Goal: Information Seeking & Learning: Learn about a topic

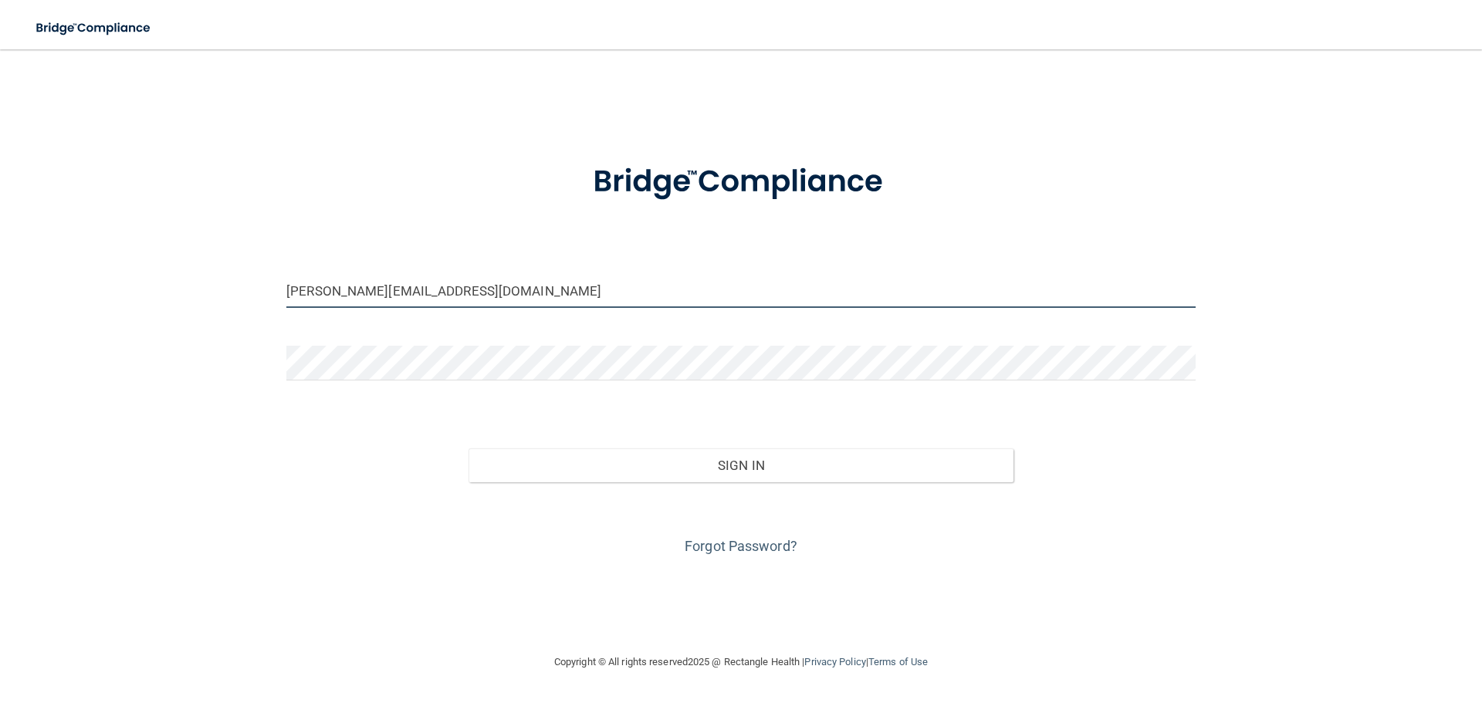
drag, startPoint x: 452, startPoint y: 291, endPoint x: 290, endPoint y: 284, distance: 162.2
click at [290, 284] on input "[PERSON_NAME][EMAIL_ADDRESS][DOMAIN_NAME]" at bounding box center [740, 290] width 909 height 35
type input "[EMAIL_ADDRESS][DOMAIN_NAME]"
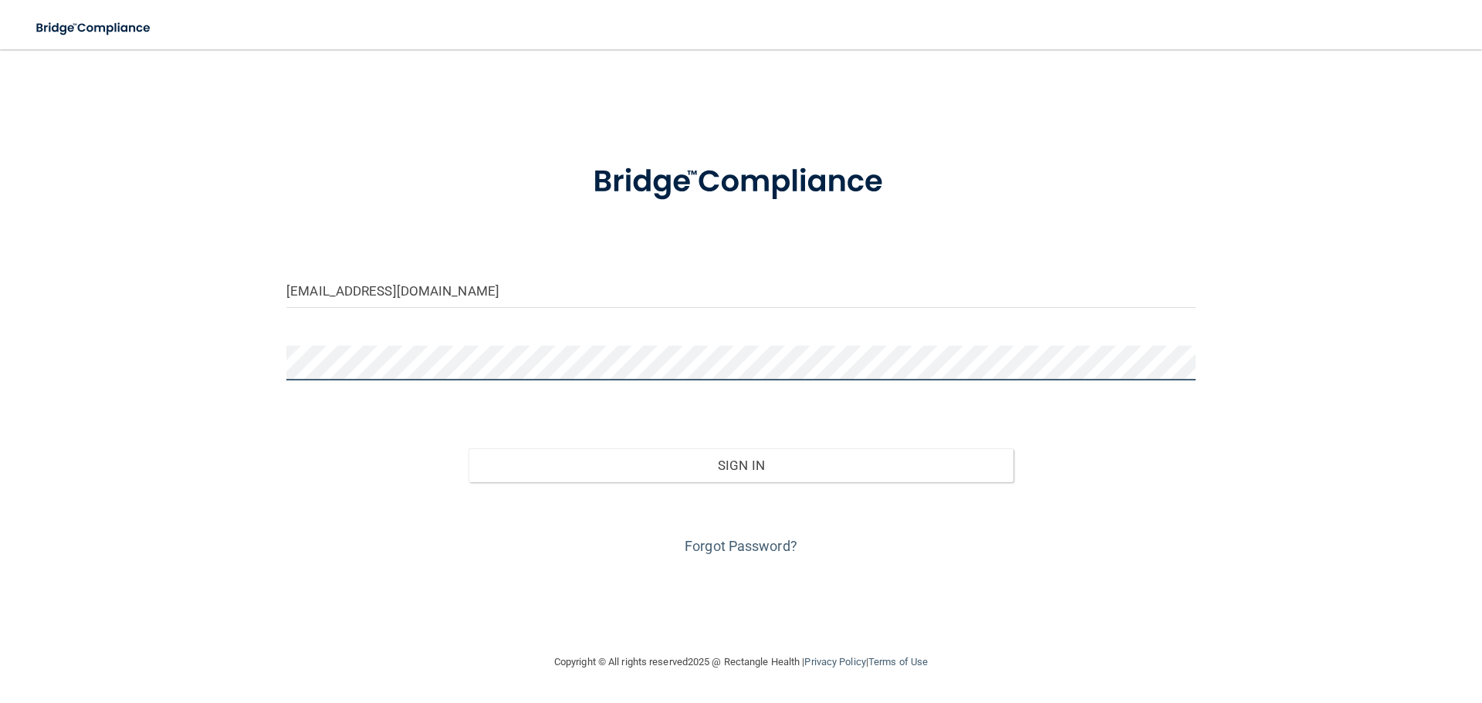
click at [275, 356] on div at bounding box center [741, 369] width 932 height 46
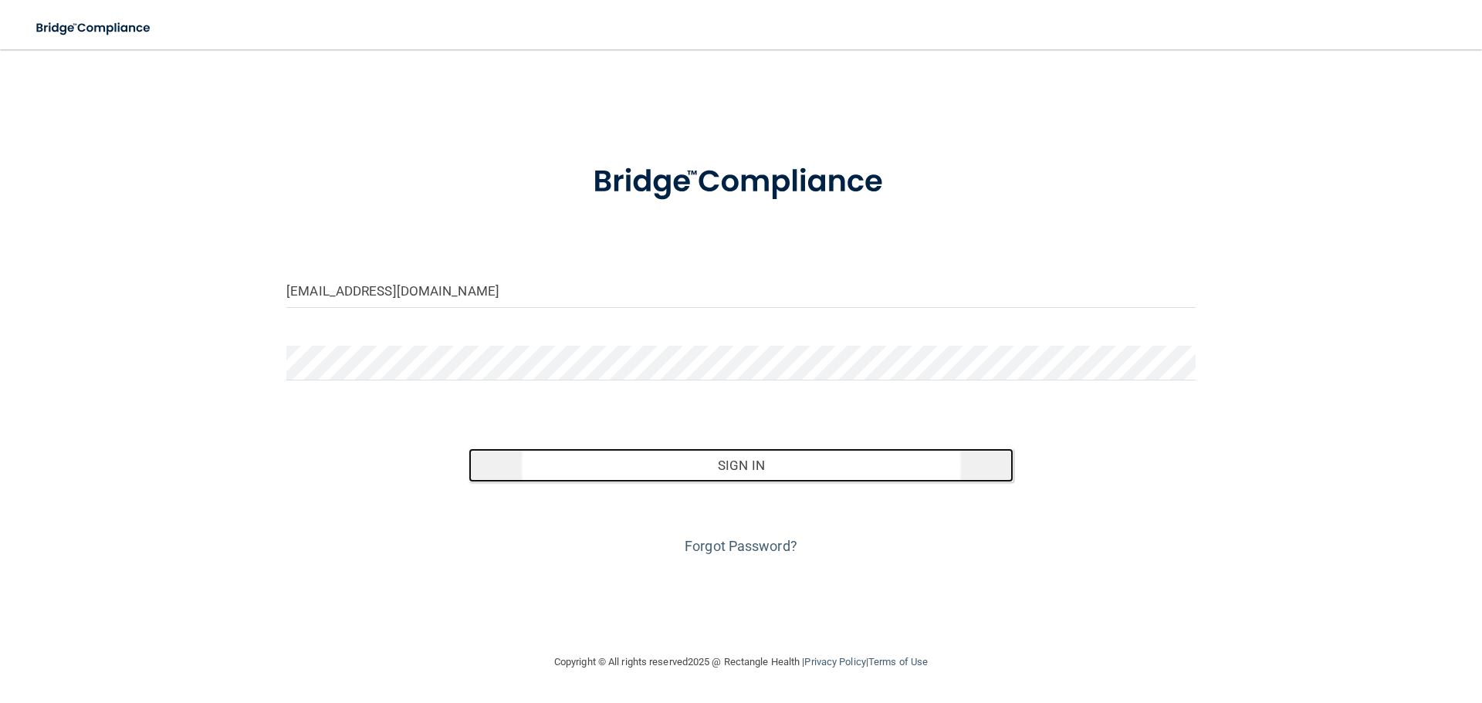
click at [796, 461] on button "Sign In" at bounding box center [741, 465] width 546 height 34
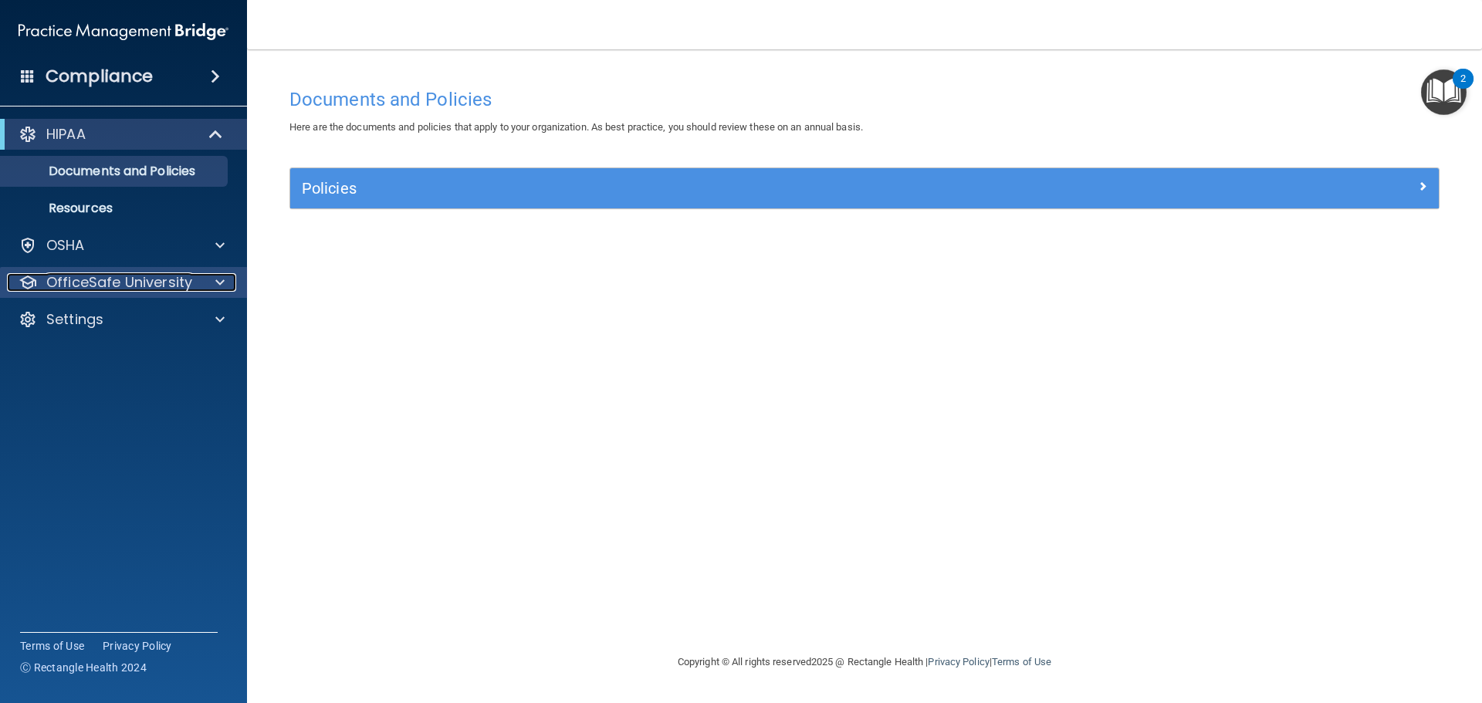
click at [209, 278] on div at bounding box center [217, 282] width 39 height 19
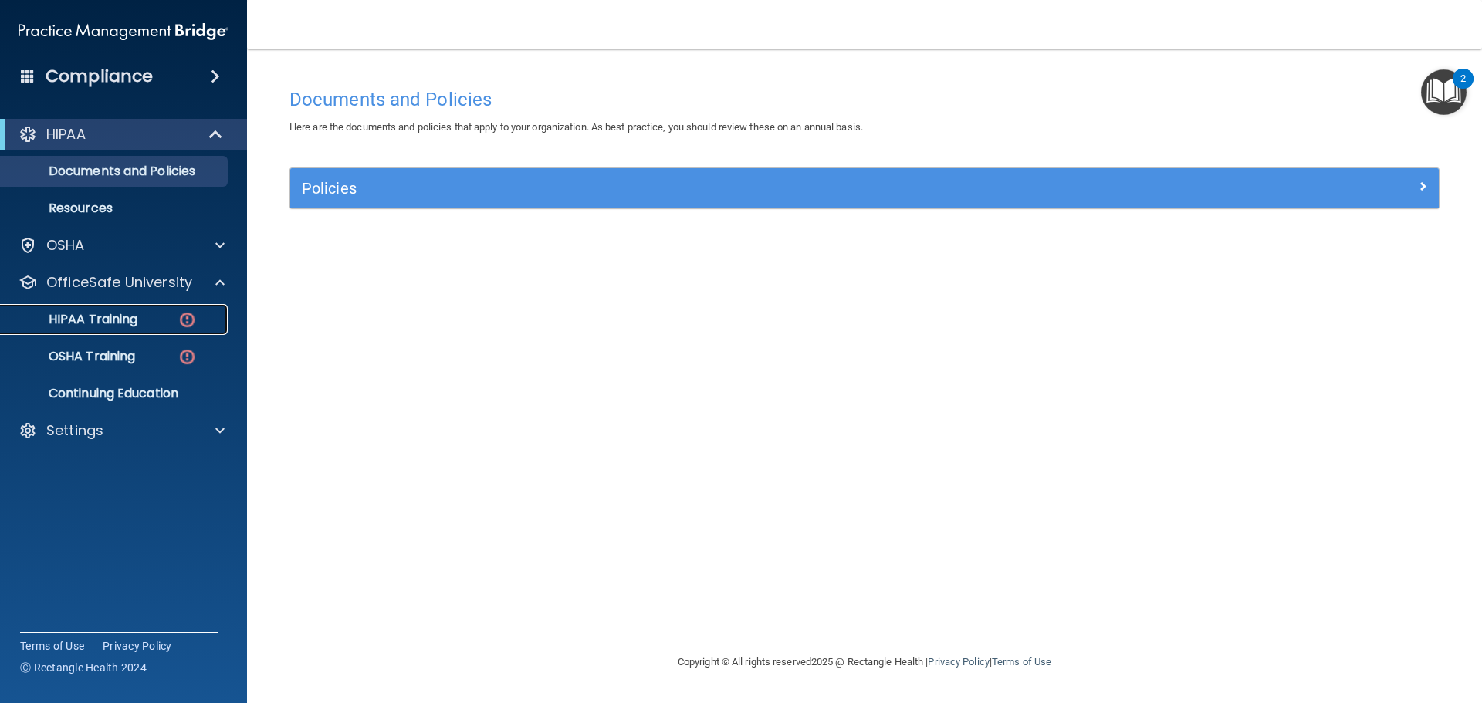
click at [134, 321] on p "HIPAA Training" at bounding box center [73, 319] width 127 height 15
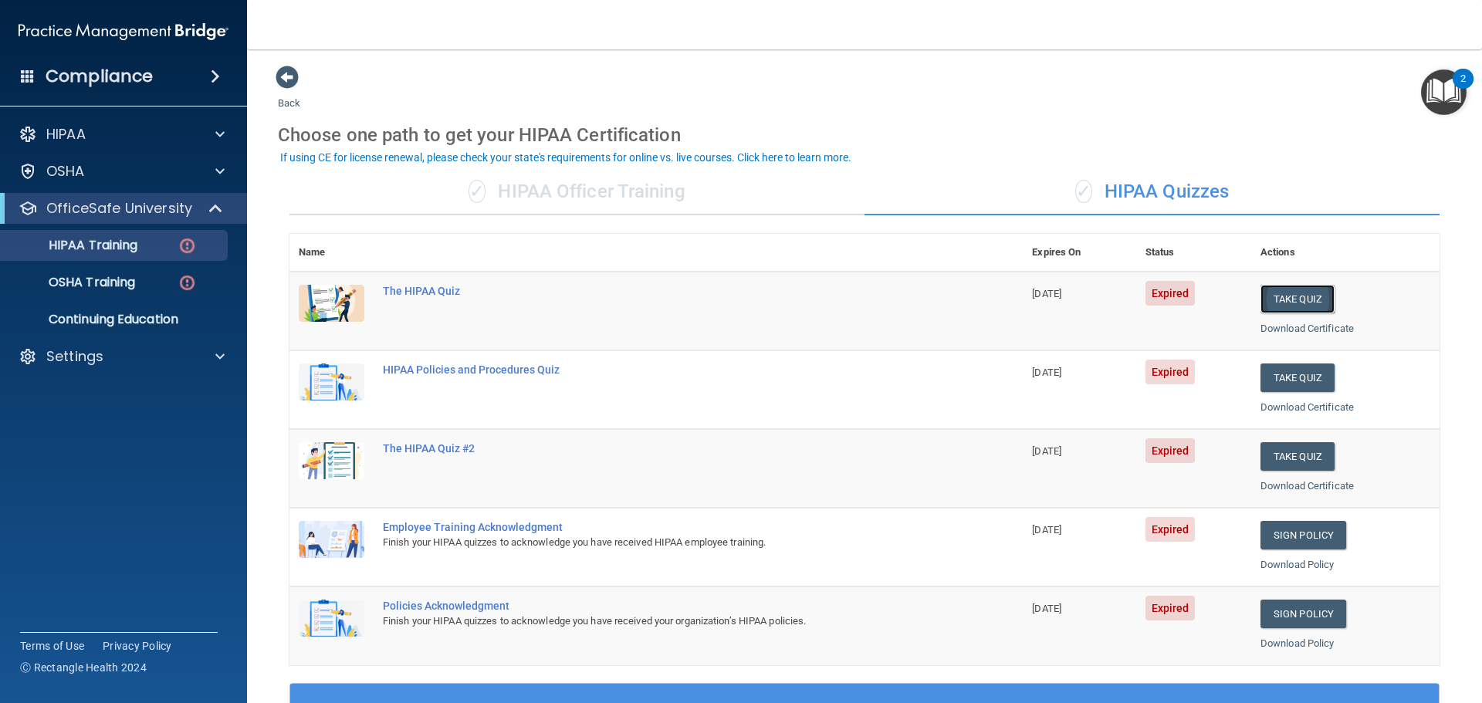
click at [1291, 305] on button "Take Quiz" at bounding box center [1297, 299] width 74 height 29
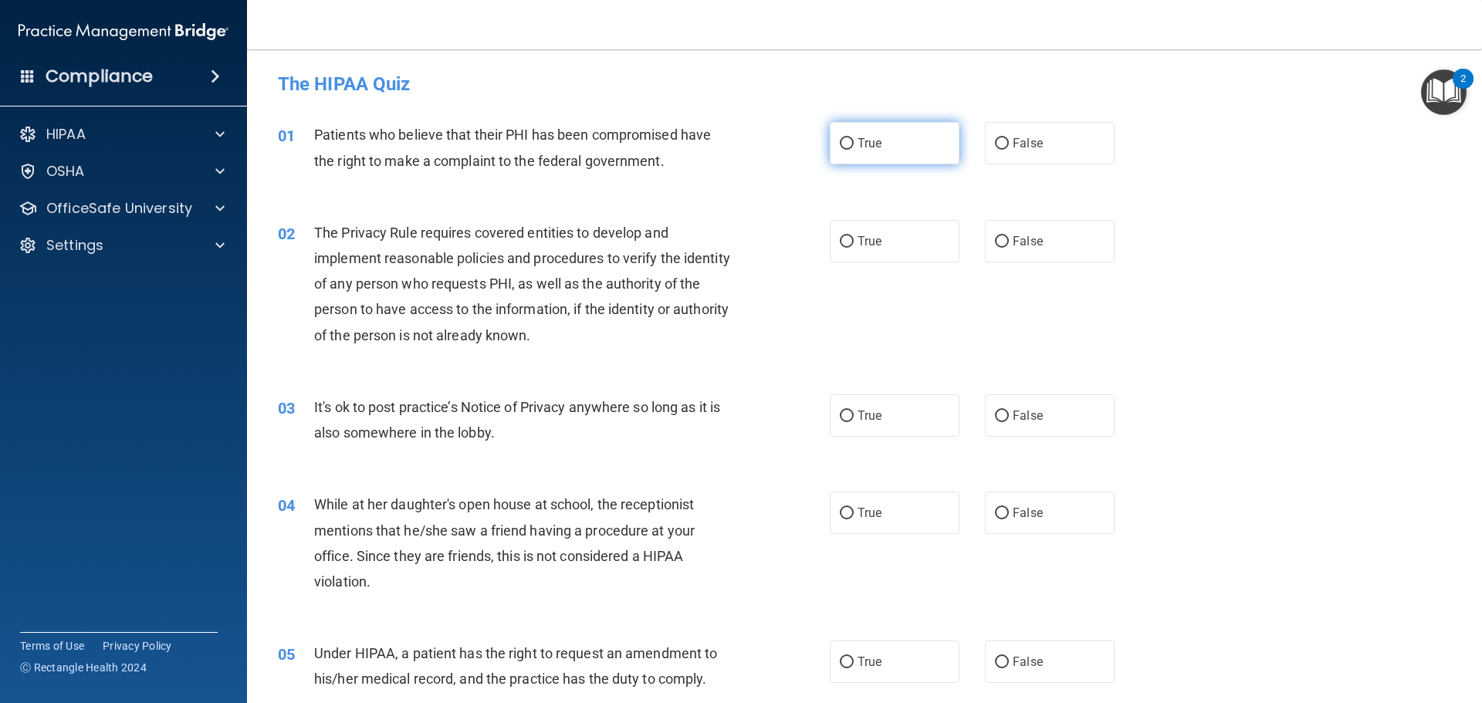
click at [840, 142] on input "True" at bounding box center [847, 144] width 14 height 12
radio input "true"
click at [846, 232] on label "True" at bounding box center [895, 241] width 130 height 42
click at [846, 236] on input "True" at bounding box center [847, 242] width 14 height 12
radio input "true"
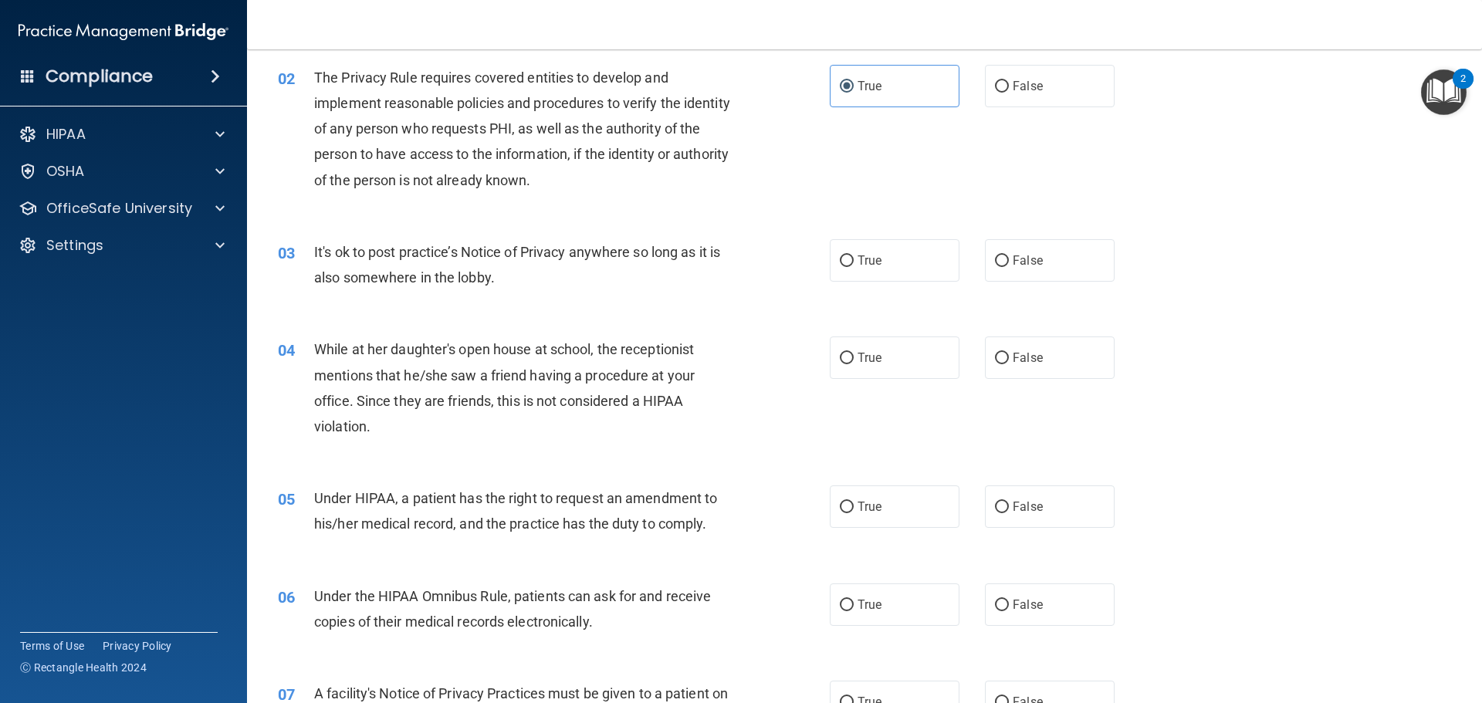
scroll to position [154, 0]
click at [894, 264] on label "True" at bounding box center [895, 261] width 130 height 42
click at [854, 264] on input "True" at bounding box center [847, 262] width 14 height 12
radio input "true"
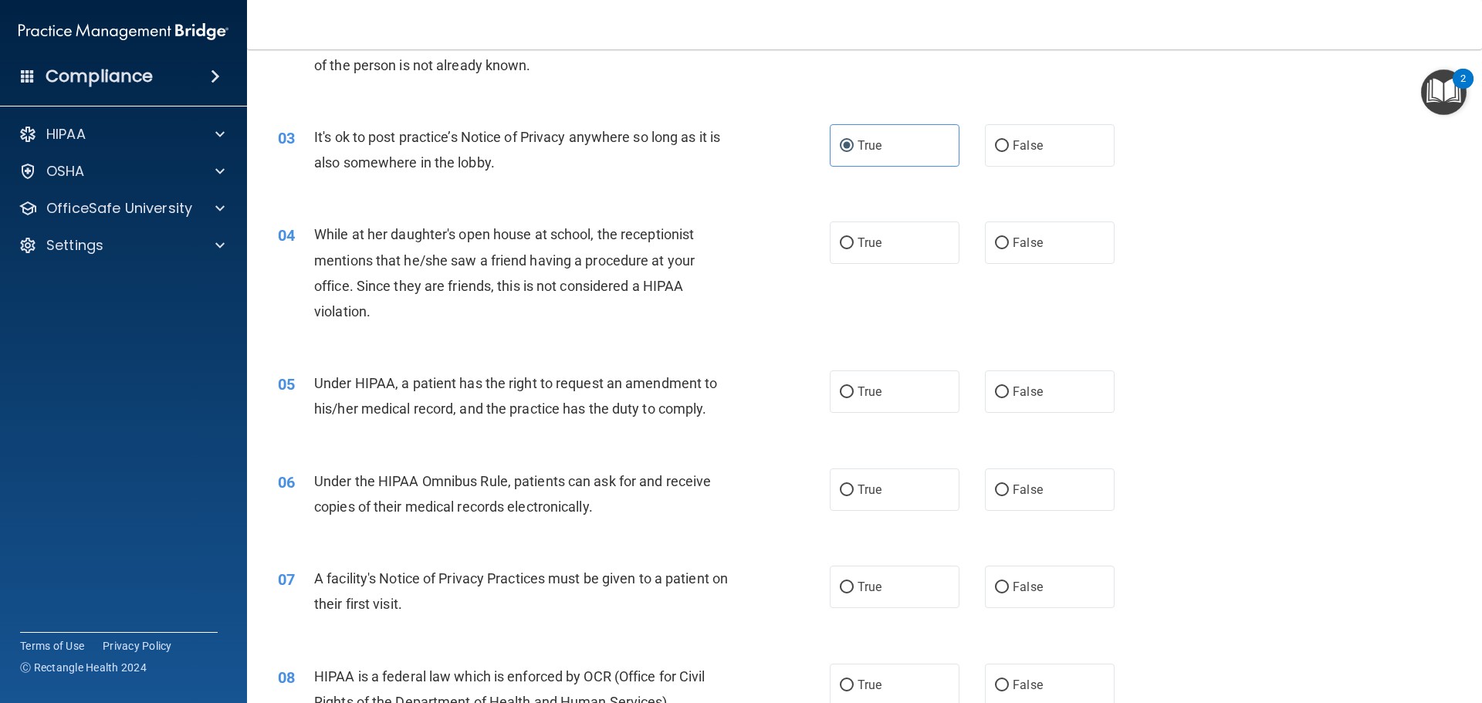
scroll to position [309, 0]
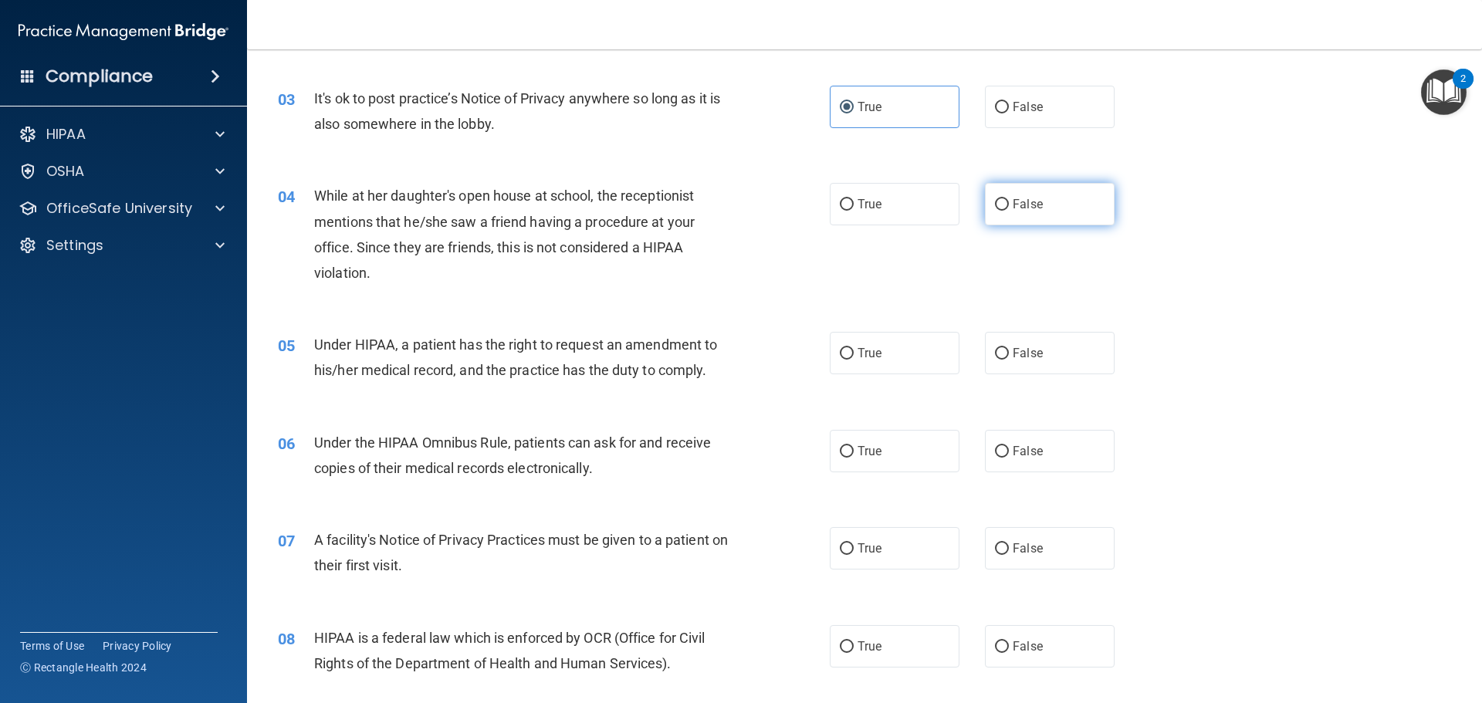
click at [1026, 201] on span "False" at bounding box center [1027, 204] width 30 height 15
click at [1009, 201] on input "False" at bounding box center [1002, 205] width 14 height 12
radio input "true"
click at [913, 360] on label "True" at bounding box center [895, 353] width 130 height 42
click at [854, 360] on input "True" at bounding box center [847, 354] width 14 height 12
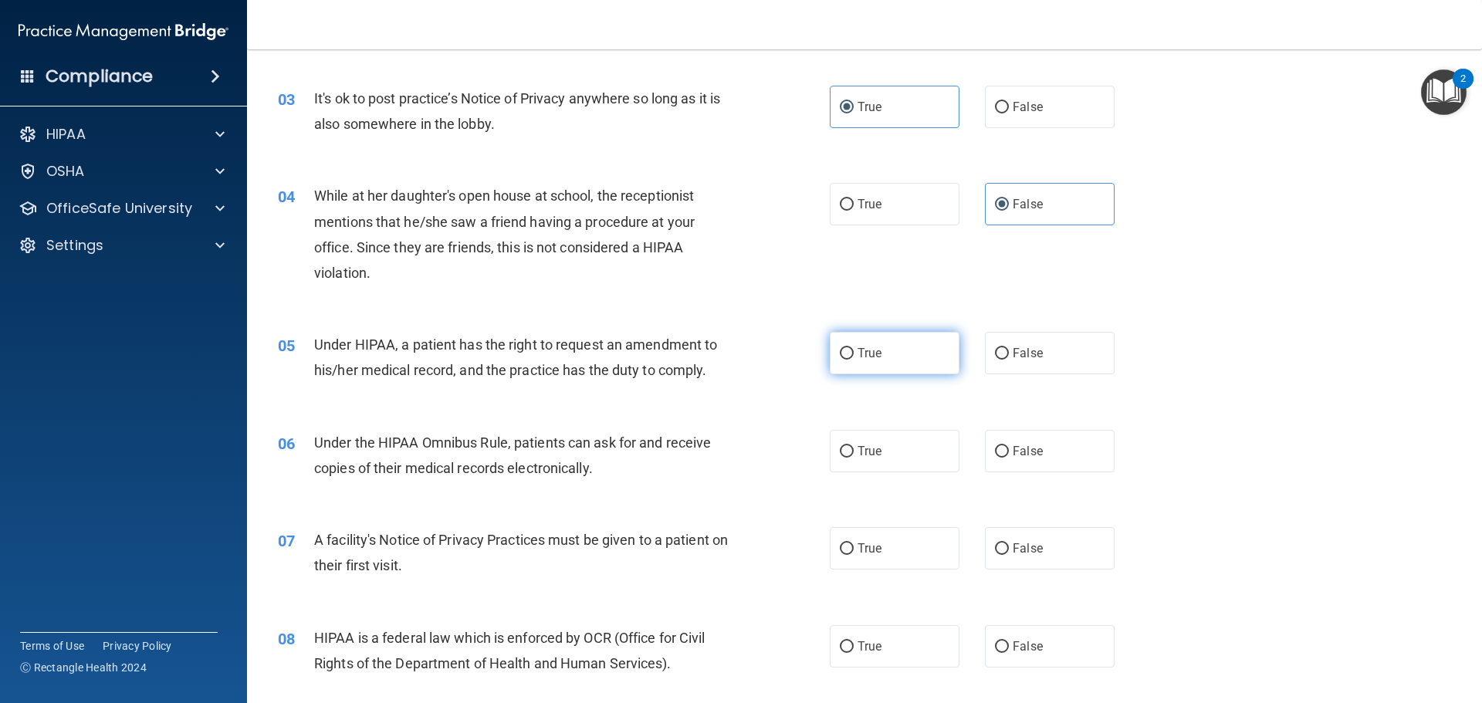
radio input "true"
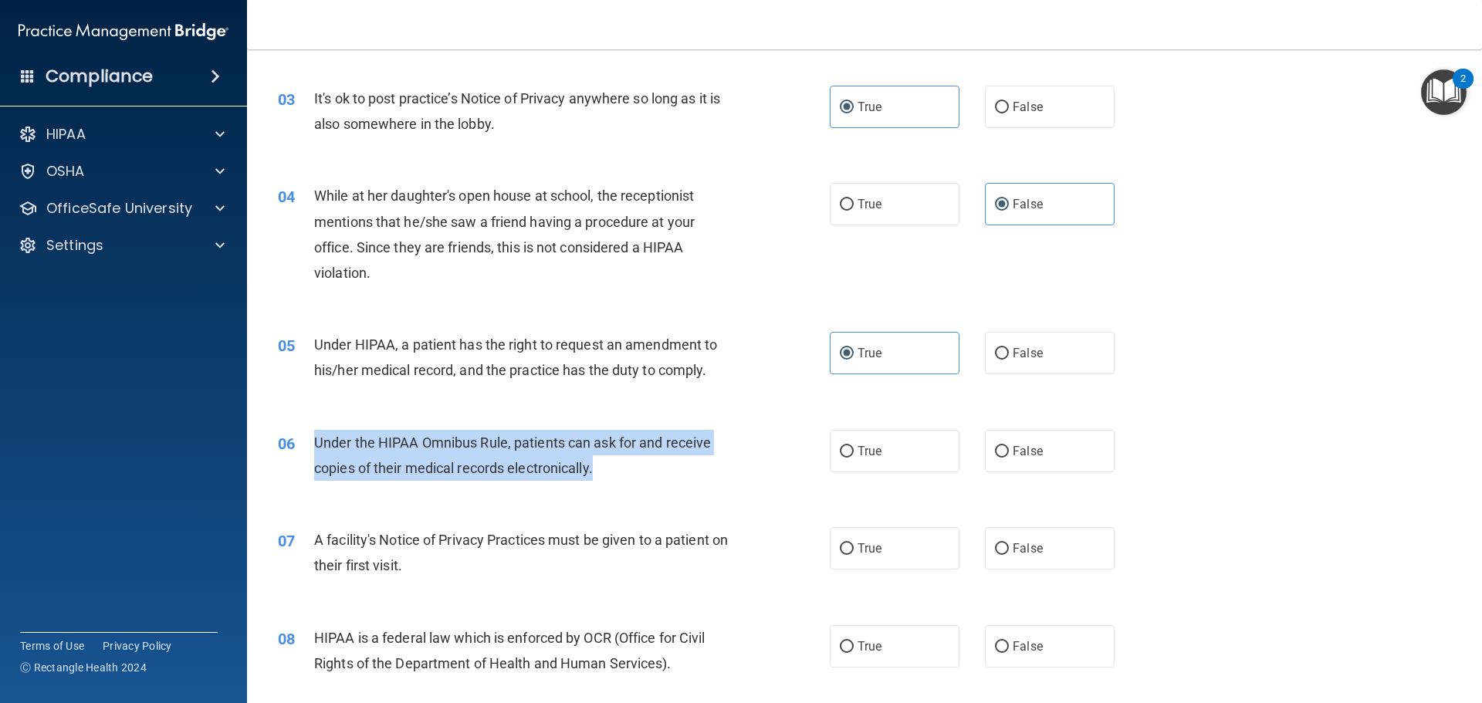
drag, startPoint x: 314, startPoint y: 440, endPoint x: 652, endPoint y: 467, distance: 339.1
click at [652, 467] on div "Under the HIPAA Omnibus Rule, patients can ask for and receive copies of their …" at bounding box center [529, 455] width 431 height 51
click at [600, 468] on div "Under the HIPAA Omnibus Rule, patients can ask for and receive copies of their …" at bounding box center [529, 455] width 431 height 51
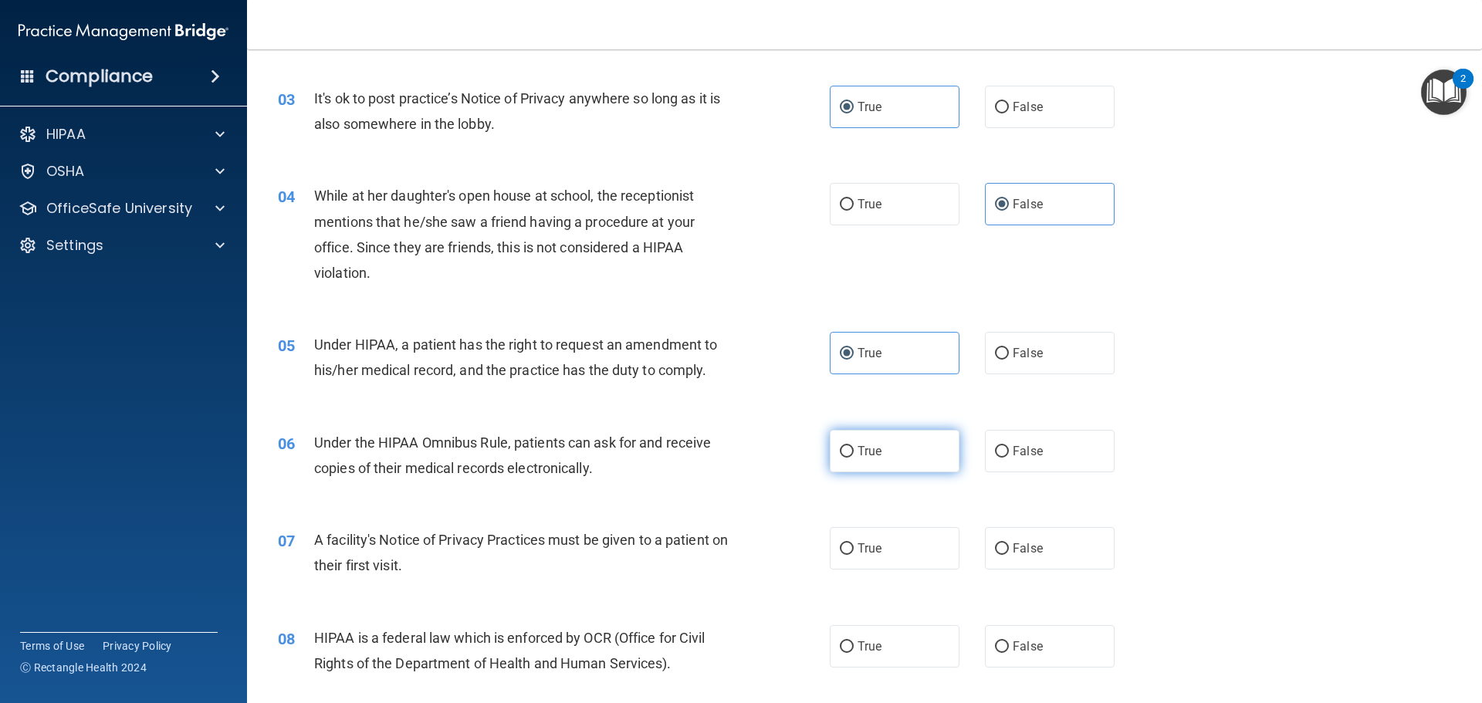
click at [858, 452] on span "True" at bounding box center [869, 451] width 24 height 15
click at [854, 452] on input "True" at bounding box center [847, 452] width 14 height 12
radio input "true"
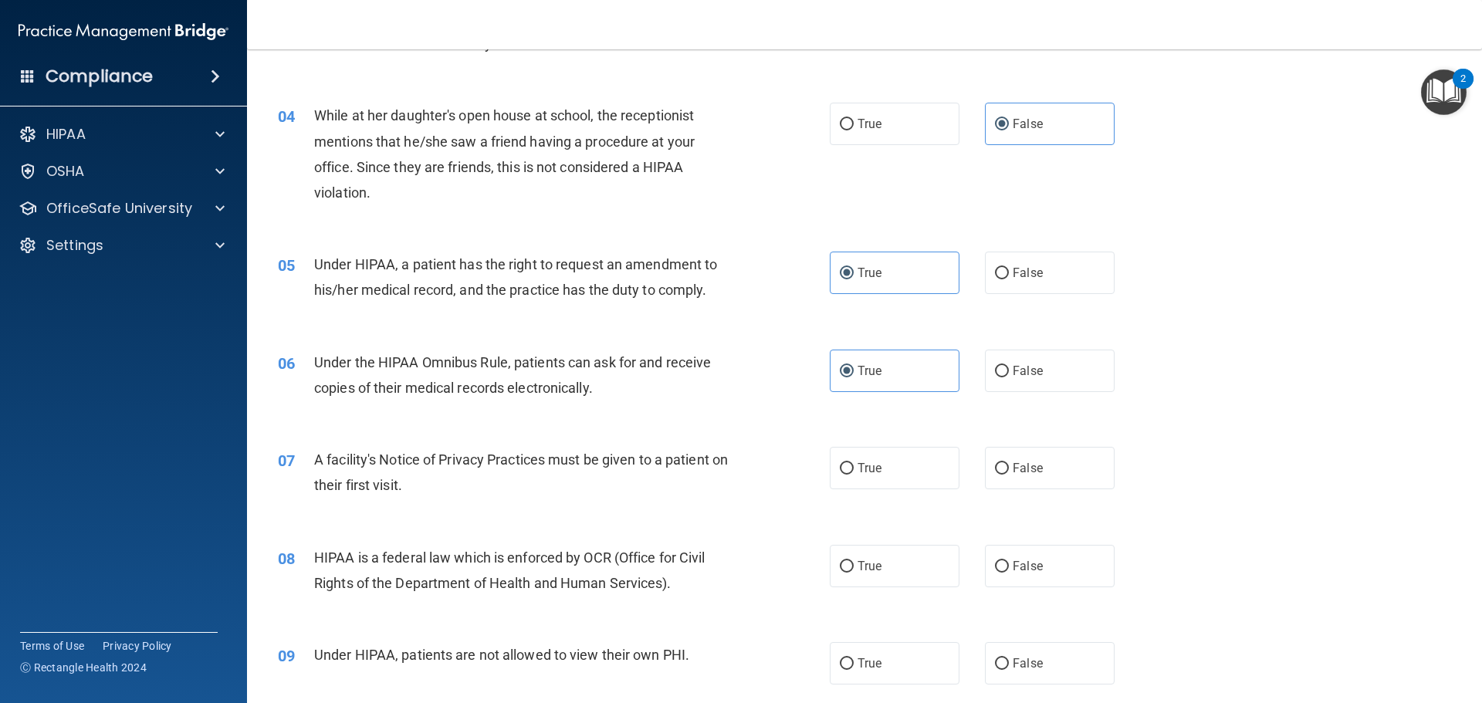
scroll to position [463, 0]
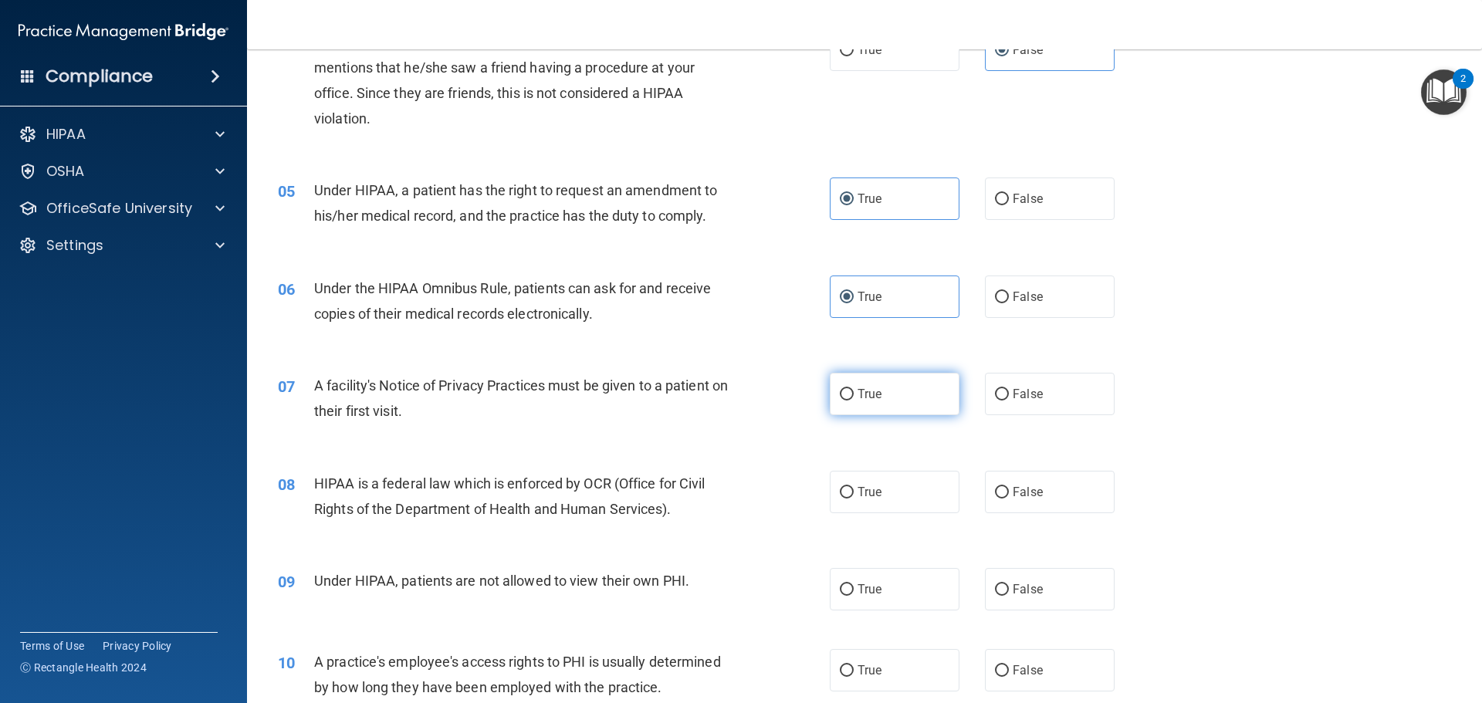
click at [892, 394] on label "True" at bounding box center [895, 394] width 130 height 42
click at [854, 394] on input "True" at bounding box center [847, 395] width 14 height 12
radio input "true"
click at [878, 502] on label "True" at bounding box center [895, 492] width 130 height 42
click at [854, 499] on input "True" at bounding box center [847, 493] width 14 height 12
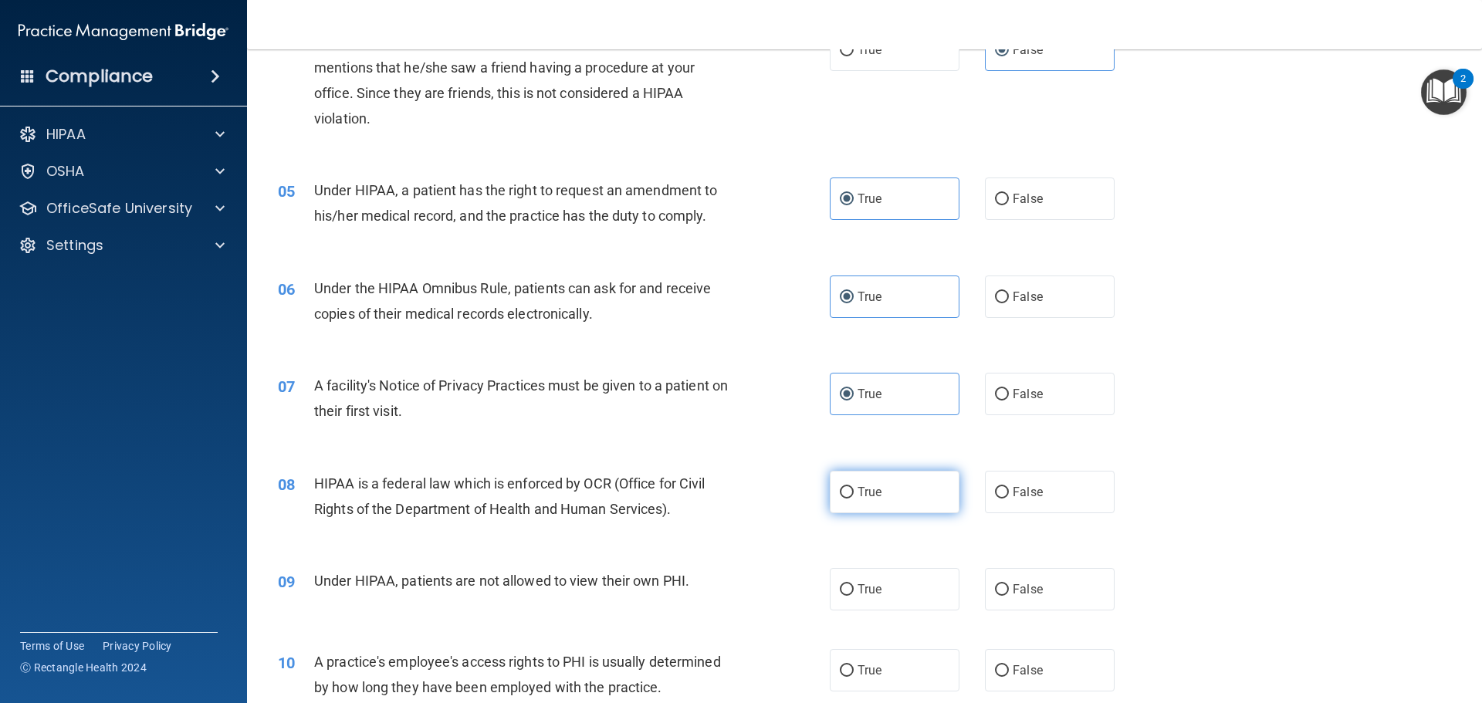
radio input "true"
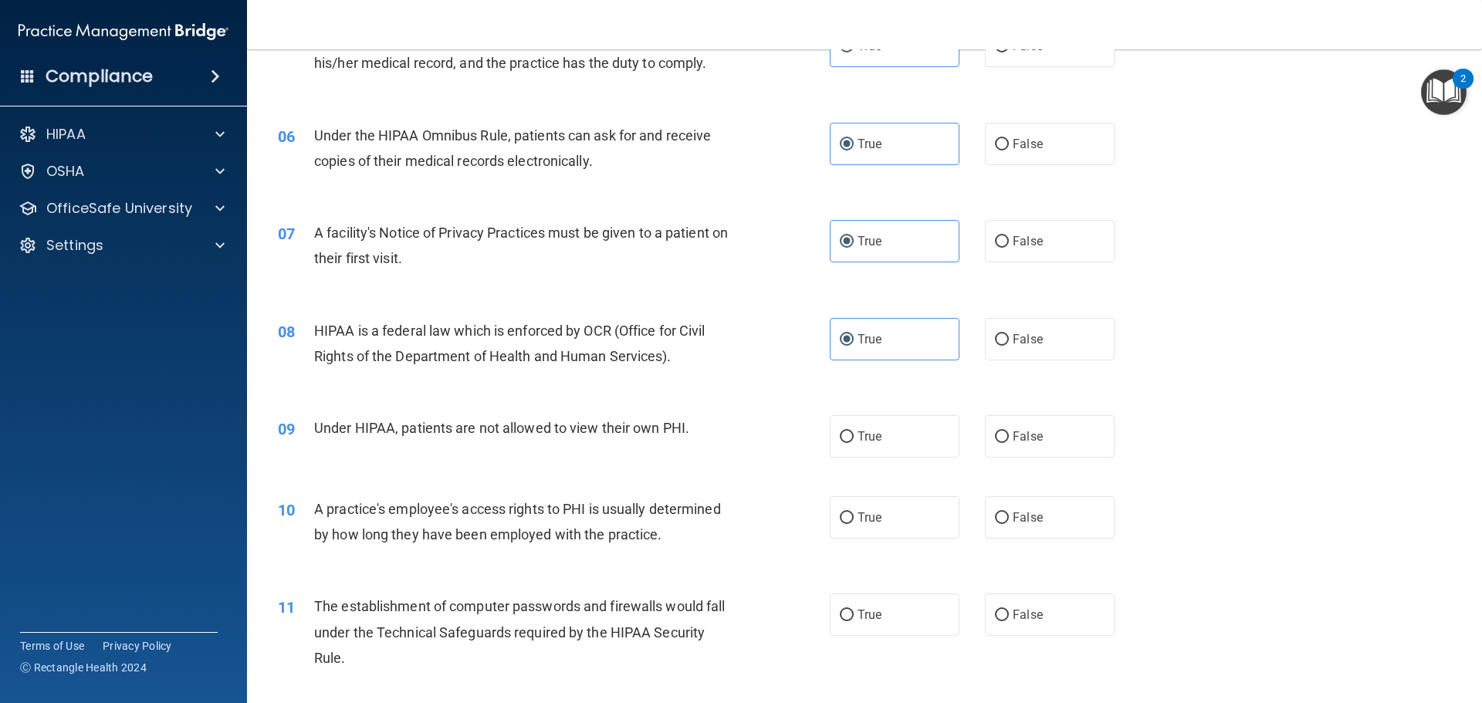
scroll to position [617, 0]
click at [1005, 439] on label "False" at bounding box center [1050, 435] width 130 height 42
click at [1005, 439] on input "False" at bounding box center [1002, 436] width 14 height 12
radio input "true"
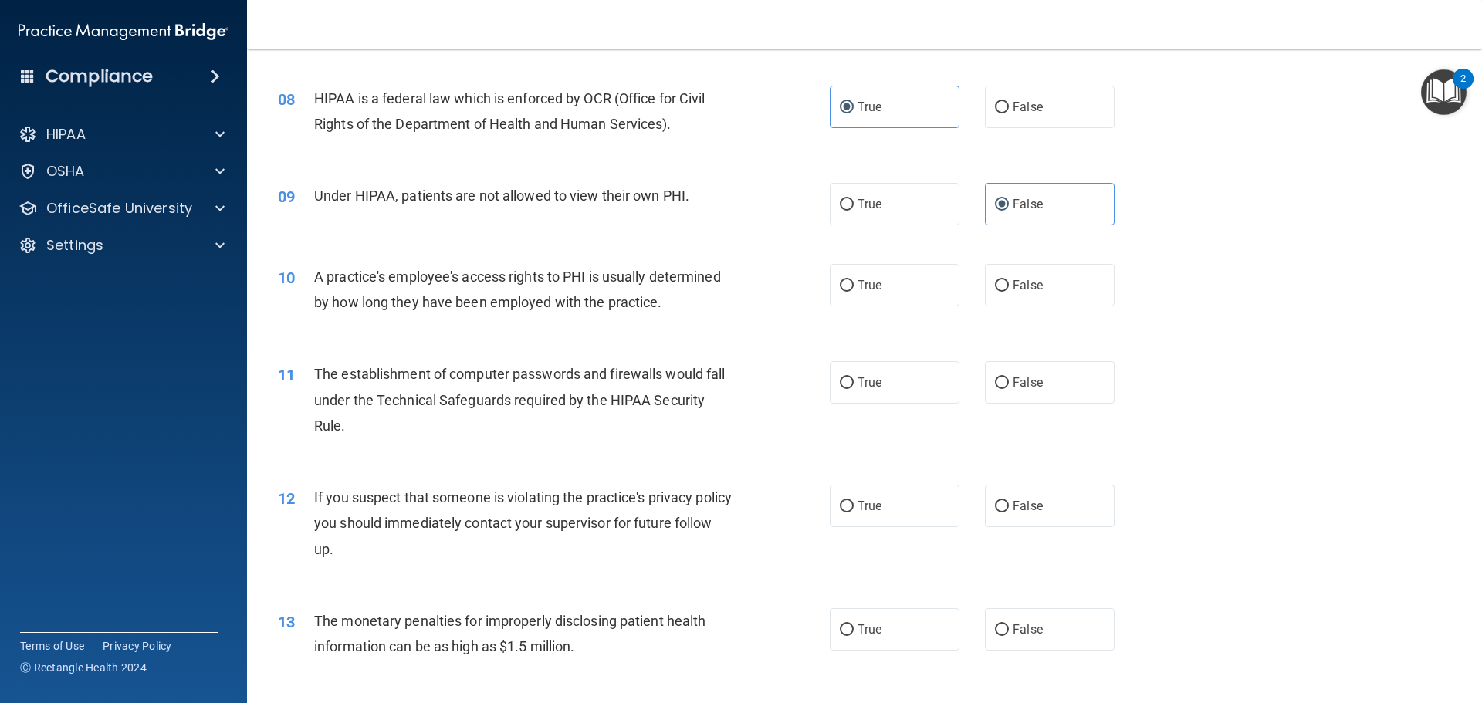
scroll to position [849, 0]
click at [1005, 291] on label "False" at bounding box center [1050, 284] width 130 height 42
click at [1005, 291] on input "False" at bounding box center [1002, 285] width 14 height 12
radio input "true"
click at [887, 380] on label "True" at bounding box center [895, 381] width 130 height 42
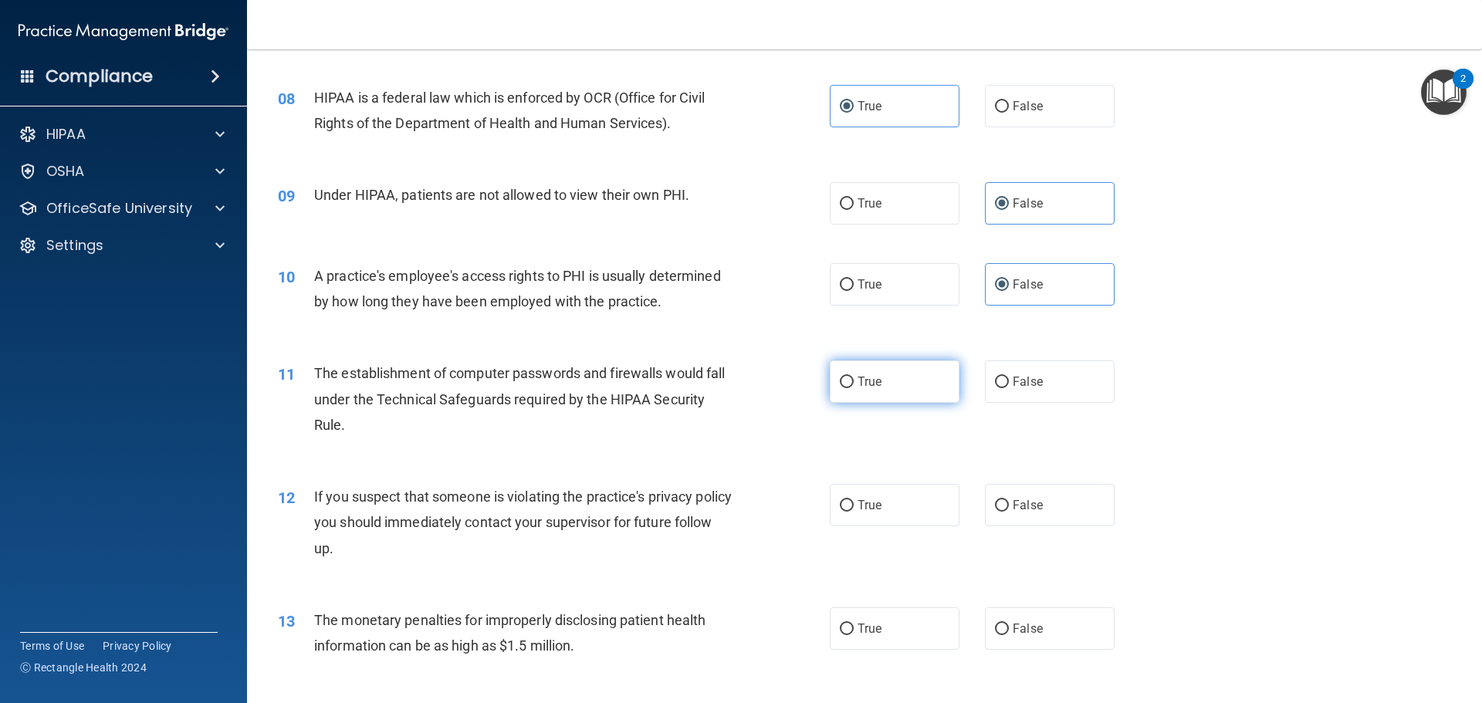
click at [854, 380] on input "True" at bounding box center [847, 383] width 14 height 12
radio input "true"
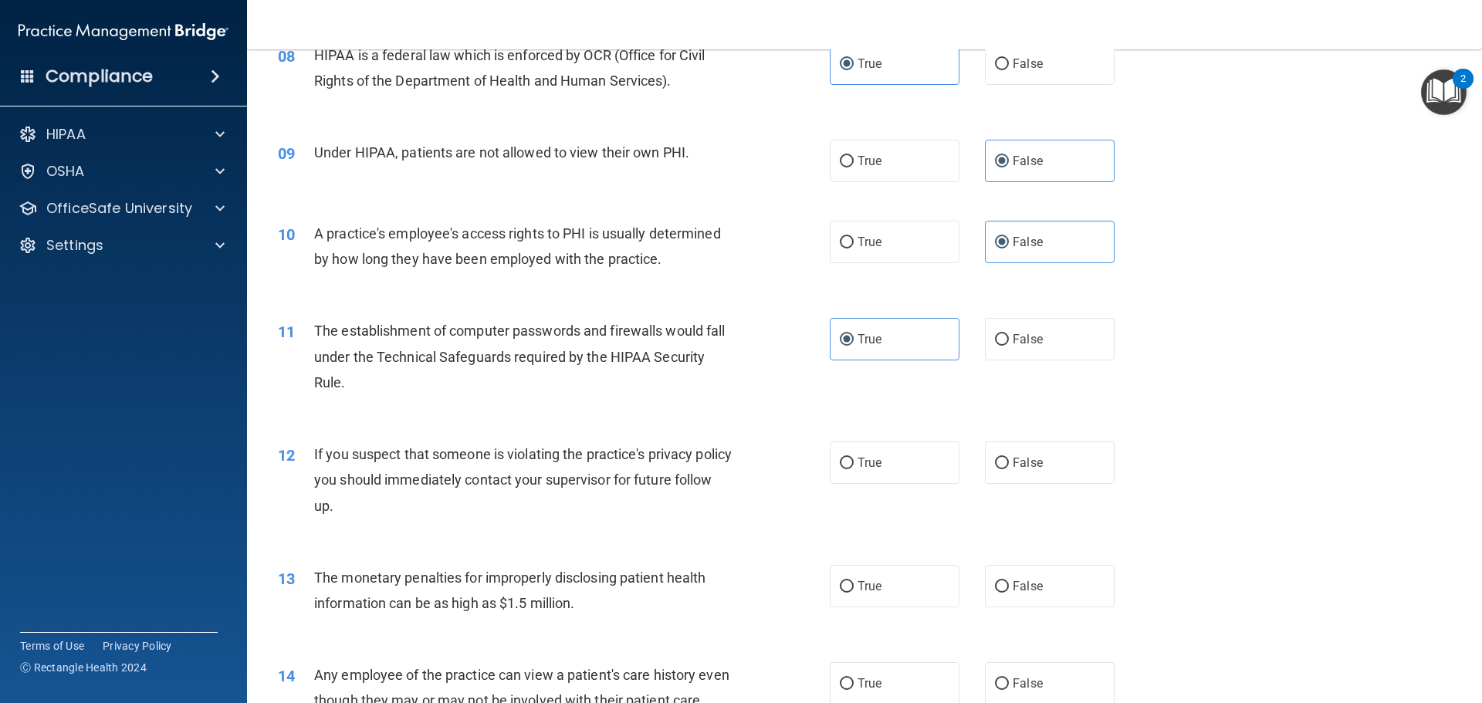
scroll to position [1003, 0]
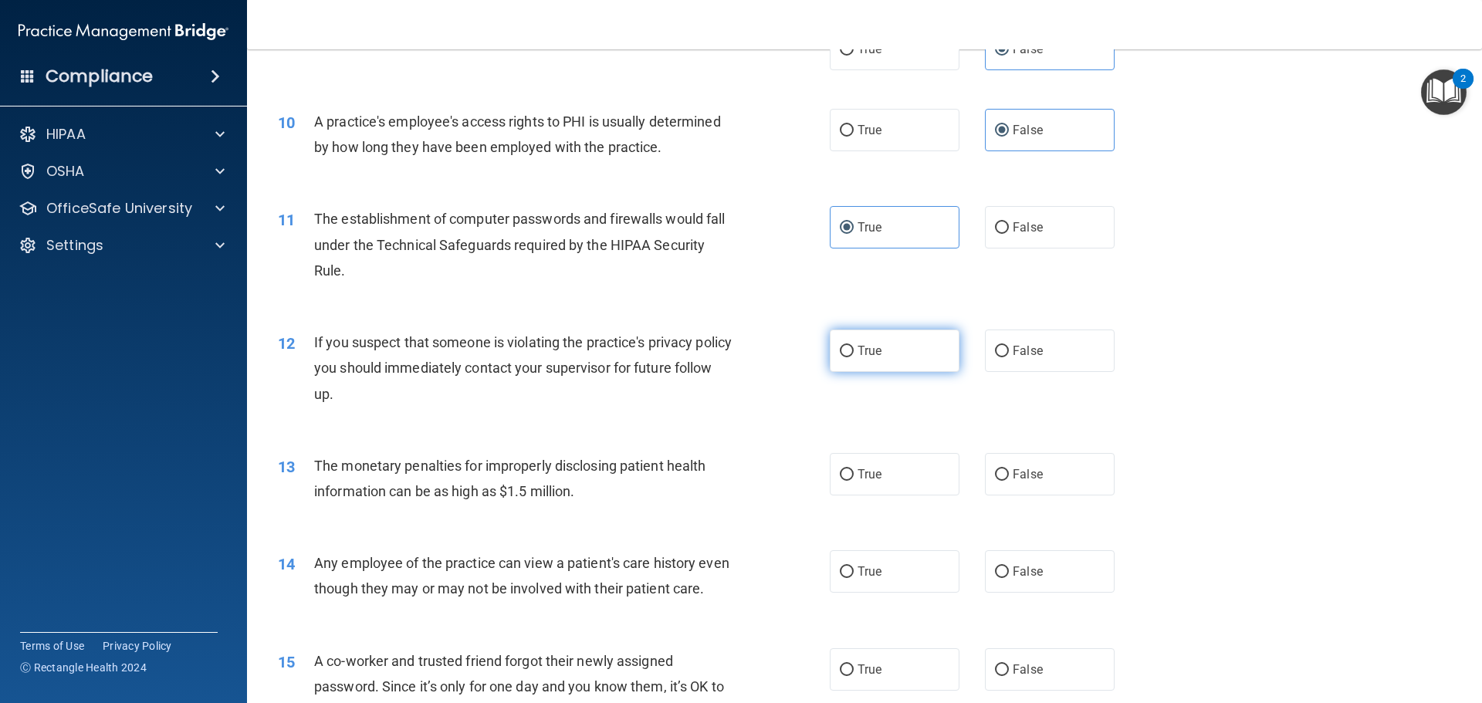
click at [862, 359] on label "True" at bounding box center [895, 351] width 130 height 42
click at [854, 357] on input "True" at bounding box center [847, 352] width 14 height 12
radio input "true"
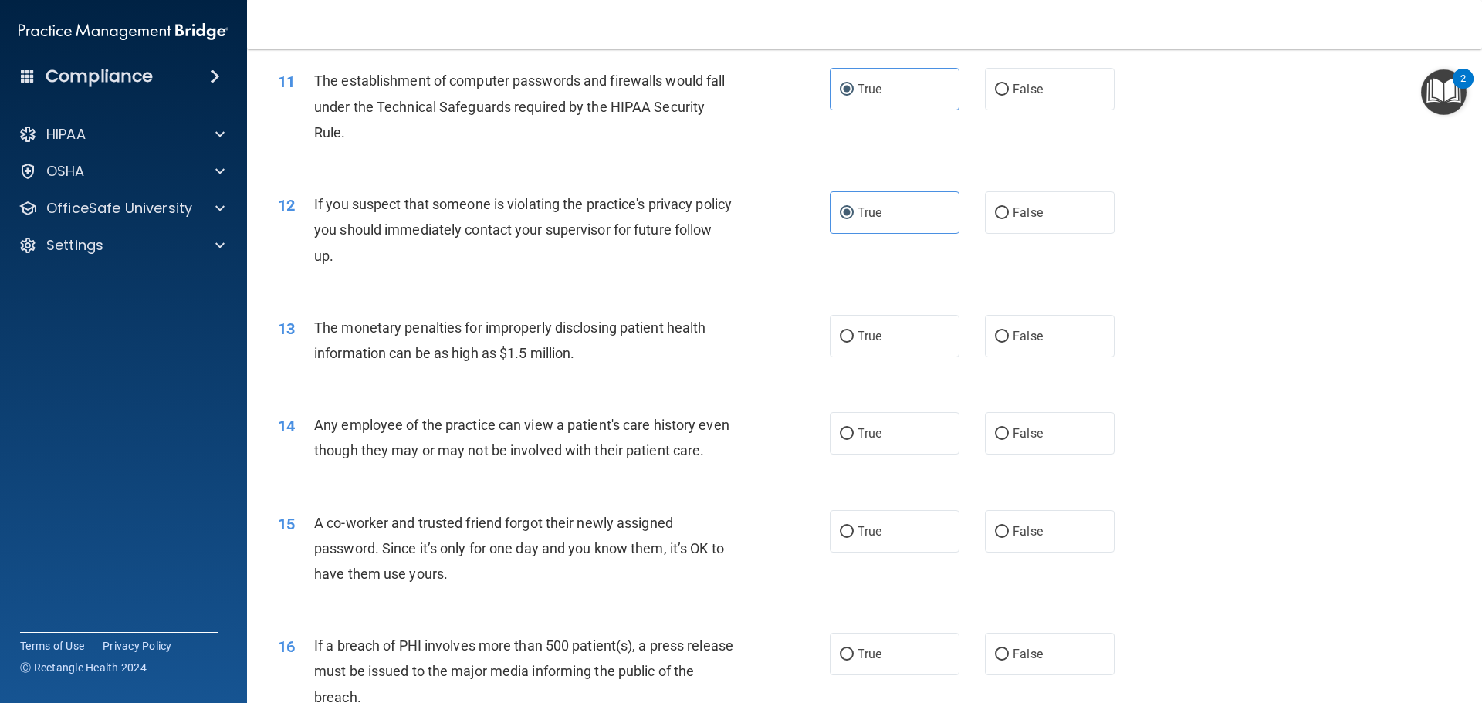
scroll to position [1158, 0]
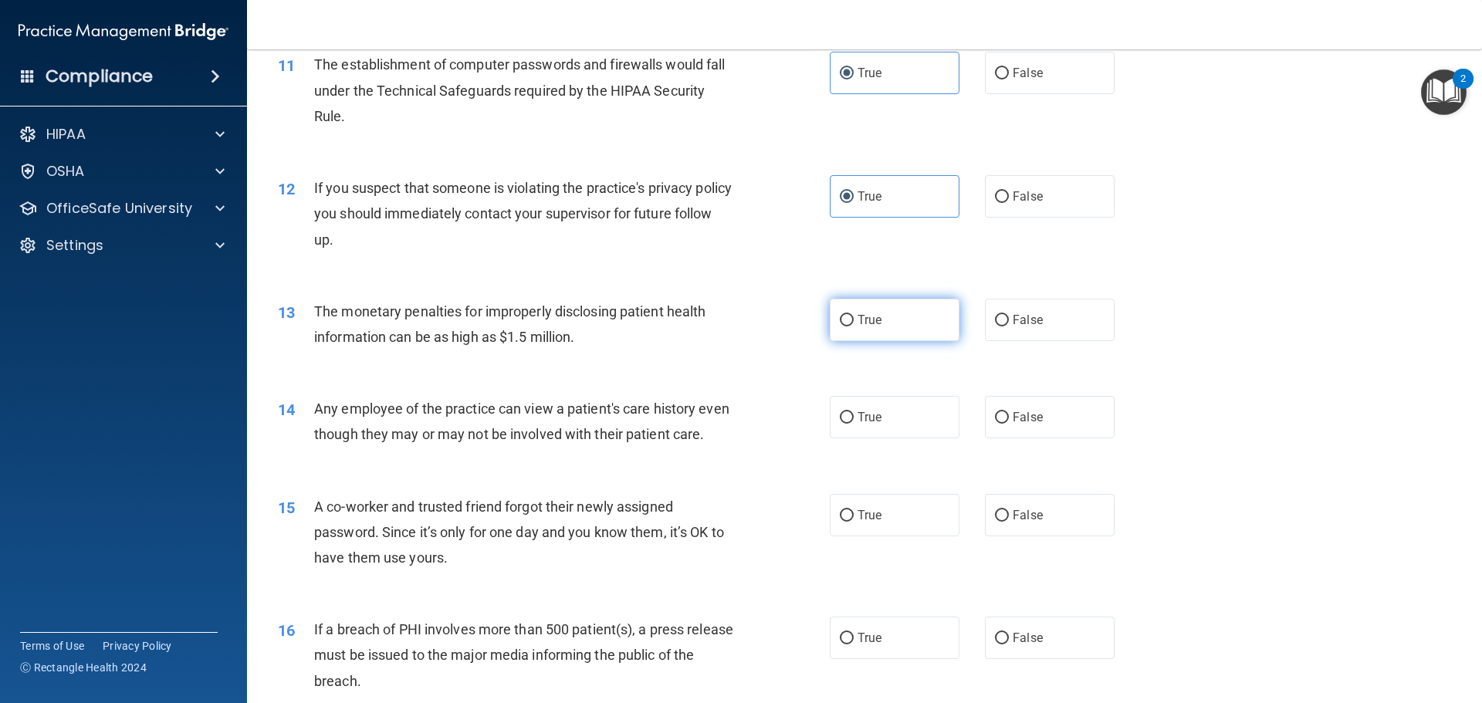
click at [878, 326] on label "True" at bounding box center [895, 320] width 130 height 42
click at [854, 326] on input "True" at bounding box center [847, 321] width 14 height 12
radio input "true"
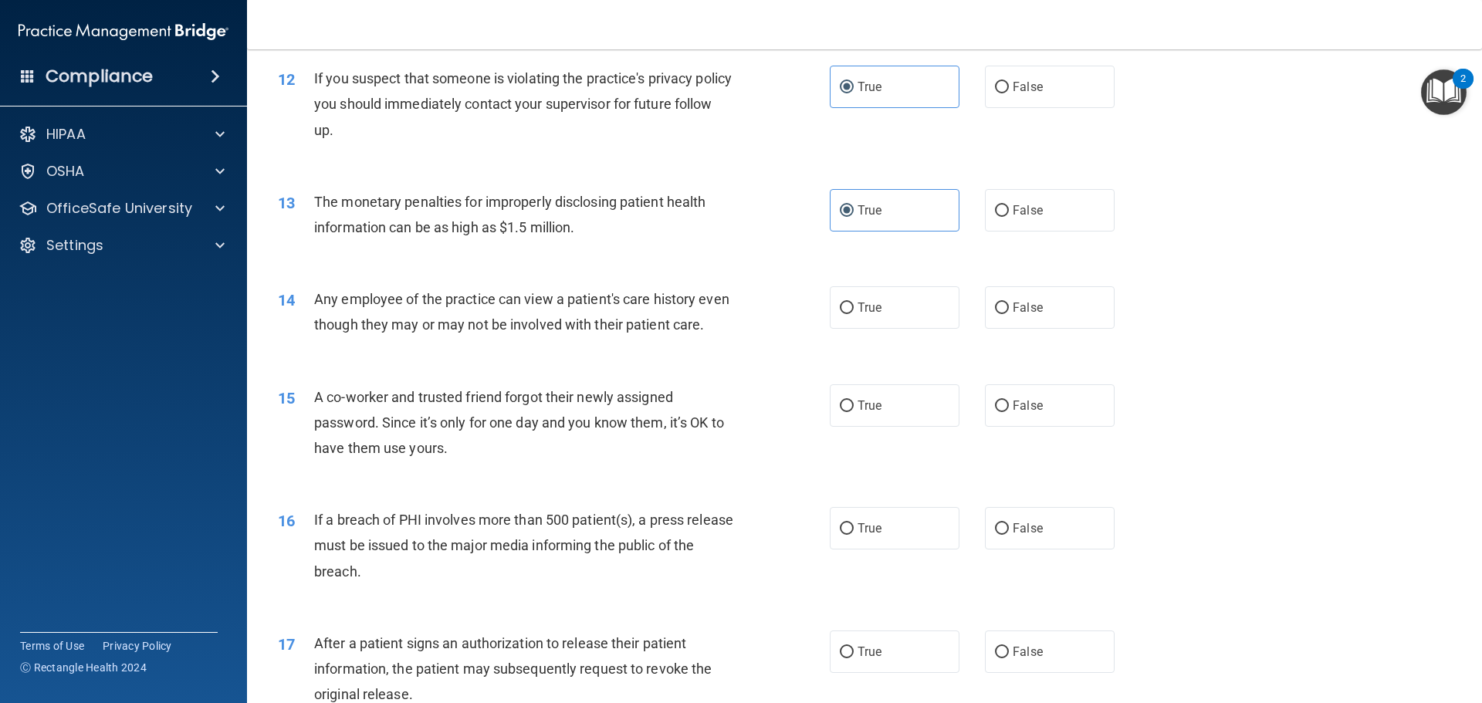
scroll to position [1312, 0]
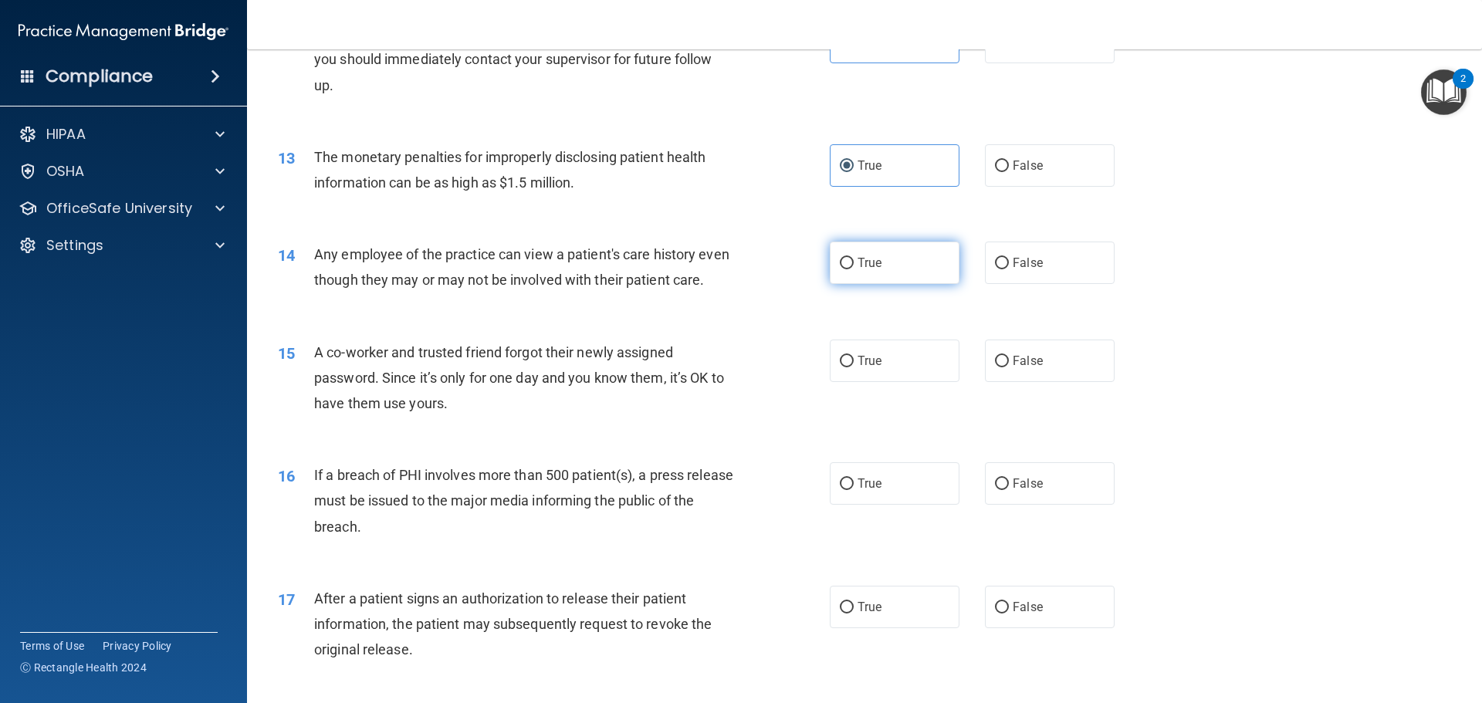
click at [850, 267] on label "True" at bounding box center [895, 263] width 130 height 42
click at [850, 267] on input "True" at bounding box center [847, 264] width 14 height 12
radio input "true"
click at [1044, 382] on label "False" at bounding box center [1050, 361] width 130 height 42
click at [1009, 367] on input "False" at bounding box center [1002, 362] width 14 height 12
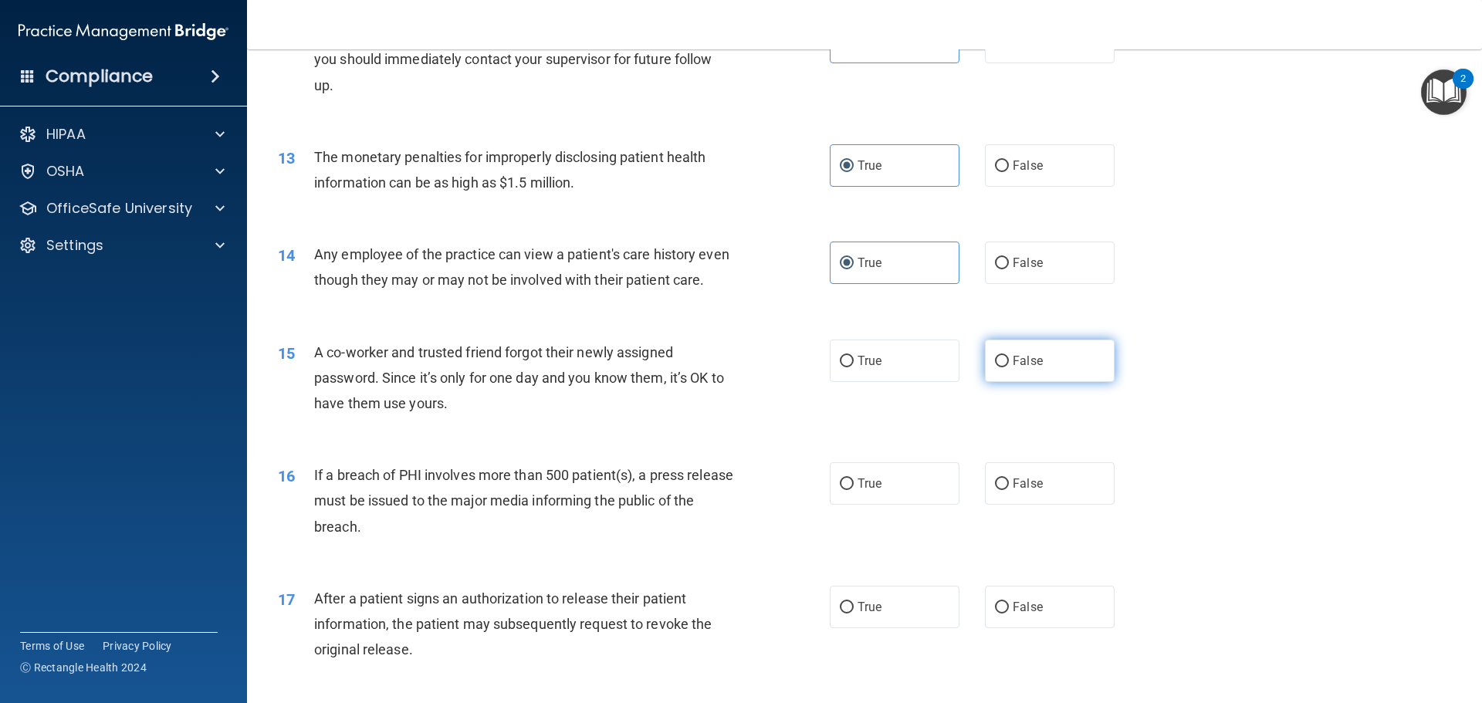
radio input "true"
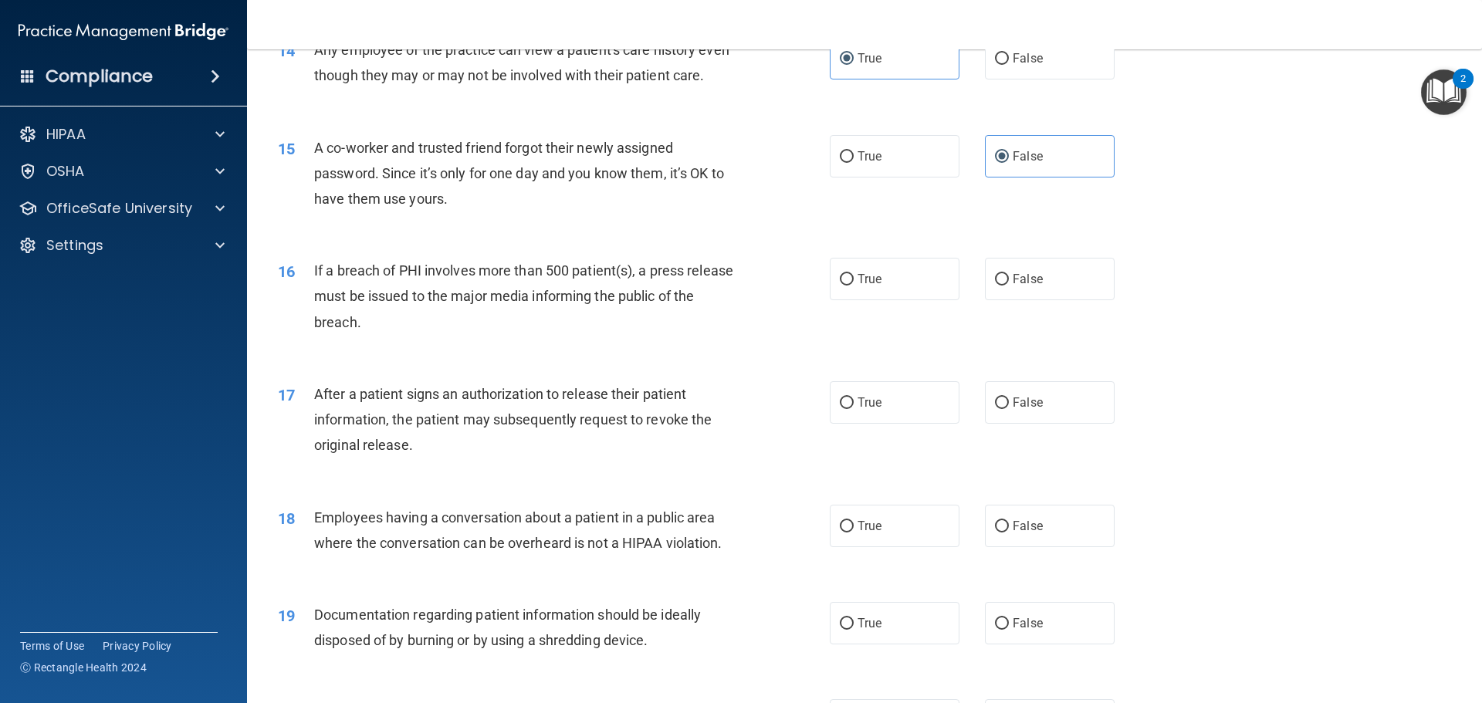
scroll to position [1543, 0]
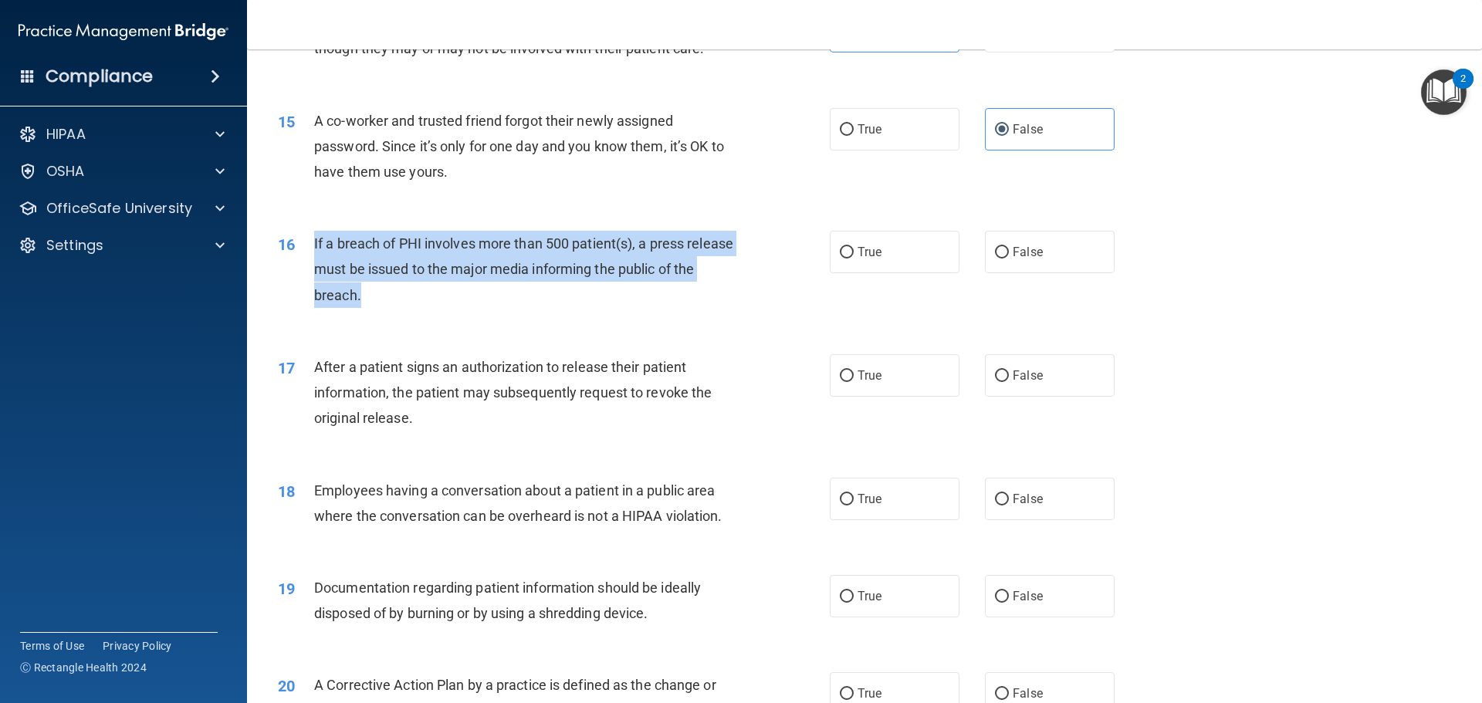
drag, startPoint x: 312, startPoint y: 268, endPoint x: 394, endPoint y: 316, distance: 95.2
click at [394, 316] on div "16 If a breach of PHI involves more than 500 patient(s), a press release must b…" at bounding box center [554, 273] width 598 height 85
copy div "If a breach of PHI involves more than 500 patient(s), a press release must be i…"
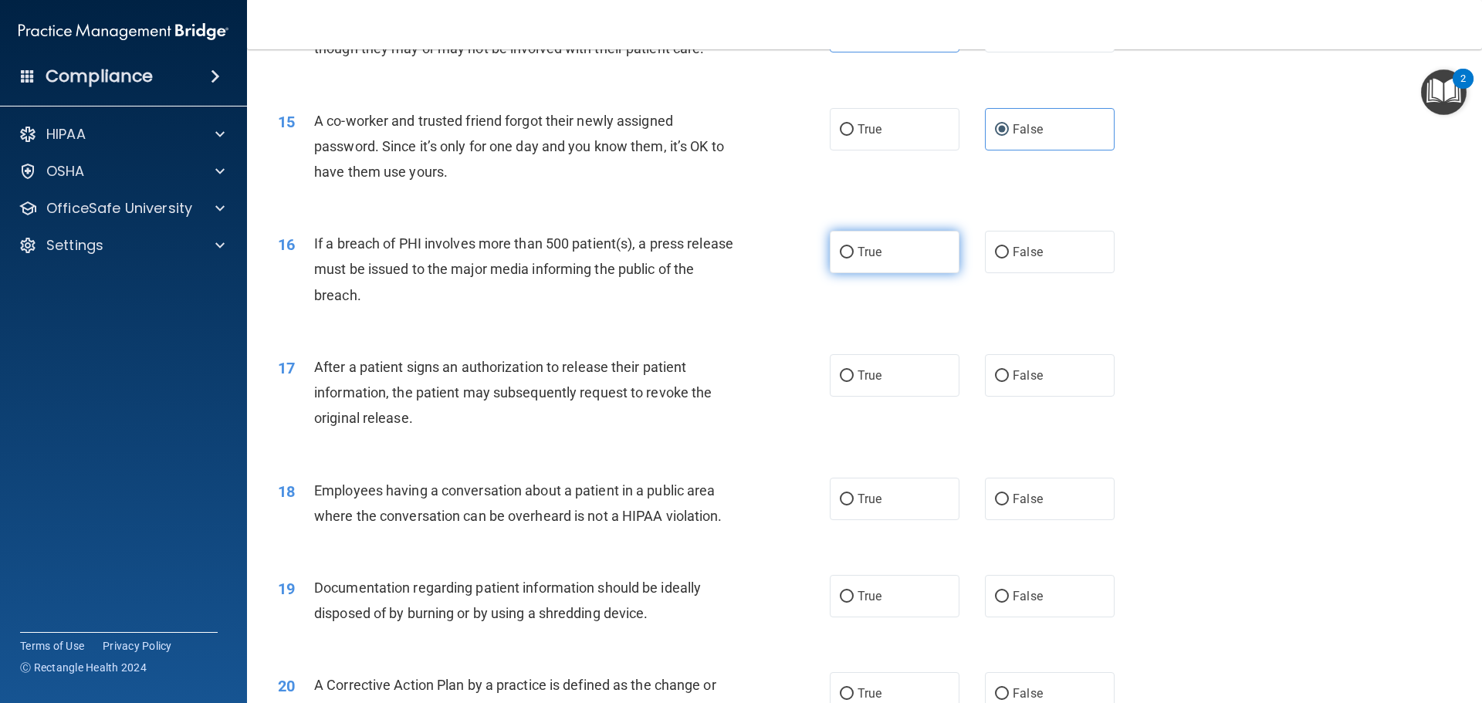
click at [851, 273] on label "True" at bounding box center [895, 252] width 130 height 42
click at [851, 259] on input "True" at bounding box center [847, 253] width 14 height 12
radio input "true"
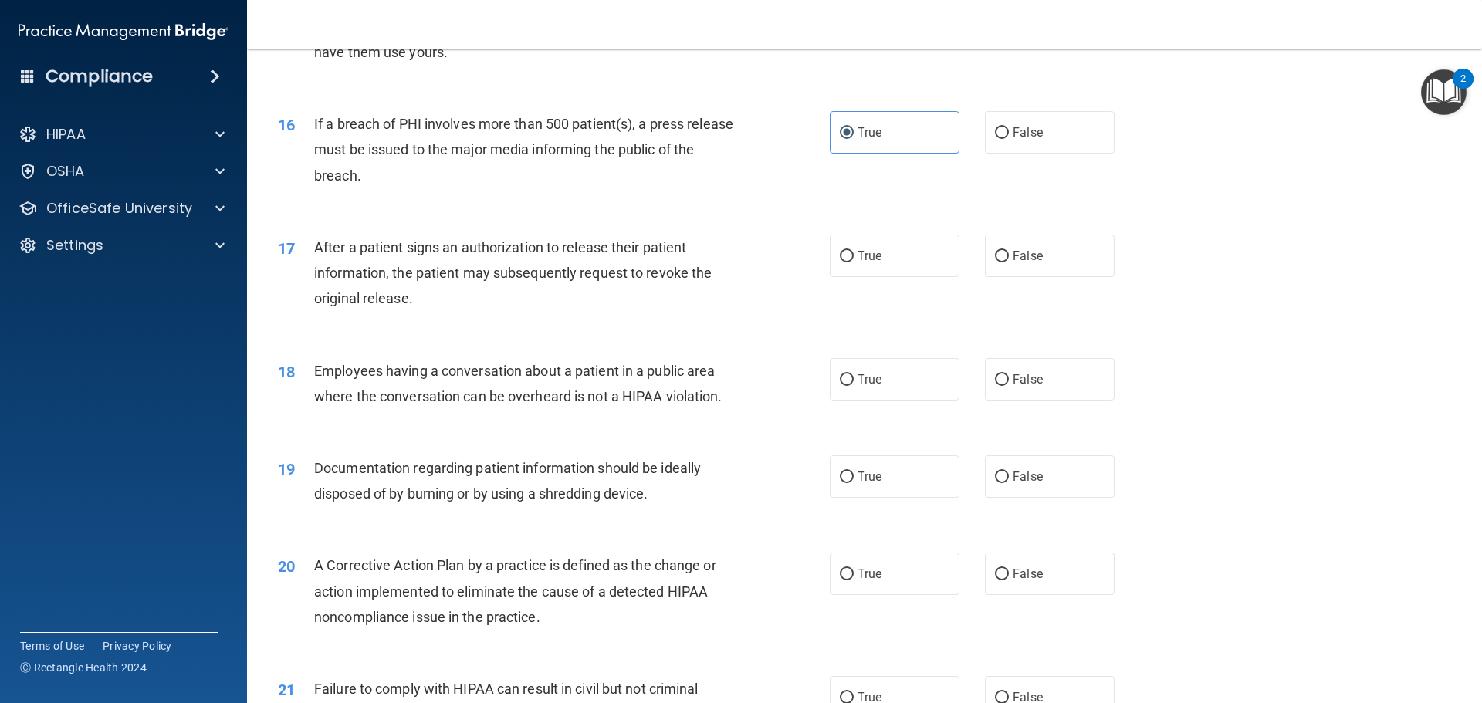
scroll to position [1698, 0]
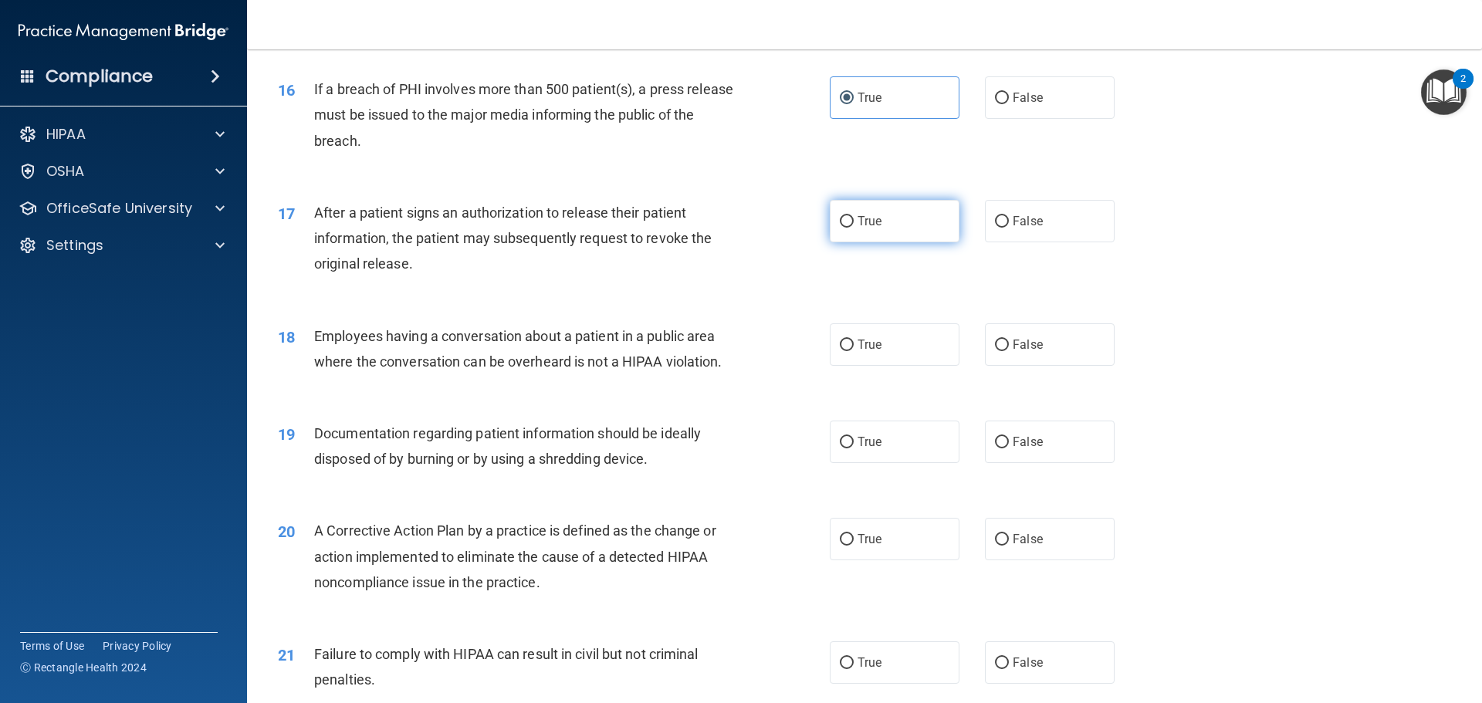
click at [891, 242] on label "True" at bounding box center [895, 221] width 130 height 42
click at [854, 228] on input "True" at bounding box center [847, 222] width 14 height 12
radio input "true"
click at [1019, 352] on span "False" at bounding box center [1027, 344] width 30 height 15
click at [1009, 351] on input "False" at bounding box center [1002, 346] width 14 height 12
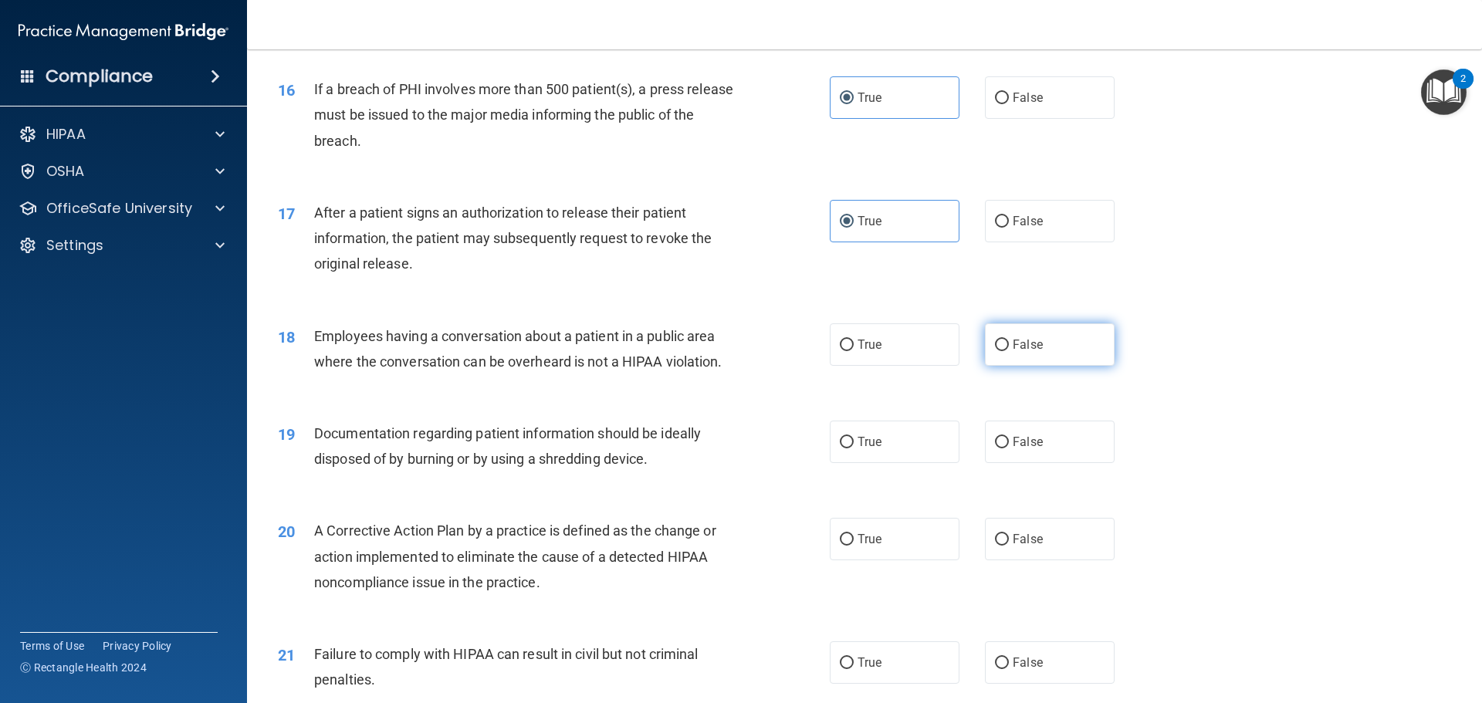
radio input "true"
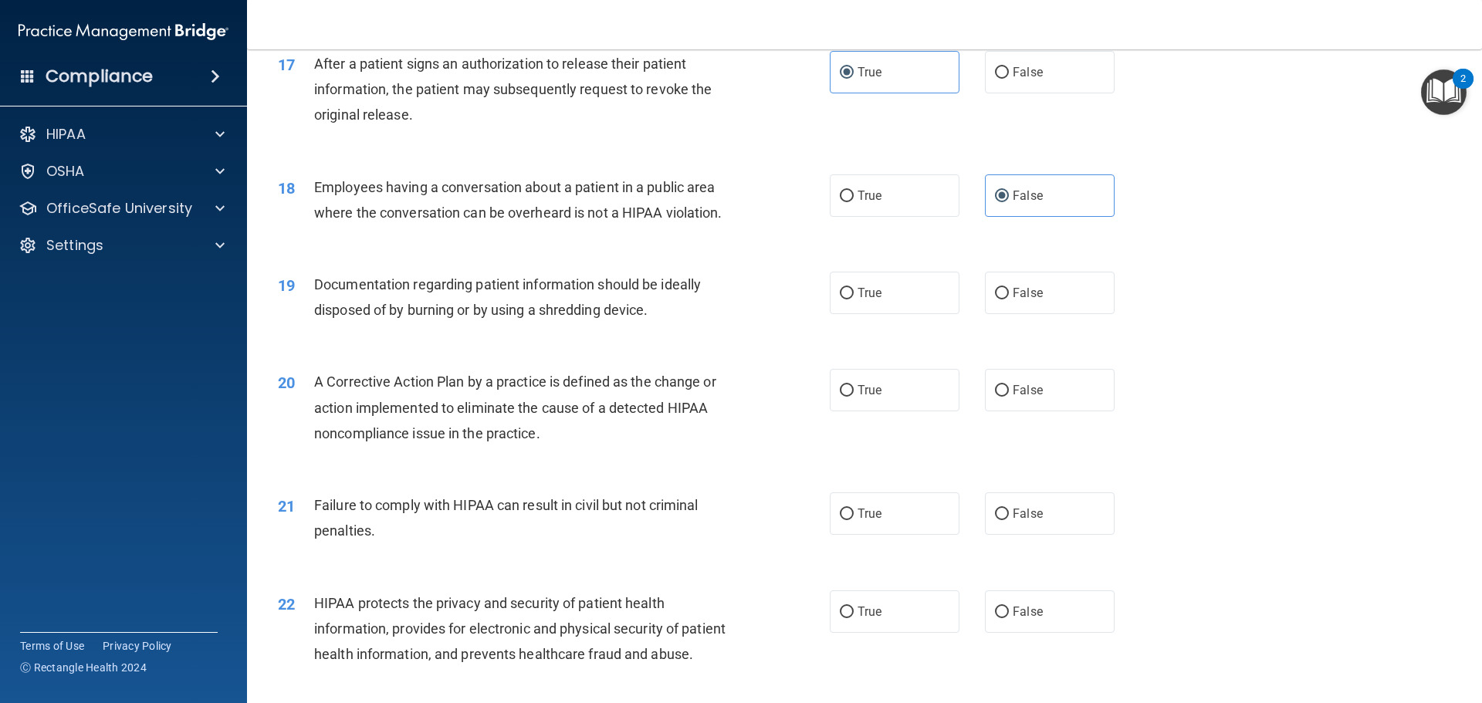
scroll to position [1852, 0]
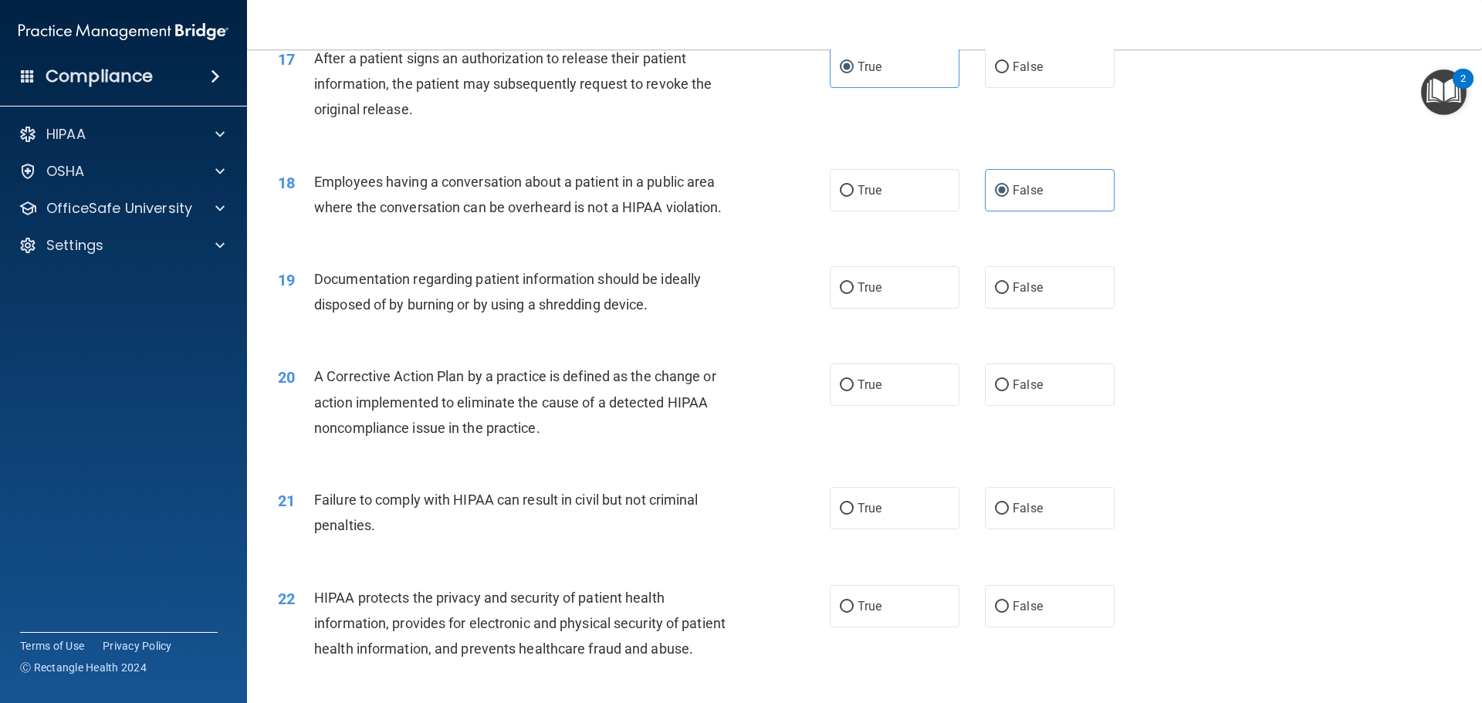
click at [649, 313] on span "Documentation regarding patient information should be ideally disposed of by bu…" at bounding box center [507, 292] width 387 height 42
click at [886, 306] on label "True" at bounding box center [895, 287] width 130 height 42
click at [854, 294] on input "True" at bounding box center [847, 288] width 14 height 12
radio input "true"
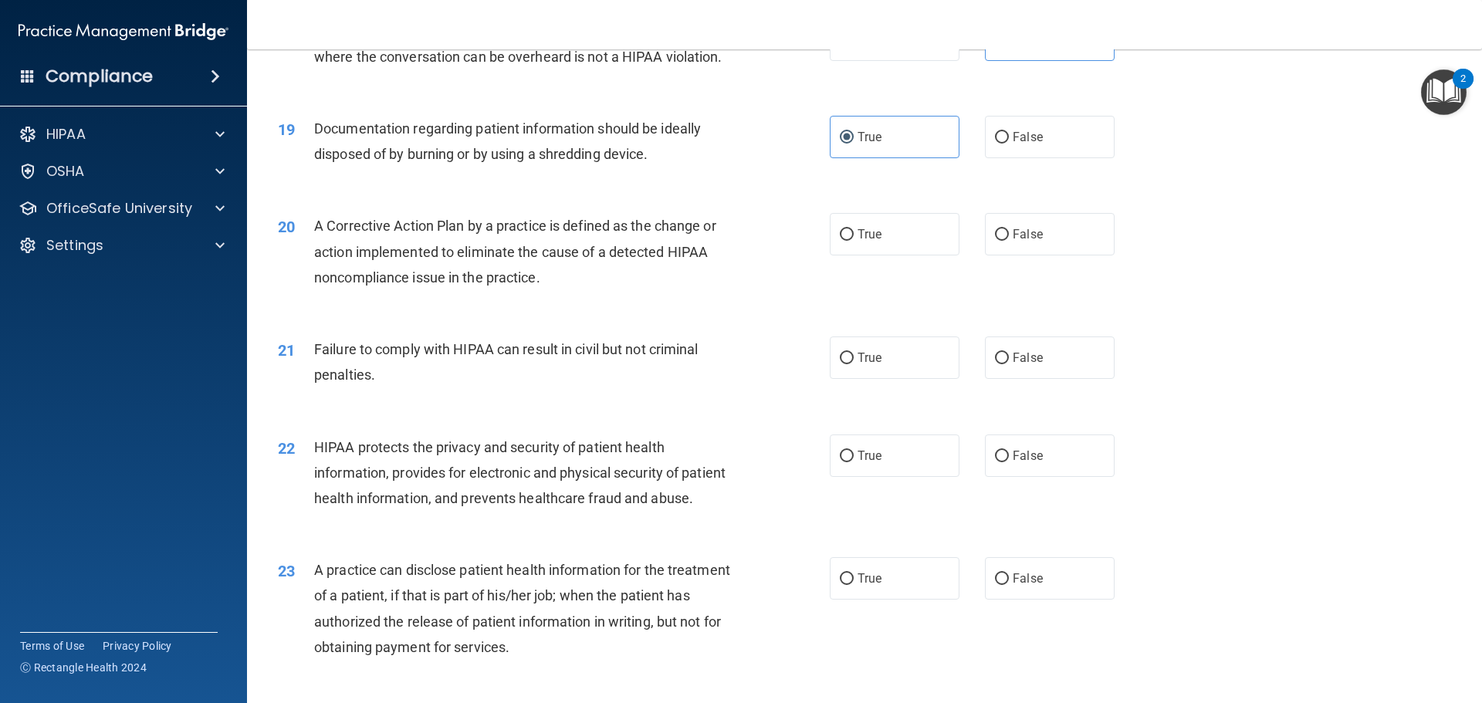
scroll to position [2084, 0]
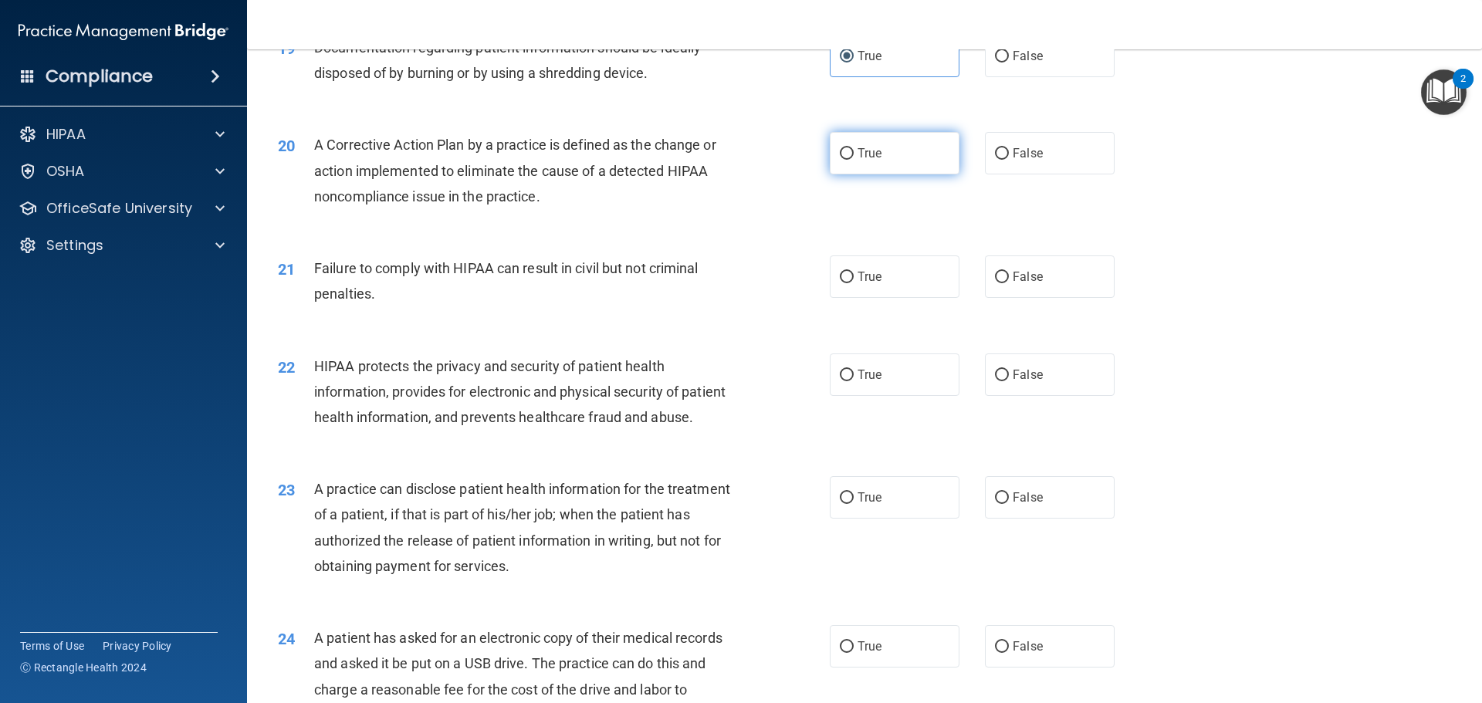
click at [871, 174] on label "True" at bounding box center [895, 153] width 130 height 42
click at [854, 160] on input "True" at bounding box center [847, 154] width 14 height 12
radio input "true"
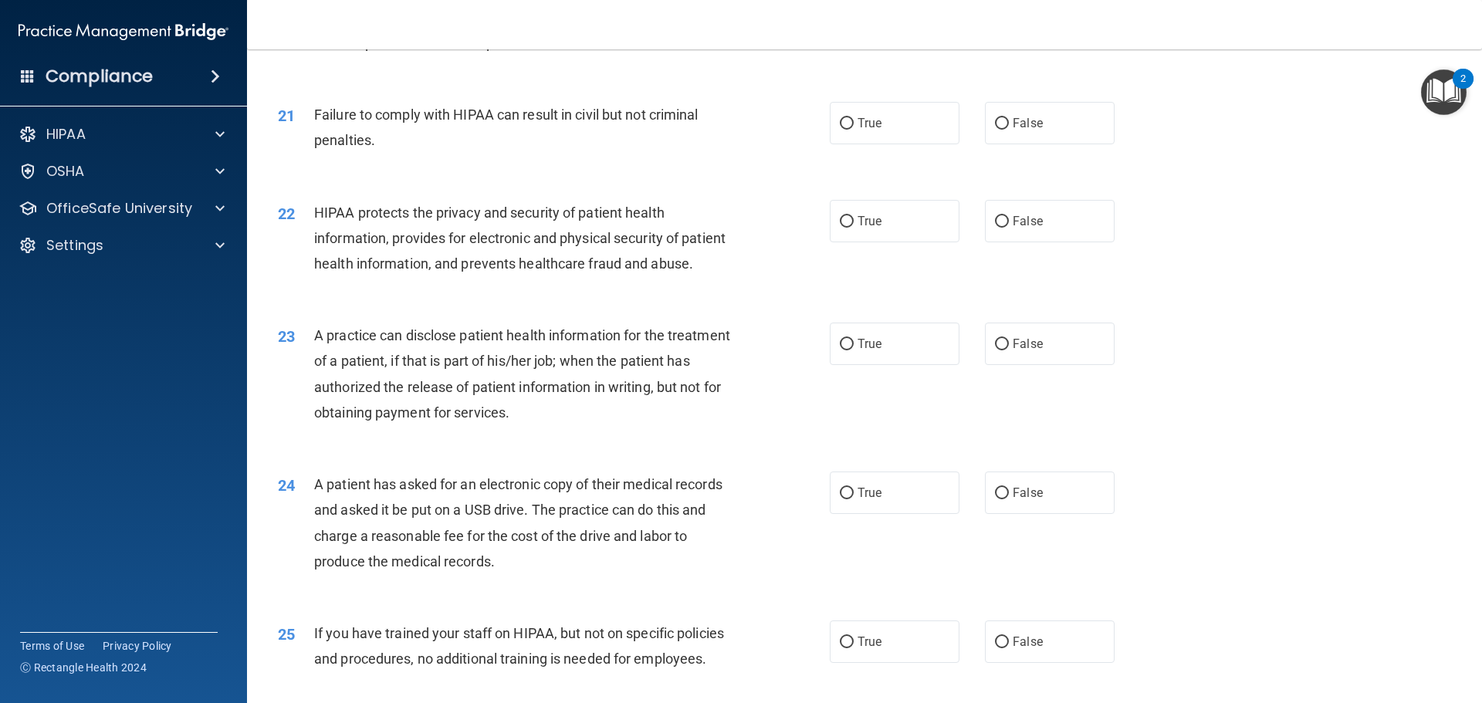
scroll to position [2238, 0]
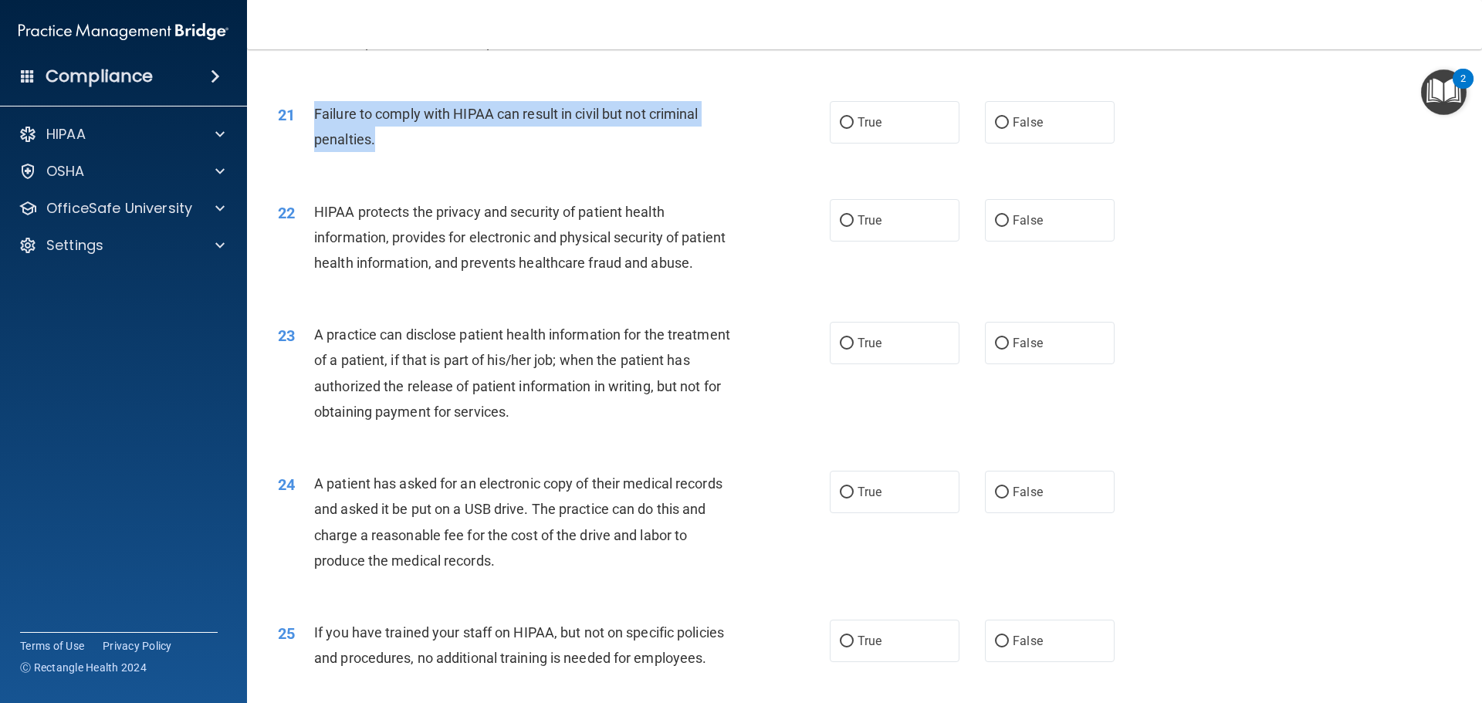
drag, startPoint x: 378, startPoint y: 165, endPoint x: 314, endPoint y: 138, distance: 69.5
click at [314, 138] on div "Failure to comply with HIPAA can result in civil but not criminal penalties." at bounding box center [529, 126] width 431 height 51
copy span "Failure to comply with HIPAA can result in civil but not criminal penalties."
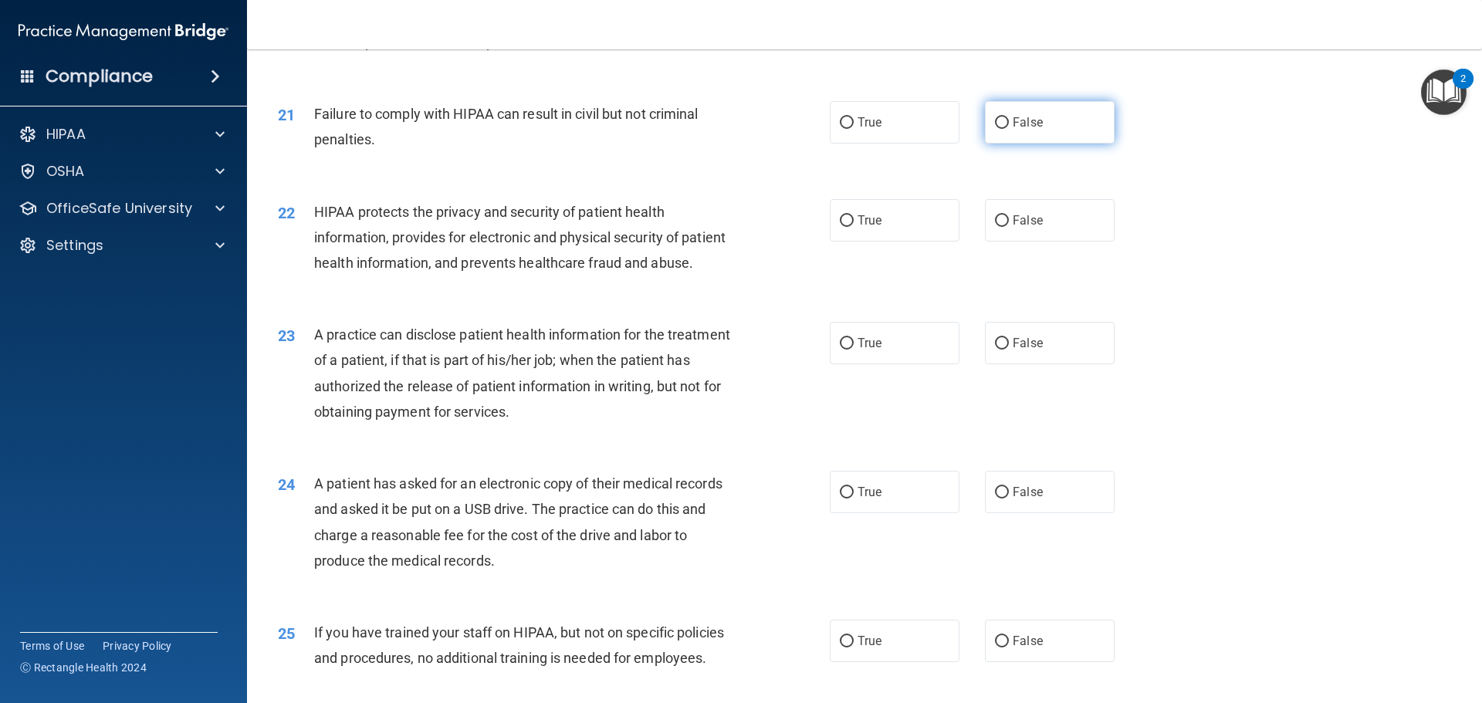
click at [1027, 130] on span "False" at bounding box center [1027, 122] width 30 height 15
click at [1009, 129] on input "False" at bounding box center [1002, 123] width 14 height 12
radio input "true"
click at [861, 228] on span "True" at bounding box center [869, 220] width 24 height 15
click at [854, 227] on input "True" at bounding box center [847, 221] width 14 height 12
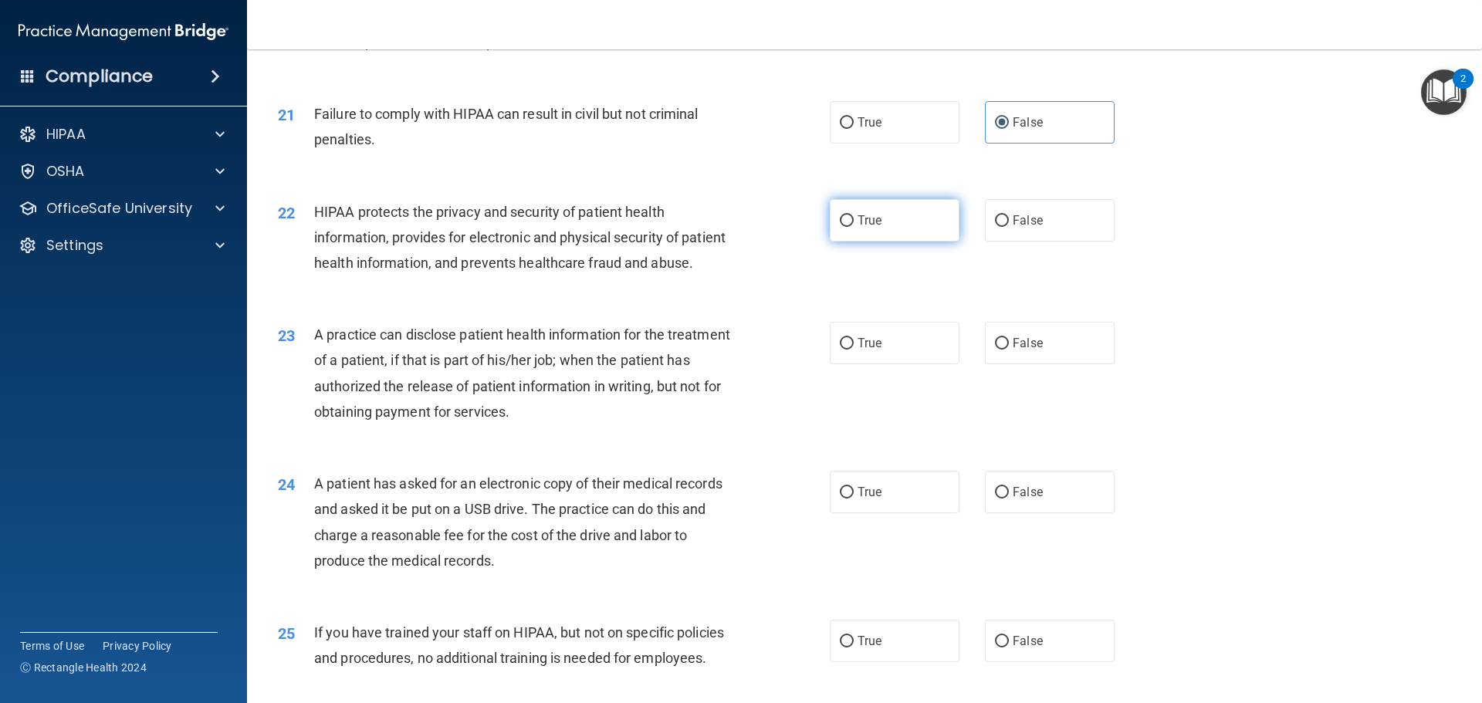
radio input "true"
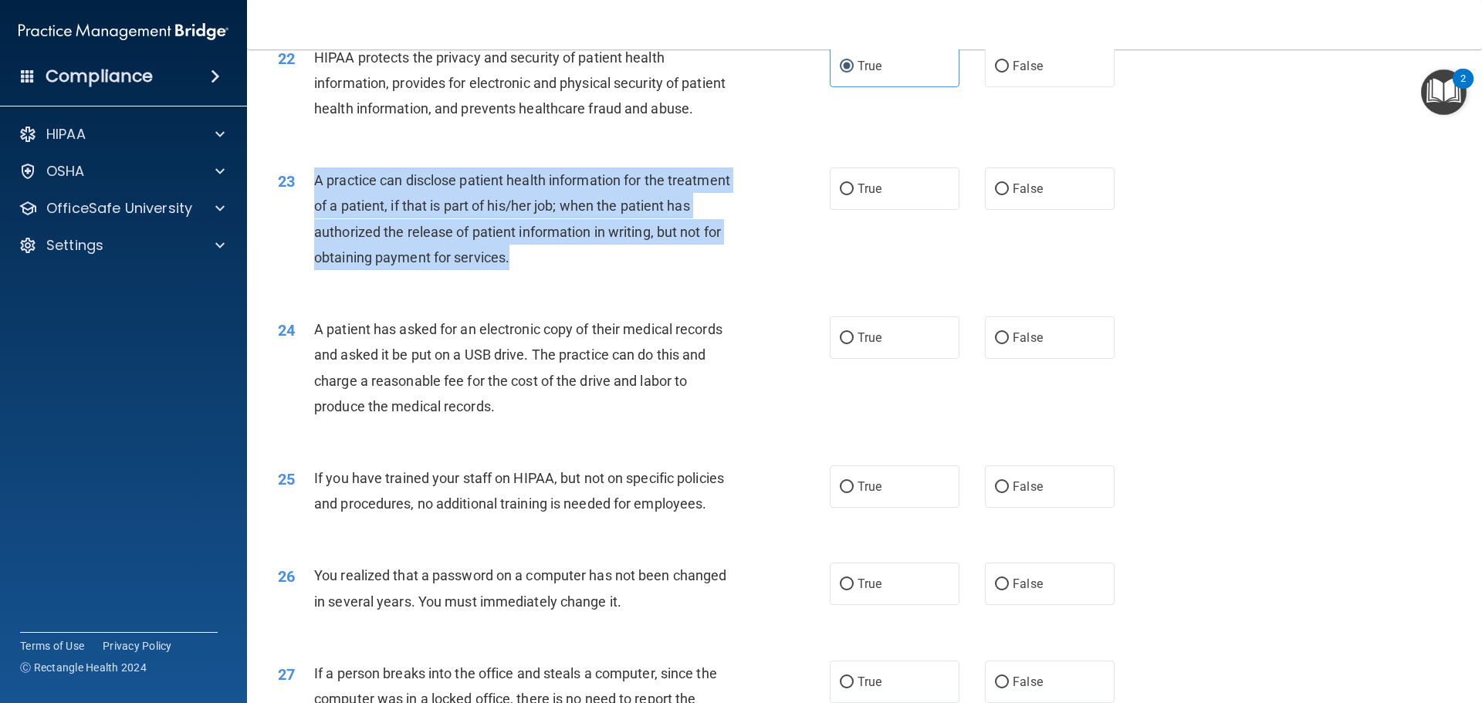
drag, startPoint x: 583, startPoint y: 307, endPoint x: 317, endPoint y: 228, distance: 277.9
click at [317, 228] on div "A practice can disclose patient health information for the treatment of a patie…" at bounding box center [529, 218] width 431 height 103
copy span "A practice can disclose patient health information for the treatment of a patie…"
click at [684, 270] on div "A practice can disclose patient health information for the treatment of a patie…" at bounding box center [529, 218] width 431 height 103
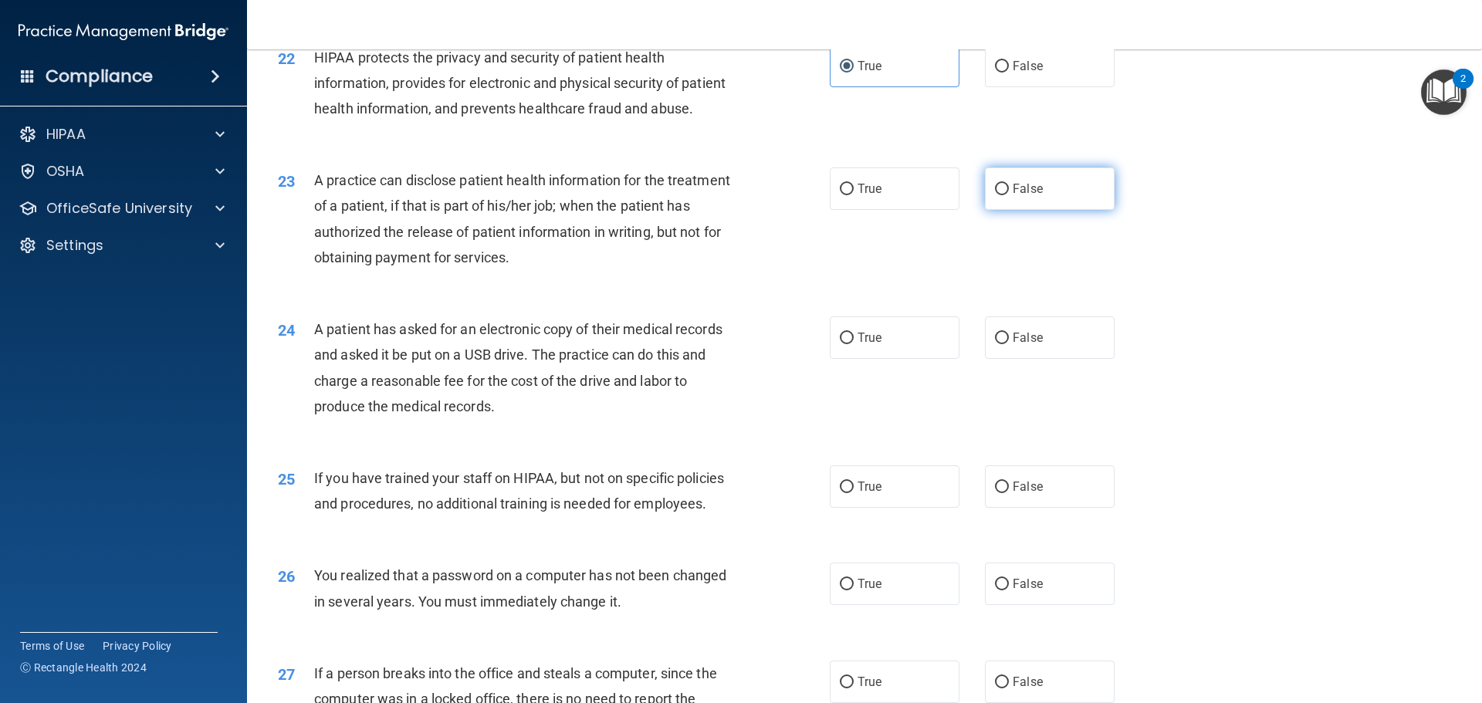
click at [1031, 196] on span "False" at bounding box center [1027, 188] width 30 height 15
click at [1009, 195] on input "False" at bounding box center [1002, 190] width 14 height 12
radio input "true"
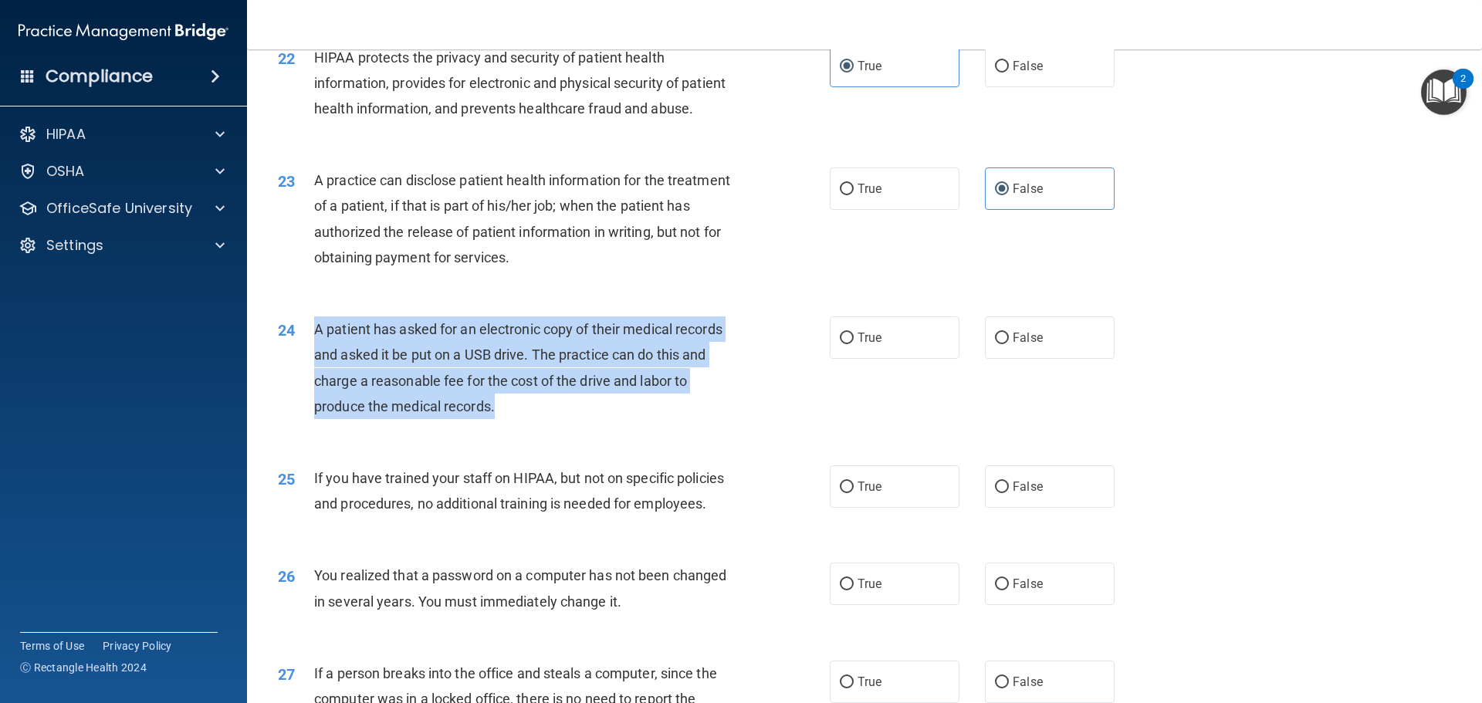
drag, startPoint x: 500, startPoint y: 458, endPoint x: 305, endPoint y: 374, distance: 212.3
click at [305, 374] on div "24 A patient has asked for an electronic copy of their medical records and aske…" at bounding box center [554, 371] width 598 height 110
copy div "A patient has asked for an electronic copy of their medical records and asked i…"
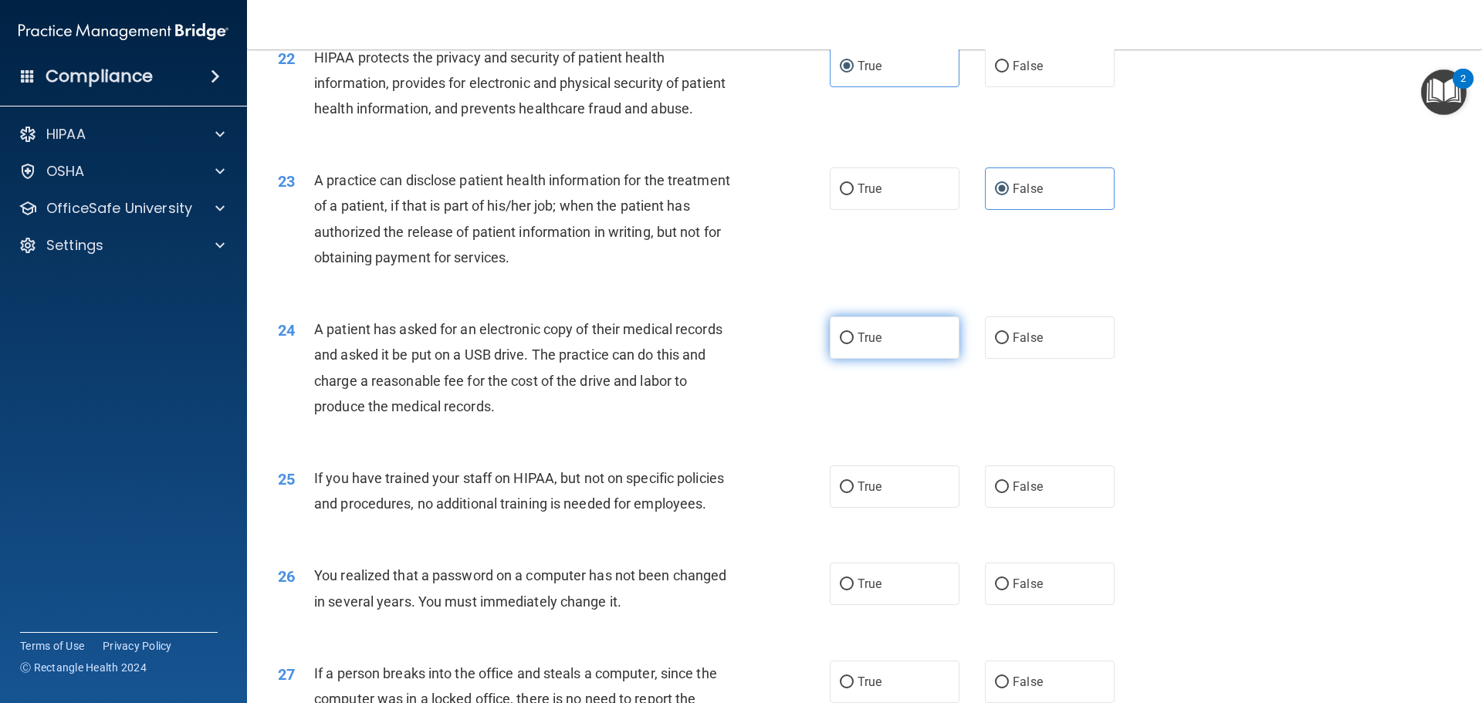
click at [857, 345] on span "True" at bounding box center [869, 337] width 24 height 15
click at [854, 344] on input "True" at bounding box center [847, 339] width 14 height 12
radio input "true"
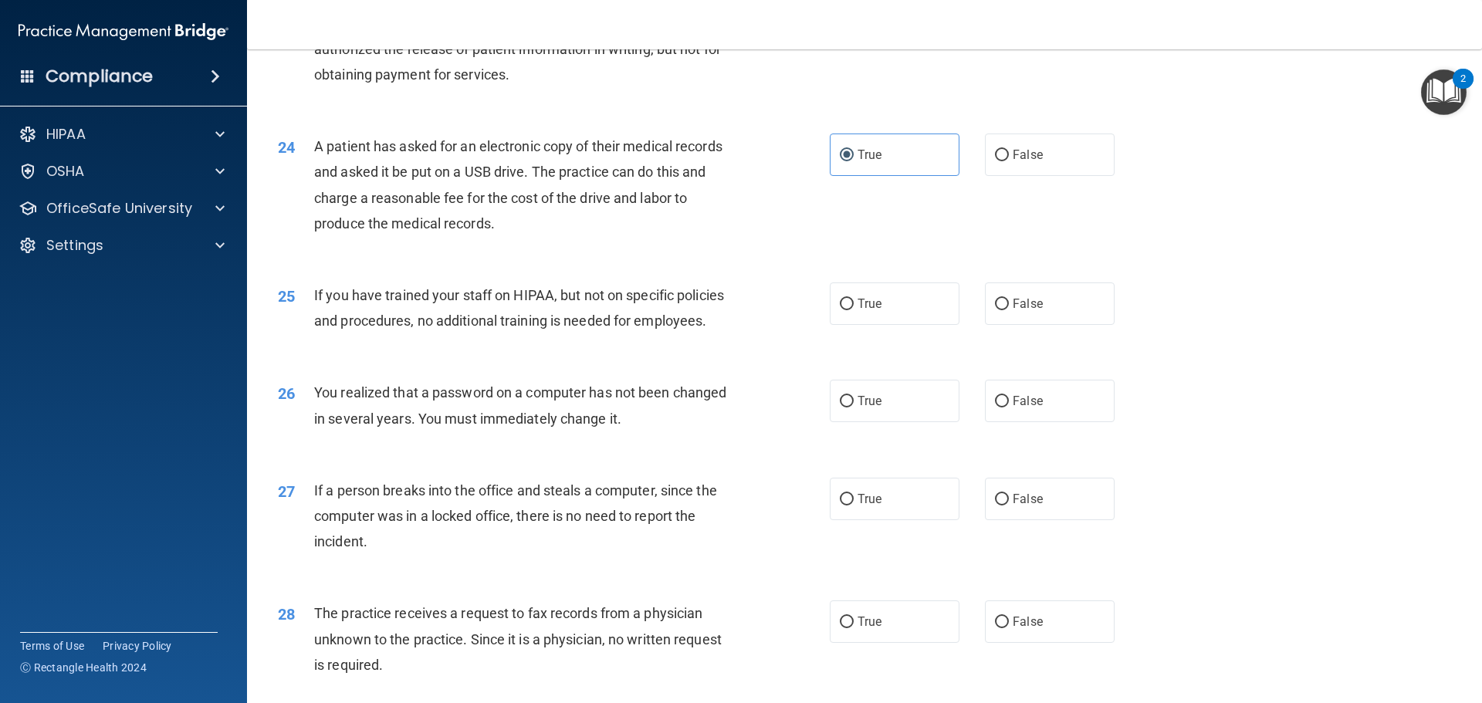
scroll to position [2564, 0]
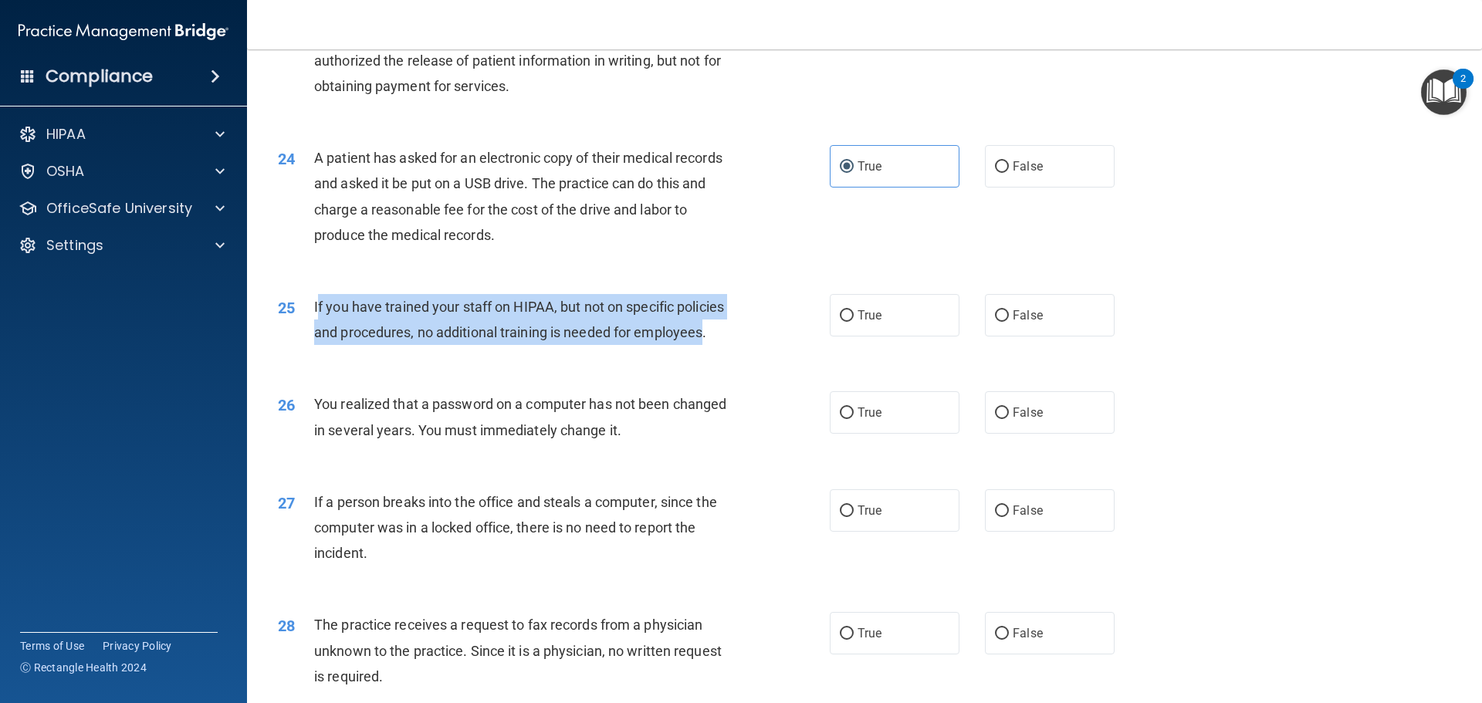
drag, startPoint x: 705, startPoint y: 382, endPoint x: 319, endPoint y: 349, distance: 388.0
click at [319, 340] on span "If you have trained your staff on HIPAA, but not on specific policies and proce…" at bounding box center [519, 320] width 410 height 42
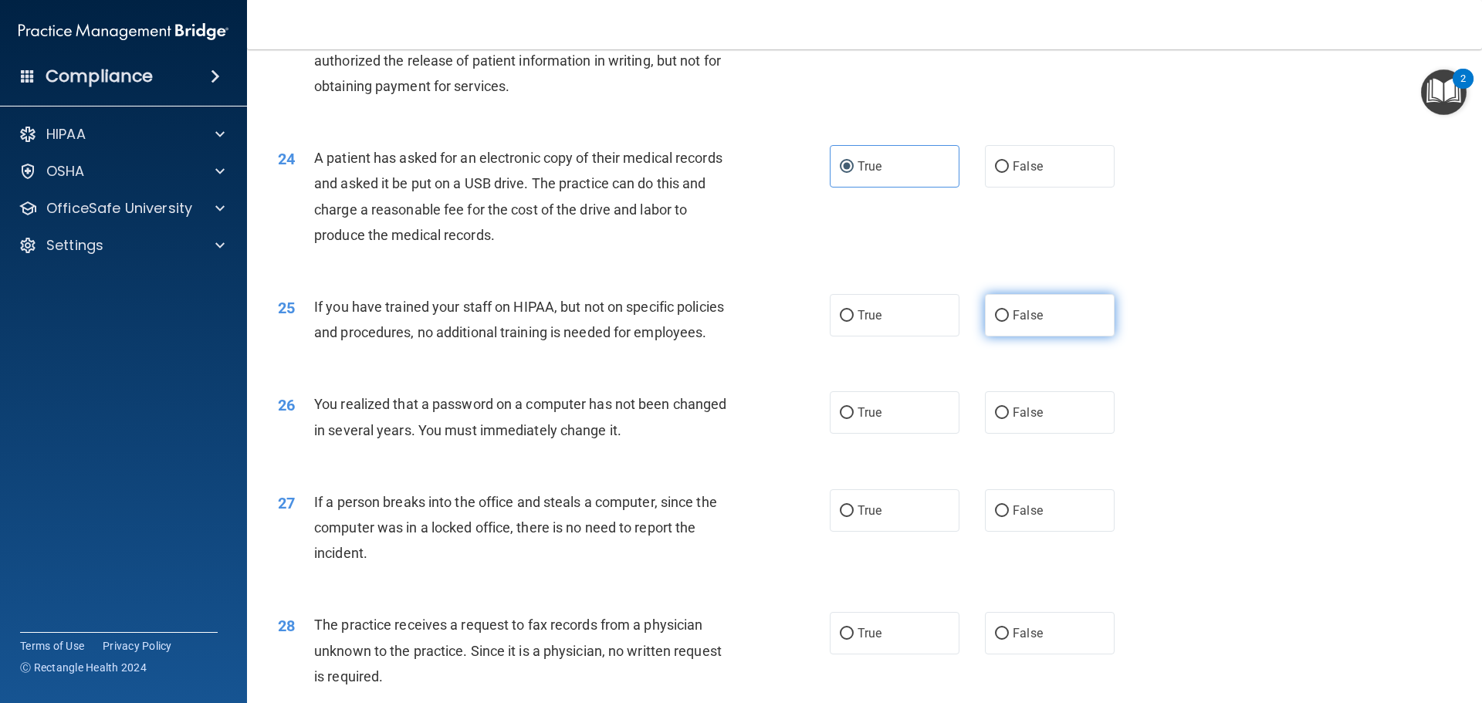
click at [1019, 323] on span "False" at bounding box center [1027, 315] width 30 height 15
click at [1009, 322] on input "False" at bounding box center [1002, 316] width 14 height 12
radio input "true"
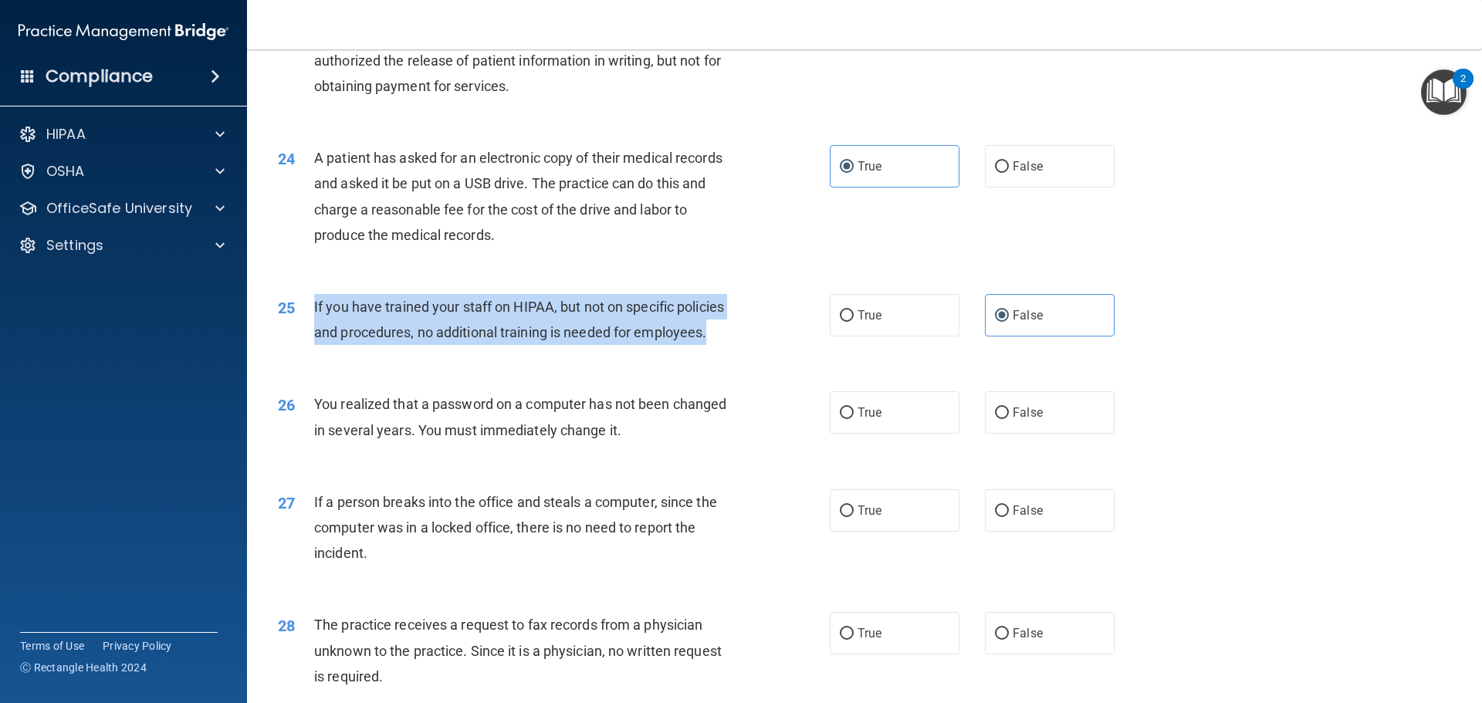
drag, startPoint x: 659, startPoint y: 381, endPoint x: 309, endPoint y: 348, distance: 351.9
click at [309, 348] on div "25 If you have trained your staff on HIPAA, but not on specific policies and pr…" at bounding box center [554, 323] width 598 height 59
copy div "If you have trained your staff on HIPAA, but not on specific policies and proce…"
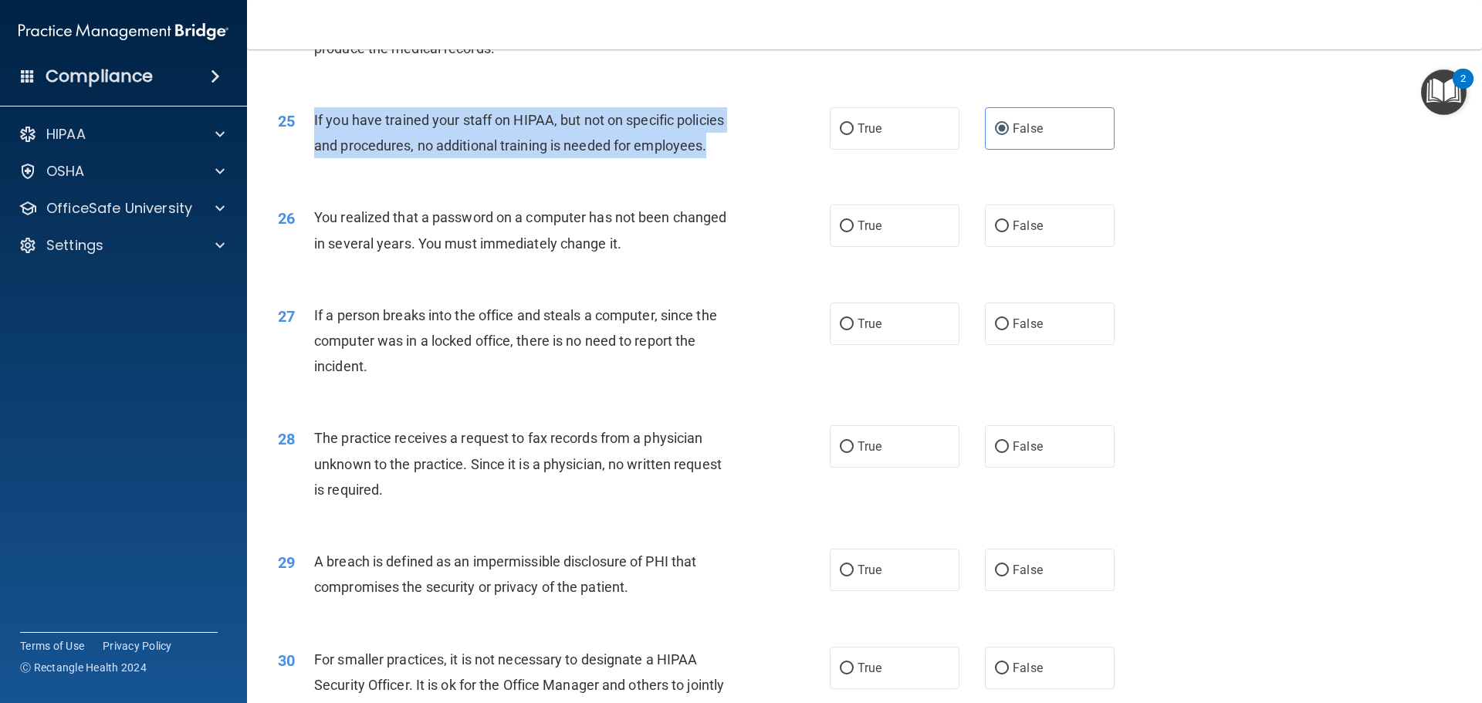
scroll to position [2795, 0]
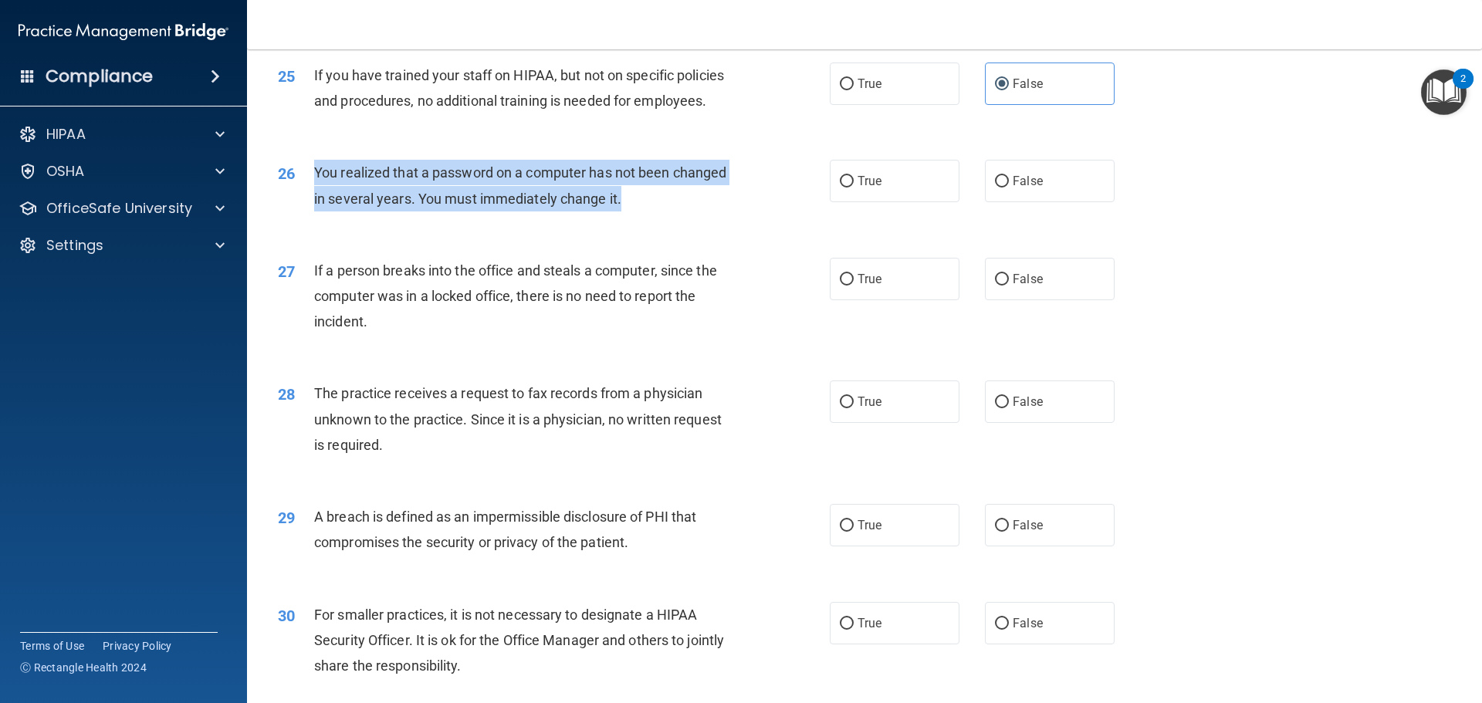
drag, startPoint x: 625, startPoint y: 250, endPoint x: 313, endPoint y: 225, distance: 312.8
click at [314, 211] on div "You realized that a password on a computer has not been changed in several year…" at bounding box center [529, 185] width 431 height 51
copy span "You realized that a password on a computer has not been changed in several year…"
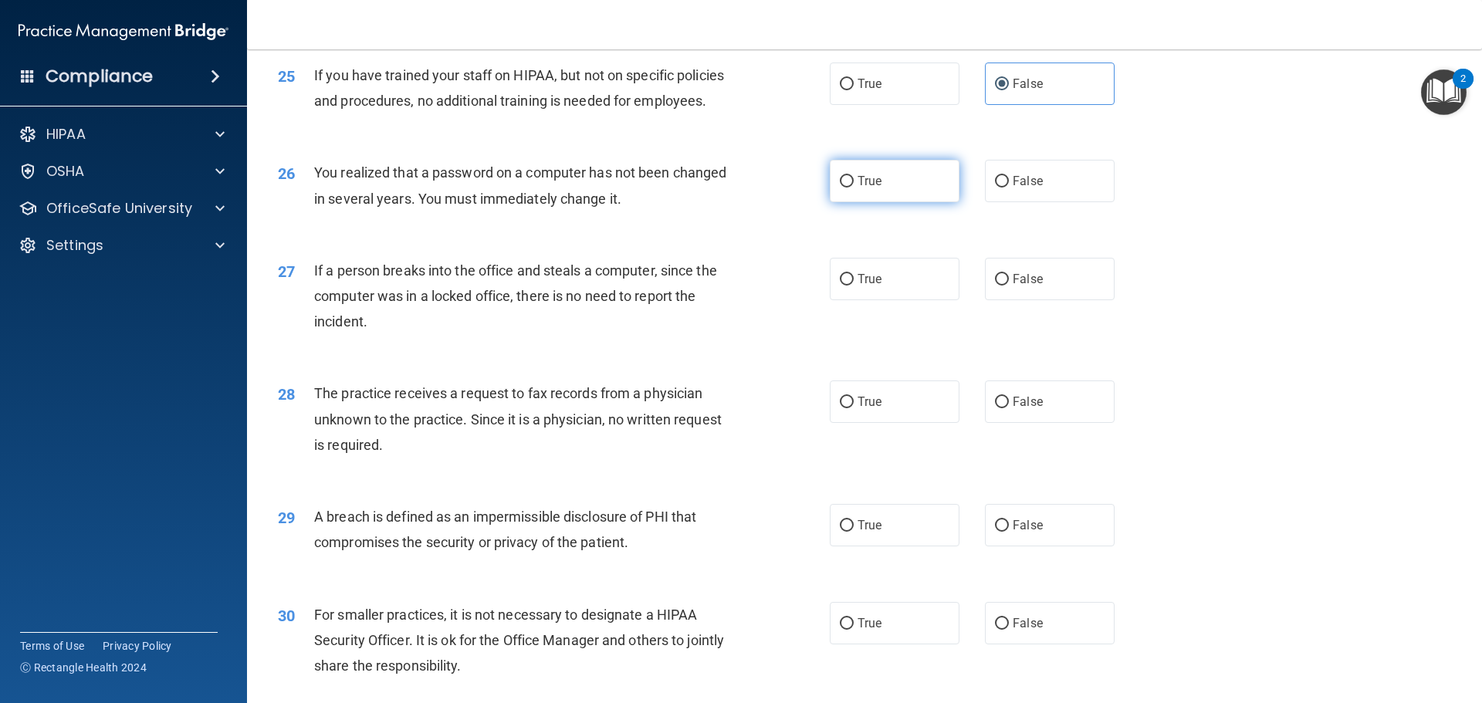
click at [884, 202] on label "True" at bounding box center [895, 181] width 130 height 42
click at [854, 188] on input "True" at bounding box center [847, 182] width 14 height 12
radio input "true"
click at [1015, 286] on span "False" at bounding box center [1027, 279] width 30 height 15
click at [1009, 286] on input "False" at bounding box center [1002, 280] width 14 height 12
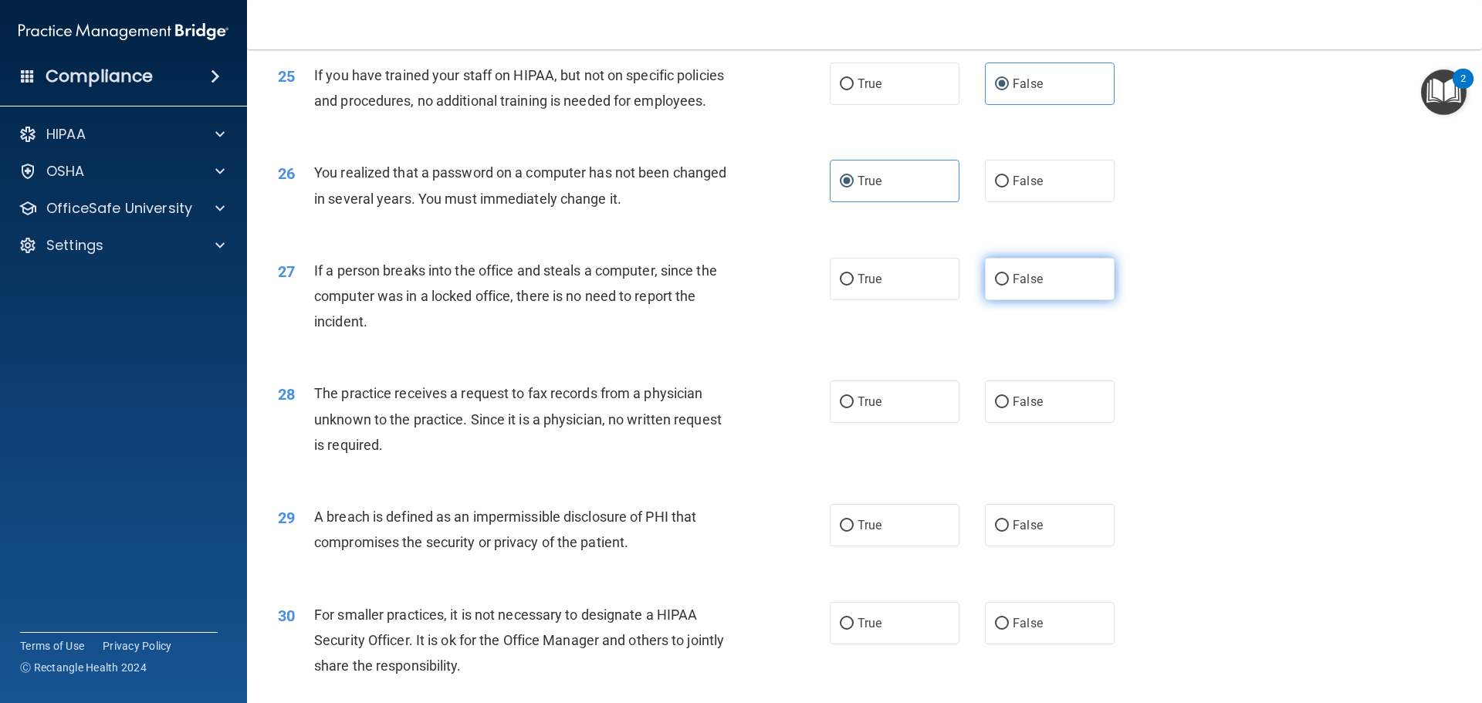
radio input "true"
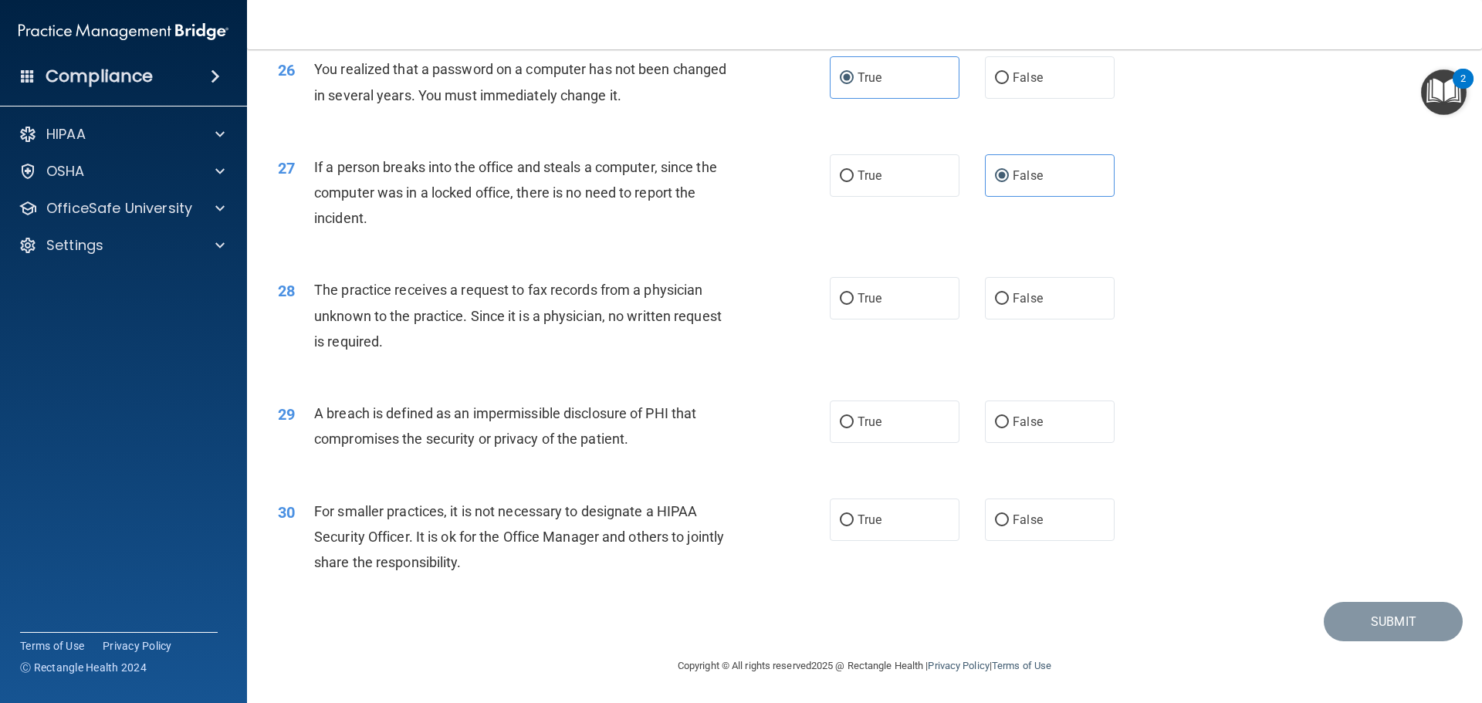
scroll to position [2949, 0]
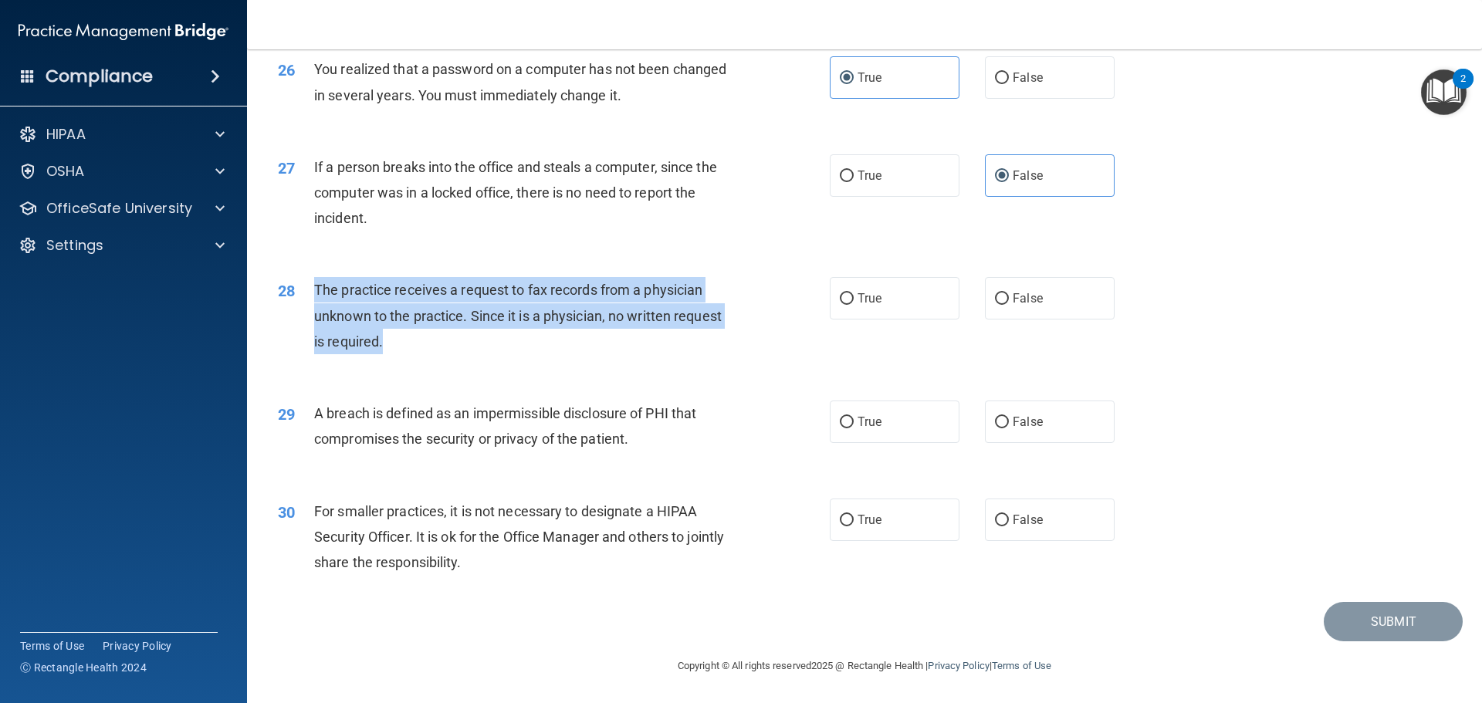
drag, startPoint x: 387, startPoint y: 340, endPoint x: 314, endPoint y: 290, distance: 88.4
click at [314, 290] on div "The practice receives a request to fax records from a physician unknown to the …" at bounding box center [529, 315] width 431 height 77
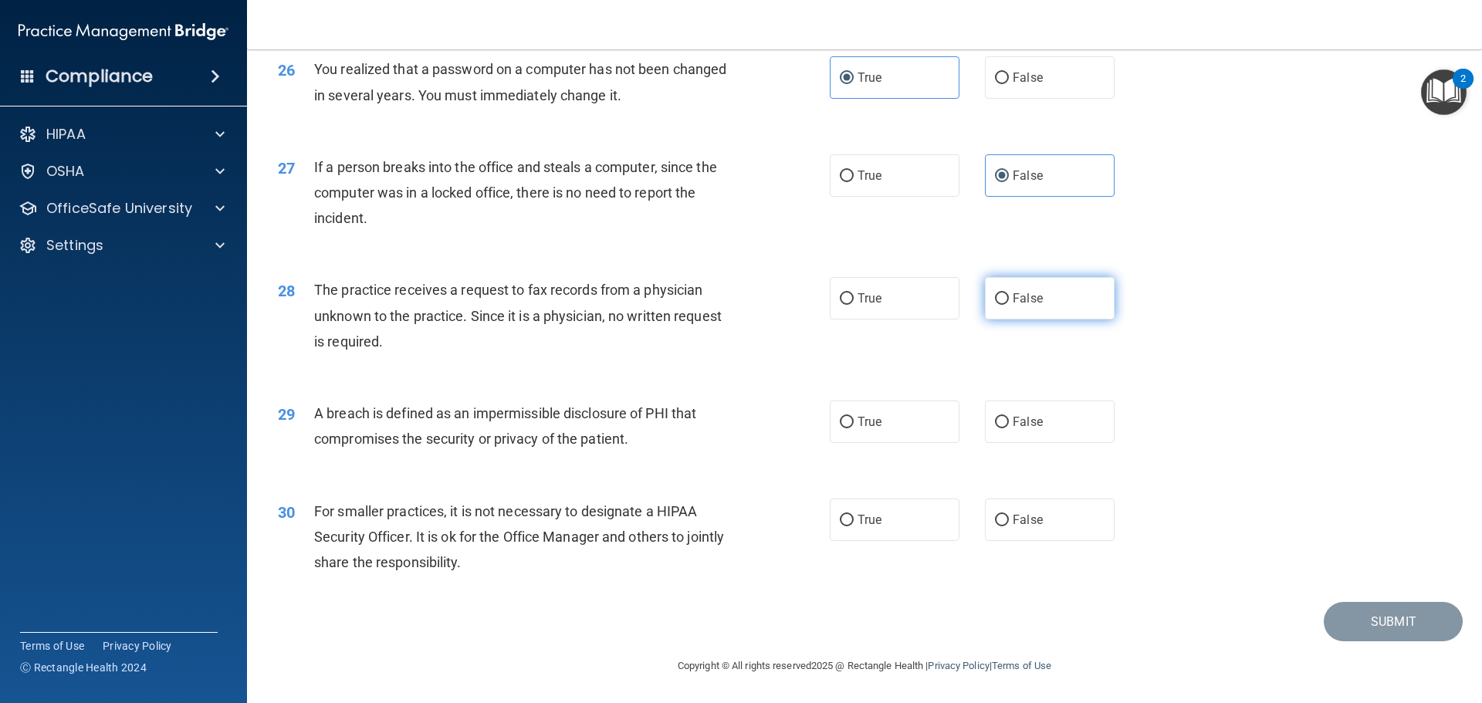
drag, startPoint x: 356, startPoint y: 299, endPoint x: 1031, endPoint y: 296, distance: 675.2
click at [1031, 296] on span "False" at bounding box center [1027, 298] width 30 height 15
click at [1009, 296] on input "False" at bounding box center [1002, 299] width 14 height 12
radio input "true"
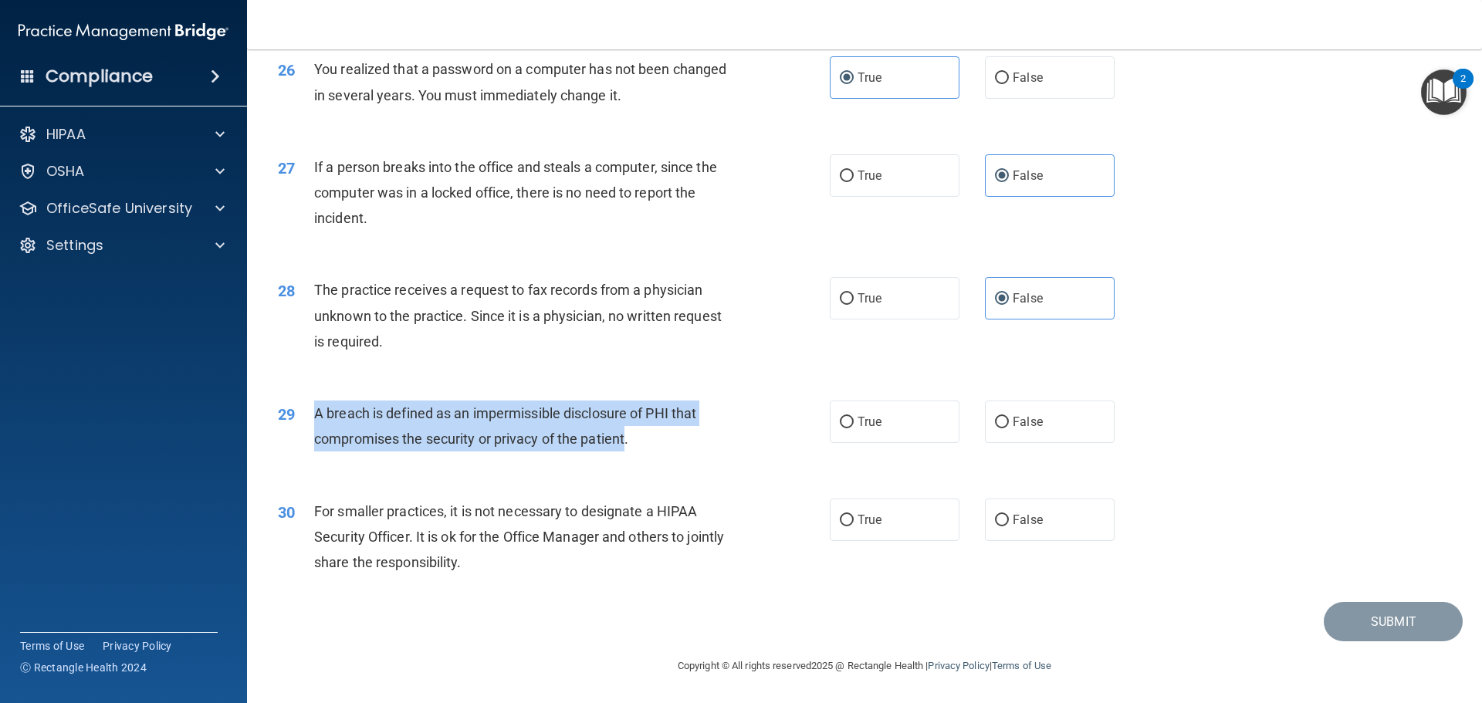
drag, startPoint x: 628, startPoint y: 436, endPoint x: 307, endPoint y: 420, distance: 321.4
click at [307, 420] on div "29 A breach is defined as an impermissible disclosure of PHI that compromises t…" at bounding box center [554, 430] width 598 height 59
copy div "A breach is defined as an impermissible disclosure of PHI that compromises the …"
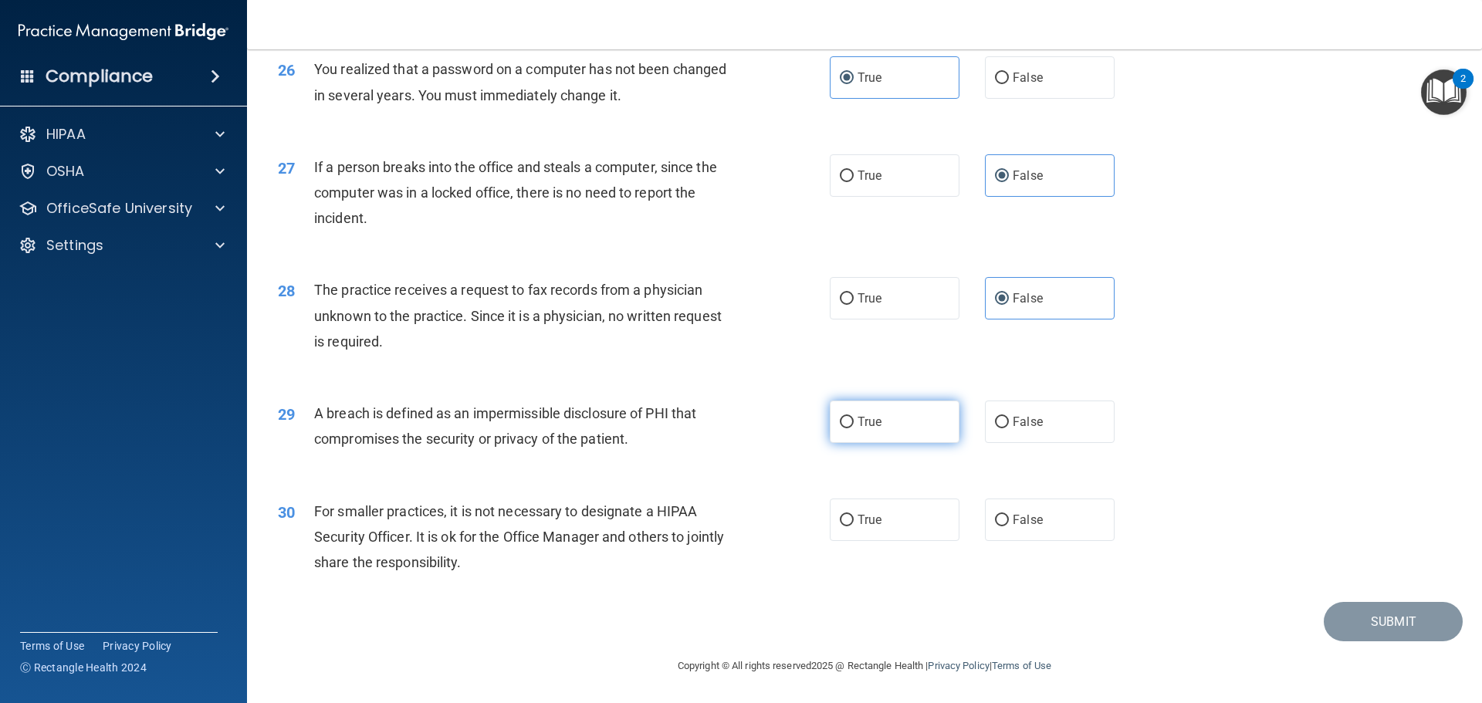
click at [877, 408] on label "True" at bounding box center [895, 422] width 130 height 42
click at [854, 417] on input "True" at bounding box center [847, 423] width 14 height 12
radio input "true"
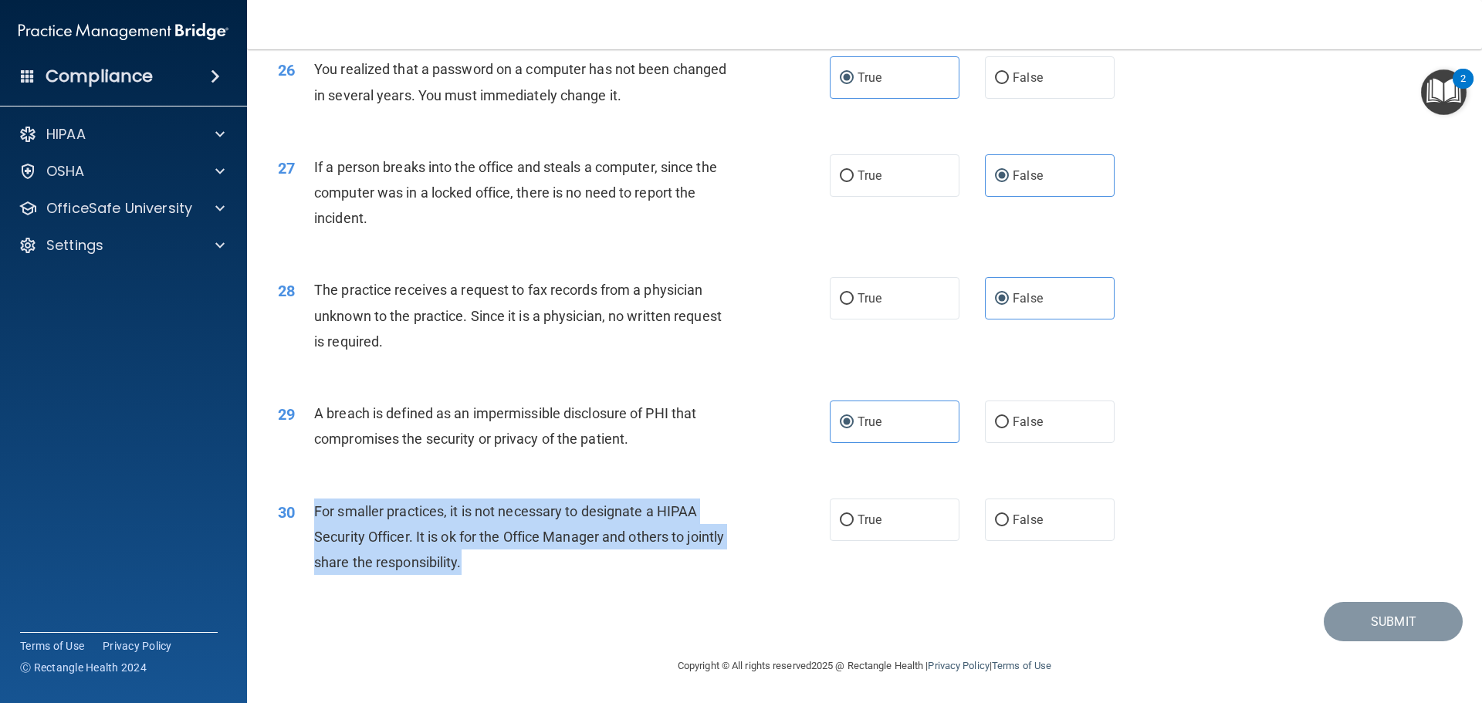
drag, startPoint x: 504, startPoint y: 563, endPoint x: 314, endPoint y: 505, distance: 198.5
click at [314, 505] on div "For smaller practices, it is not necessary to designate a HIPAA Security Office…" at bounding box center [529, 537] width 431 height 77
copy span "For smaller practices, it is not necessary to designate a HIPAA Security Office…"
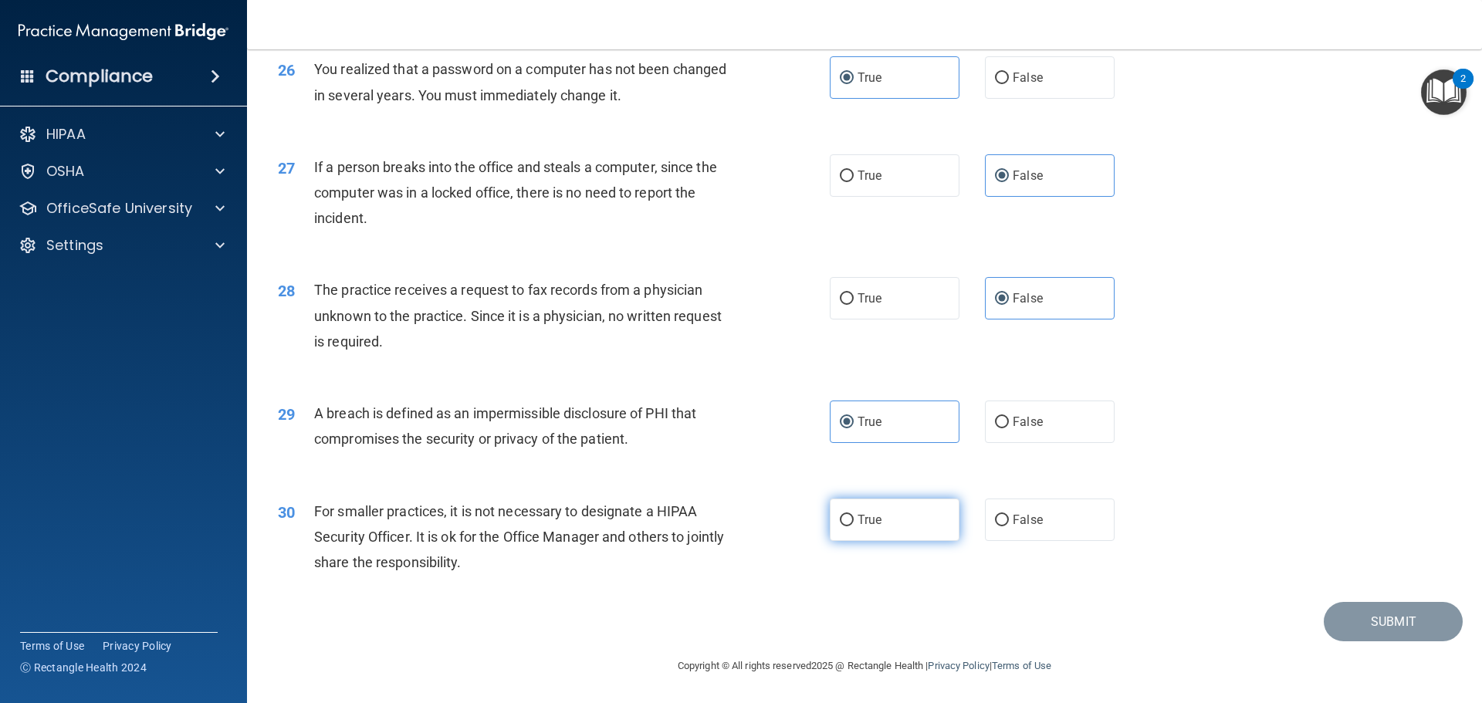
click at [881, 516] on label "True" at bounding box center [895, 520] width 130 height 42
click at [854, 516] on input "True" at bounding box center [847, 521] width 14 height 12
radio input "true"
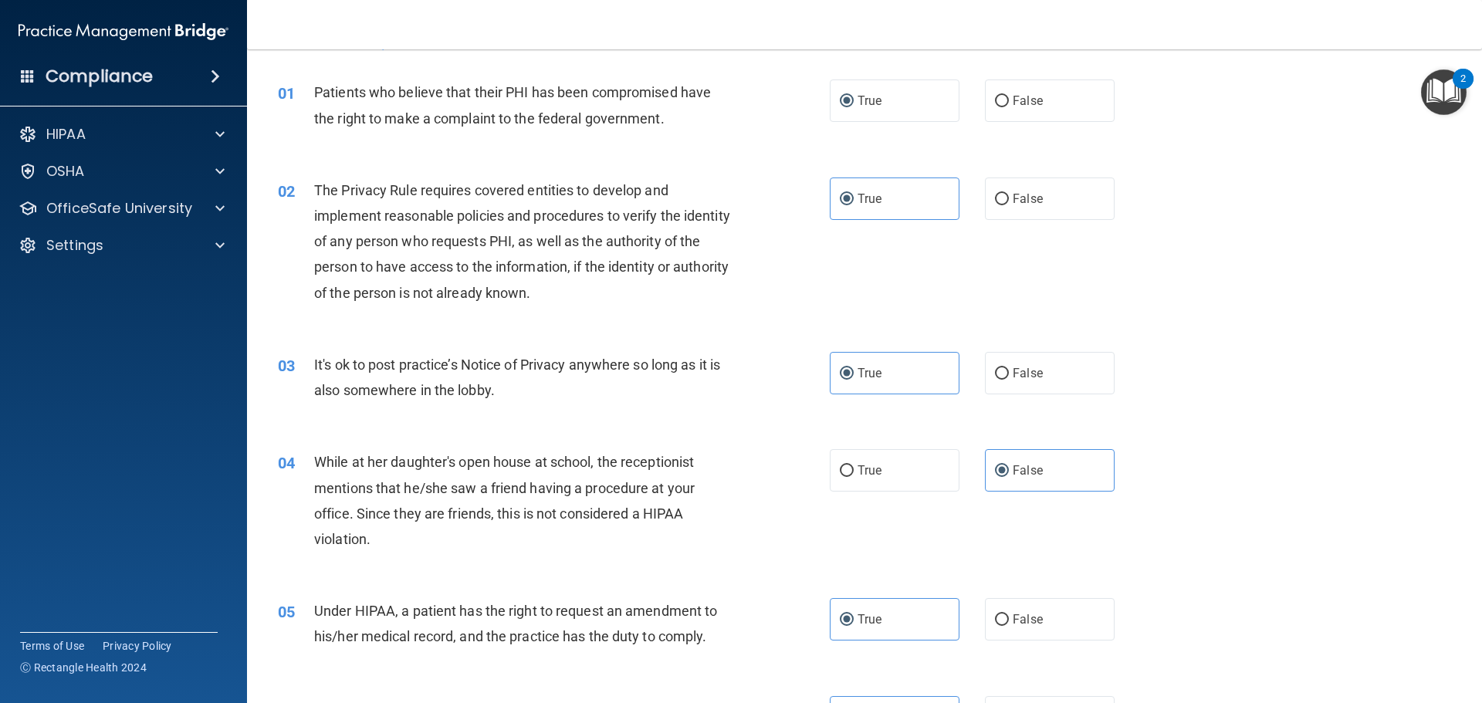
scroll to position [0, 0]
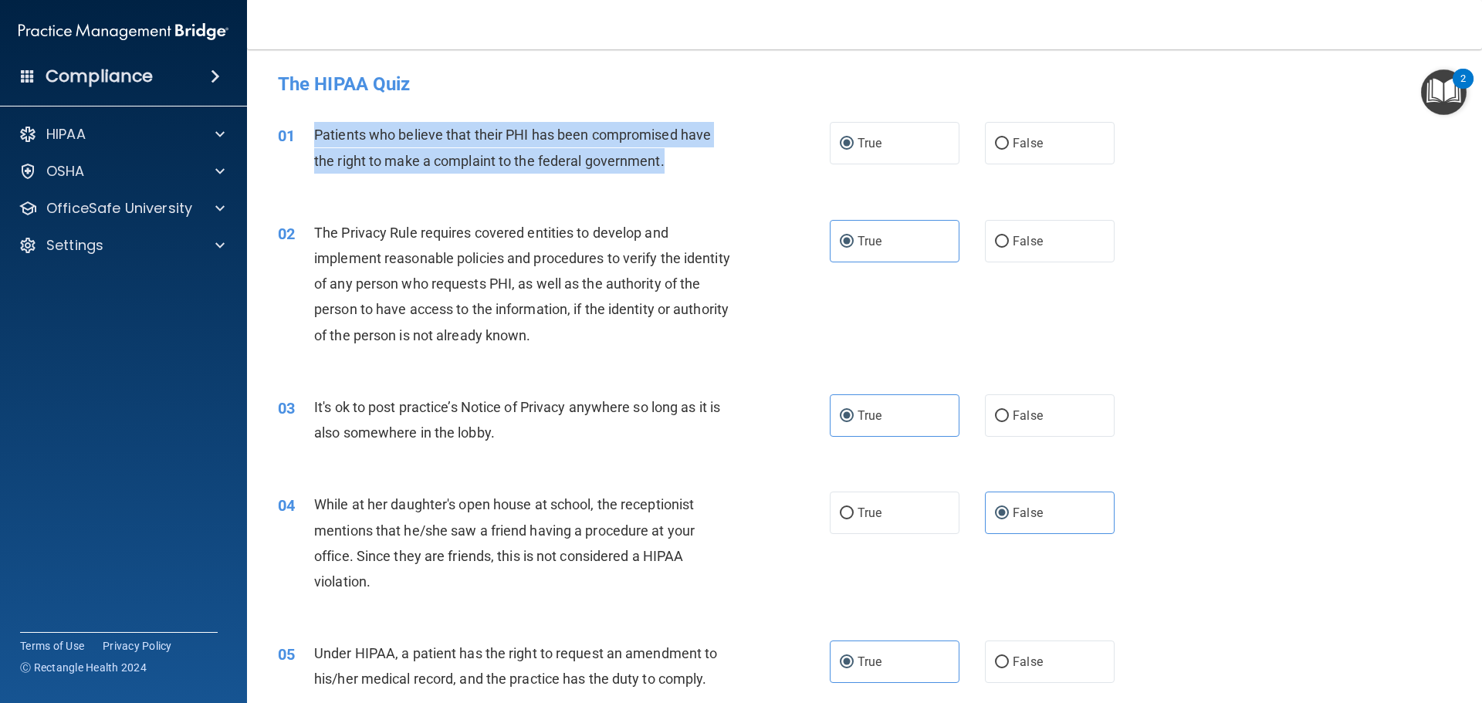
drag, startPoint x: 664, startPoint y: 160, endPoint x: 316, endPoint y: 130, distance: 349.3
click at [316, 130] on span "Patients who believe that their PHI has been compromised have the right to make…" at bounding box center [512, 148] width 397 height 42
copy span "Patients who believe that their PHI has been compromised have the right to make…"
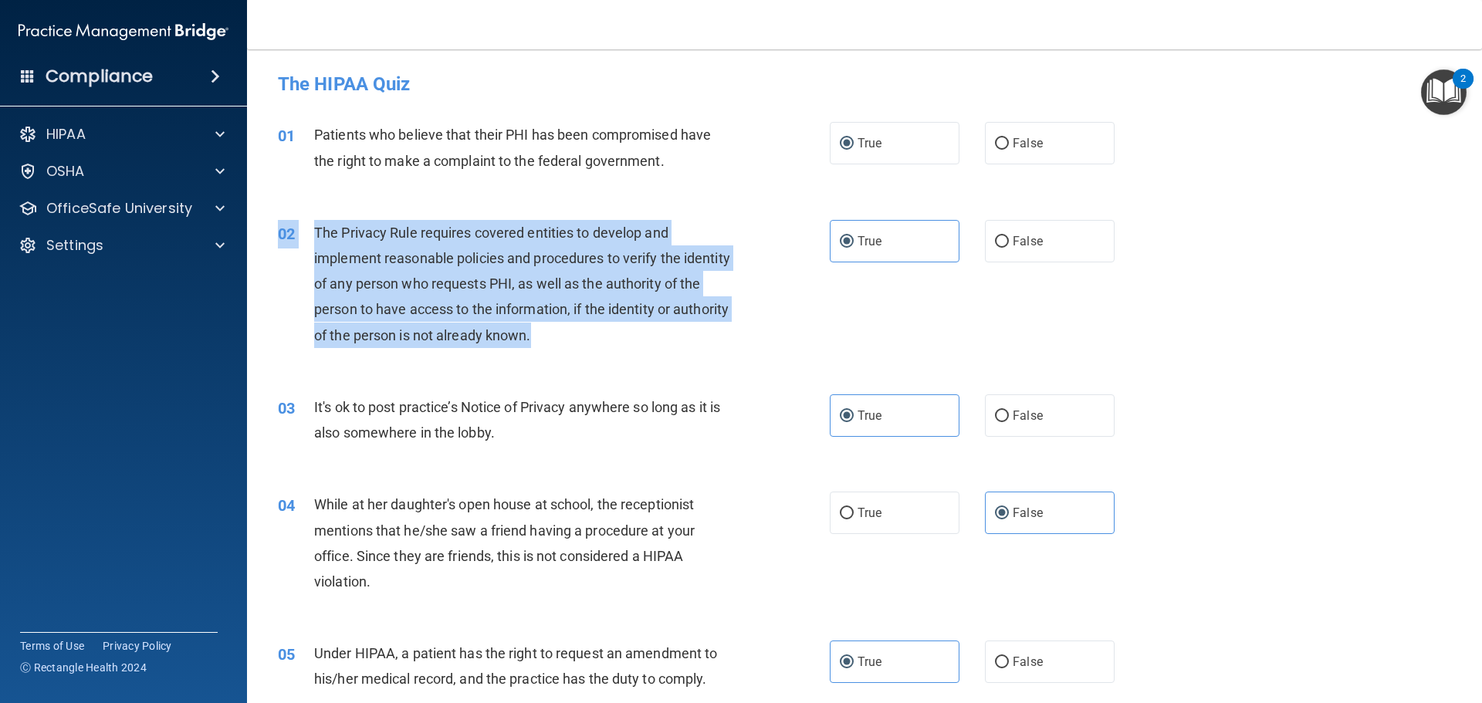
drag, startPoint x: 597, startPoint y: 335, endPoint x: 321, endPoint y: 218, distance: 299.8
click at [321, 218] on div "02 The Privacy Rule requires covered entities to develop and implement reasonab…" at bounding box center [864, 288] width 1196 height 174
click at [342, 233] on span "The Privacy Rule requires covered entities to develop and implement reasonable …" at bounding box center [522, 284] width 416 height 119
drag, startPoint x: 315, startPoint y: 225, endPoint x: 610, endPoint y: 333, distance: 314.0
click at [610, 333] on div "The Privacy Rule requires covered entities to develop and implement reasonable …" at bounding box center [529, 284] width 431 height 128
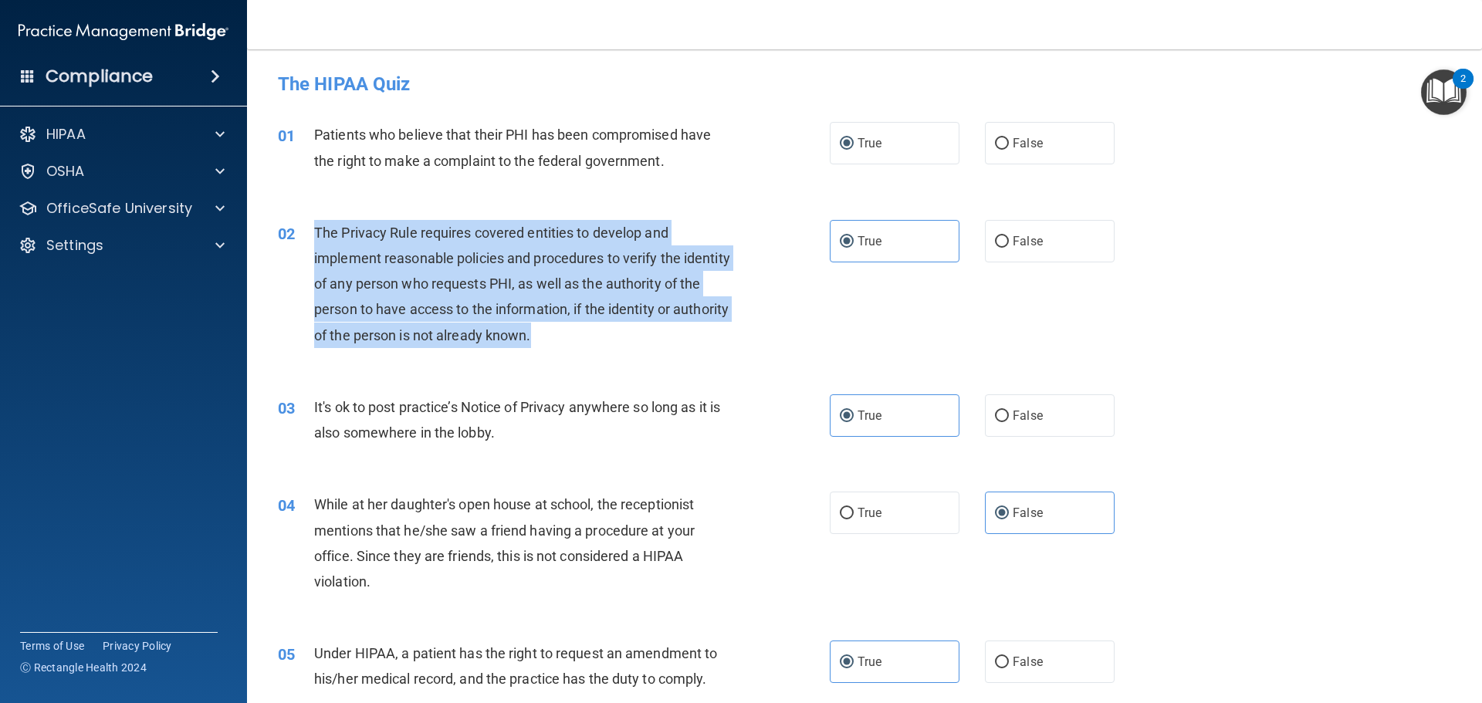
copy span "The Privacy Rule requires covered entities to develop and implement reasonable …"
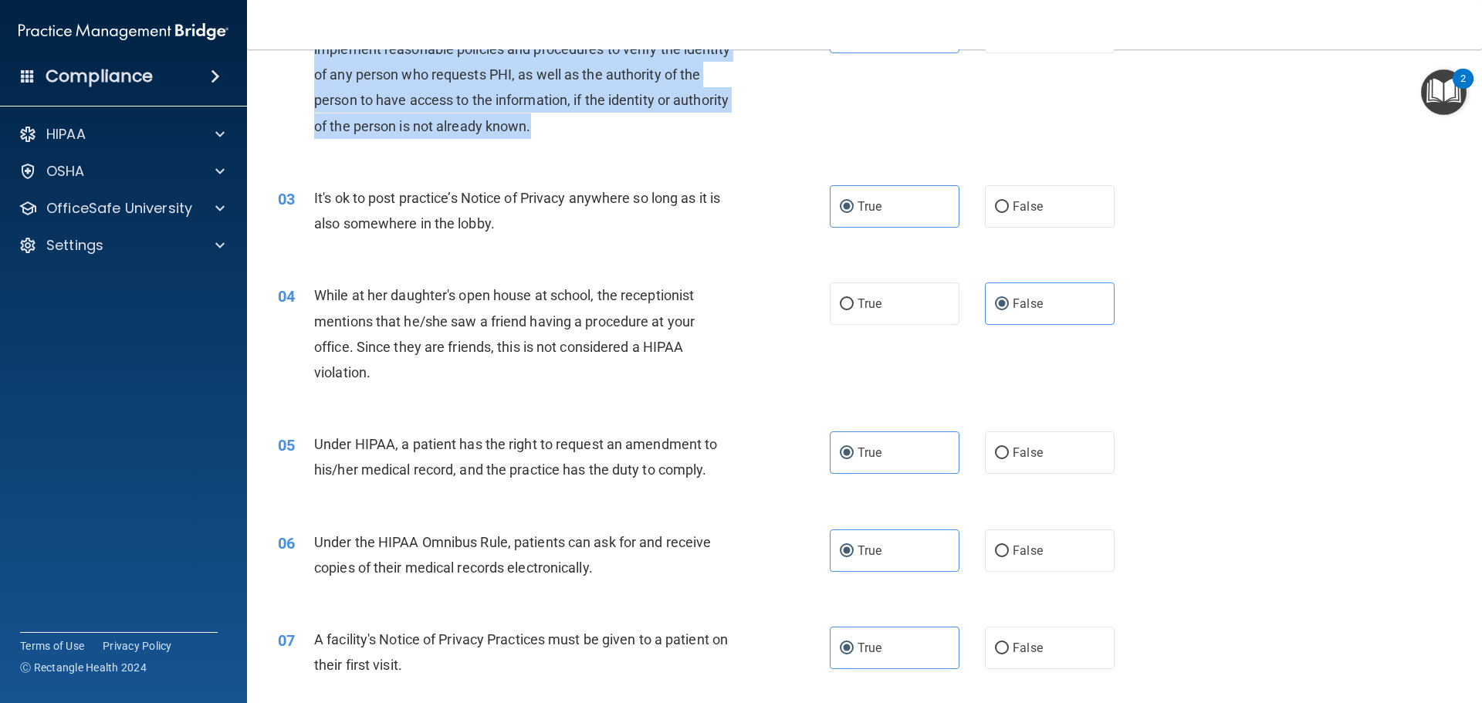
scroll to position [232, 0]
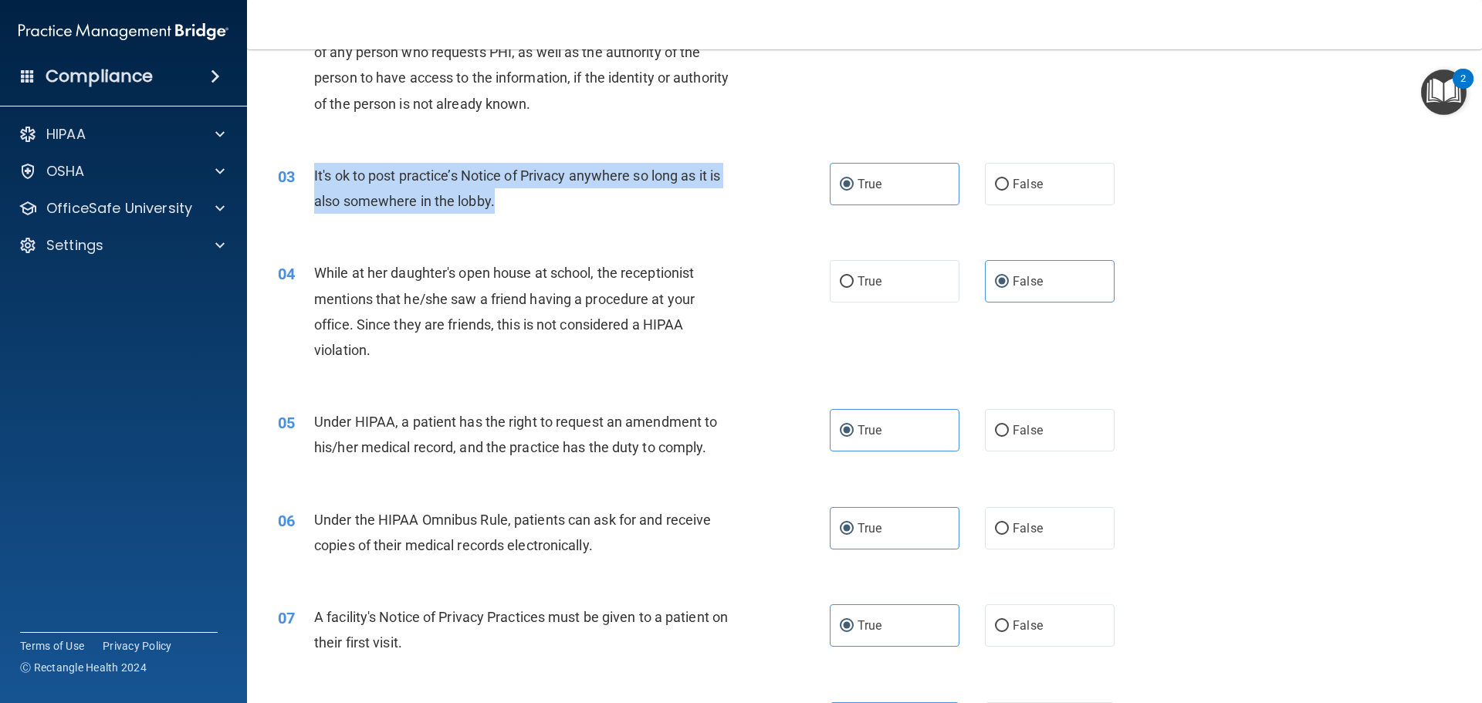
drag, startPoint x: 494, startPoint y: 201, endPoint x: 313, endPoint y: 167, distance: 183.7
click at [314, 167] on span "It's ok to post practice’s Notice of Privacy anywhere so long as it is also som…" at bounding box center [517, 188] width 406 height 42
click at [697, 211] on div "It's ok to post practice’s Notice of Privacy anywhere so long as it is also som…" at bounding box center [529, 188] width 431 height 51
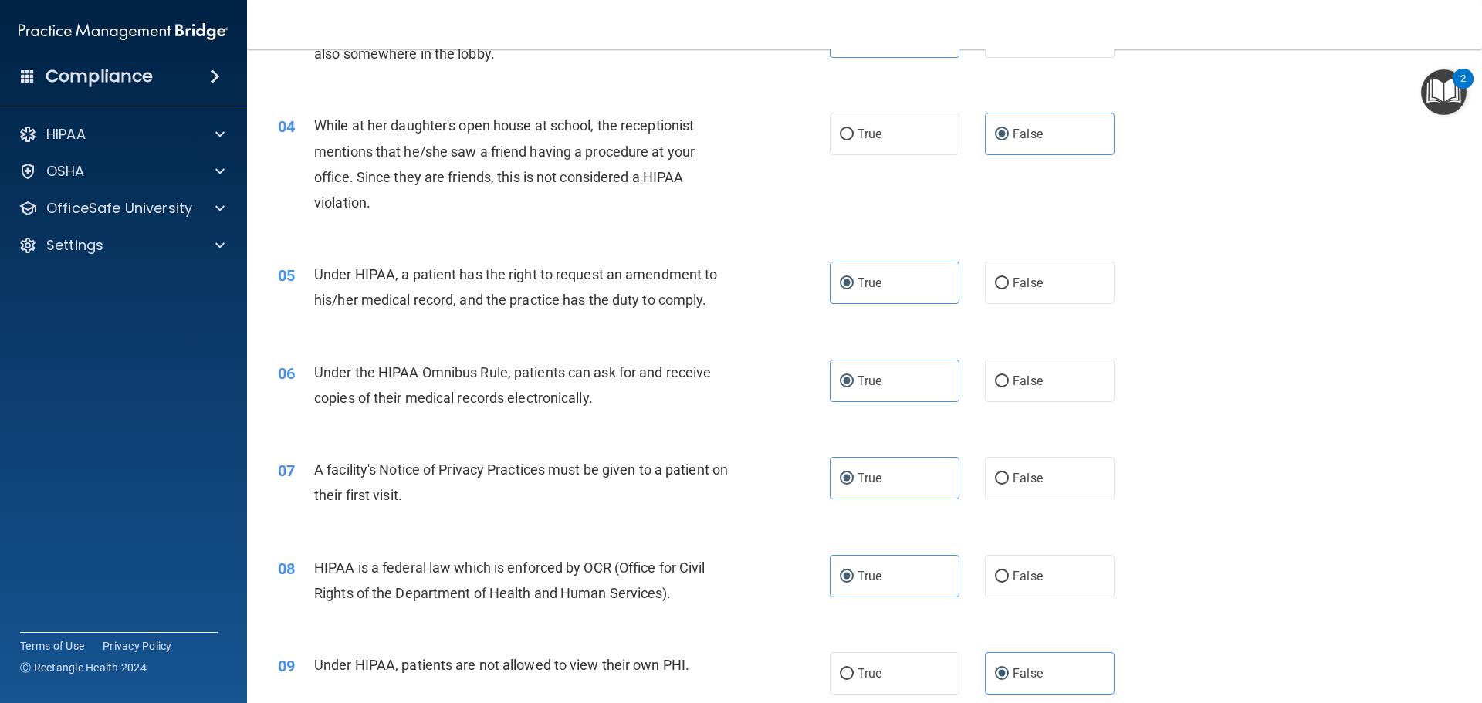
scroll to position [386, 0]
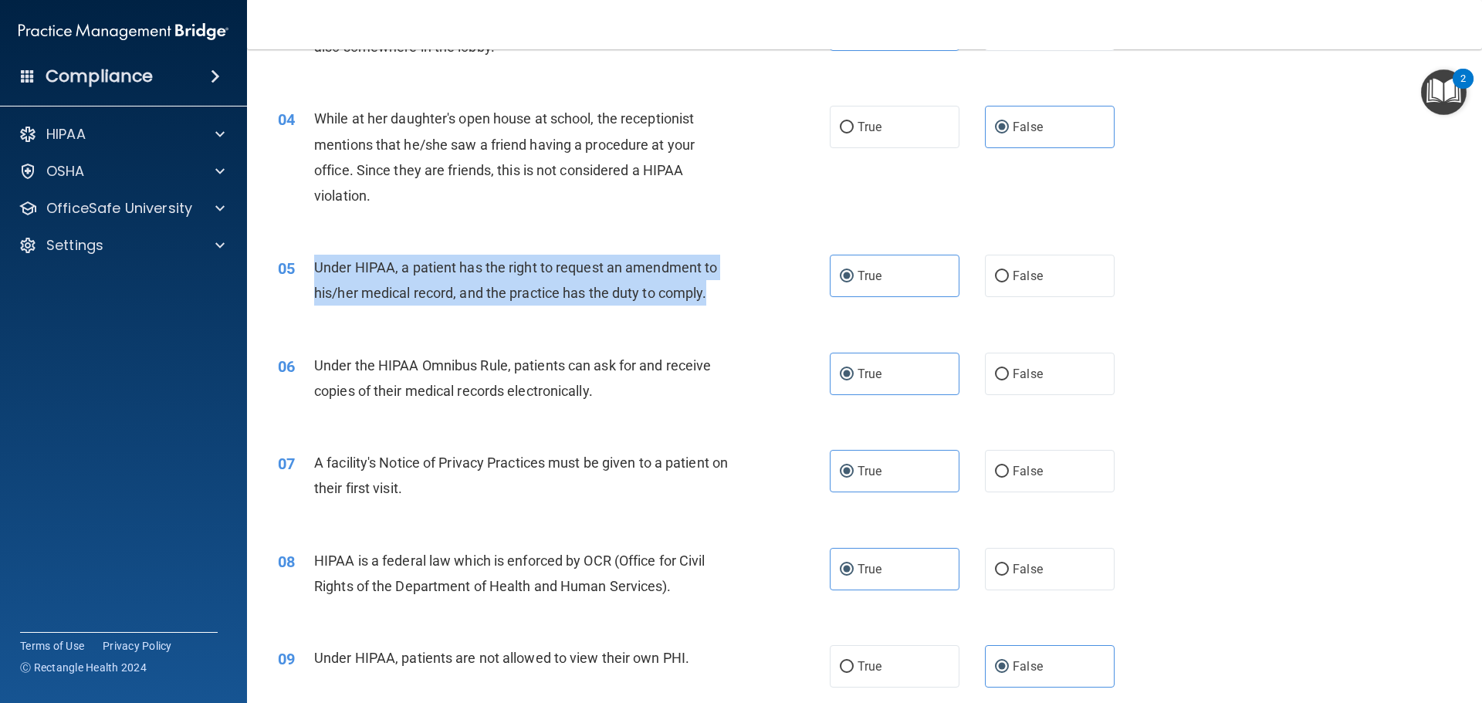
drag, startPoint x: 313, startPoint y: 264, endPoint x: 714, endPoint y: 303, distance: 402.4
click at [714, 303] on div "Under HIPAA, a patient has the right to request an amendment to his/her medical…" at bounding box center [529, 280] width 431 height 51
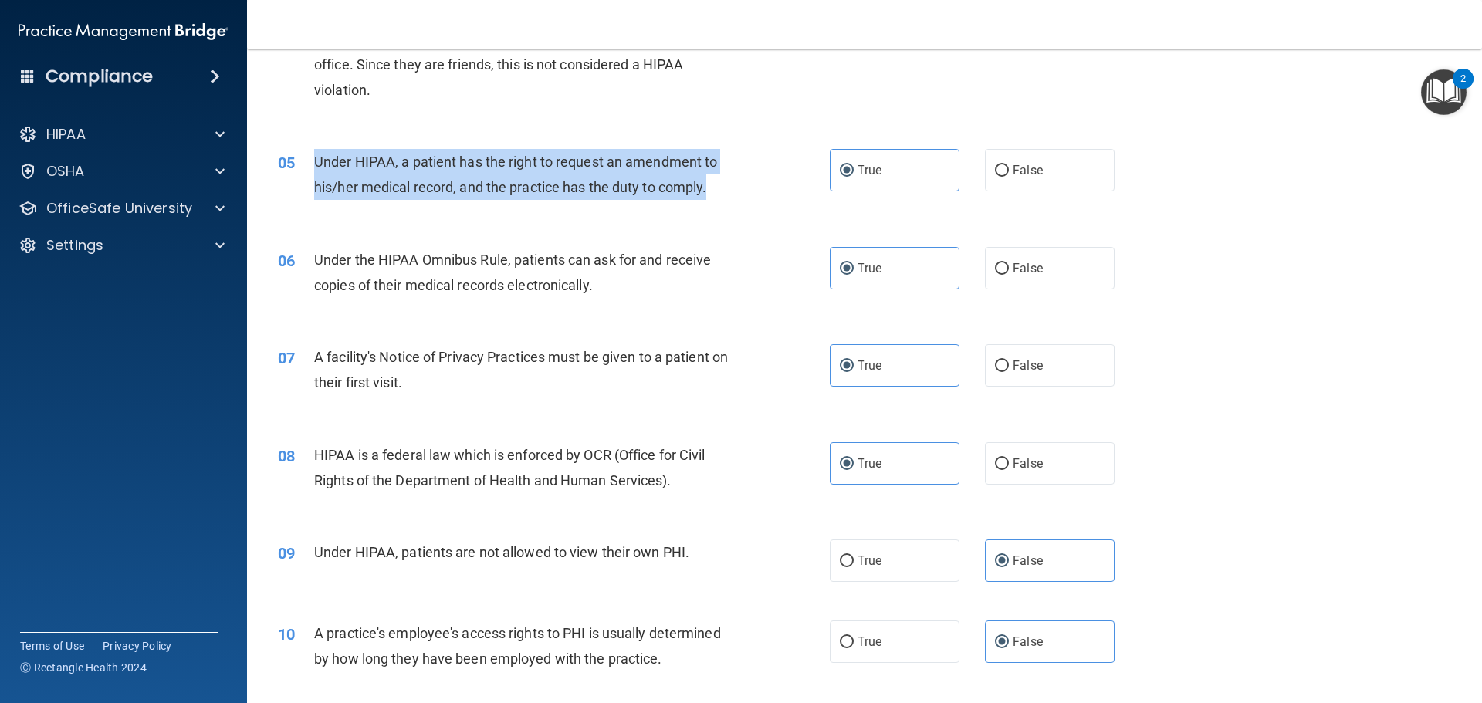
scroll to position [540, 0]
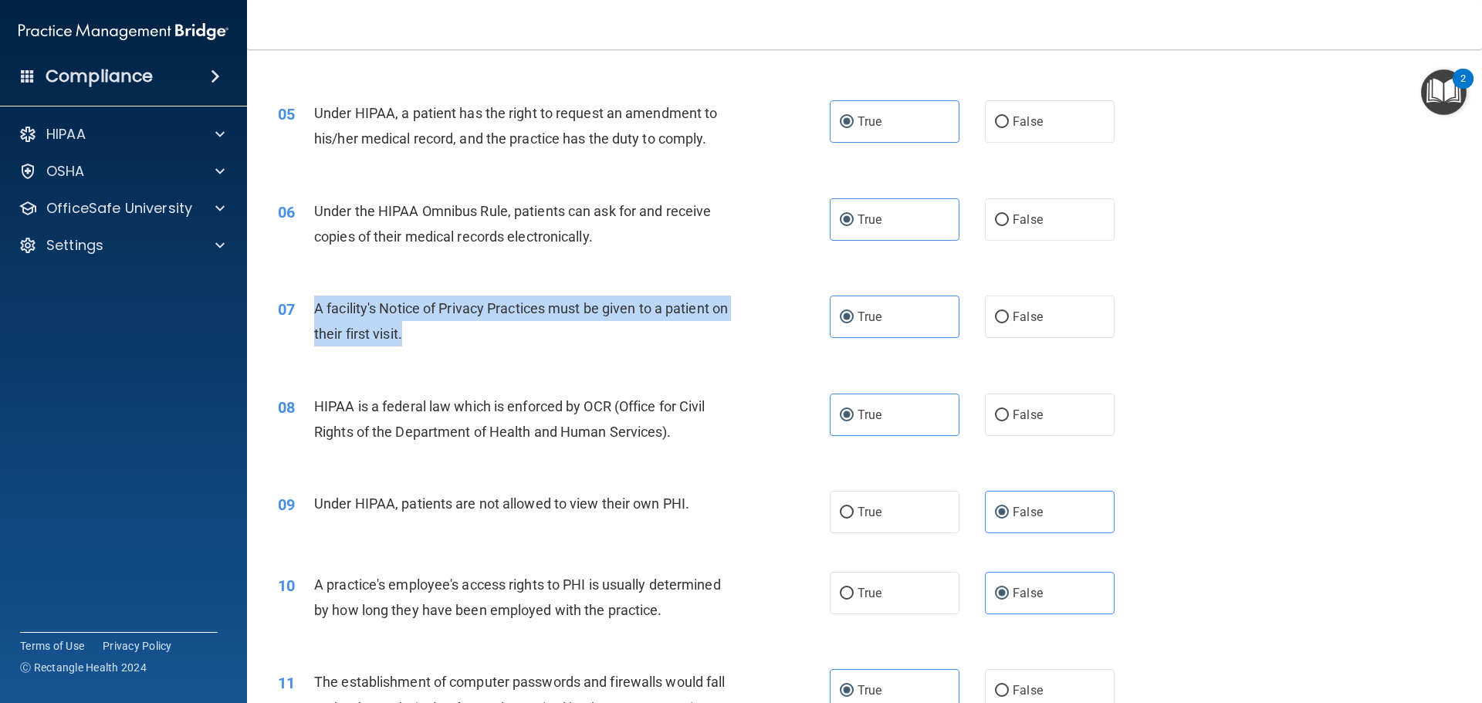
drag, startPoint x: 426, startPoint y: 333, endPoint x: 317, endPoint y: 308, distance: 111.8
click at [317, 308] on div "A facility's Notice of Privacy Practices must be given to a patient on their fi…" at bounding box center [529, 321] width 431 height 51
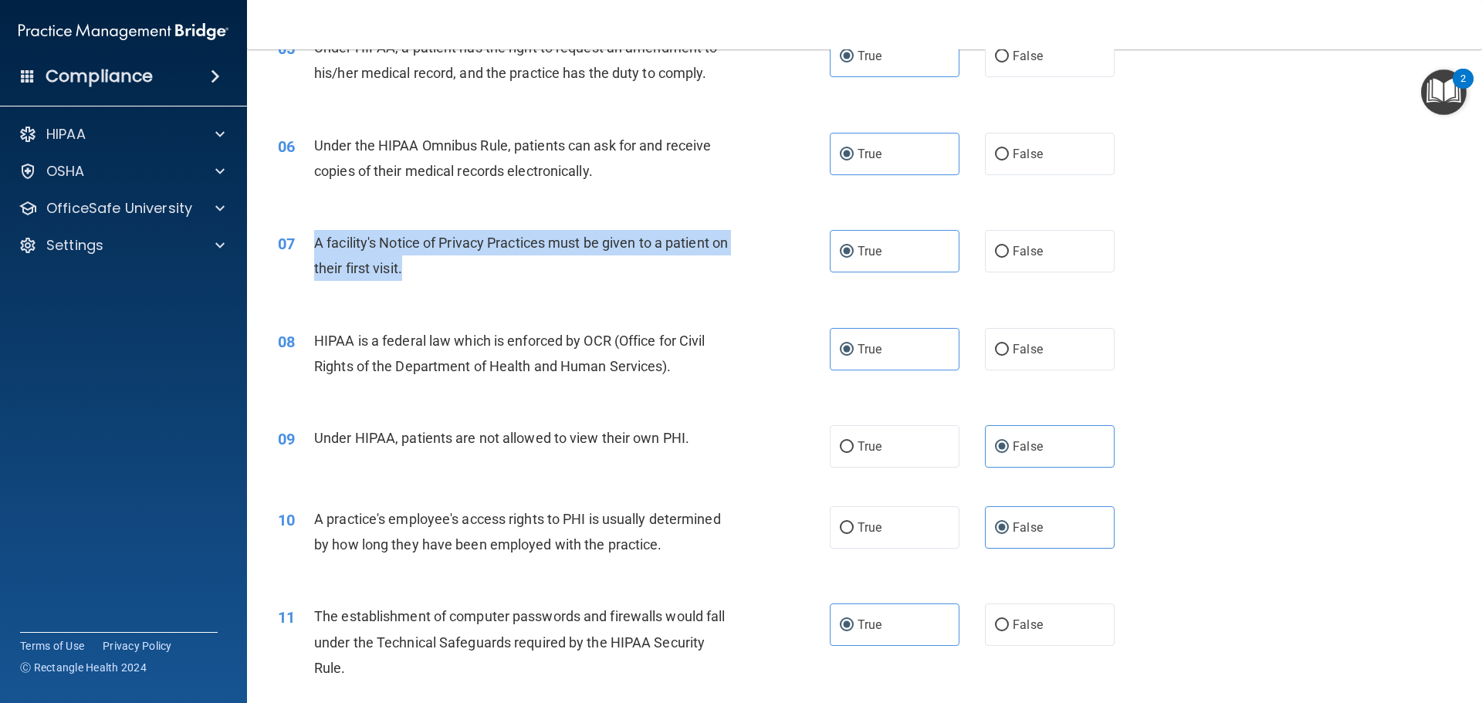
scroll to position [695, 0]
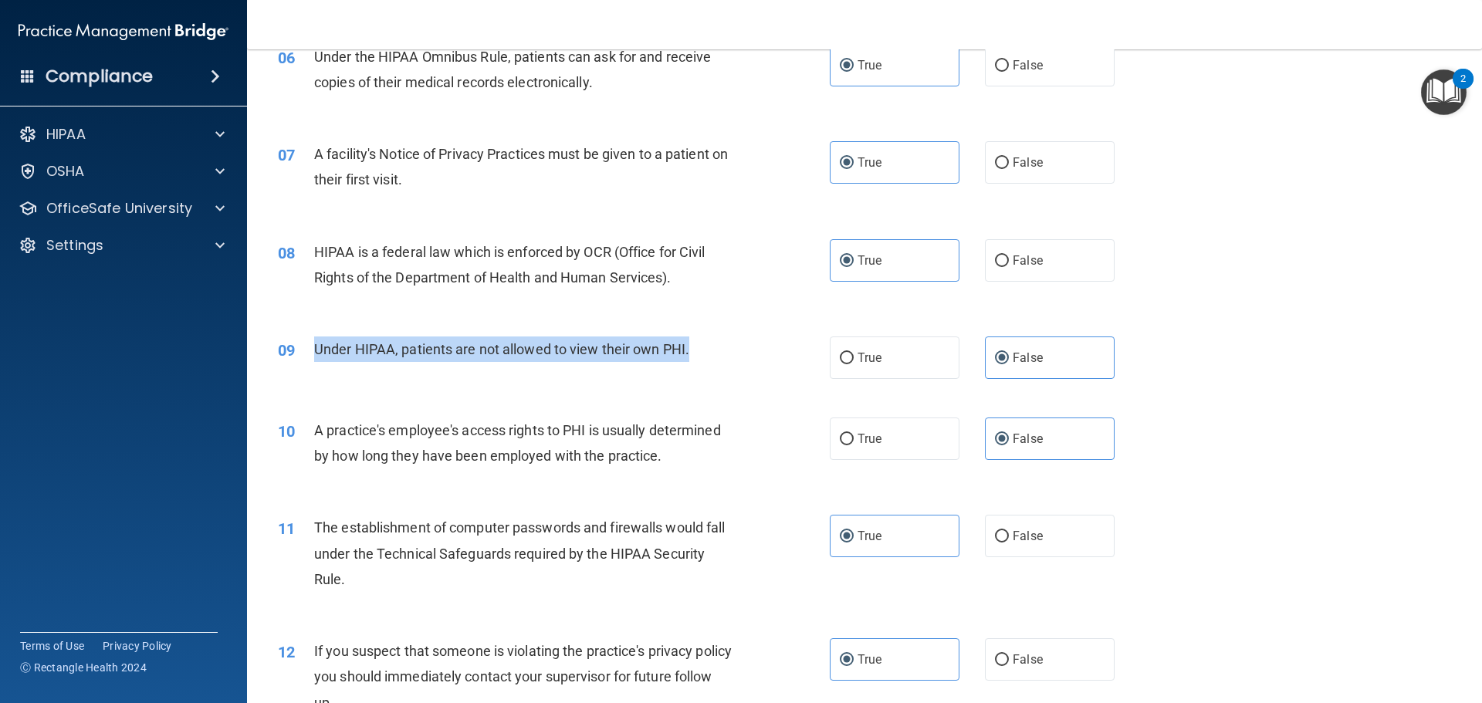
drag, startPoint x: 691, startPoint y: 348, endPoint x: 318, endPoint y: 337, distance: 372.9
click at [318, 337] on div "Under HIPAA, patients are not allowed to view their own PHI." at bounding box center [529, 348] width 431 height 25
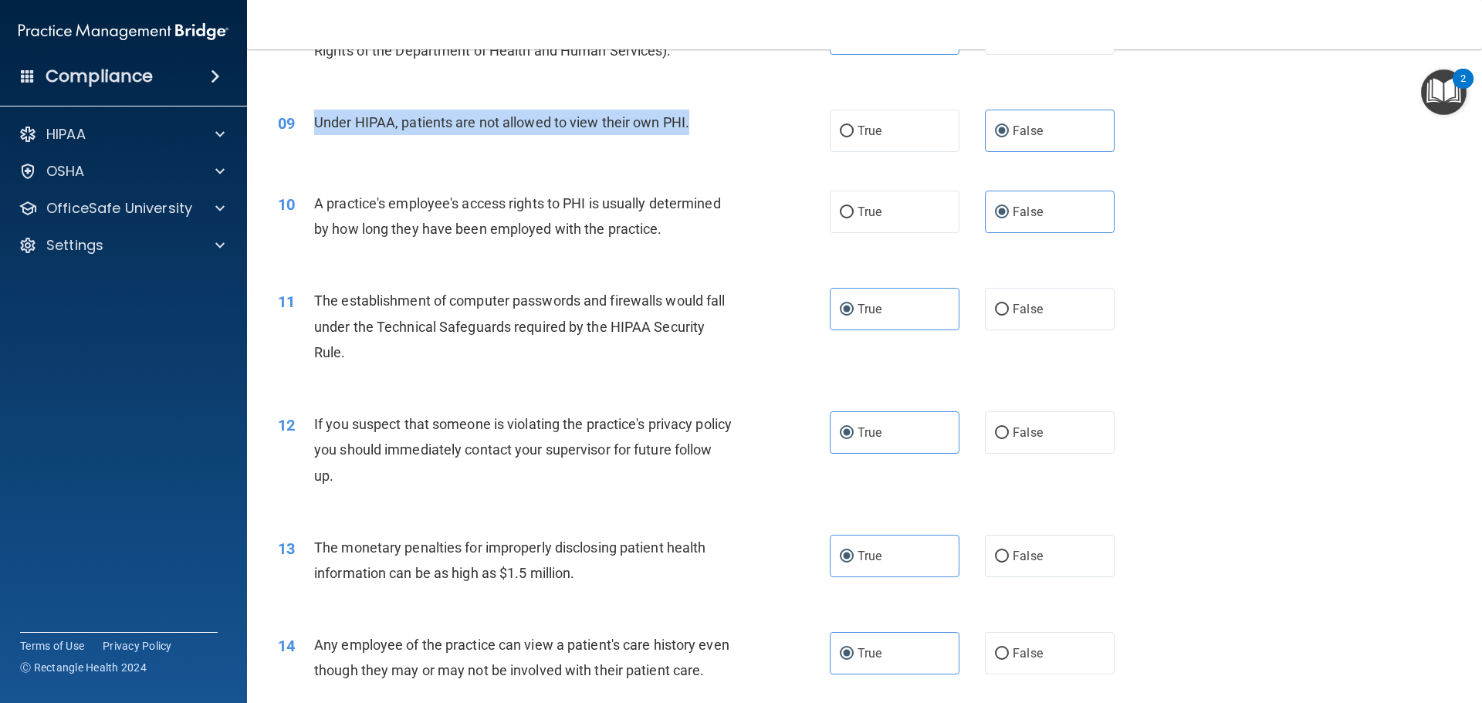
scroll to position [926, 0]
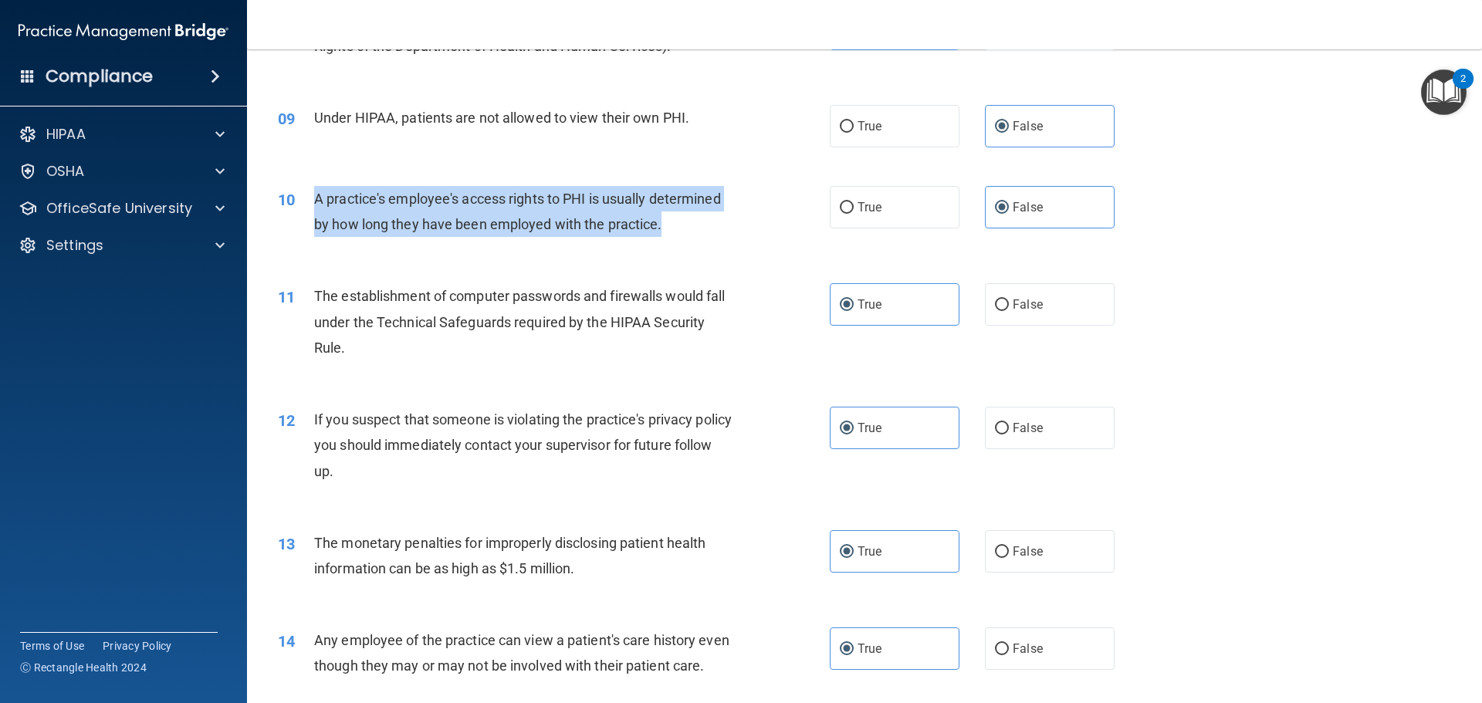
drag, startPoint x: 663, startPoint y: 225, endPoint x: 306, endPoint y: 203, distance: 357.2
click at [306, 203] on div "10 A practice's employee's access rights to PHI is usually determined by how lo…" at bounding box center [554, 215] width 598 height 59
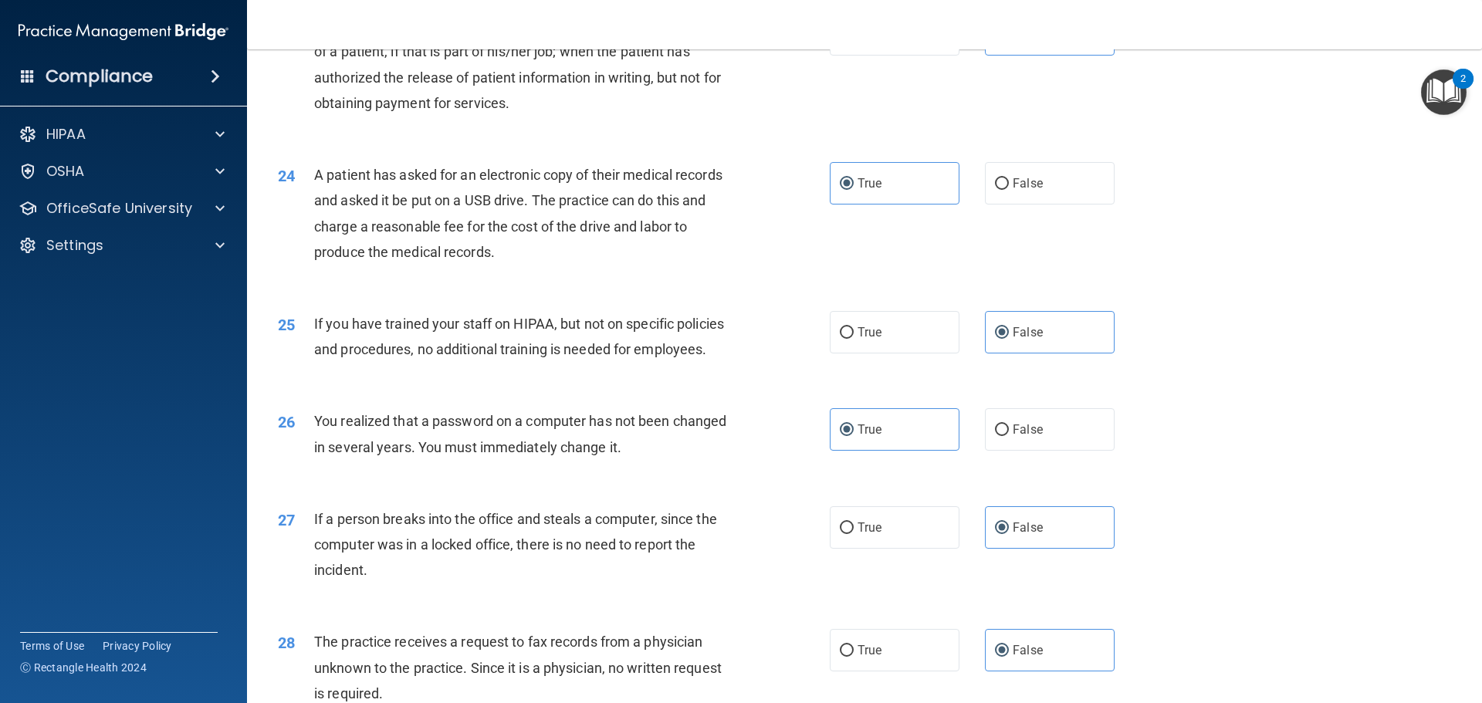
scroll to position [2949, 0]
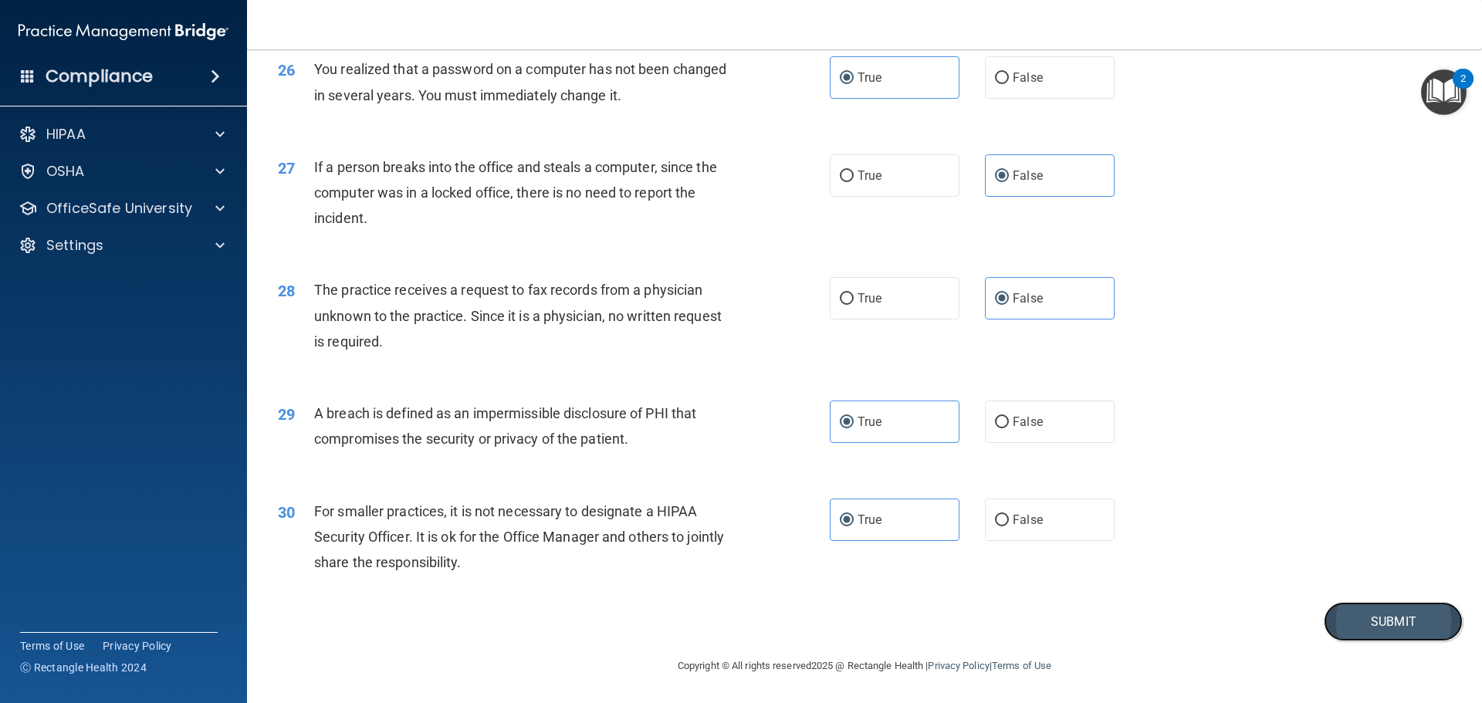
click at [1357, 627] on button "Submit" at bounding box center [1392, 621] width 139 height 39
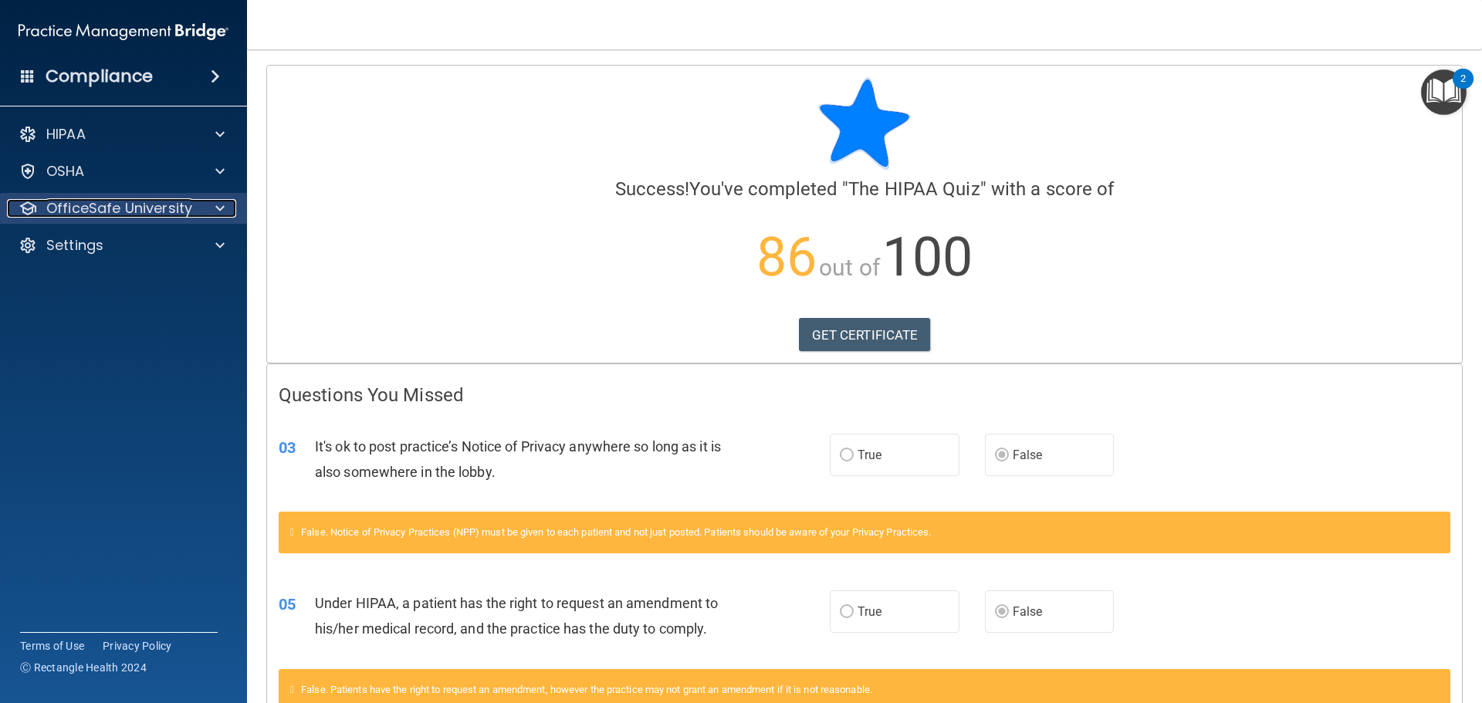
click at [212, 207] on div at bounding box center [217, 208] width 39 height 19
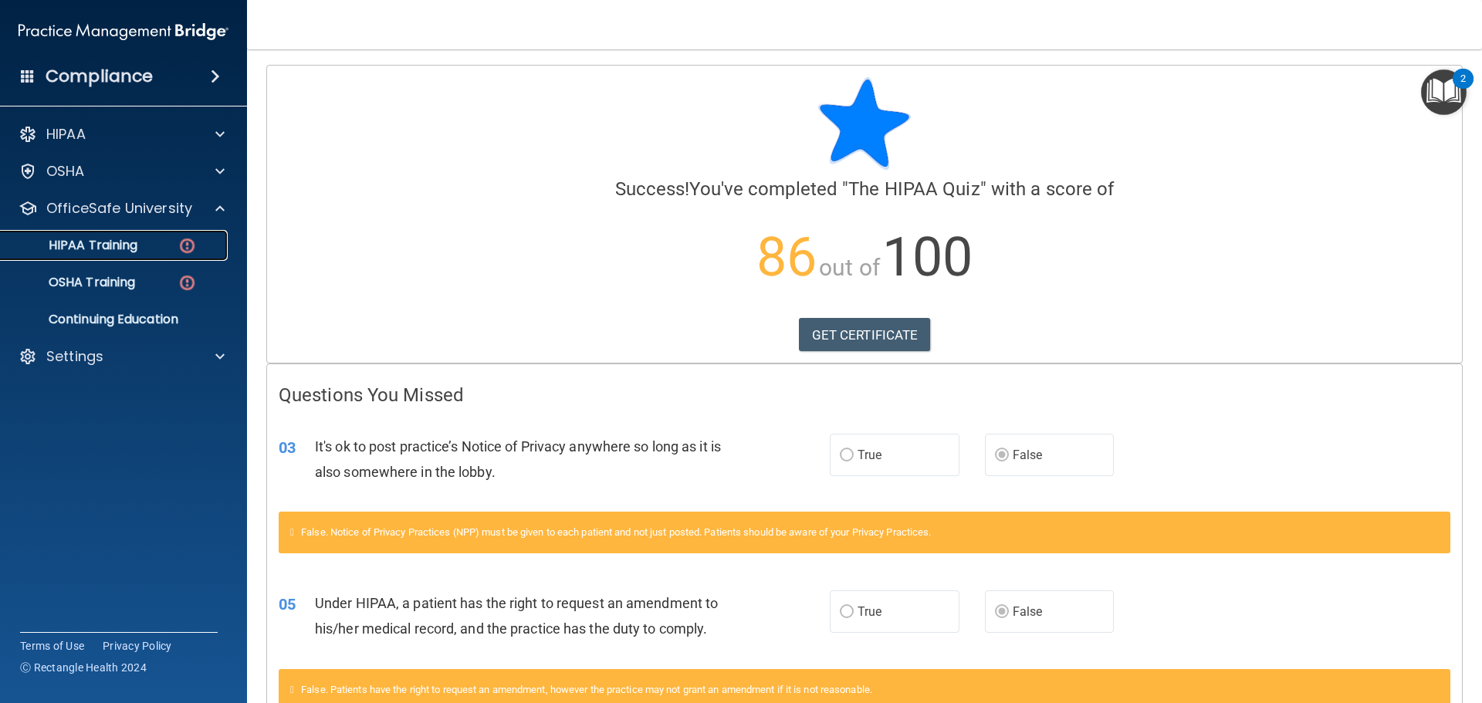
click at [181, 245] on img at bounding box center [186, 245] width 19 height 19
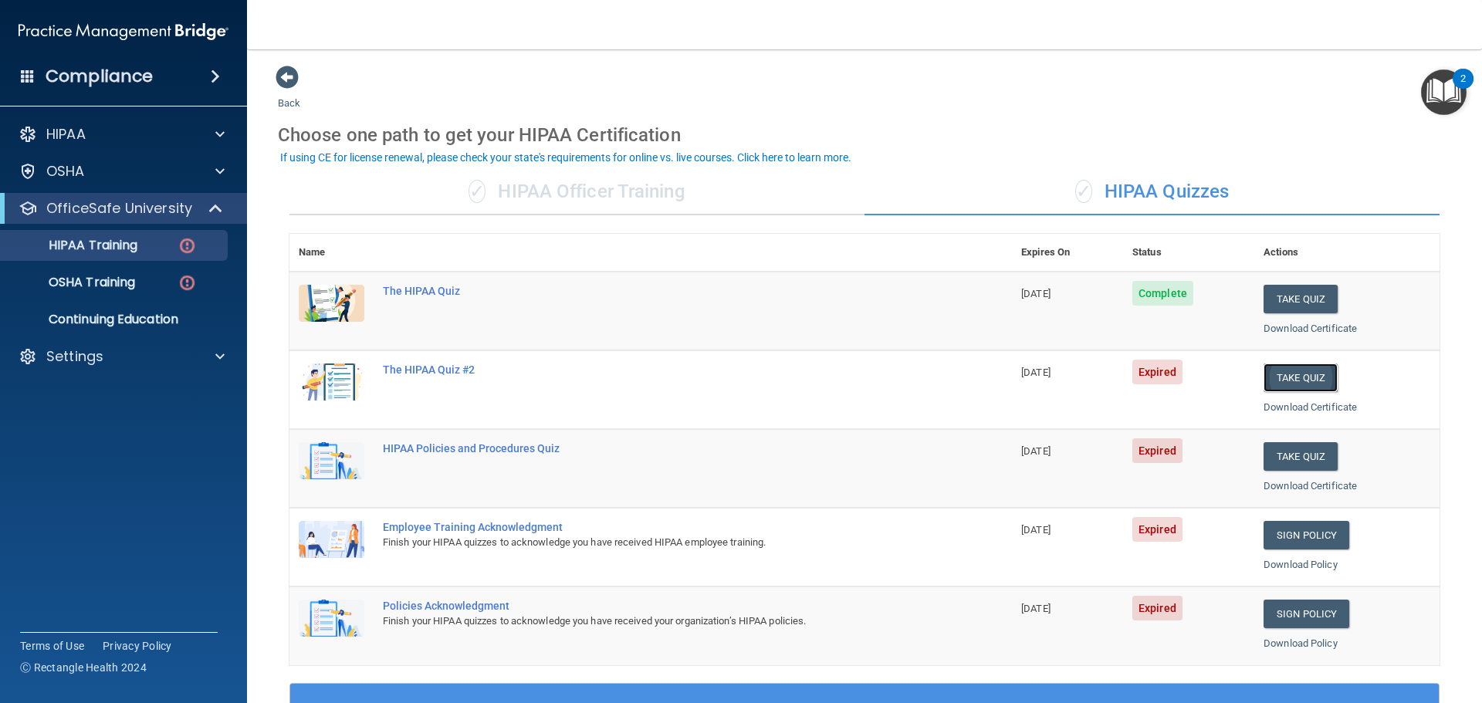
click at [1296, 377] on button "Take Quiz" at bounding box center [1300, 377] width 74 height 29
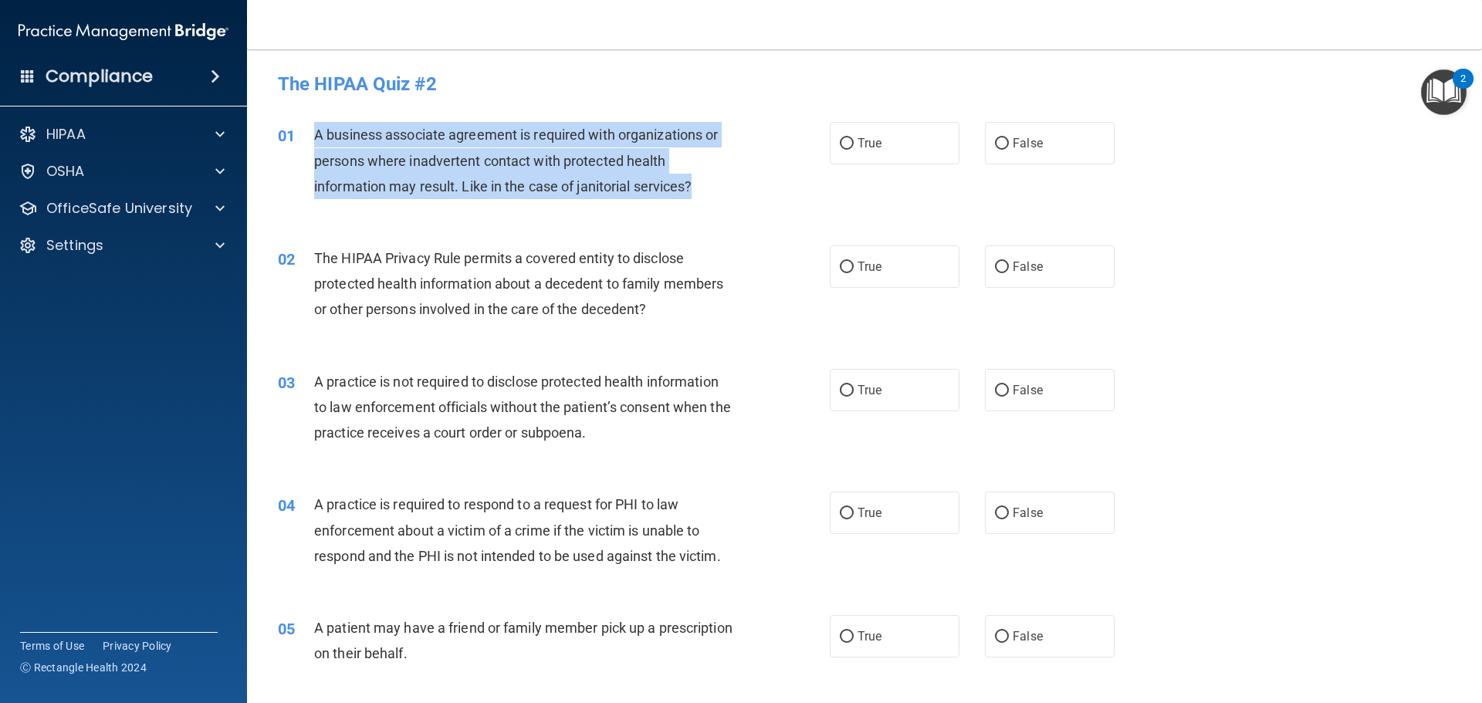
drag, startPoint x: 694, startPoint y: 184, endPoint x: 309, endPoint y: 138, distance: 387.1
click at [309, 138] on div "01 A business associate agreement is required with organizations or persons whe…" at bounding box center [554, 164] width 598 height 85
click at [999, 141] on input "False" at bounding box center [1002, 144] width 14 height 12
radio input "true"
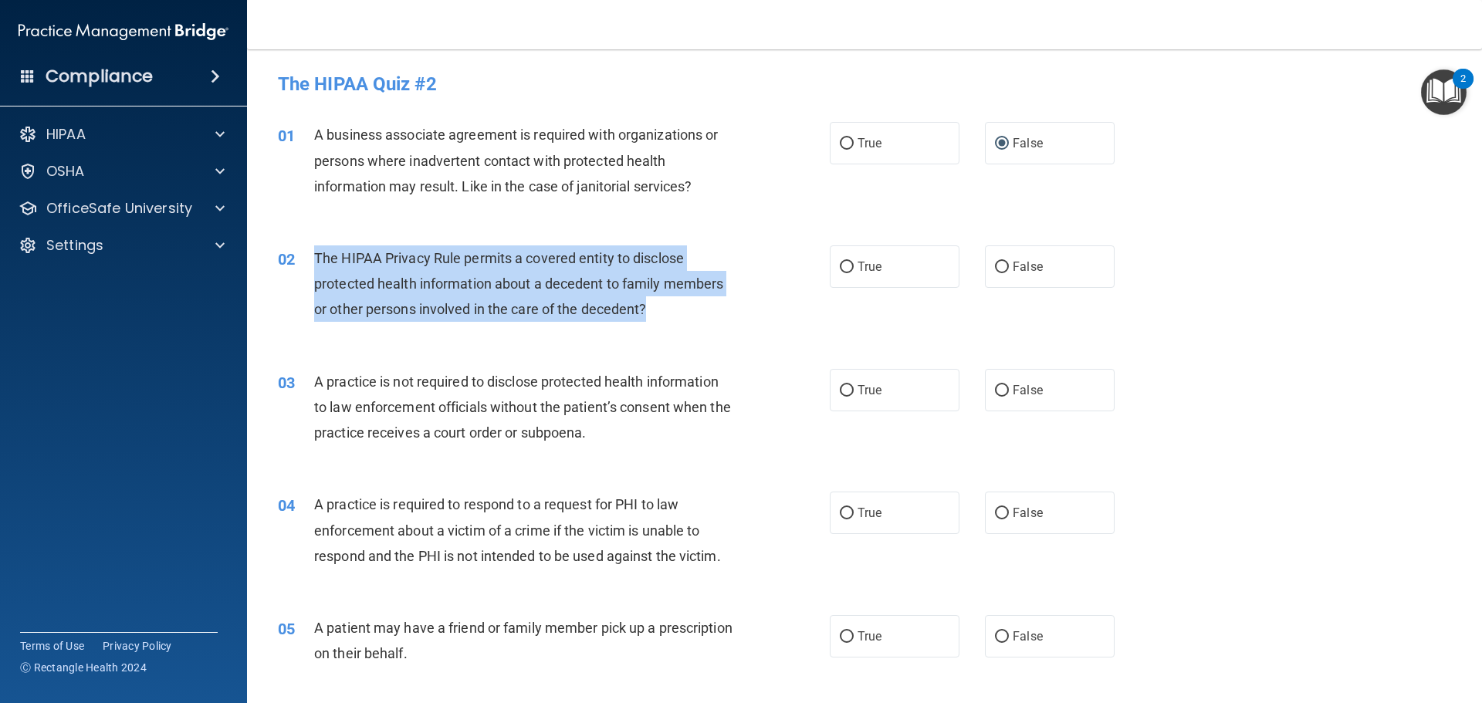
drag, startPoint x: 314, startPoint y: 254, endPoint x: 654, endPoint y: 300, distance: 342.7
click at [654, 300] on div "The HIPAA Privacy Rule permits a covered entity to disclose protected health in…" at bounding box center [529, 283] width 431 height 77
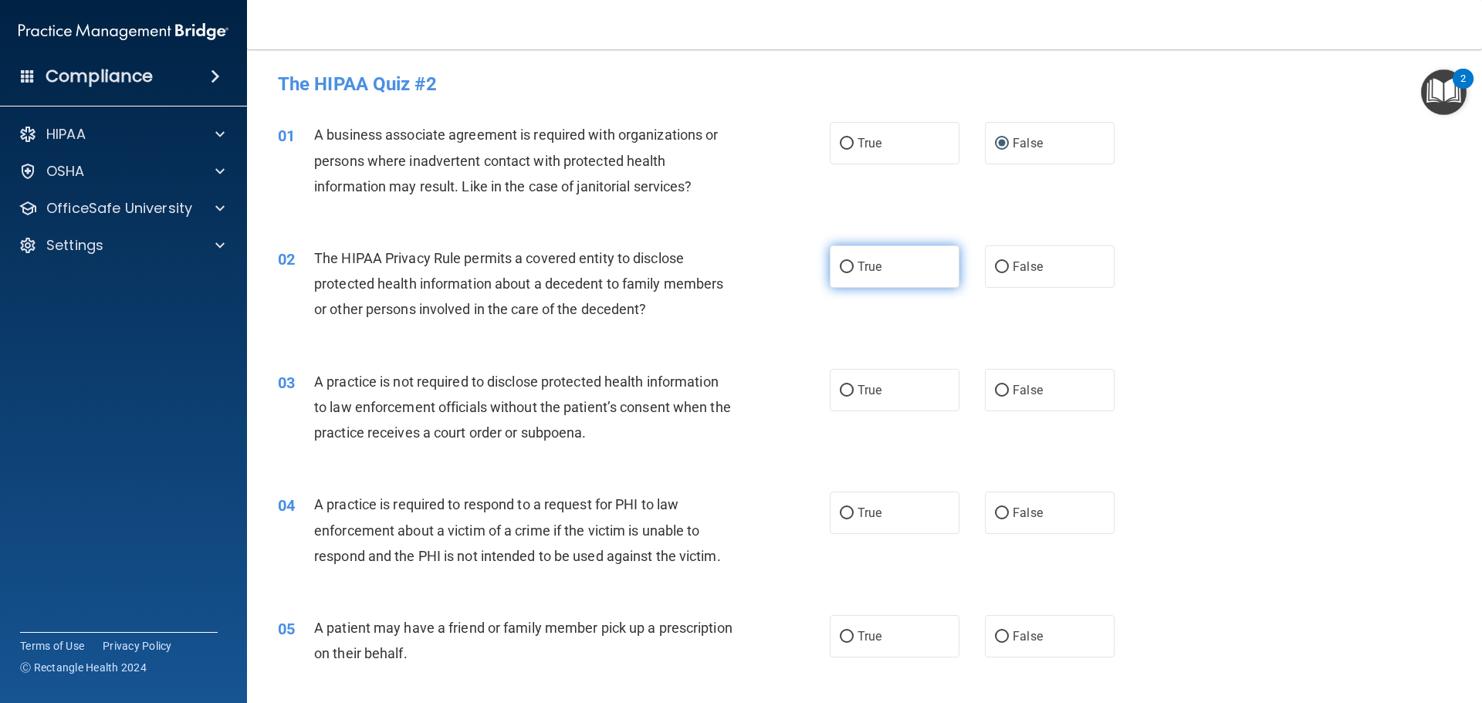
click at [907, 265] on label "True" at bounding box center [895, 266] width 130 height 42
click at [854, 265] on input "True" at bounding box center [847, 268] width 14 height 12
radio input "true"
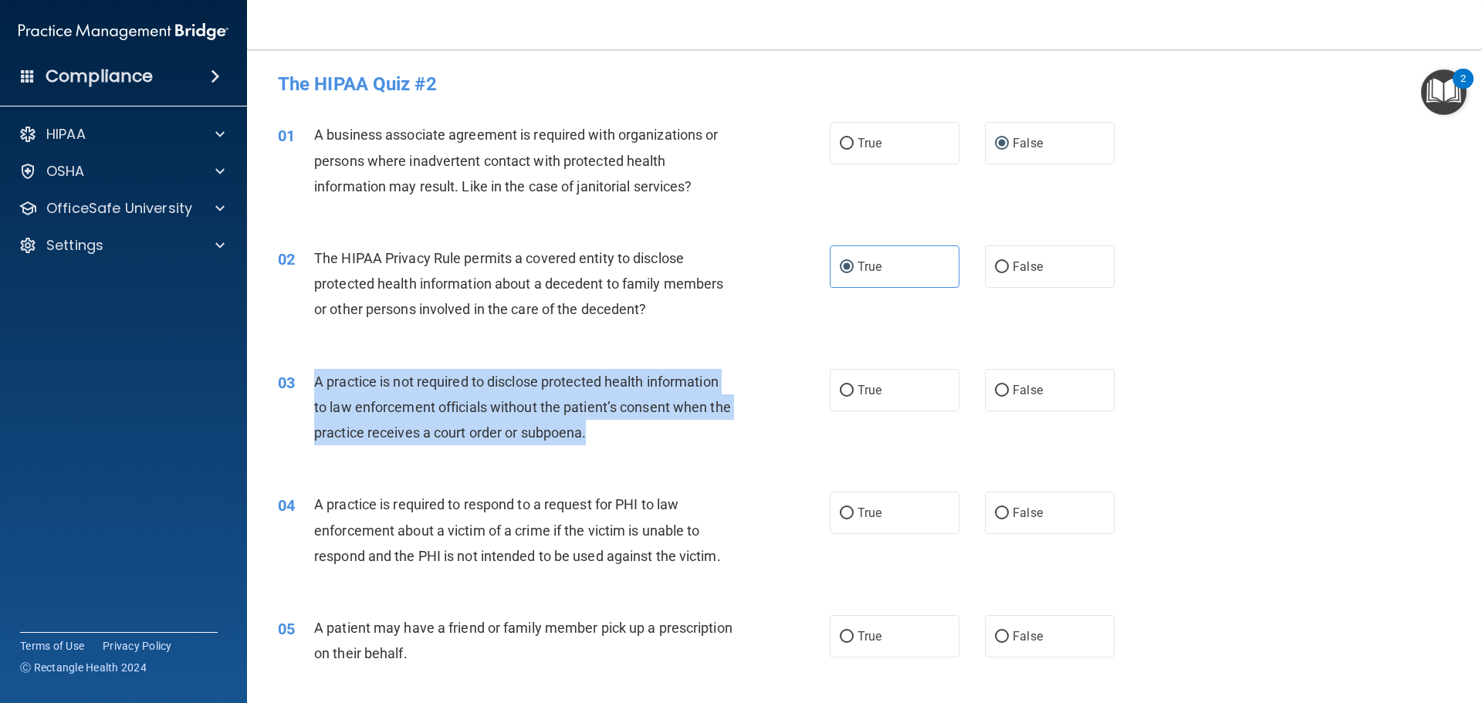
drag, startPoint x: 610, startPoint y: 429, endPoint x: 317, endPoint y: 374, distance: 298.3
click at [317, 374] on span "A practice is not required to disclose protected health information to law enfo…" at bounding box center [522, 407] width 417 height 67
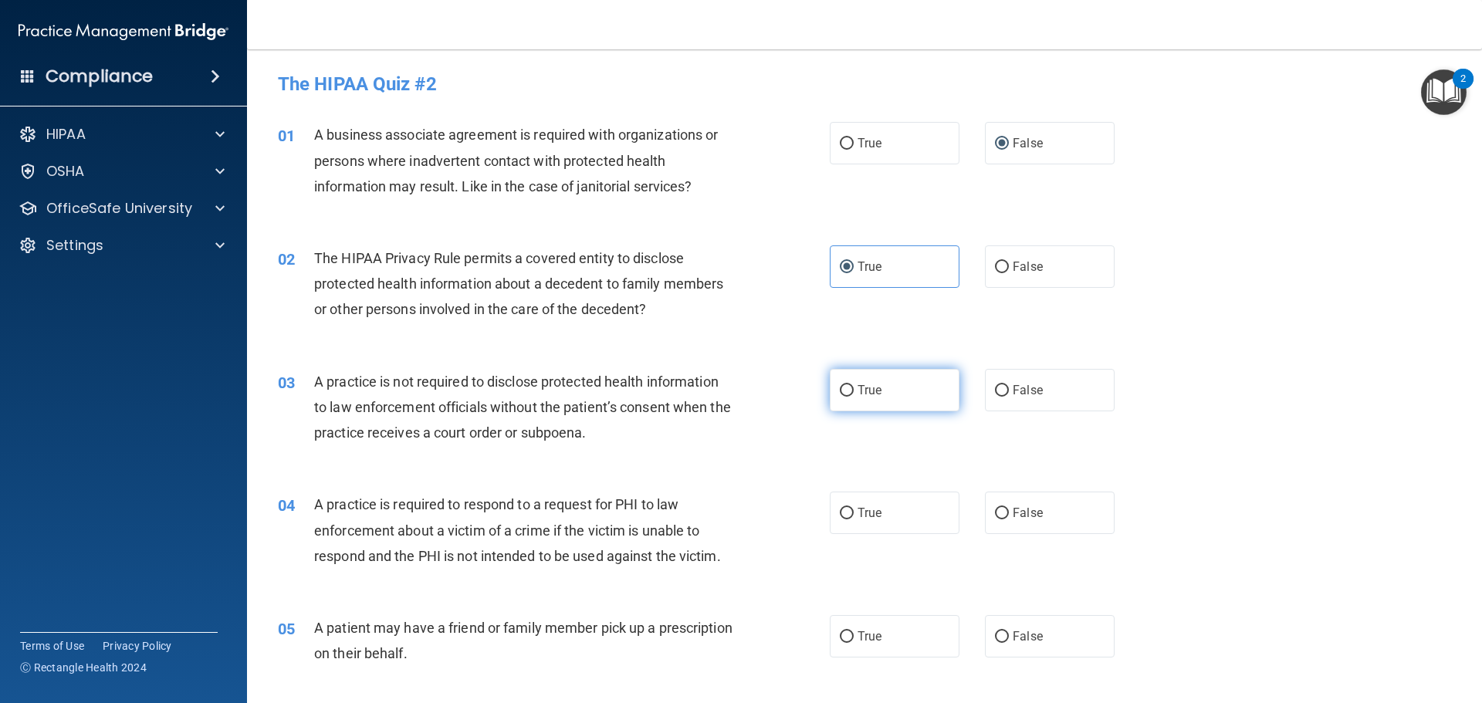
click at [847, 397] on label "True" at bounding box center [895, 390] width 130 height 42
click at [847, 397] on input "True" at bounding box center [847, 391] width 14 height 12
radio input "true"
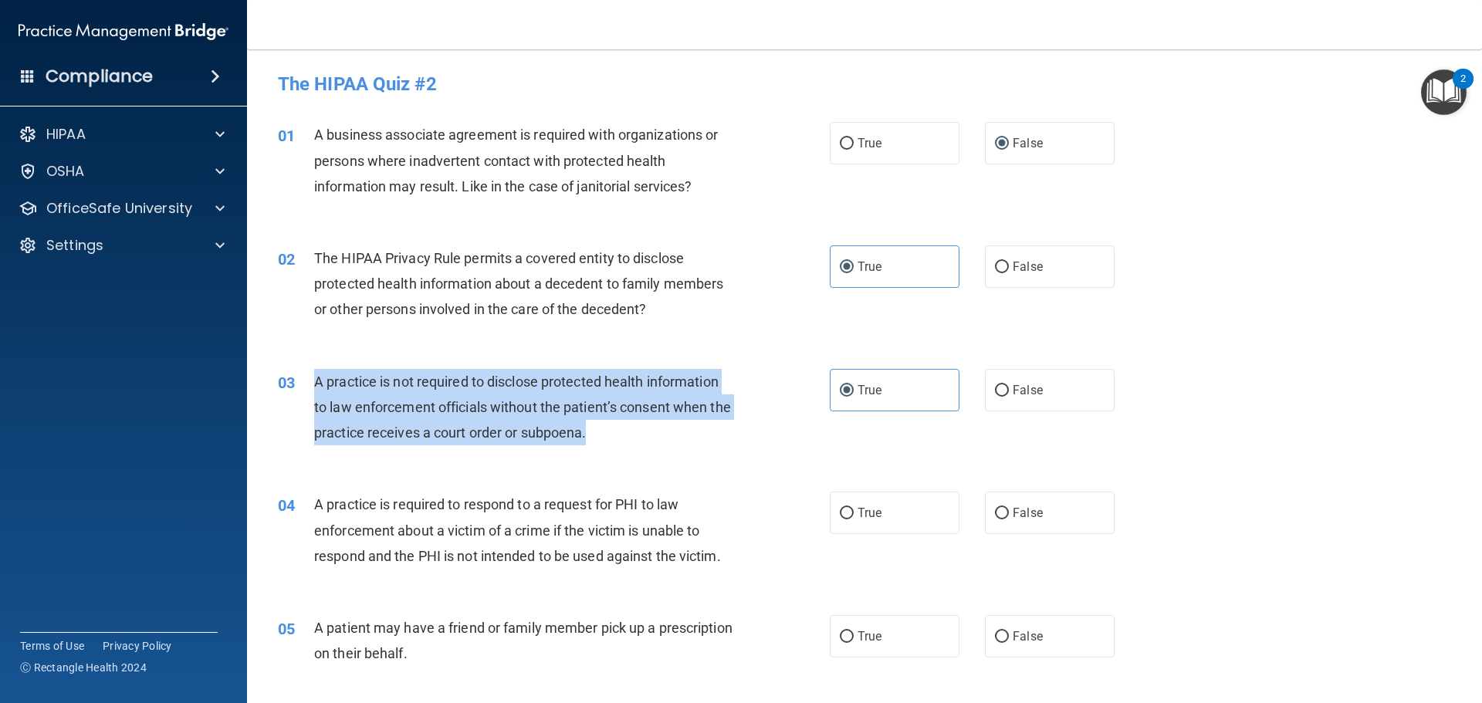
drag, startPoint x: 614, startPoint y: 431, endPoint x: 311, endPoint y: 377, distance: 308.1
click at [311, 377] on div "03 A practice is not required to disclose protected health information to law e…" at bounding box center [554, 411] width 598 height 85
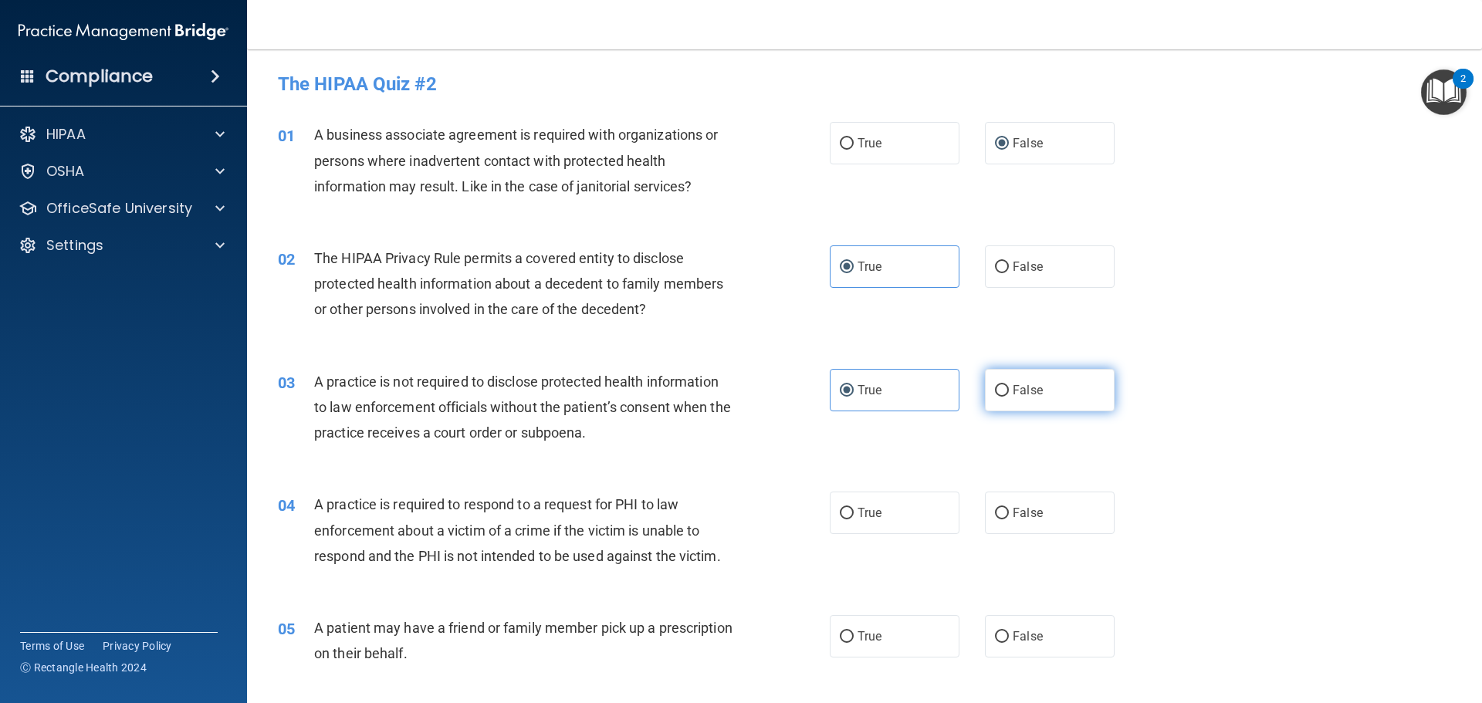
click at [1069, 399] on label "False" at bounding box center [1050, 390] width 130 height 42
click at [1009, 397] on input "False" at bounding box center [1002, 391] width 14 height 12
radio input "true"
radio input "false"
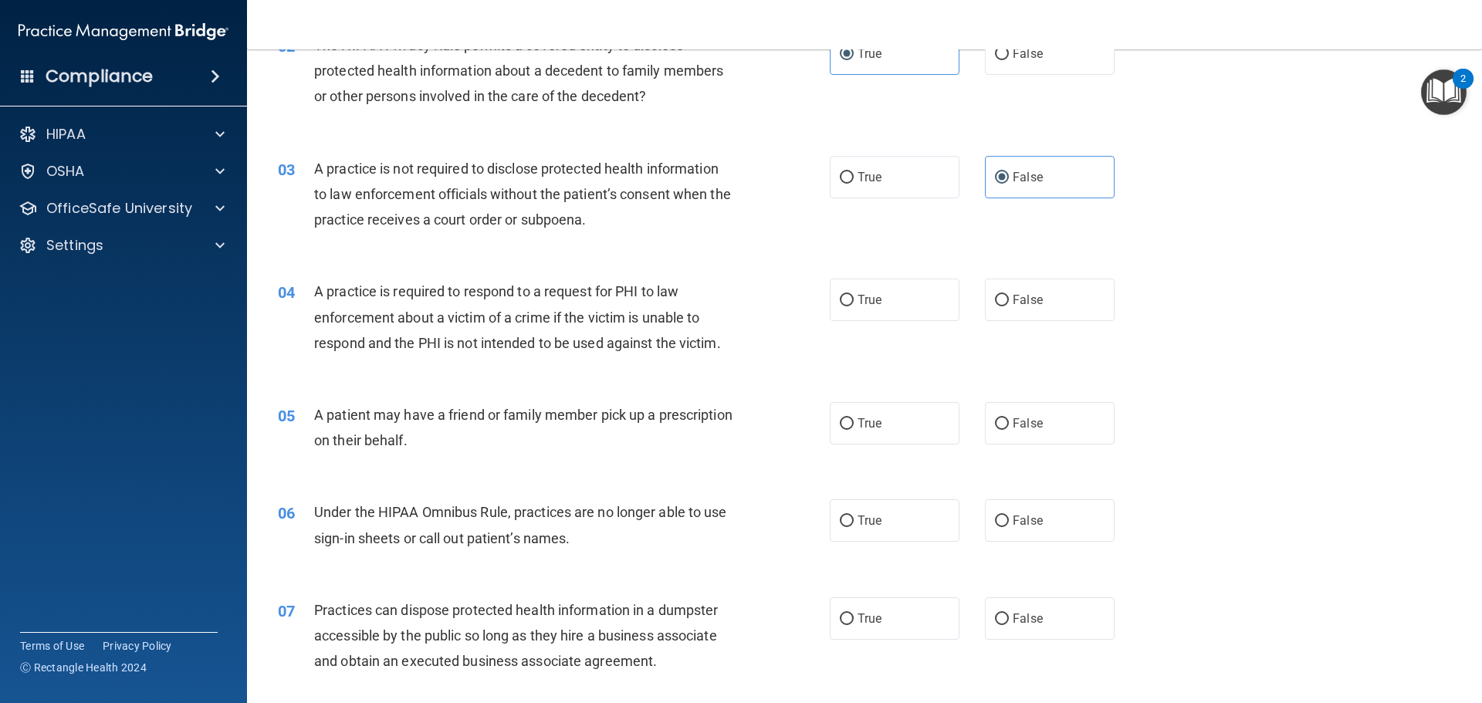
scroll to position [232, 0]
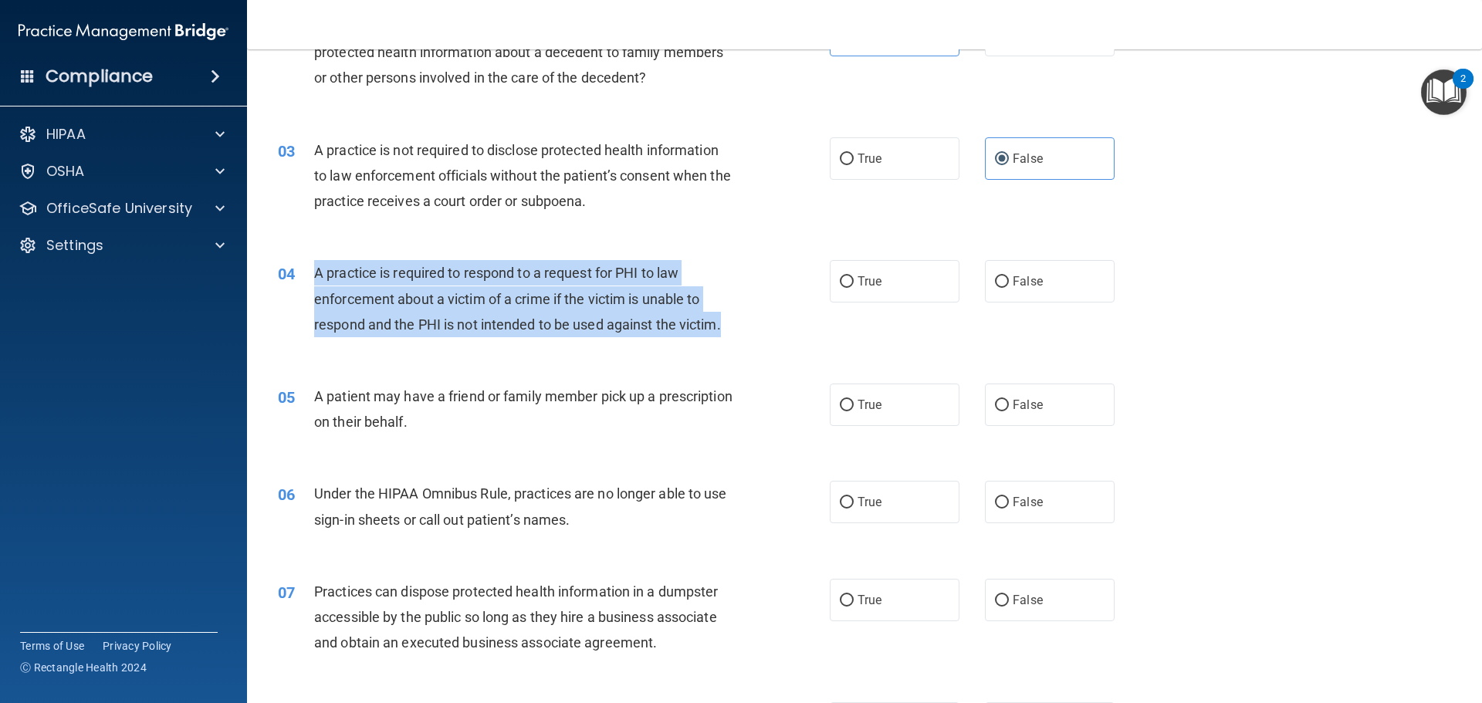
drag, startPoint x: 727, startPoint y: 323, endPoint x: 316, endPoint y: 272, distance: 413.8
click at [316, 272] on div "A practice is required to respond to a request for PHI to law enforcement about…" at bounding box center [529, 298] width 431 height 77
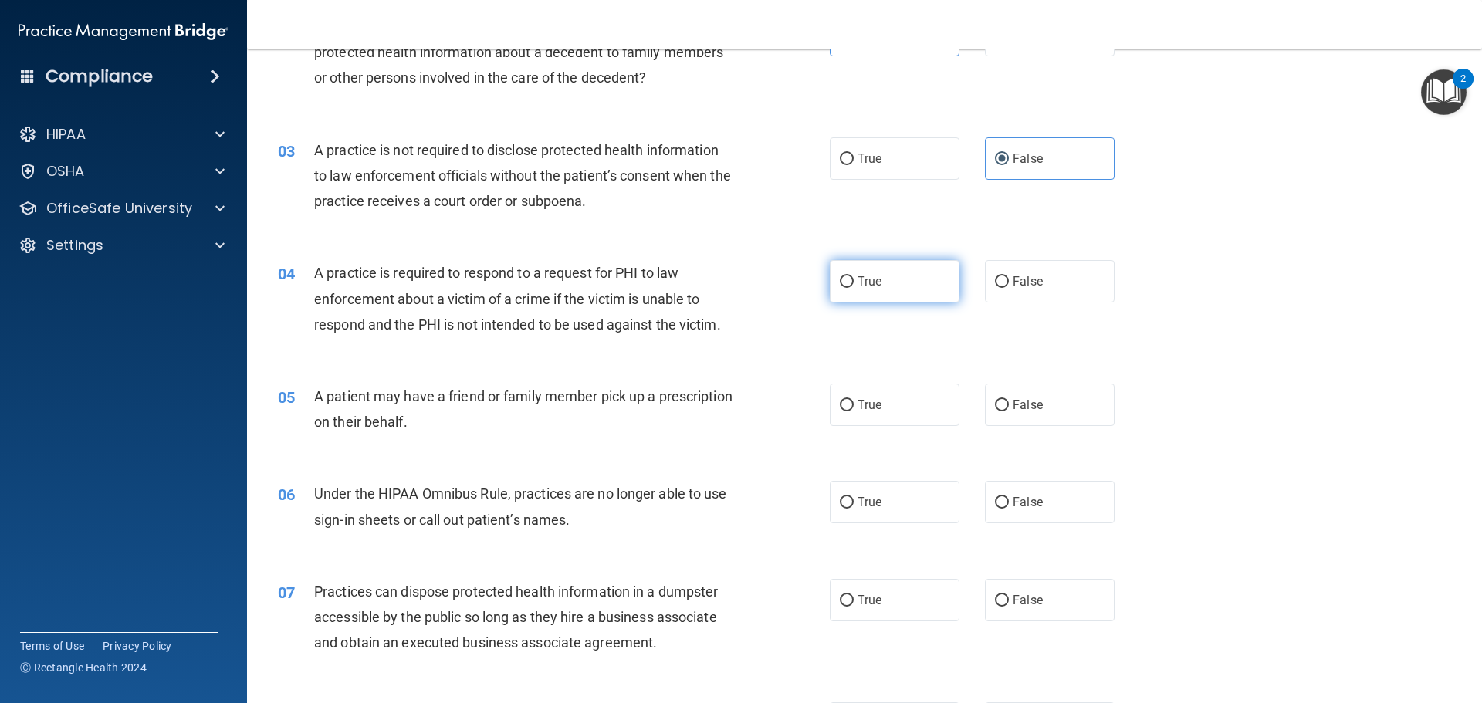
click at [897, 279] on label "True" at bounding box center [895, 281] width 130 height 42
click at [854, 279] on input "True" at bounding box center [847, 282] width 14 height 12
radio input "true"
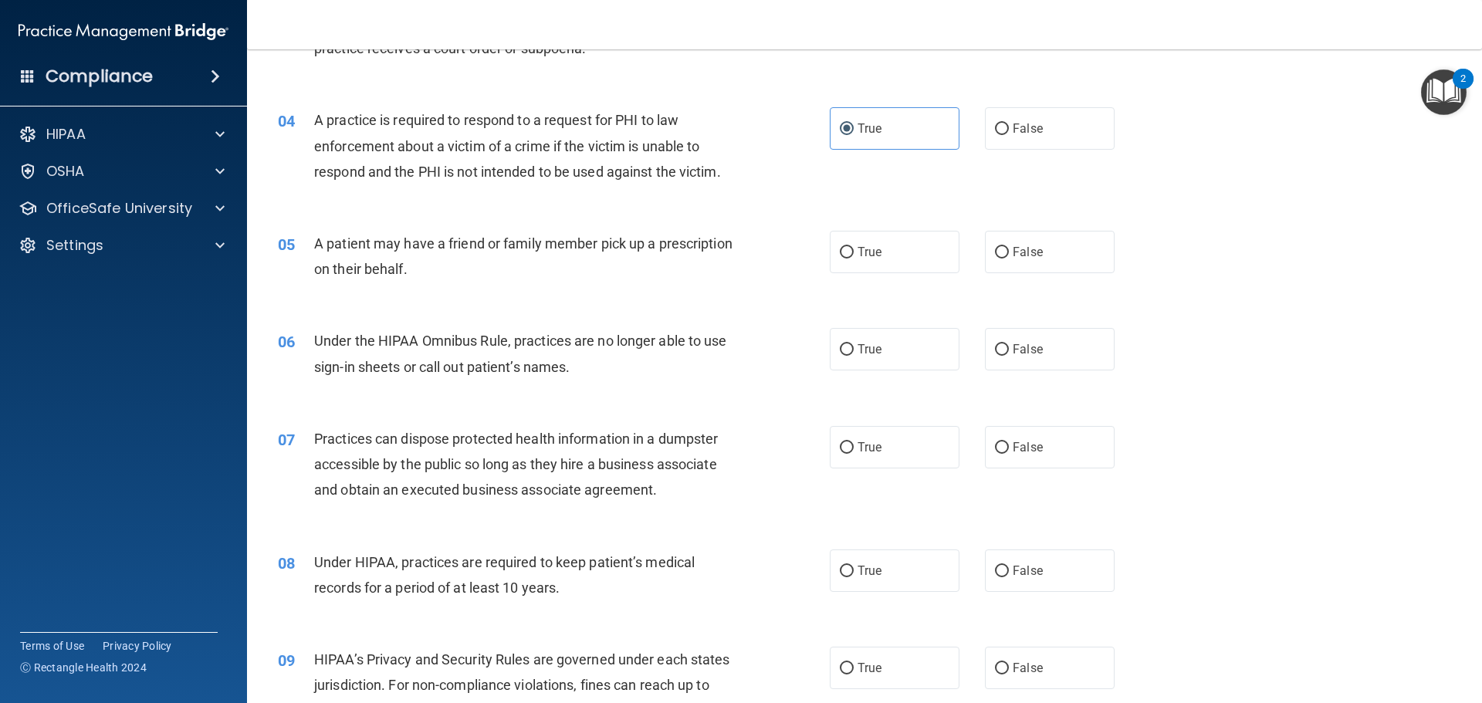
scroll to position [386, 0]
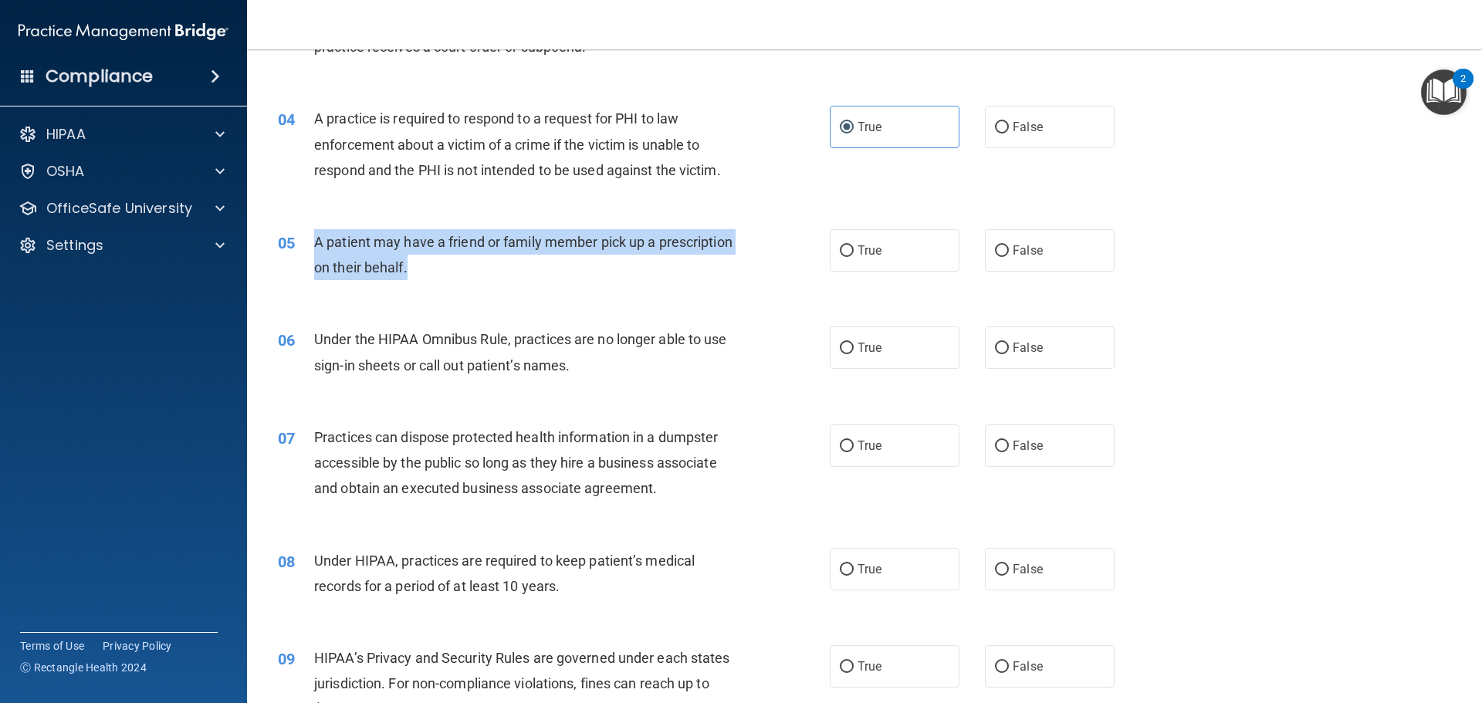
drag, startPoint x: 488, startPoint y: 265, endPoint x: 315, endPoint y: 233, distance: 176.6
click at [315, 233] on div "A patient may have a friend or family member pick up a prescription on their be…" at bounding box center [529, 254] width 431 height 51
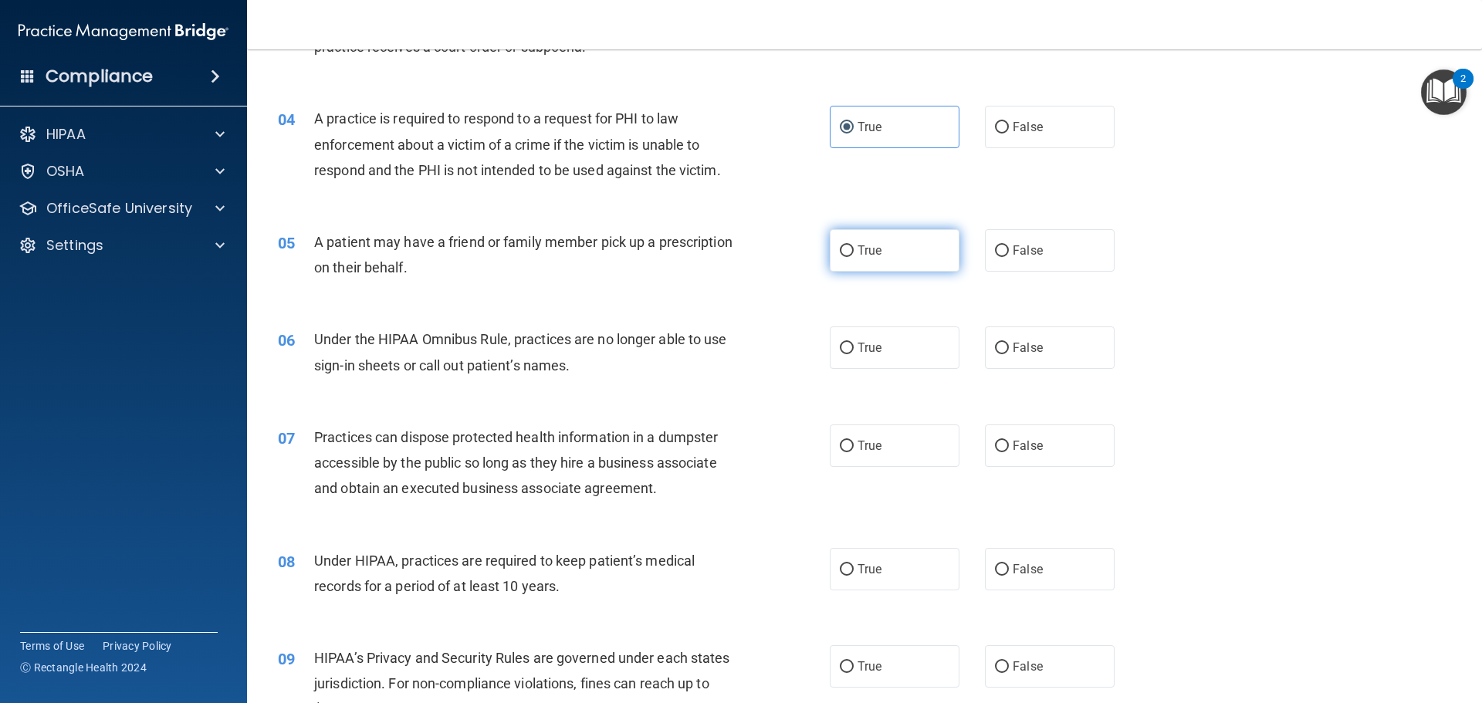
click at [908, 245] on label "True" at bounding box center [895, 250] width 130 height 42
click at [854, 245] on input "True" at bounding box center [847, 251] width 14 height 12
radio input "true"
click at [861, 353] on span "True" at bounding box center [869, 347] width 24 height 15
click at [854, 353] on input "True" at bounding box center [847, 349] width 14 height 12
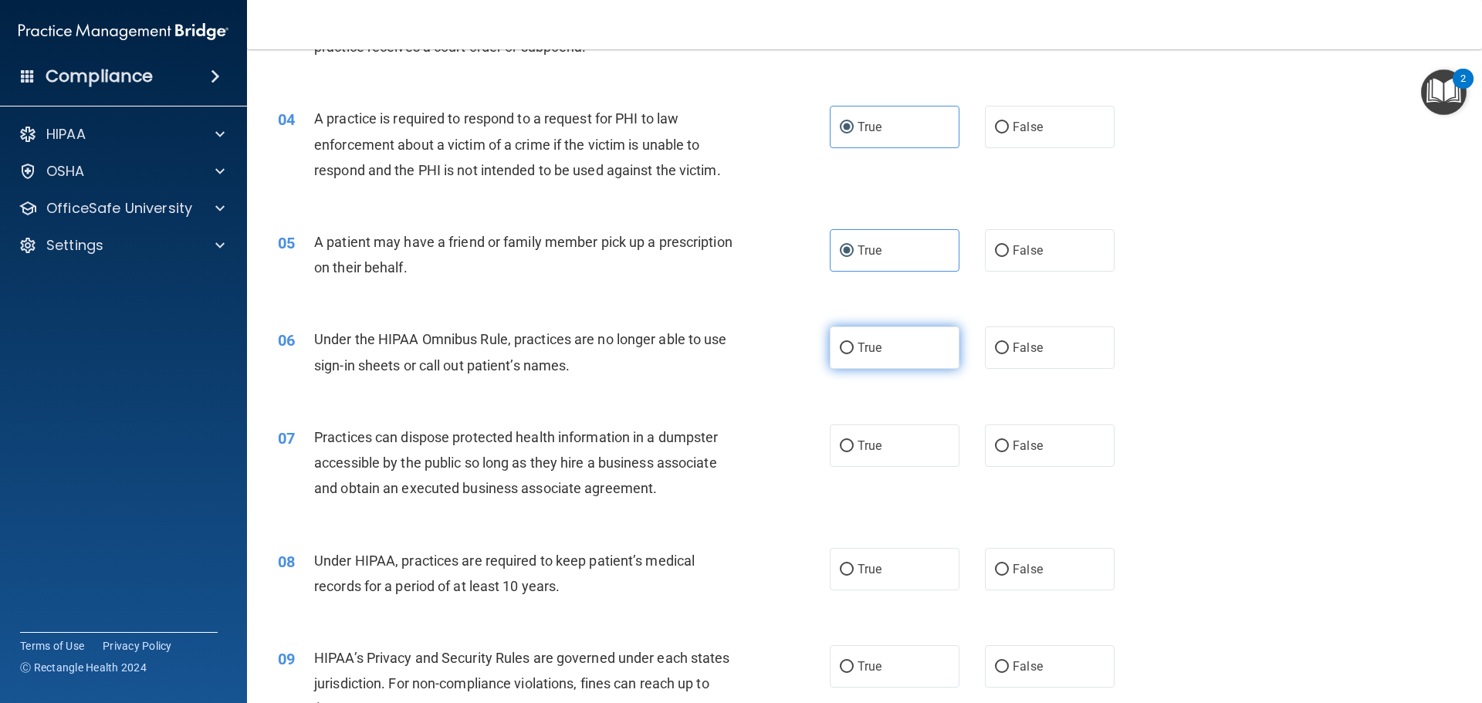
radio input "true"
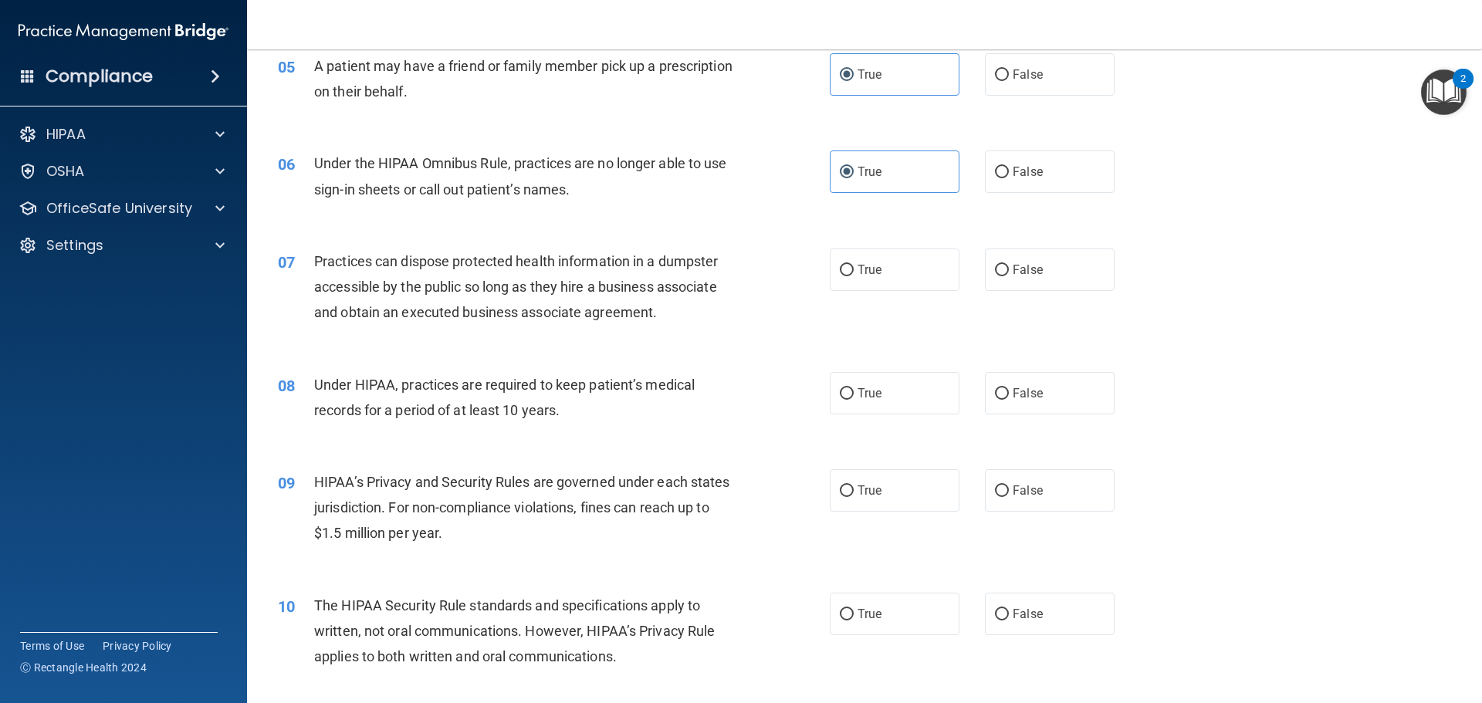
scroll to position [617, 0]
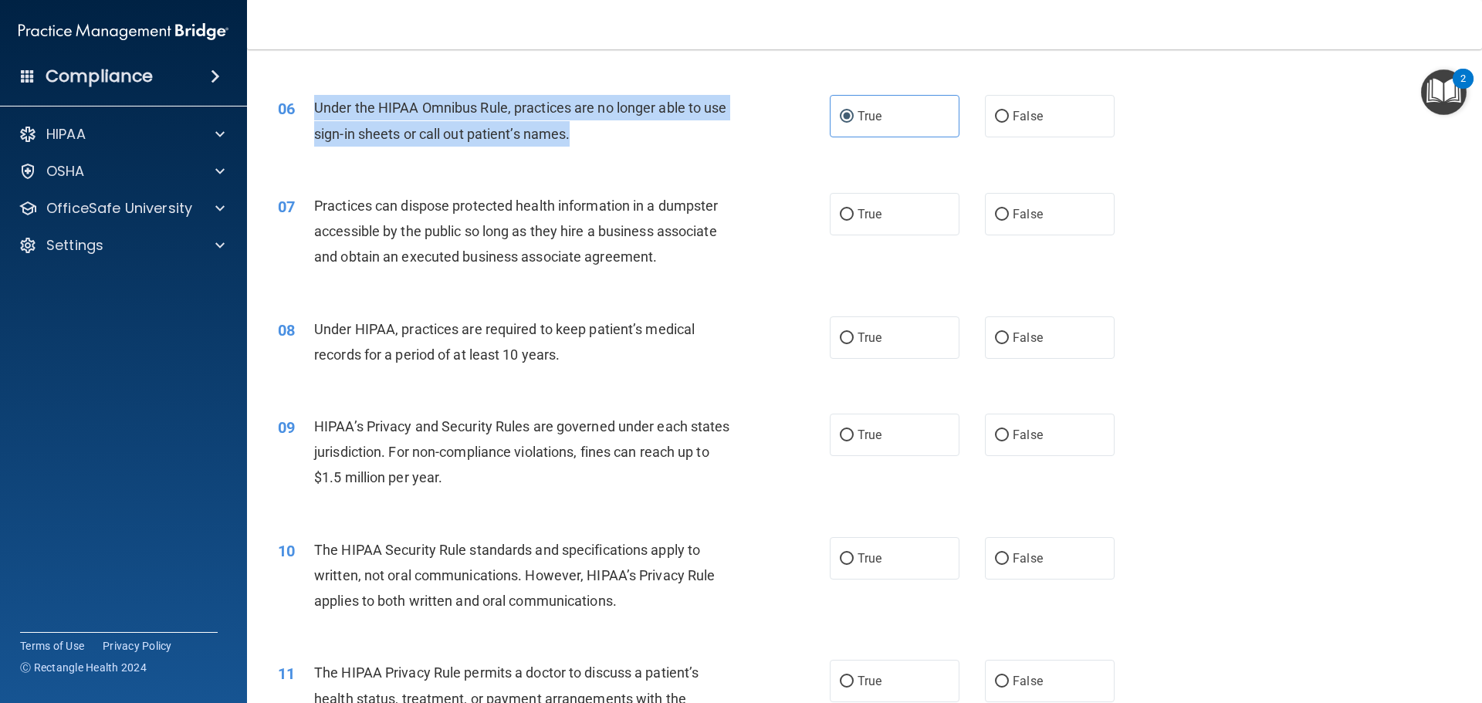
drag, startPoint x: 572, startPoint y: 134, endPoint x: 315, endPoint y: 97, distance: 259.6
click at [315, 97] on div "Under the HIPAA Omnibus Rule, practices are no longer able to use sign-in sheet…" at bounding box center [529, 120] width 431 height 51
click at [996, 117] on input "False" at bounding box center [1002, 117] width 14 height 12
radio input "true"
radio input "false"
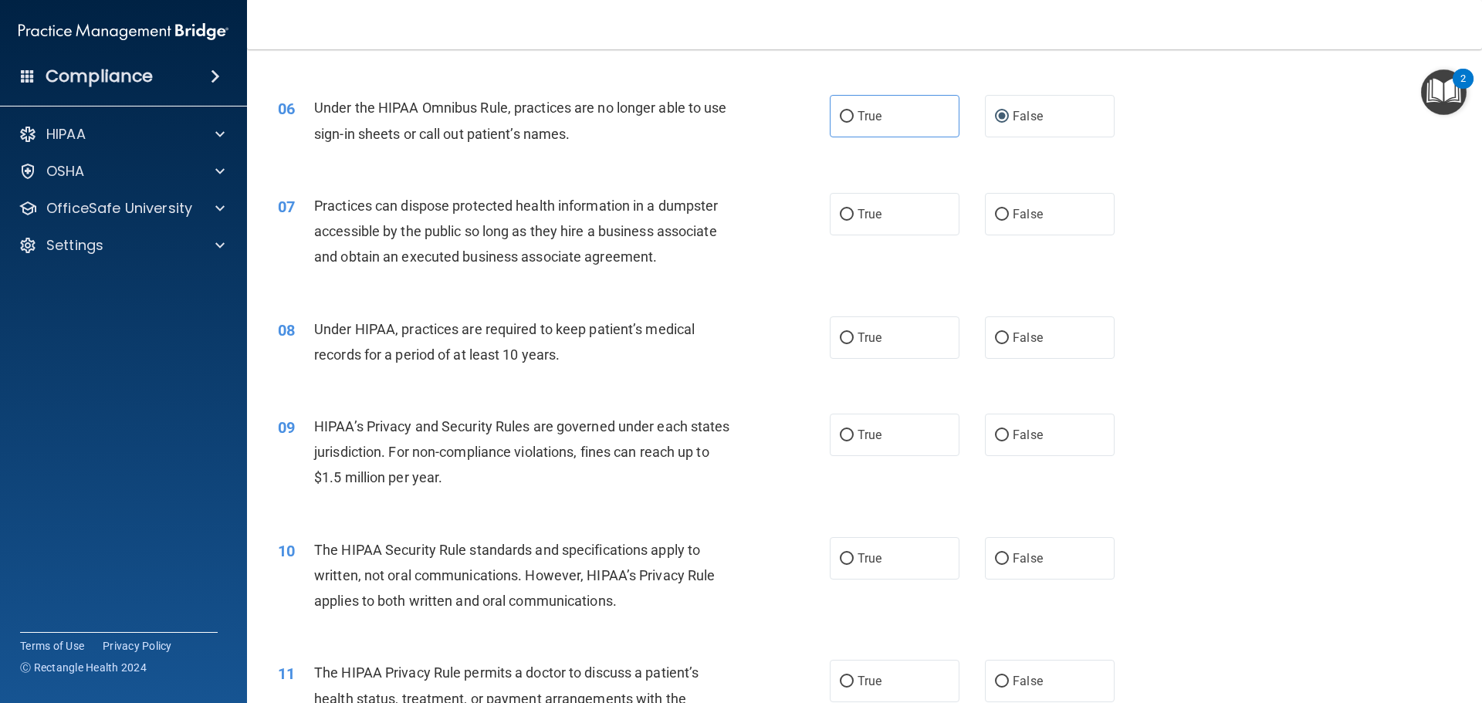
click at [617, 157] on div "06 Under the HIPAA Omnibus Rule, practices are no longer able to use sign-in sh…" at bounding box center [864, 124] width 1196 height 97
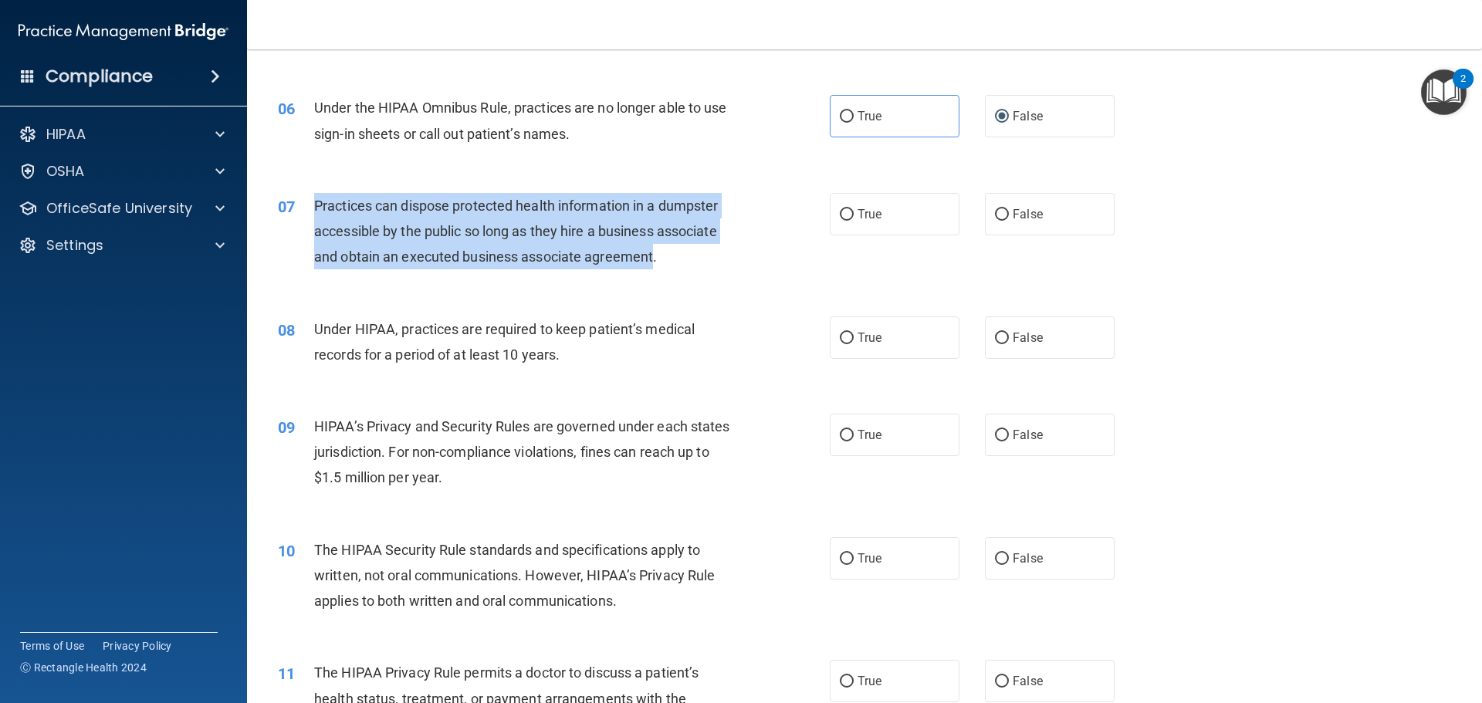
drag, startPoint x: 653, startPoint y: 257, endPoint x: 318, endPoint y: 206, distance: 338.8
click at [318, 206] on span "Practices can dispose protected health information in a dumpster accessible by …" at bounding box center [516, 231] width 404 height 67
click at [996, 219] on input "False" at bounding box center [1002, 215] width 14 height 12
radio input "true"
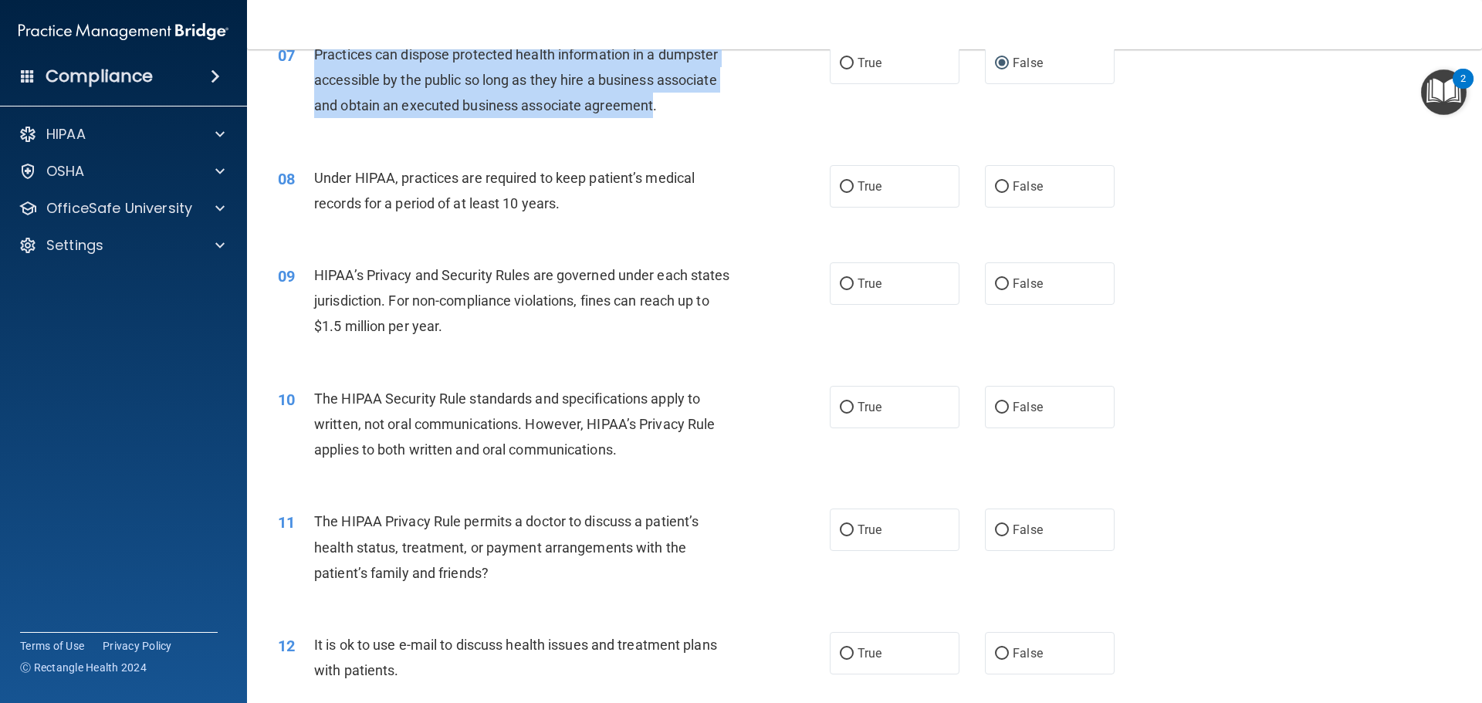
scroll to position [772, 0]
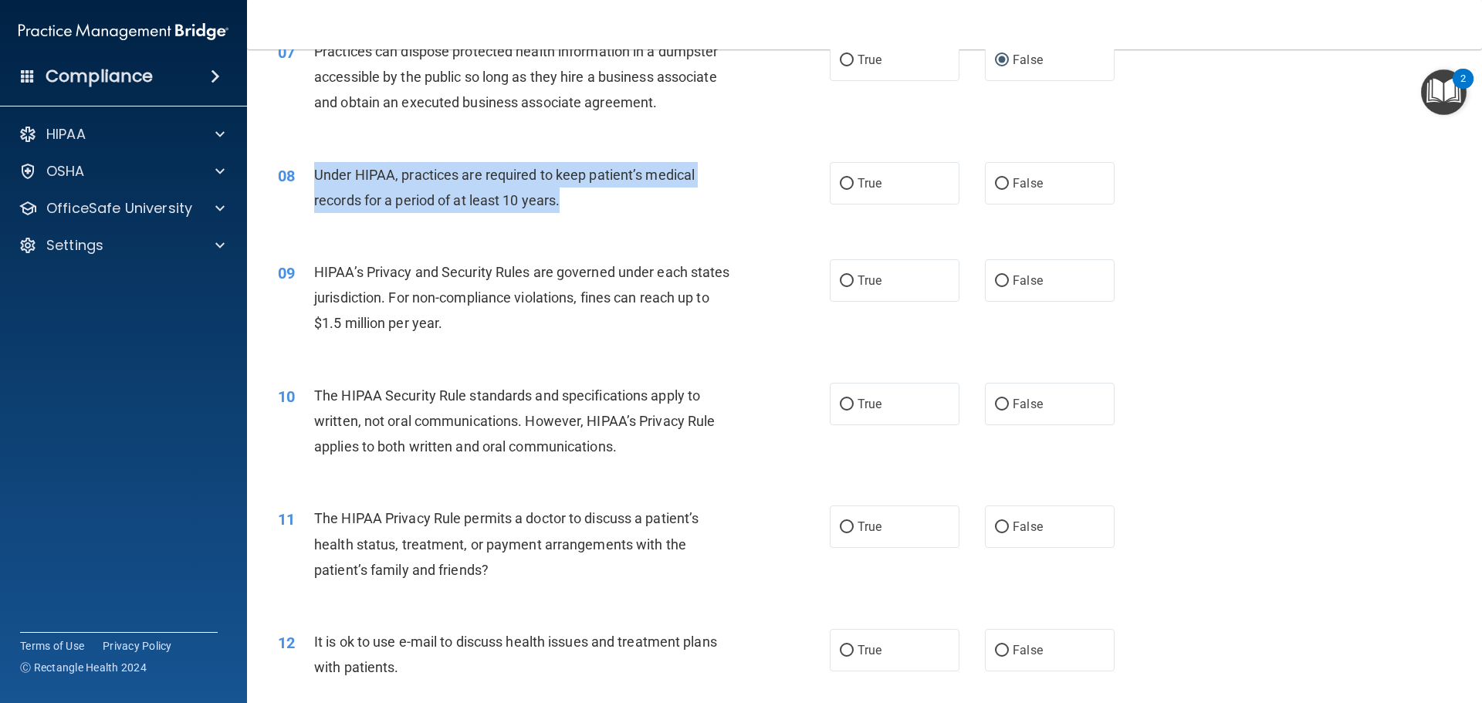
drag, startPoint x: 573, startPoint y: 198, endPoint x: 312, endPoint y: 169, distance: 262.5
click at [312, 169] on div "08 Under HIPAA, practices are required to keep patient’s medical records for a …" at bounding box center [554, 191] width 598 height 59
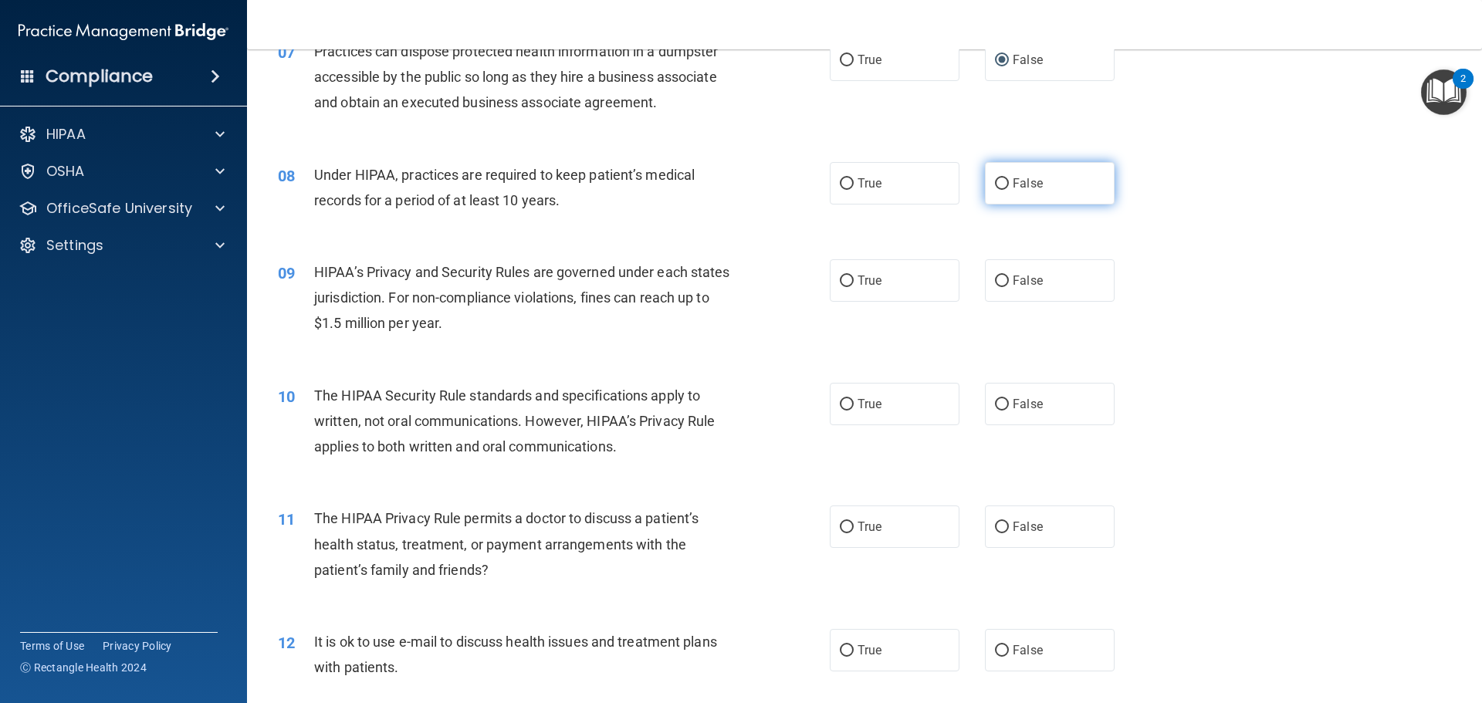
click at [1019, 195] on label "False" at bounding box center [1050, 183] width 130 height 42
click at [1009, 190] on input "False" at bounding box center [1002, 184] width 14 height 12
radio input "true"
click at [910, 280] on label "True" at bounding box center [895, 280] width 130 height 42
click at [854, 280] on input "True" at bounding box center [847, 282] width 14 height 12
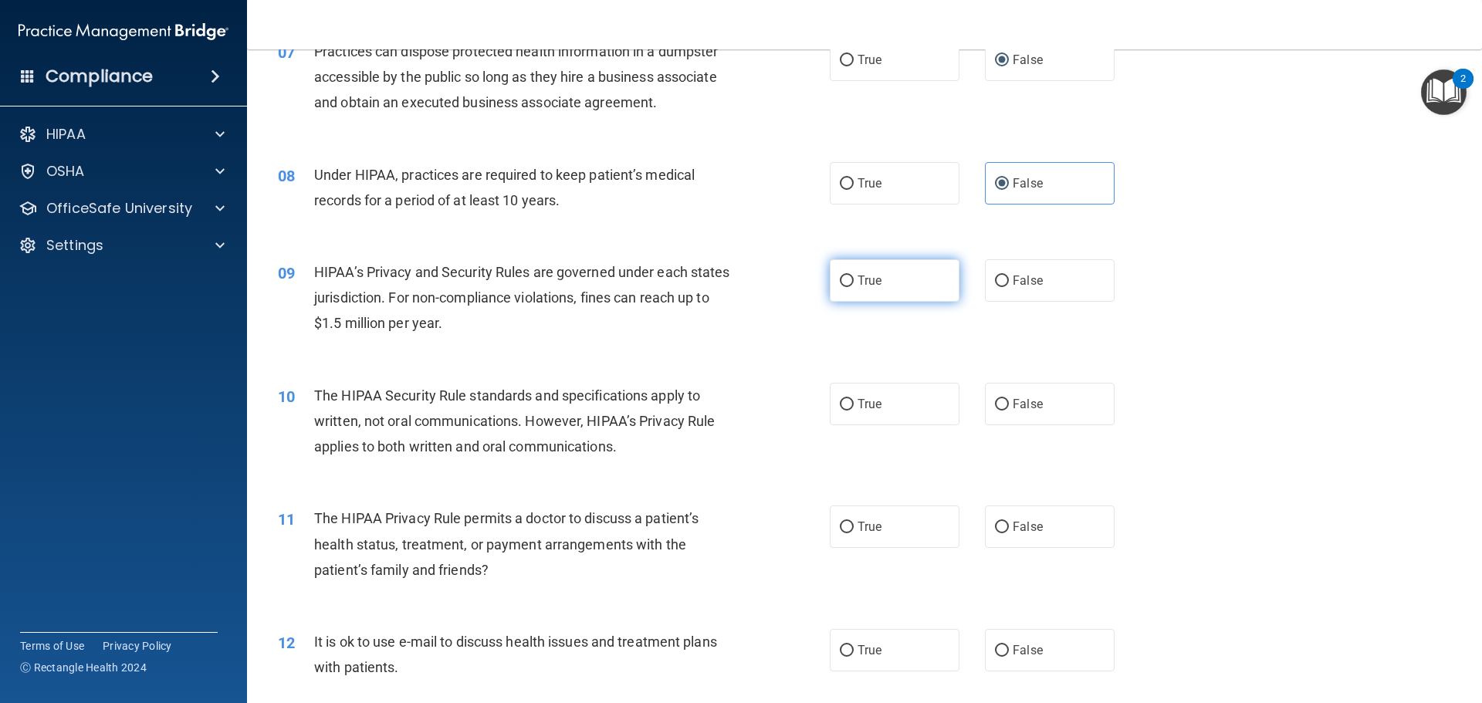
radio input "true"
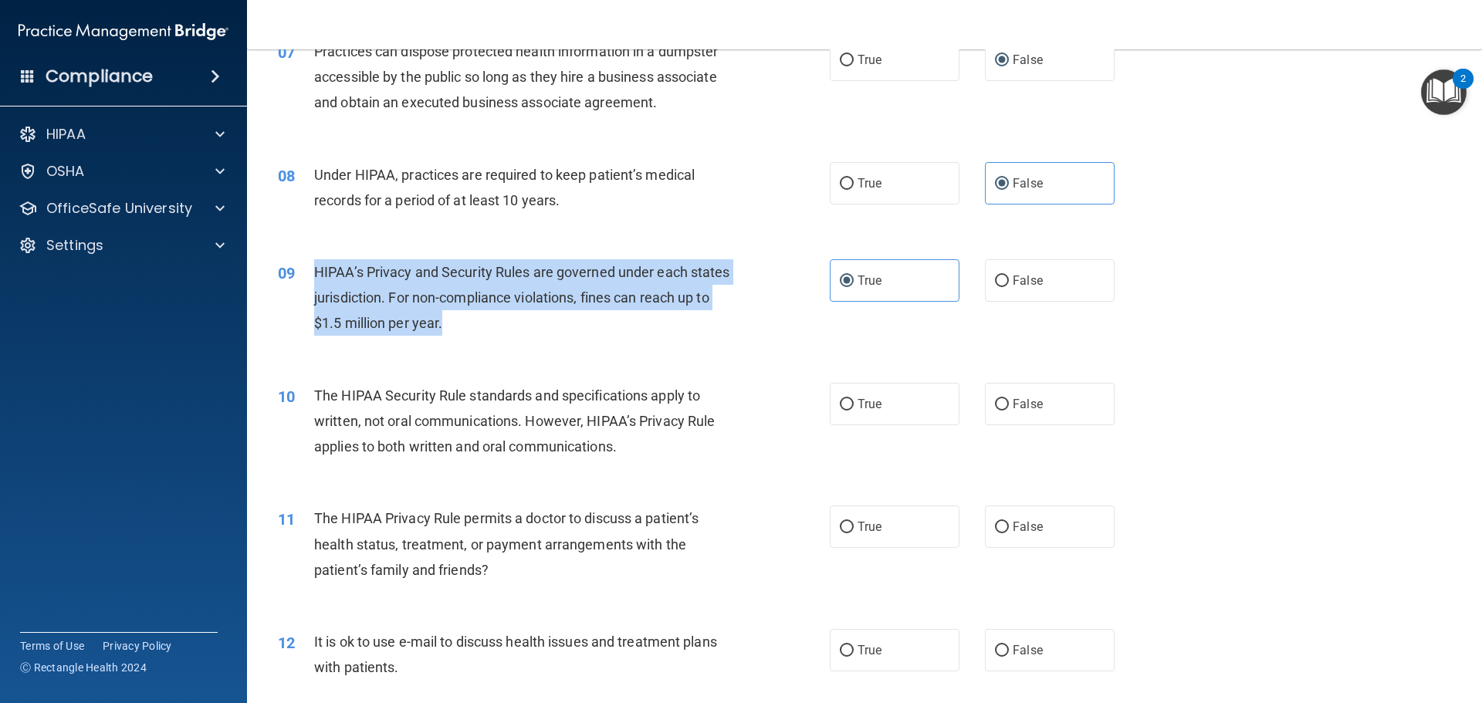
drag, startPoint x: 328, startPoint y: 268, endPoint x: 486, endPoint y: 313, distance: 164.6
click at [486, 313] on div "HIPAA’s Privacy and Security Rules are governed under each states jurisdiction.…" at bounding box center [529, 297] width 431 height 77
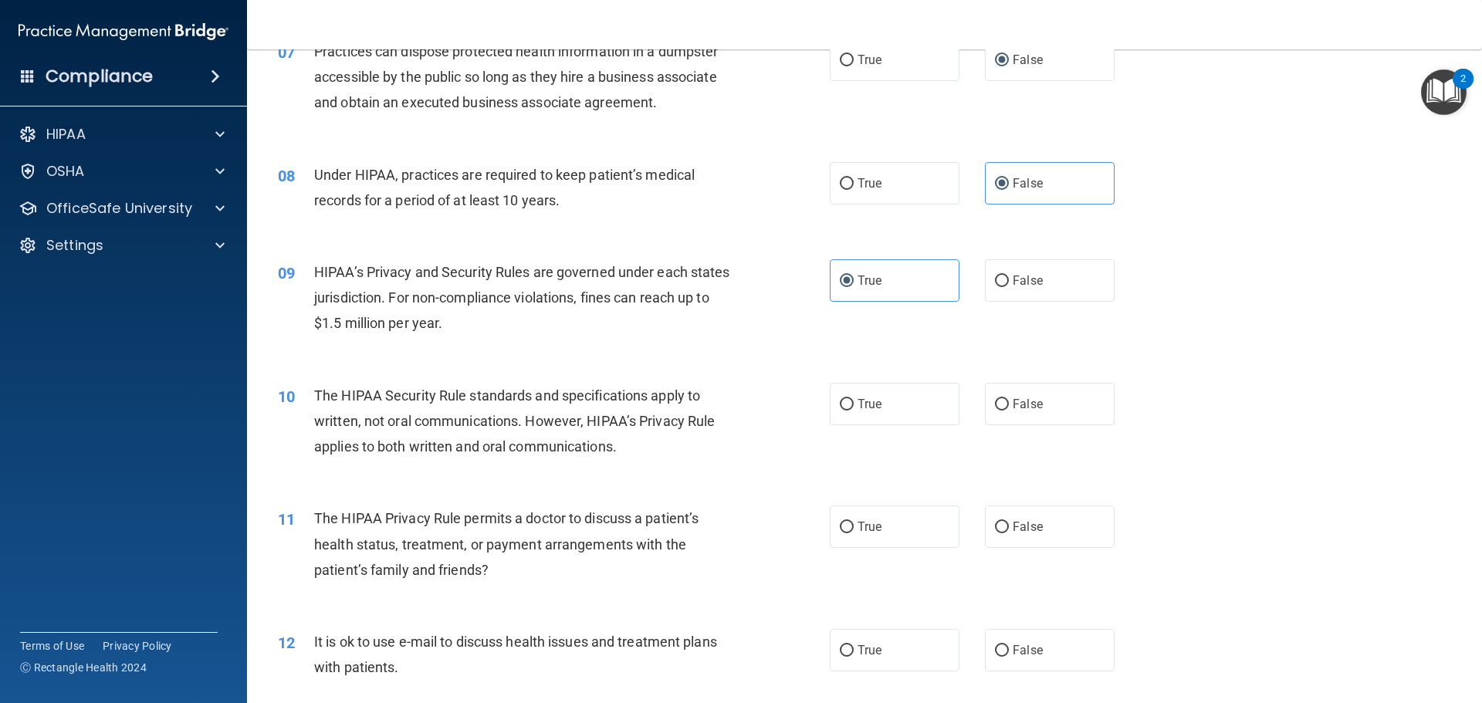
click at [321, 400] on span "The HIPAA Security Rule standards and specifications apply to written, not oral…" at bounding box center [514, 420] width 401 height 67
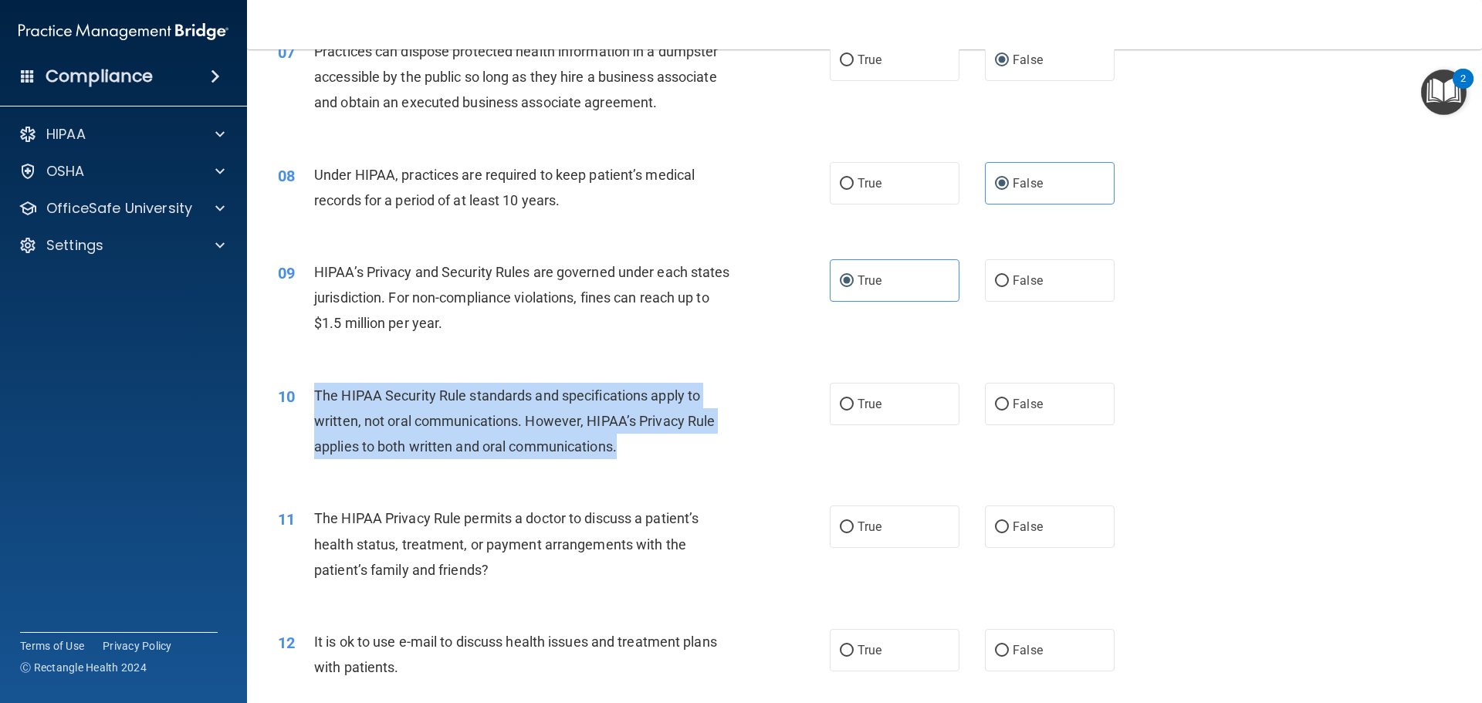
drag, startPoint x: 315, startPoint y: 397, endPoint x: 669, endPoint y: 446, distance: 357.6
click at [669, 446] on div "The HIPAA Security Rule standards and specifications apply to written, not oral…" at bounding box center [529, 421] width 431 height 77
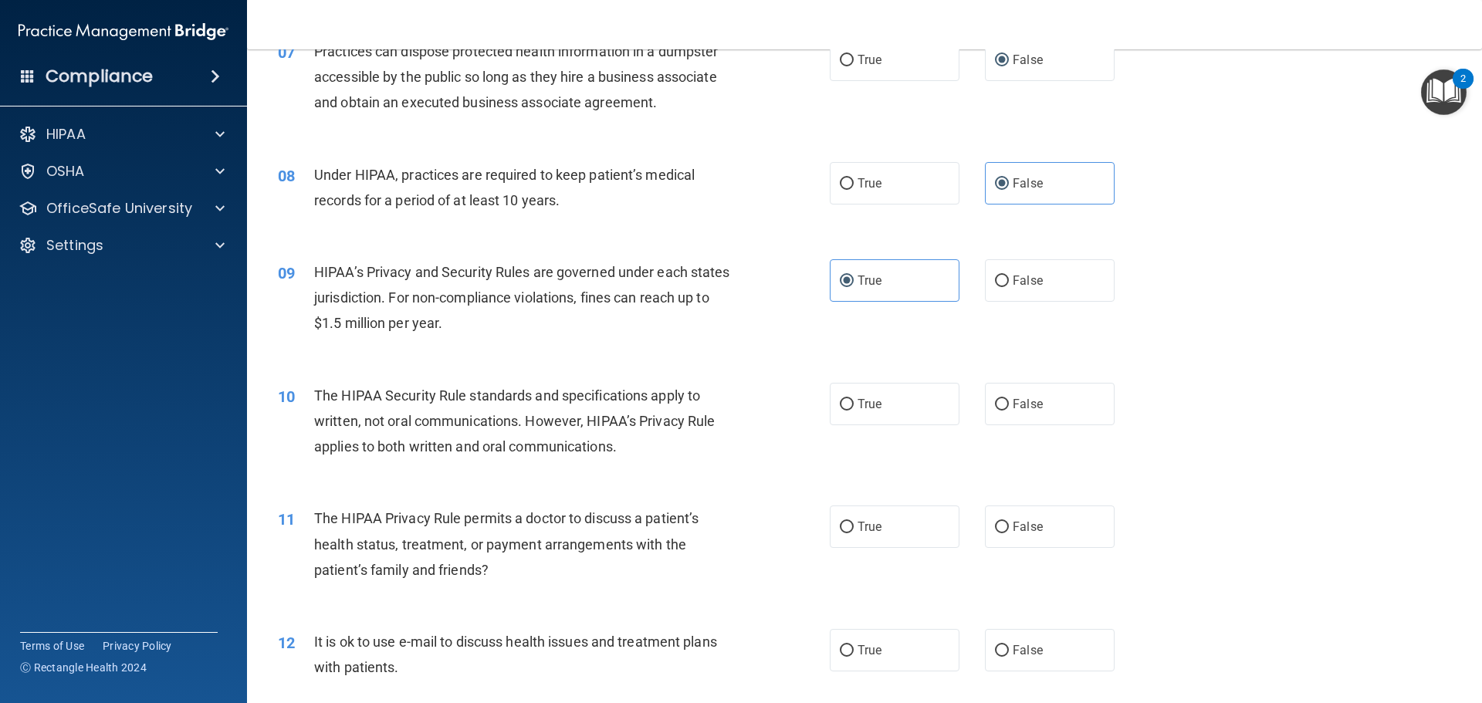
click at [1240, 322] on div "09 HIPAA’s Privacy and Security Rules are governed under each states jurisdicti…" at bounding box center [864, 301] width 1196 height 123
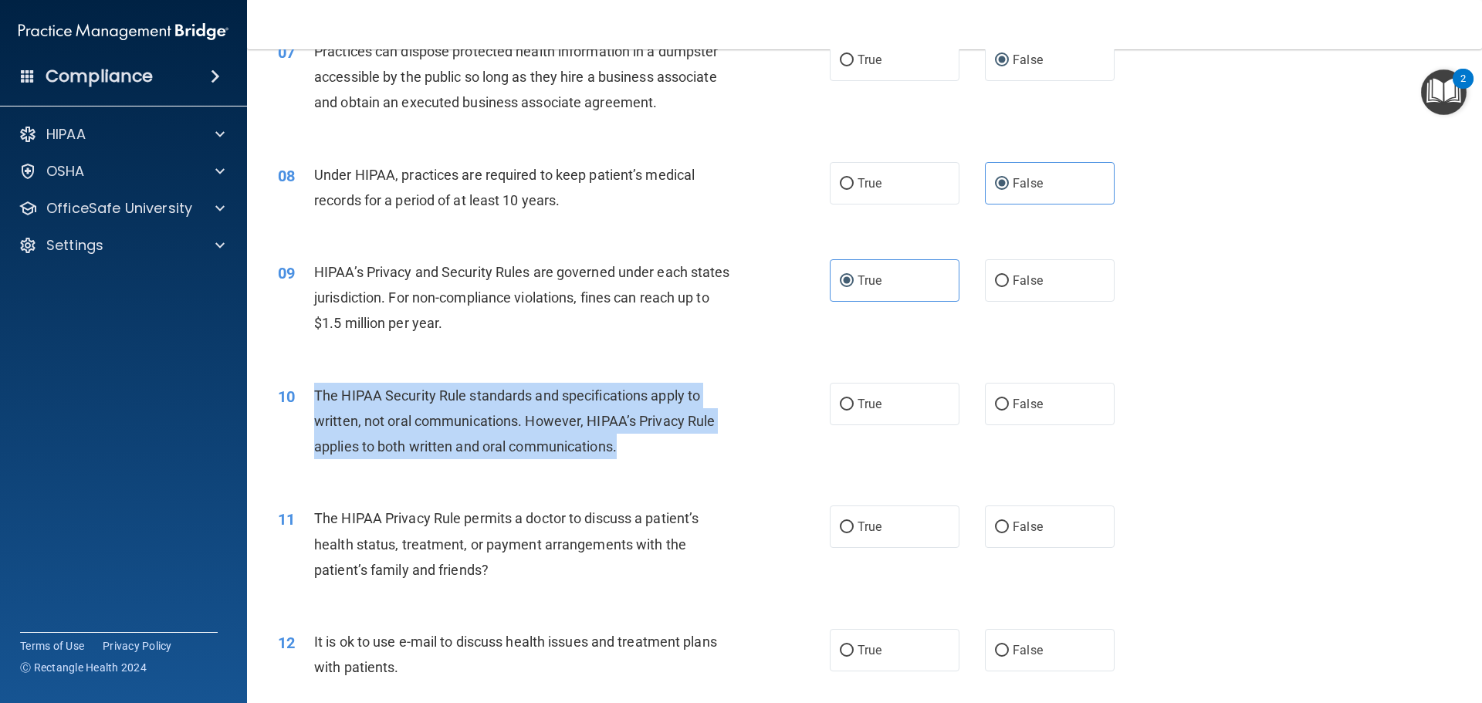
drag, startPoint x: 313, startPoint y: 394, endPoint x: 712, endPoint y: 449, distance: 402.8
click at [712, 449] on div "10 The HIPAA Security Rule standards and specifications apply to written, not o…" at bounding box center [554, 425] width 598 height 85
click at [637, 443] on div "The HIPAA Security Rule standards and specifications apply to written, not oral…" at bounding box center [529, 421] width 431 height 77
drag, startPoint x: 624, startPoint y: 445, endPoint x: 297, endPoint y: 395, distance: 330.3
click at [297, 395] on div "10 The HIPAA Security Rule standards and specifications apply to written, not o…" at bounding box center [554, 425] width 598 height 85
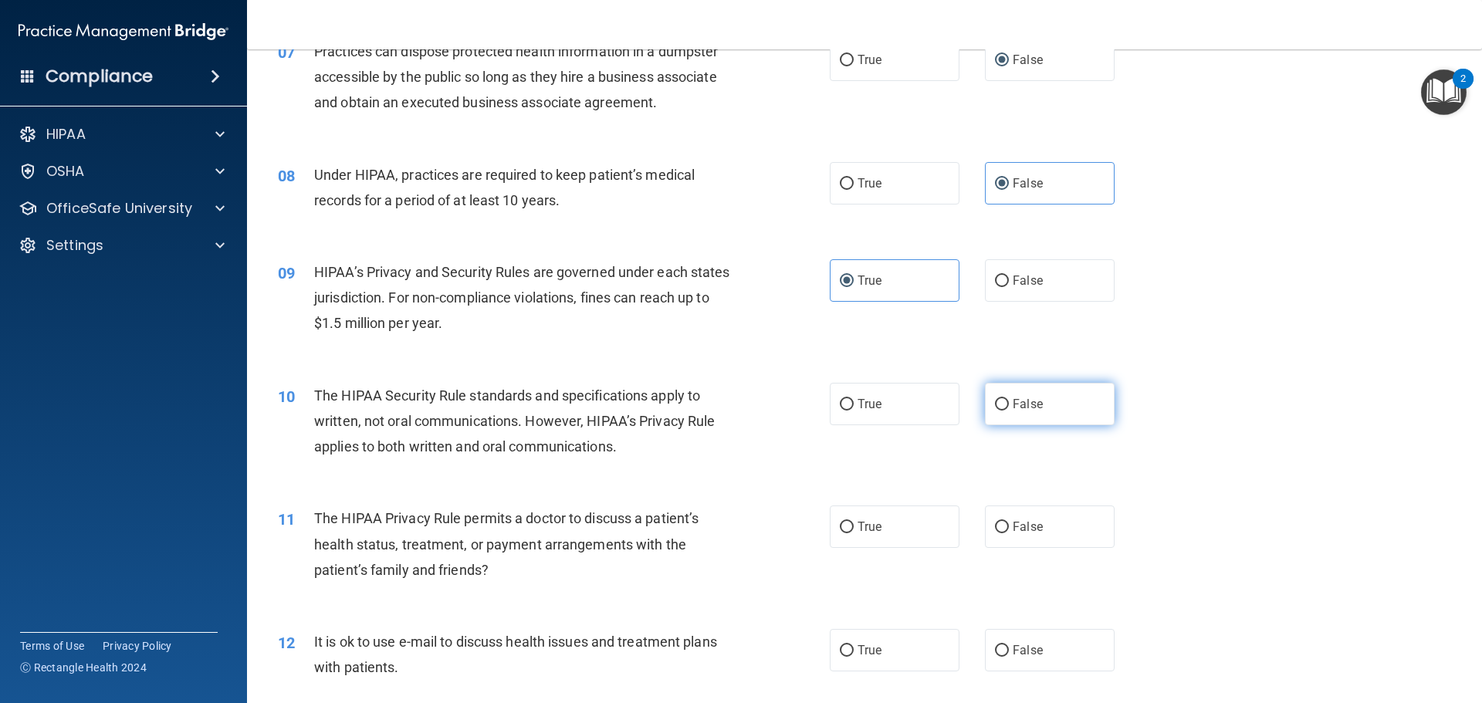
click at [1029, 408] on span "False" at bounding box center [1027, 404] width 30 height 15
click at [1009, 408] on input "False" at bounding box center [1002, 405] width 14 height 12
radio input "true"
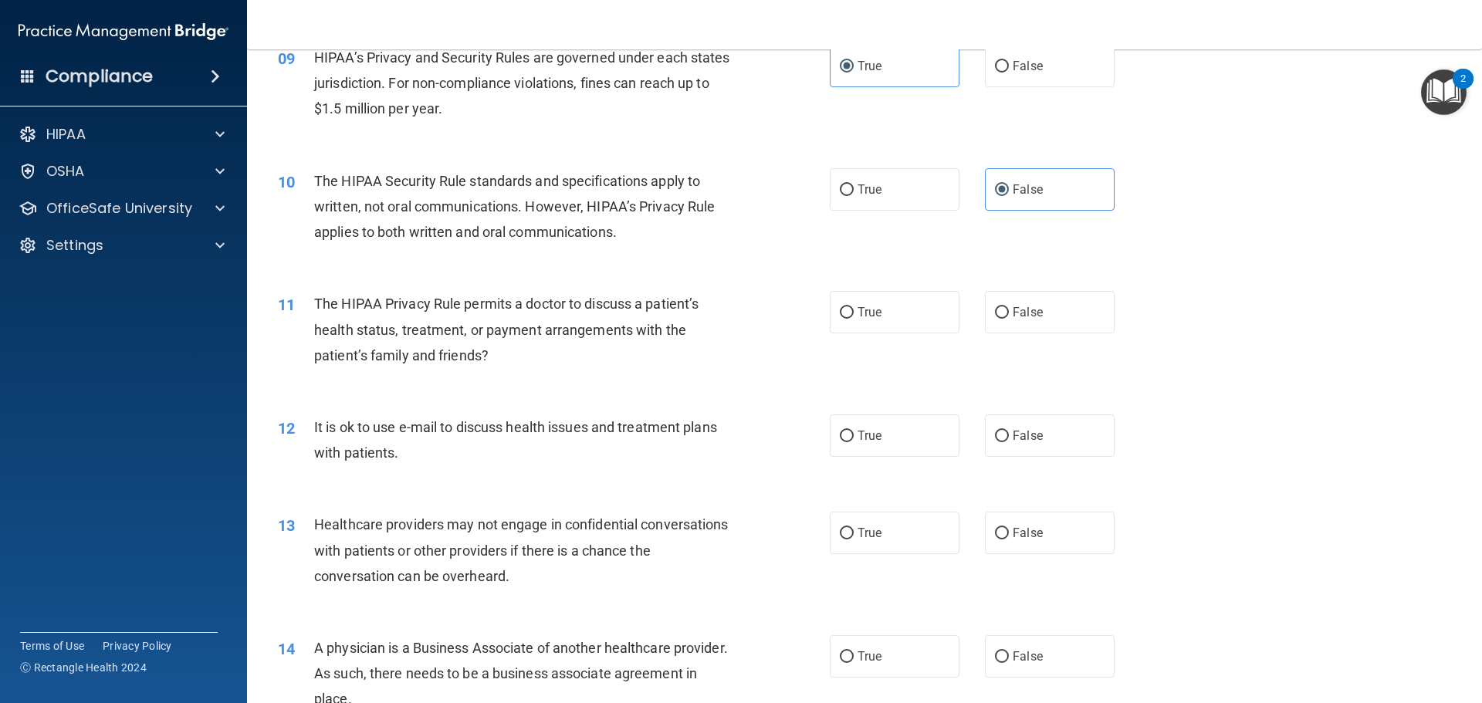
scroll to position [1003, 0]
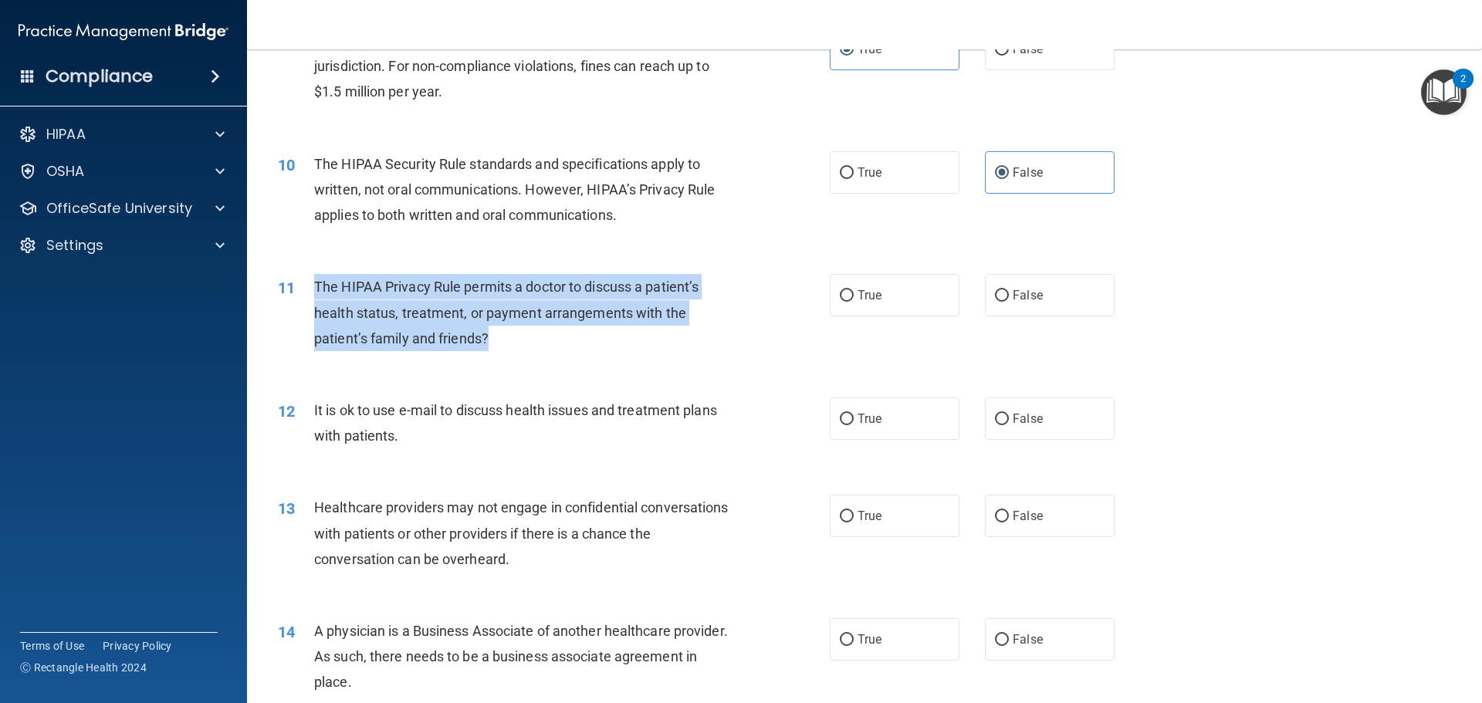
drag, startPoint x: 498, startPoint y: 343, endPoint x: 309, endPoint y: 293, distance: 195.6
click at [309, 293] on div "11 The HIPAA Privacy Rule permits a doctor to discuss a patient’s health status…" at bounding box center [554, 316] width 598 height 85
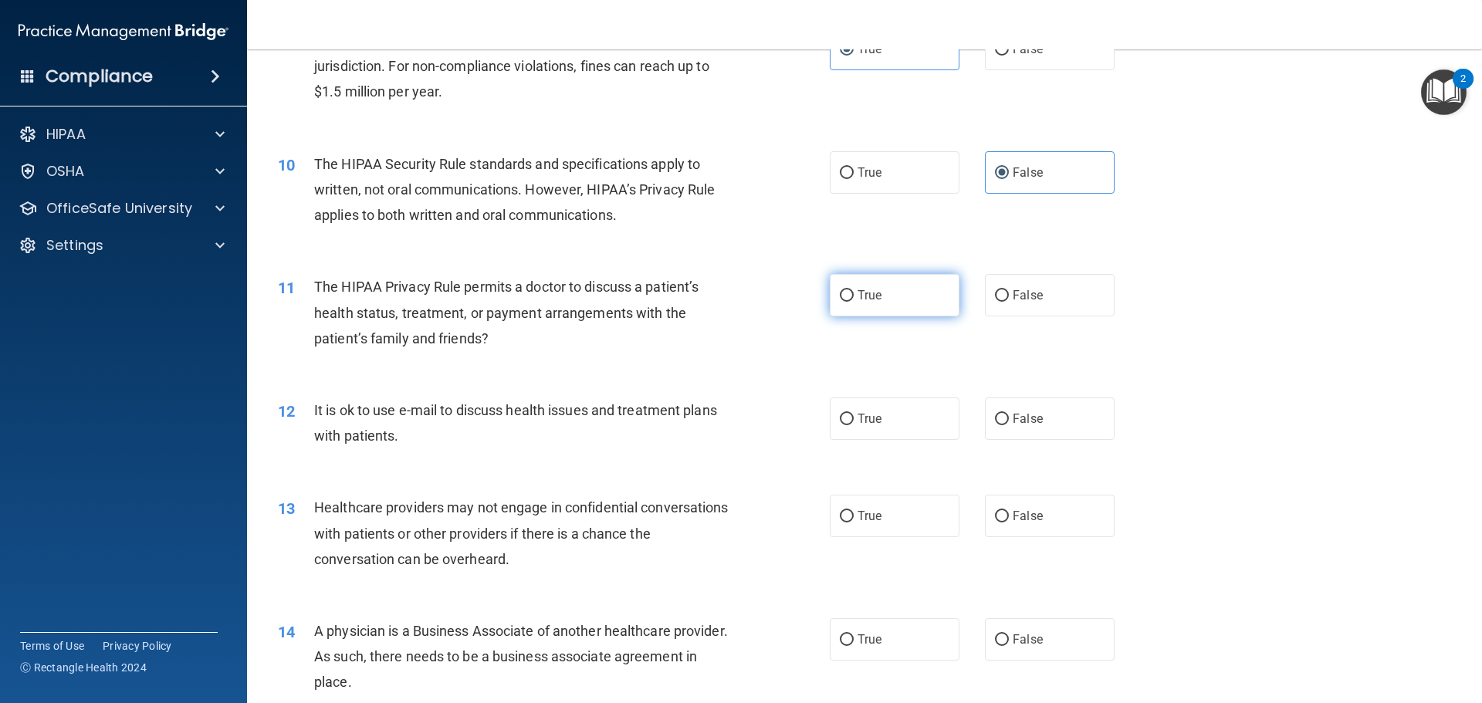
click at [865, 304] on label "True" at bounding box center [895, 295] width 130 height 42
click at [854, 302] on input "True" at bounding box center [847, 296] width 14 height 12
radio input "true"
click at [870, 419] on span "True" at bounding box center [869, 418] width 24 height 15
click at [854, 419] on input "True" at bounding box center [847, 420] width 14 height 12
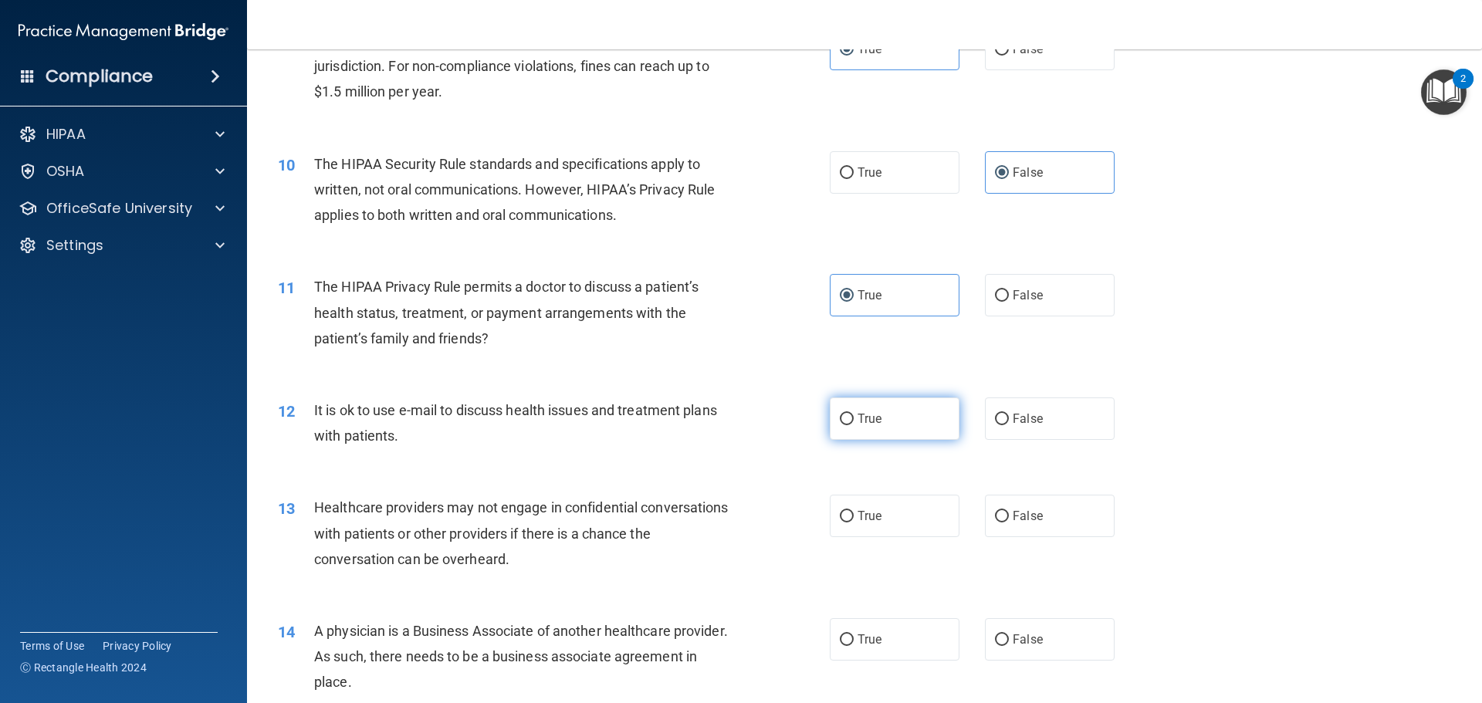
radio input "true"
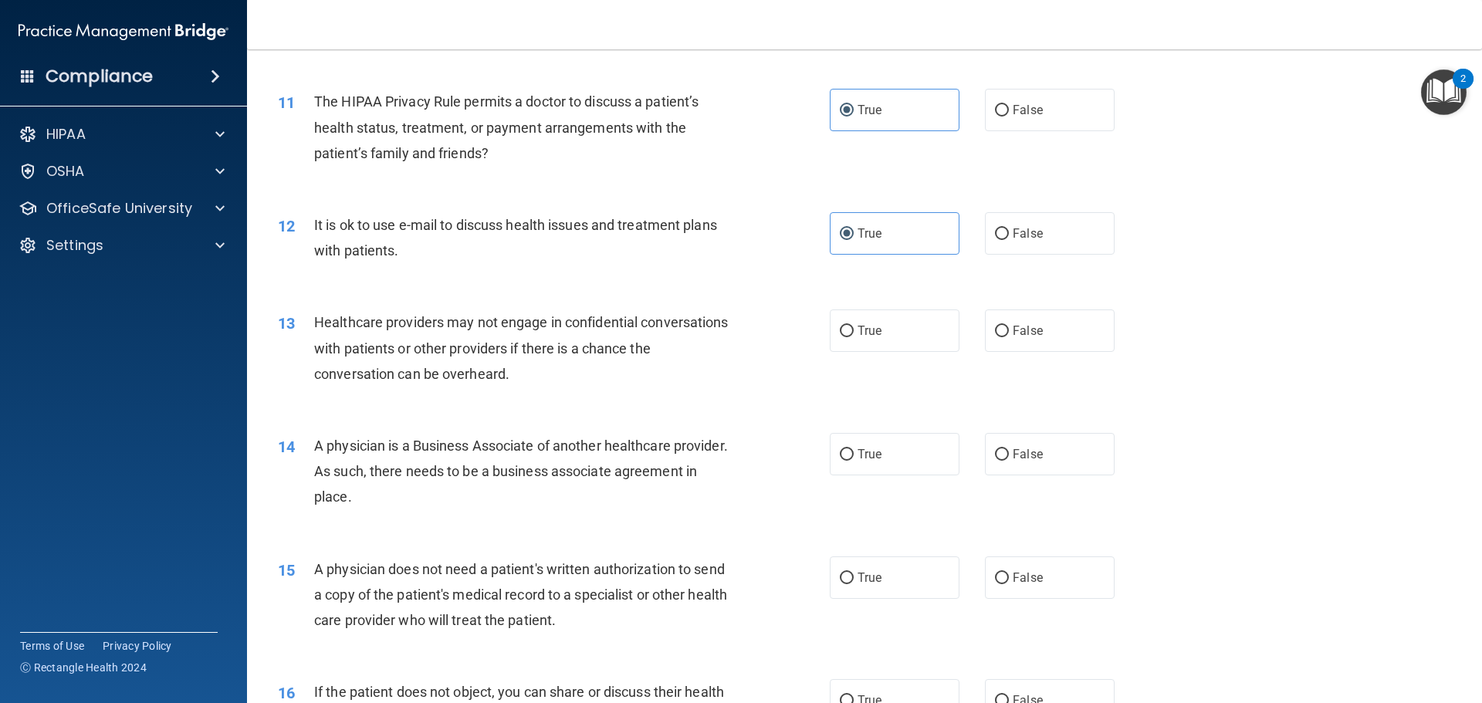
scroll to position [1235, 0]
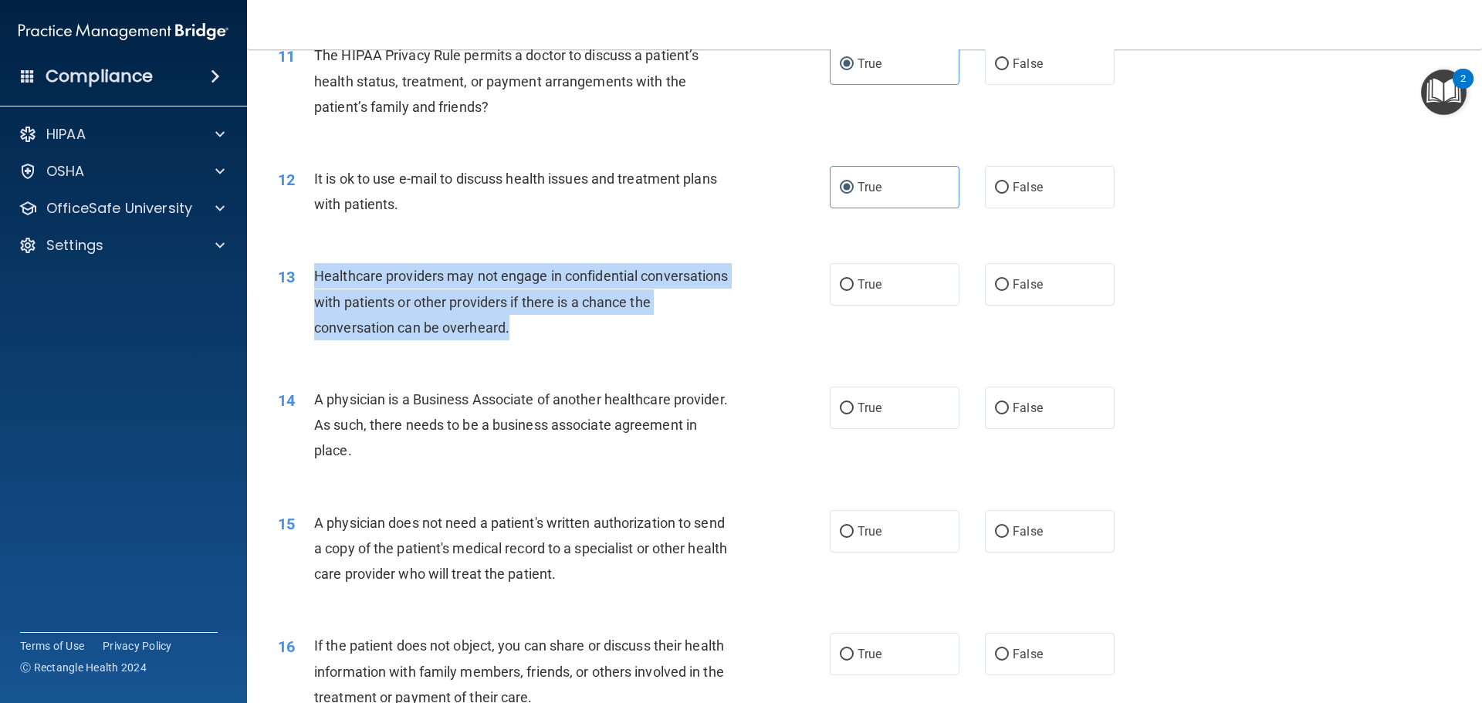
drag, startPoint x: 536, startPoint y: 326, endPoint x: 313, endPoint y: 277, distance: 228.3
click at [314, 277] on div "Healthcare providers may not engage in confidential conversations with patients…" at bounding box center [529, 301] width 431 height 77
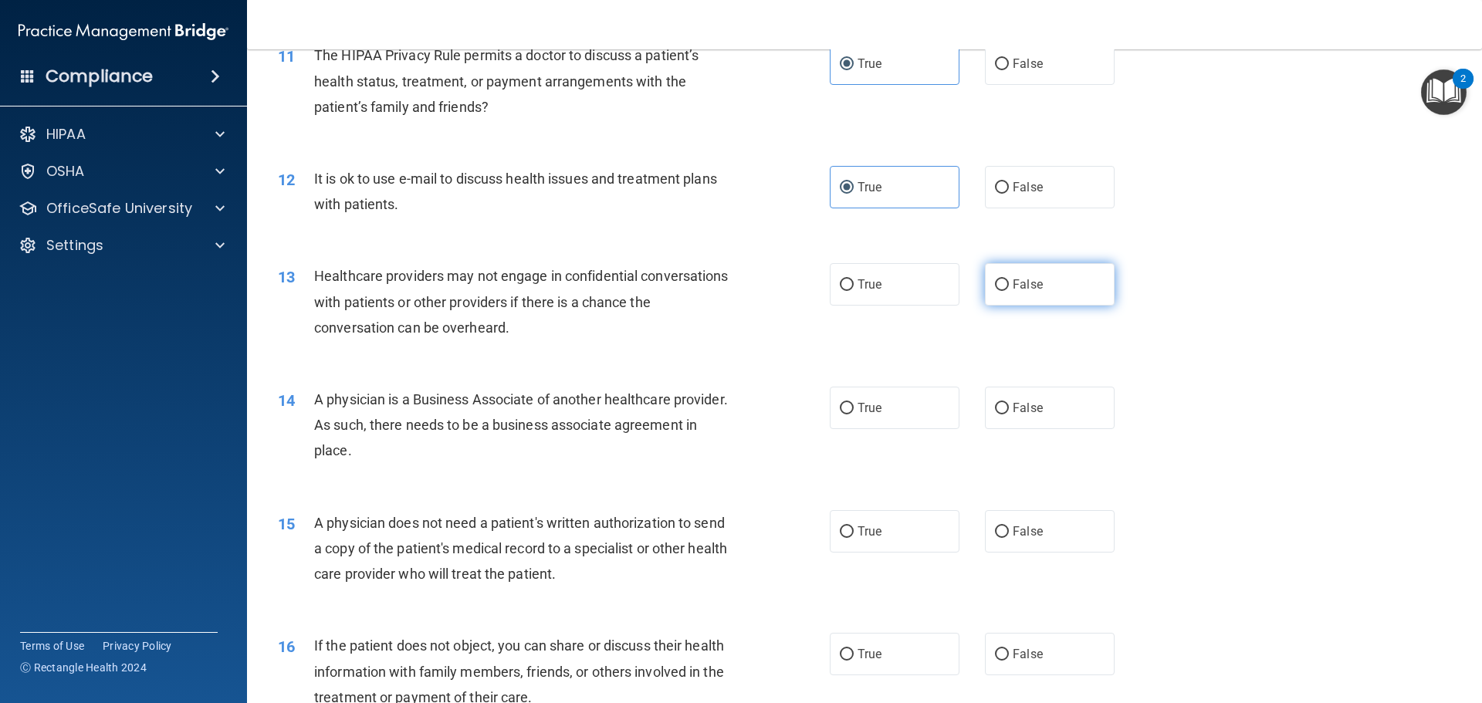
click at [1012, 288] on span "False" at bounding box center [1027, 284] width 30 height 15
click at [1008, 288] on input "False" at bounding box center [1002, 285] width 14 height 12
radio input "true"
drag, startPoint x: 439, startPoint y: 452, endPoint x: 313, endPoint y: 401, distance: 135.7
click at [314, 401] on div "A physician is a Business Associate of another healthcare provider. As such, th…" at bounding box center [529, 425] width 431 height 77
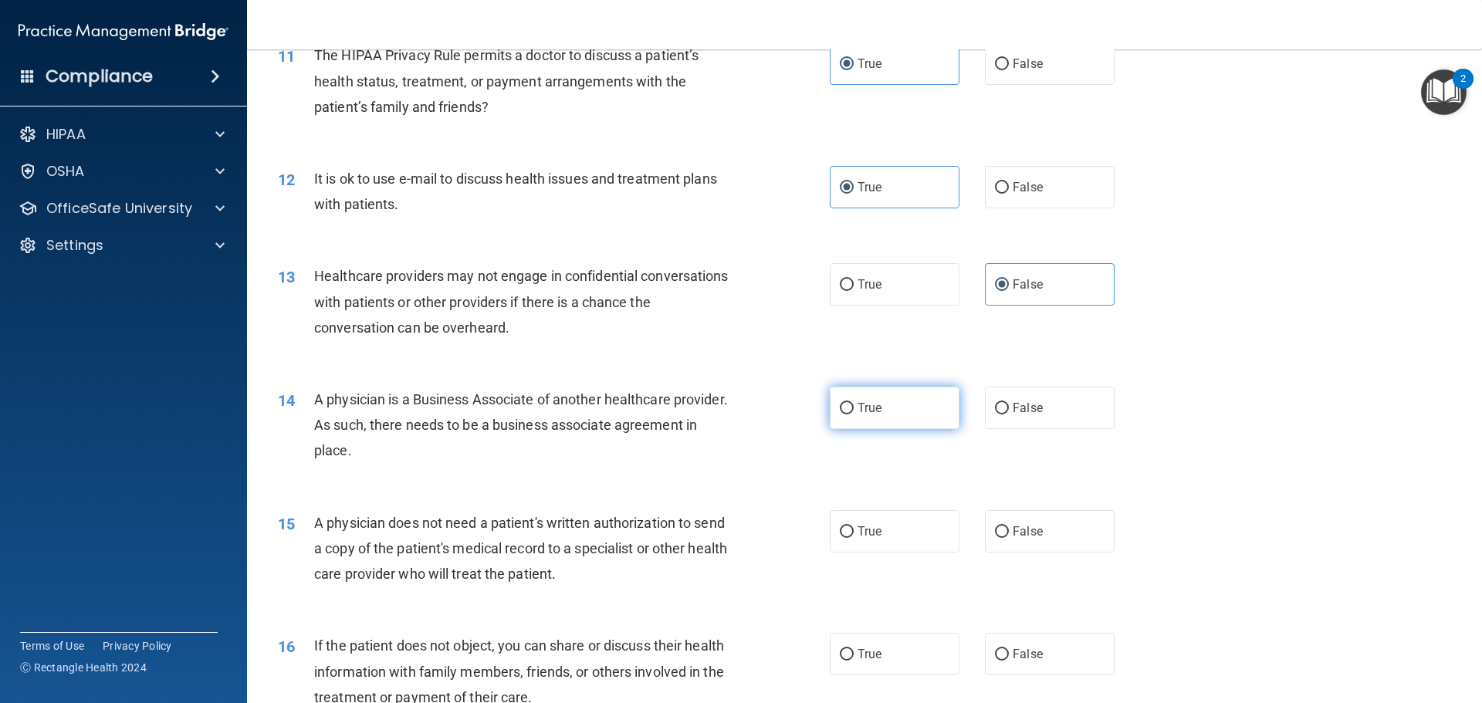
click at [909, 406] on label "True" at bounding box center [895, 408] width 130 height 42
click at [854, 406] on input "True" at bounding box center [847, 409] width 14 height 12
radio input "true"
click at [1029, 529] on span "False" at bounding box center [1027, 531] width 30 height 15
click at [1009, 529] on input "False" at bounding box center [1002, 532] width 14 height 12
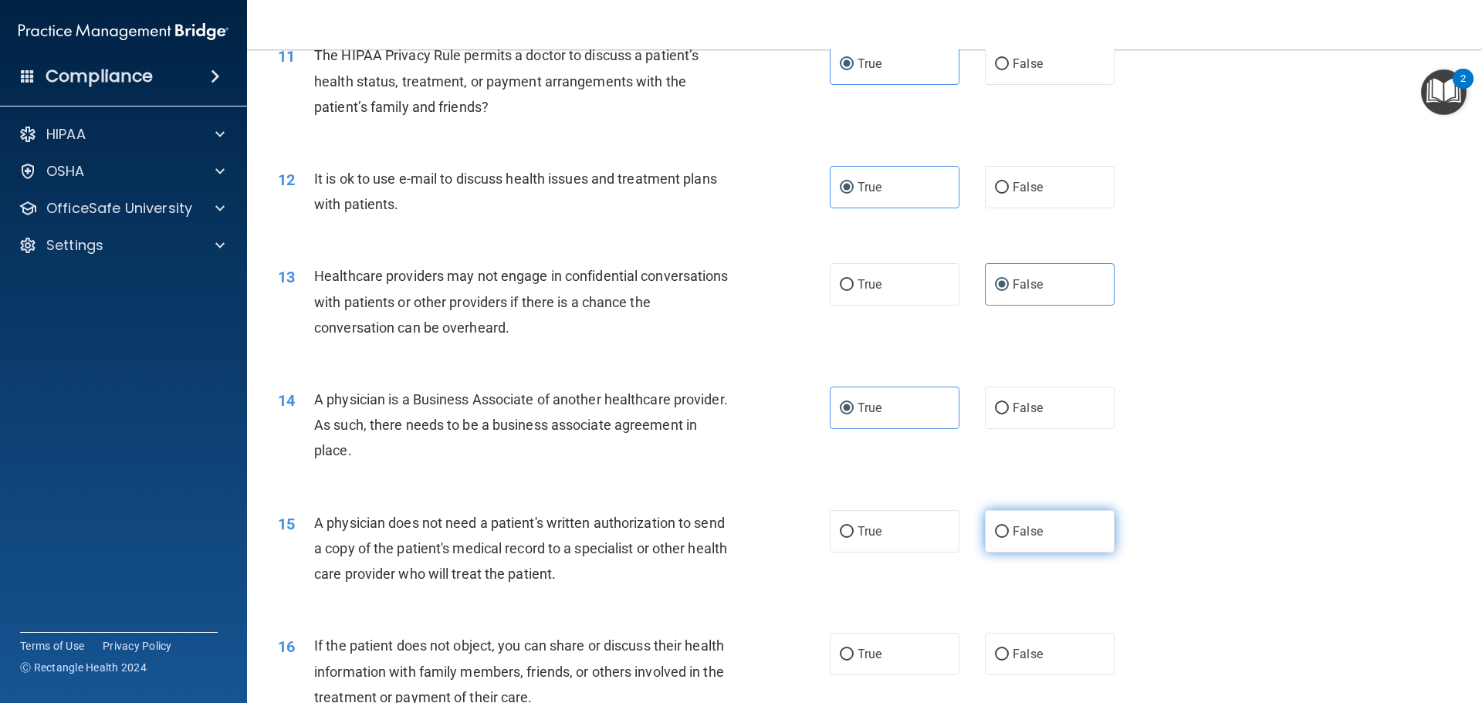
radio input "true"
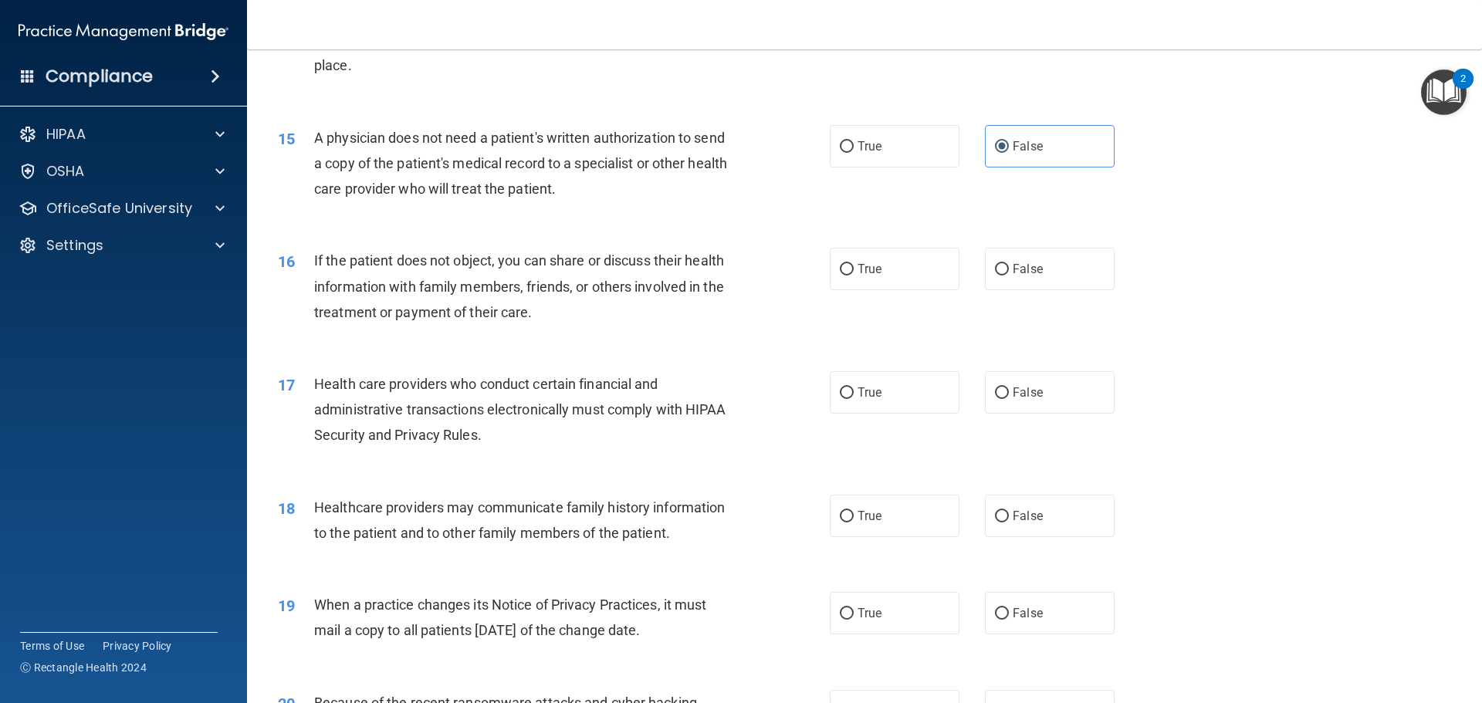
scroll to position [1621, 0]
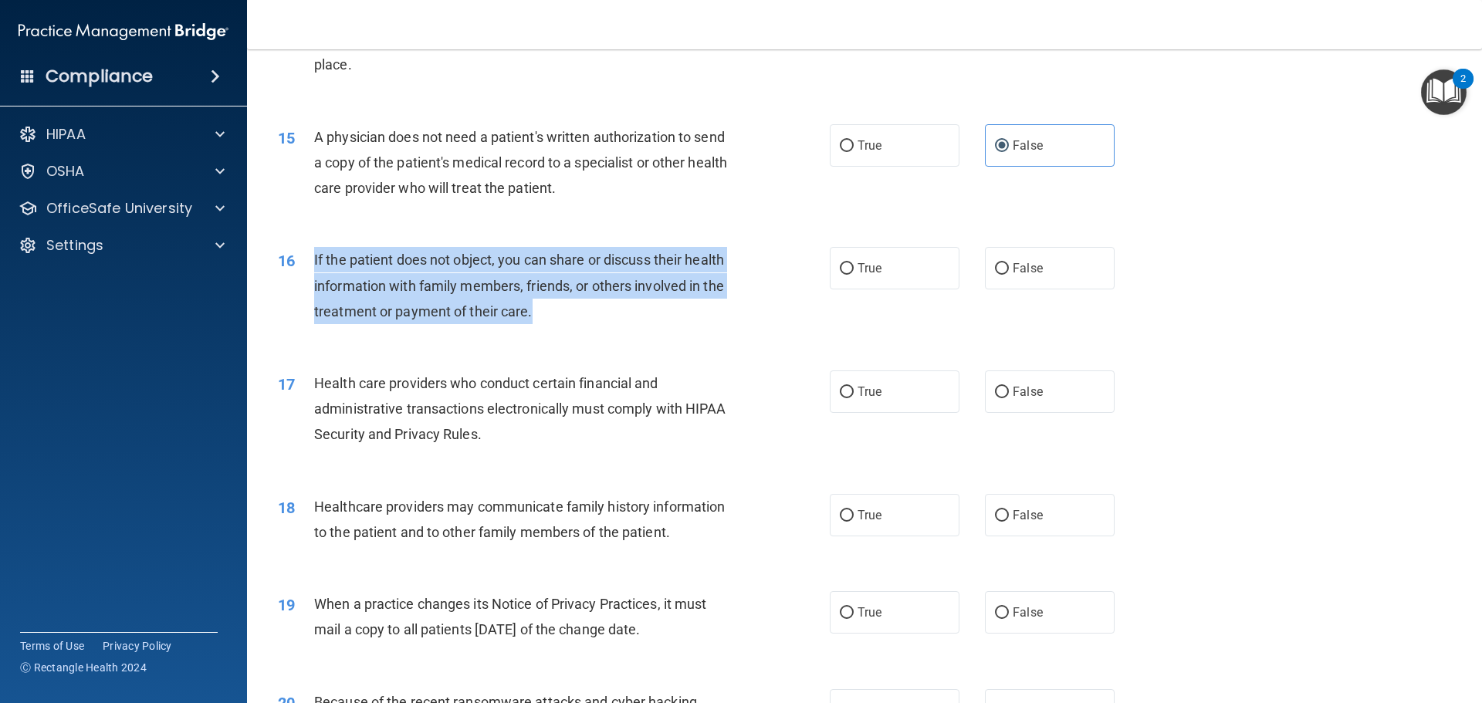
drag, startPoint x: 546, startPoint y: 307, endPoint x: 313, endPoint y: 252, distance: 239.4
click at [314, 252] on div "If the patient does not object, you can share or discuss their health informati…" at bounding box center [529, 285] width 431 height 77
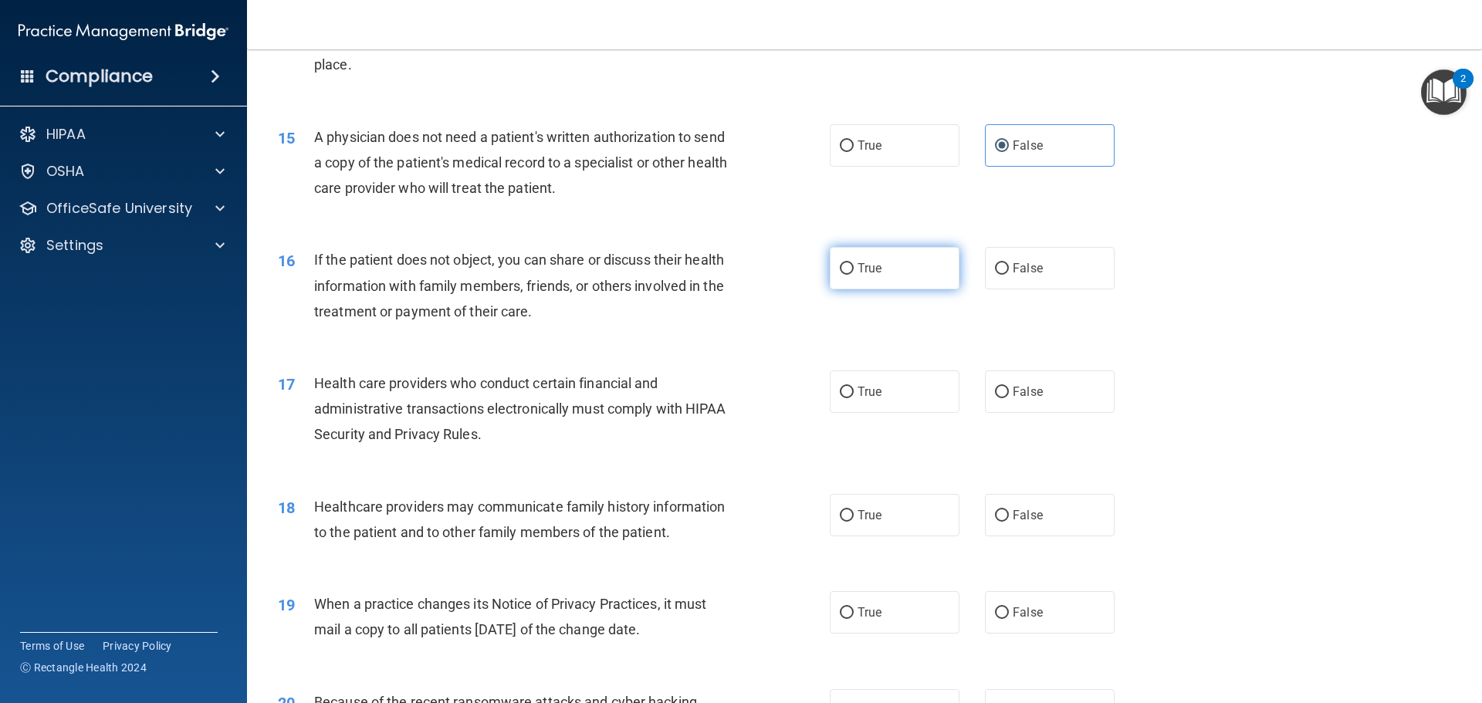
click at [881, 254] on label "True" at bounding box center [895, 268] width 130 height 42
click at [854, 263] on input "True" at bounding box center [847, 269] width 14 height 12
radio input "true"
click at [889, 393] on label "True" at bounding box center [895, 391] width 130 height 42
click at [854, 393] on input "True" at bounding box center [847, 393] width 14 height 12
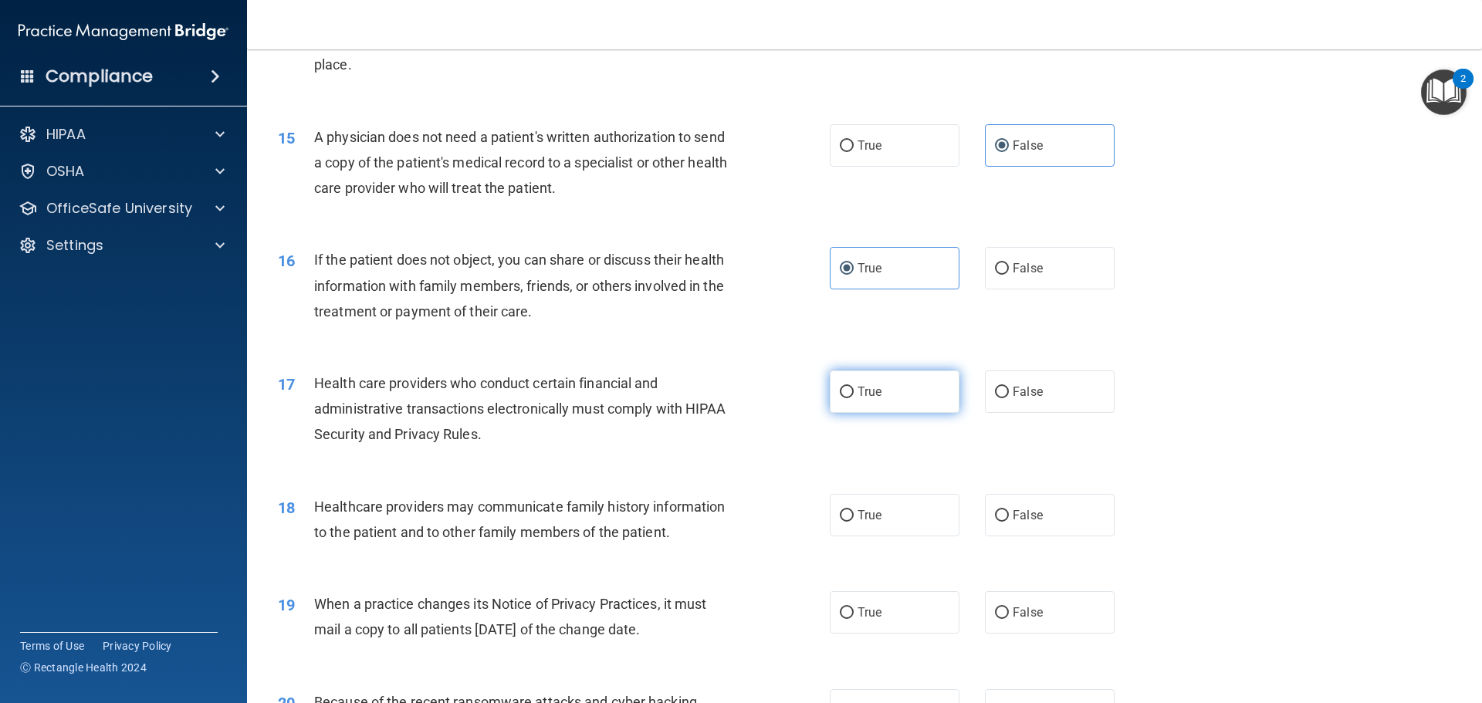
radio input "true"
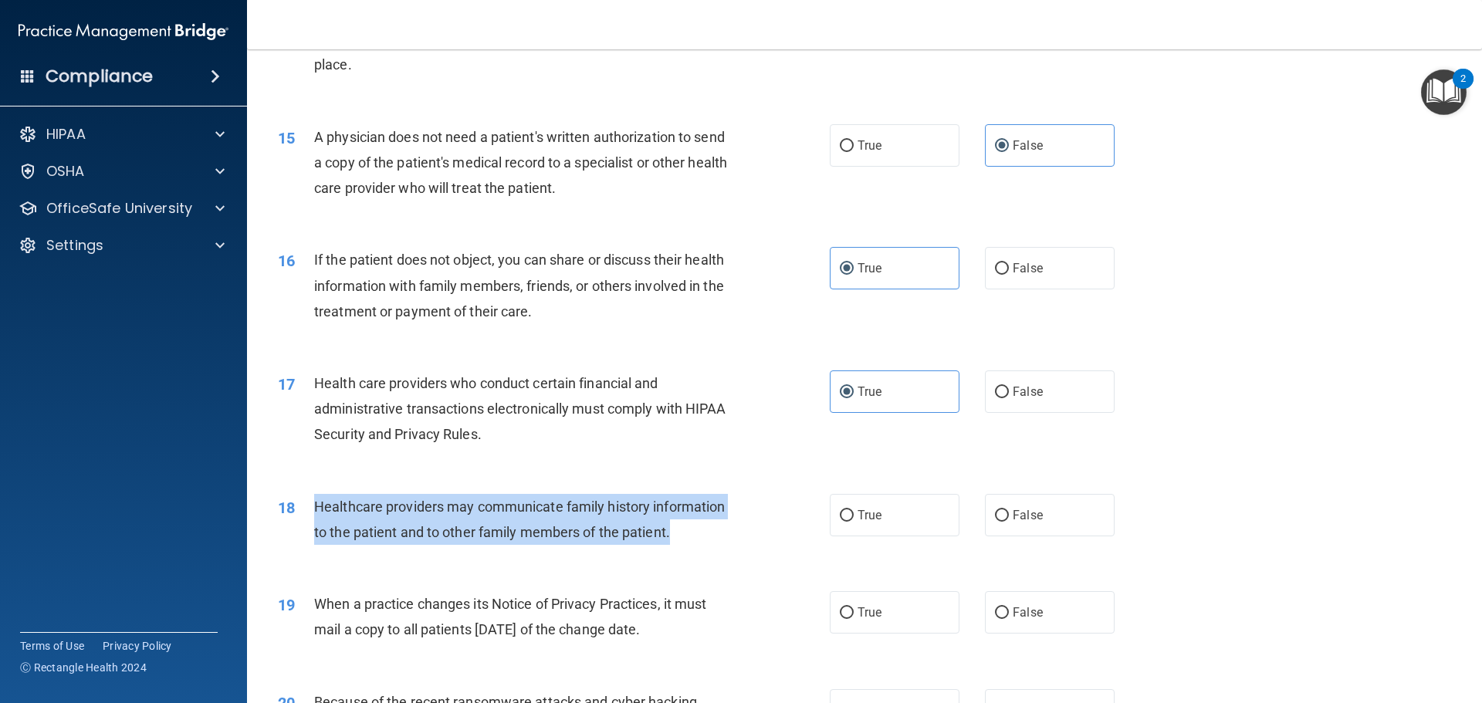
drag, startPoint x: 673, startPoint y: 530, endPoint x: 318, endPoint y: 507, distance: 355.7
click at [318, 507] on div "Healthcare providers may communicate family history information to the patient …" at bounding box center [529, 519] width 431 height 51
click at [894, 512] on label "True" at bounding box center [895, 515] width 130 height 42
click at [854, 512] on input "True" at bounding box center [847, 516] width 14 height 12
radio input "true"
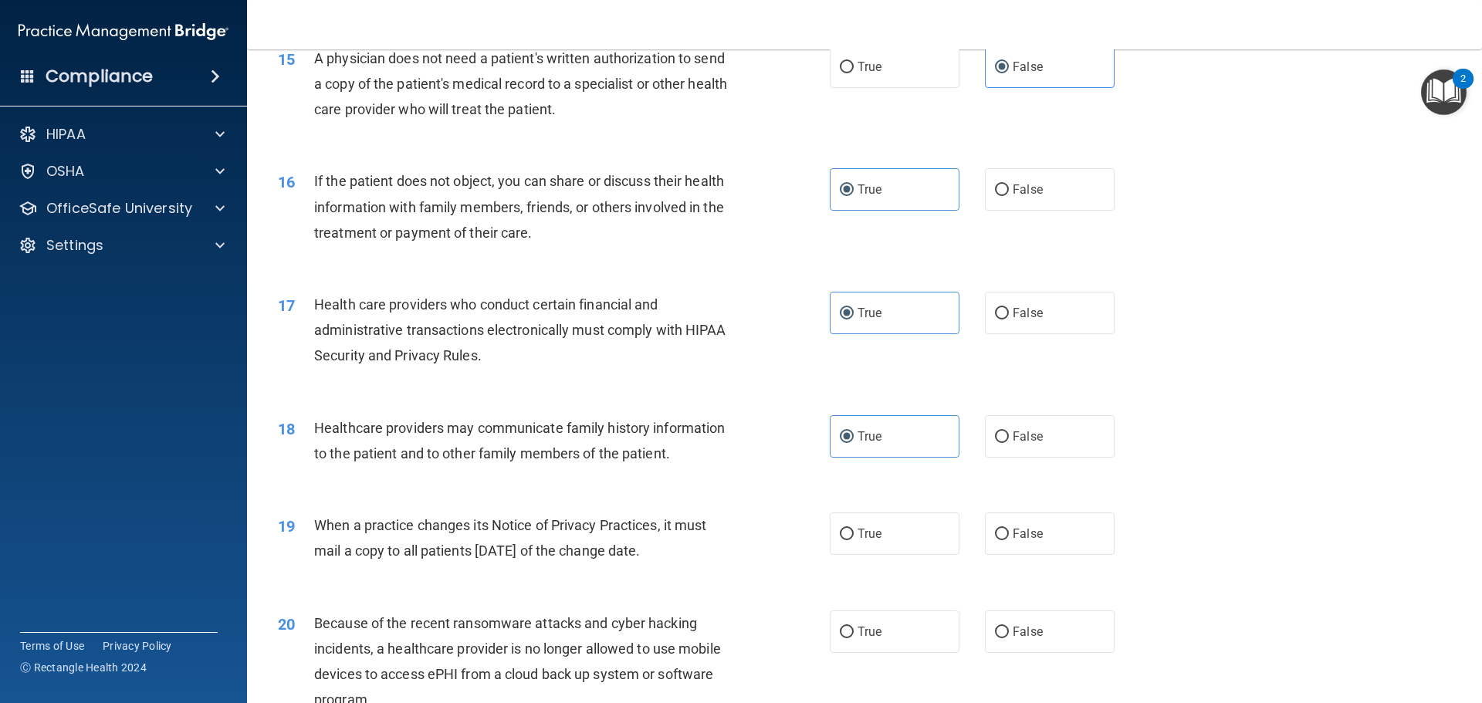
scroll to position [1929, 0]
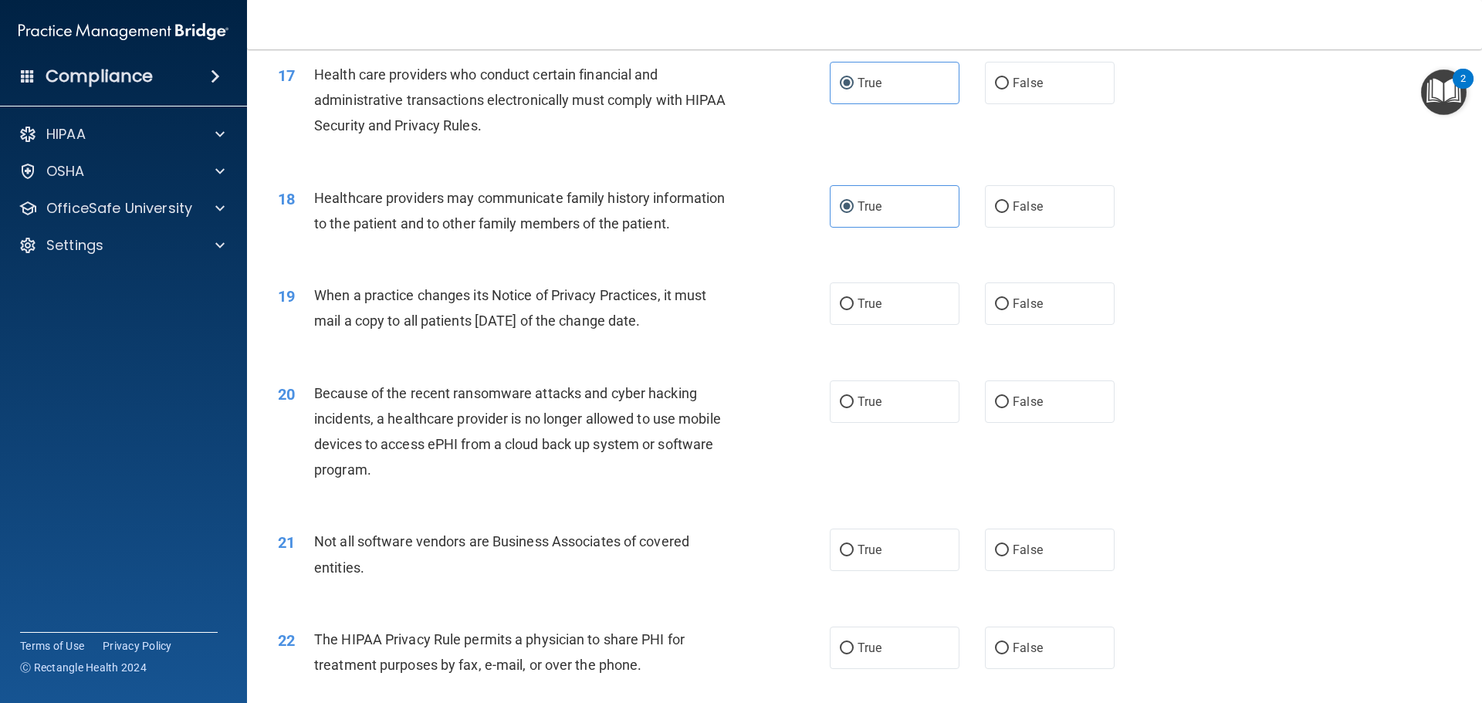
drag, startPoint x: 692, startPoint y: 319, endPoint x: 313, endPoint y: 292, distance: 380.6
click at [313, 292] on div "19 When a practice changes its Notice of Privacy Practices, it must mail a copy…" at bounding box center [554, 311] width 598 height 59
click at [857, 311] on label "True" at bounding box center [895, 303] width 130 height 42
click at [854, 310] on input "True" at bounding box center [847, 305] width 14 height 12
radio input "true"
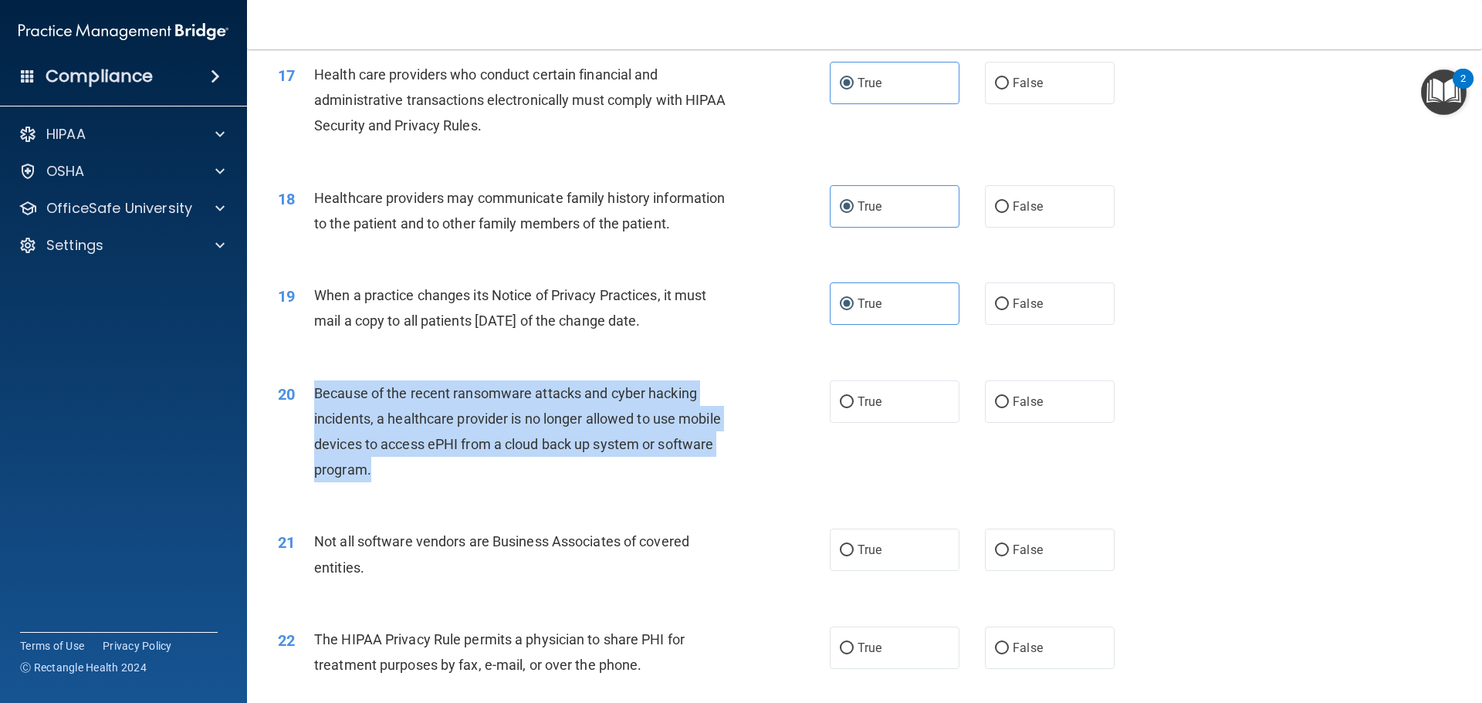
drag, startPoint x: 379, startPoint y: 467, endPoint x: 315, endPoint y: 393, distance: 97.9
click at [315, 393] on div "Because of the recent ransomware attacks and cyber hacking incidents, a healthc…" at bounding box center [529, 431] width 431 height 103
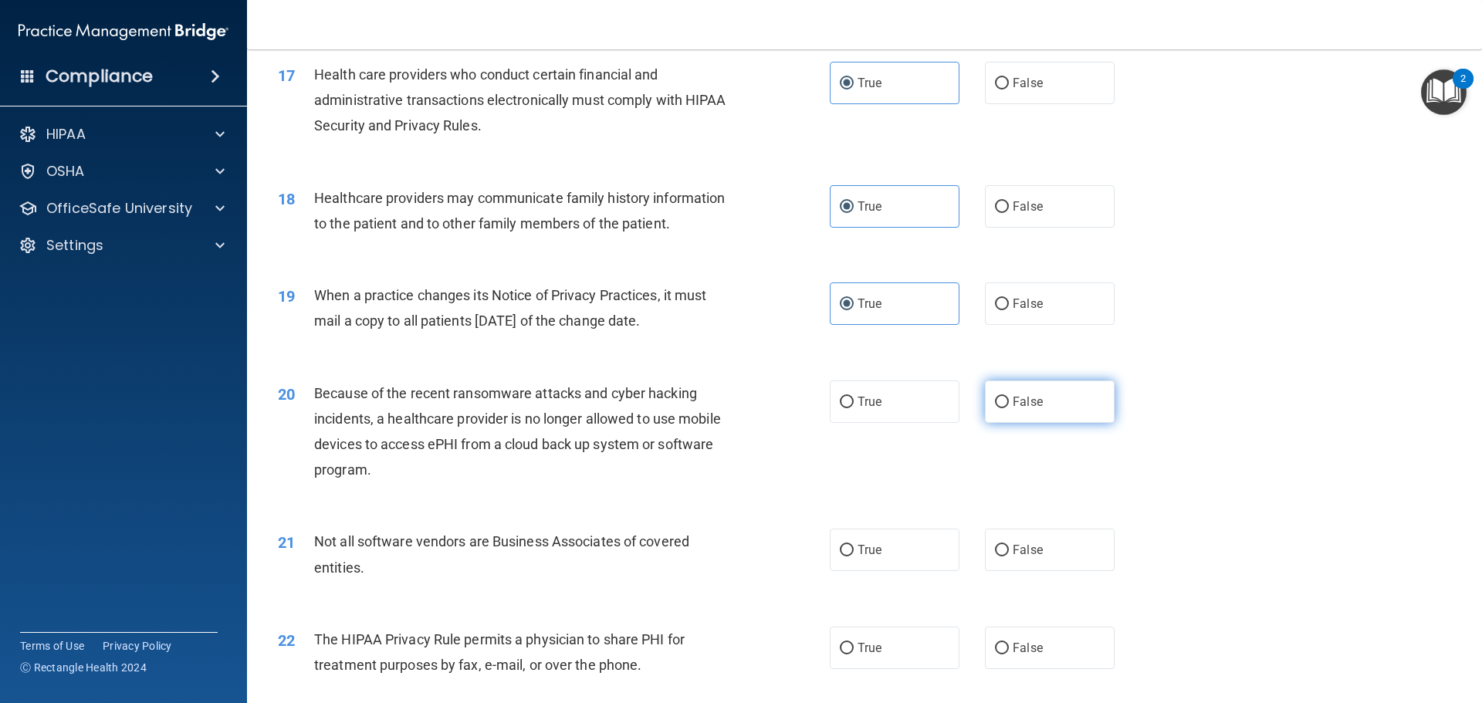
click at [1032, 392] on label "False" at bounding box center [1050, 401] width 130 height 42
click at [1009, 397] on input "False" at bounding box center [1002, 403] width 14 height 12
radio input "true"
click at [870, 551] on span "True" at bounding box center [869, 550] width 24 height 15
click at [854, 551] on input "True" at bounding box center [847, 551] width 14 height 12
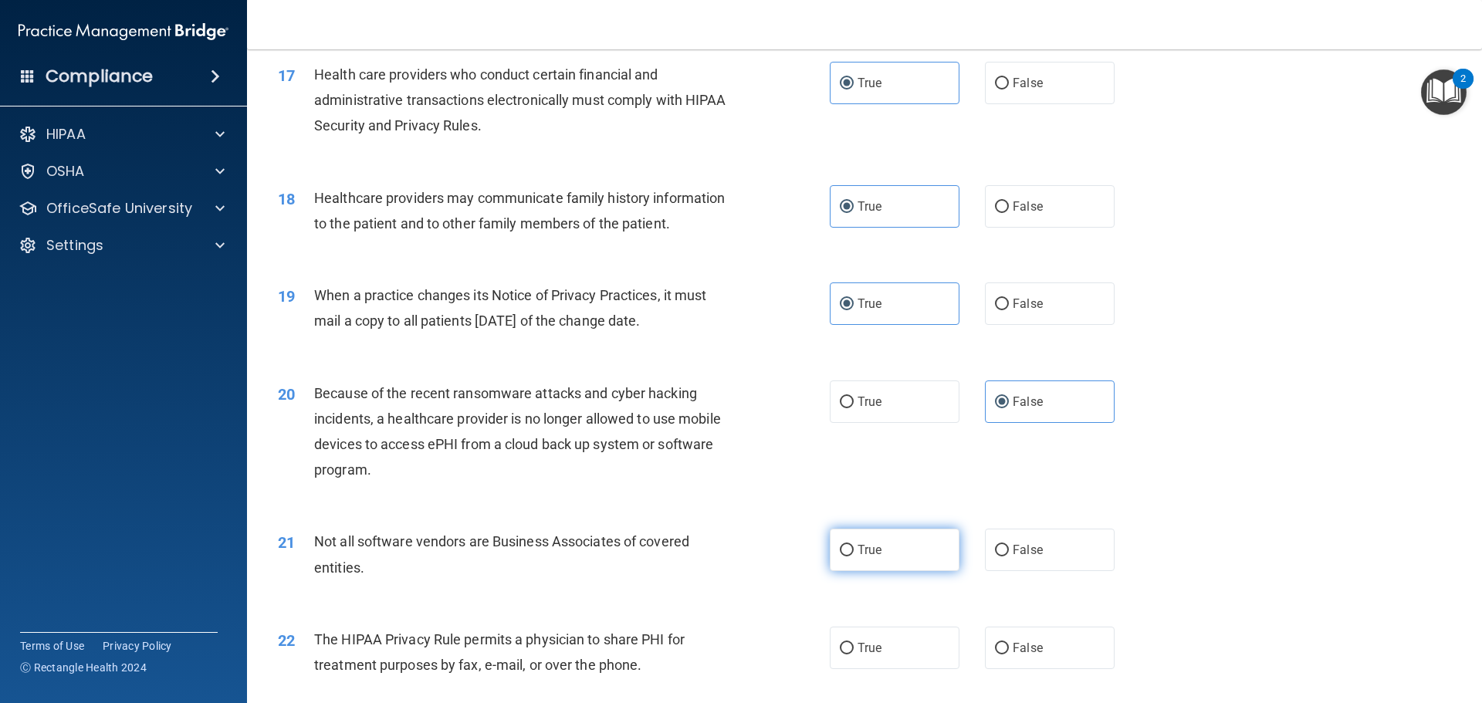
radio input "true"
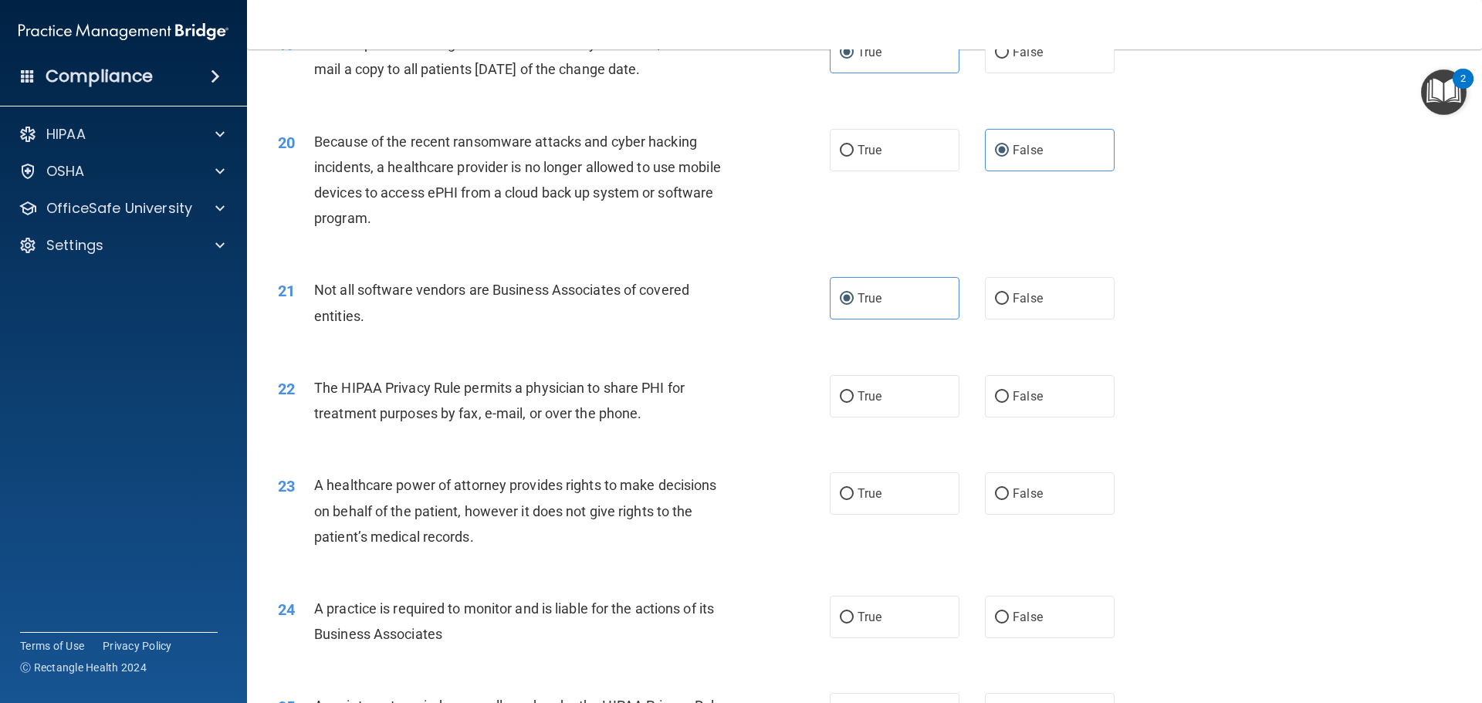
scroll to position [2238, 0]
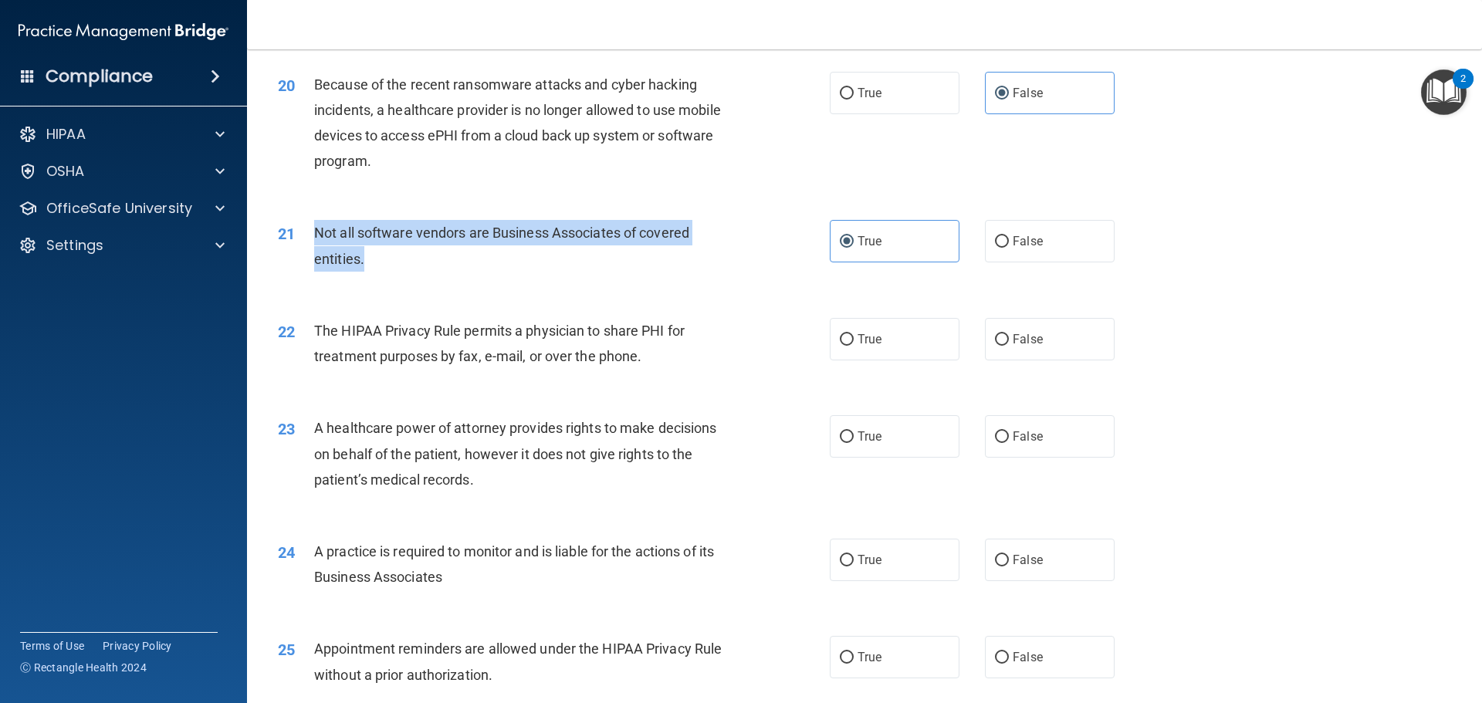
drag, startPoint x: 367, startPoint y: 262, endPoint x: 314, endPoint y: 230, distance: 61.7
click at [314, 230] on div "Not all software vendors are Business Associates of covered entities." at bounding box center [529, 245] width 431 height 51
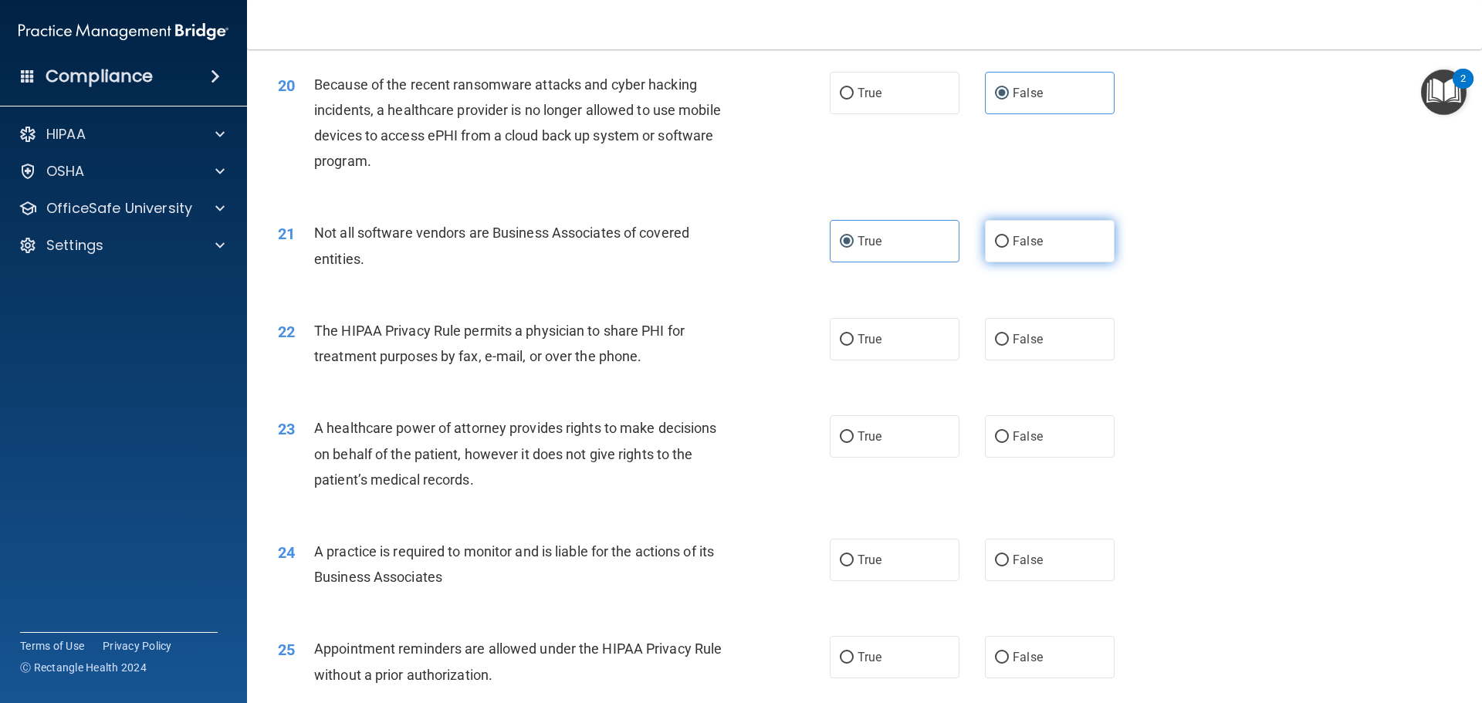
click at [1023, 251] on label "False" at bounding box center [1050, 241] width 130 height 42
click at [1009, 248] on input "False" at bounding box center [1002, 242] width 14 height 12
radio input "true"
radio input "false"
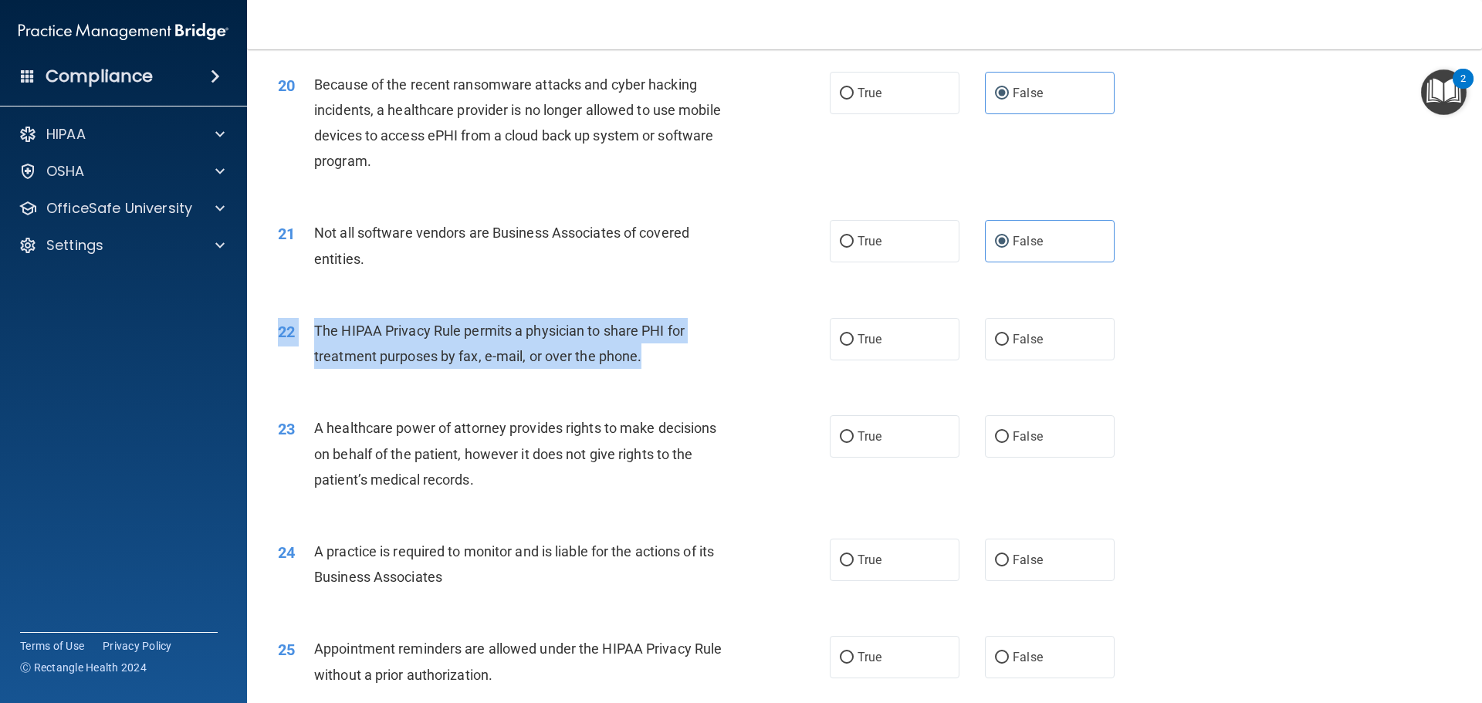
drag, startPoint x: 643, startPoint y: 357, endPoint x: 640, endPoint y: 381, distance: 24.1
click at [640, 381] on div "22 The HIPAA Privacy Rule permits a physician to share PHI for treatment purpos…" at bounding box center [864, 347] width 1196 height 97
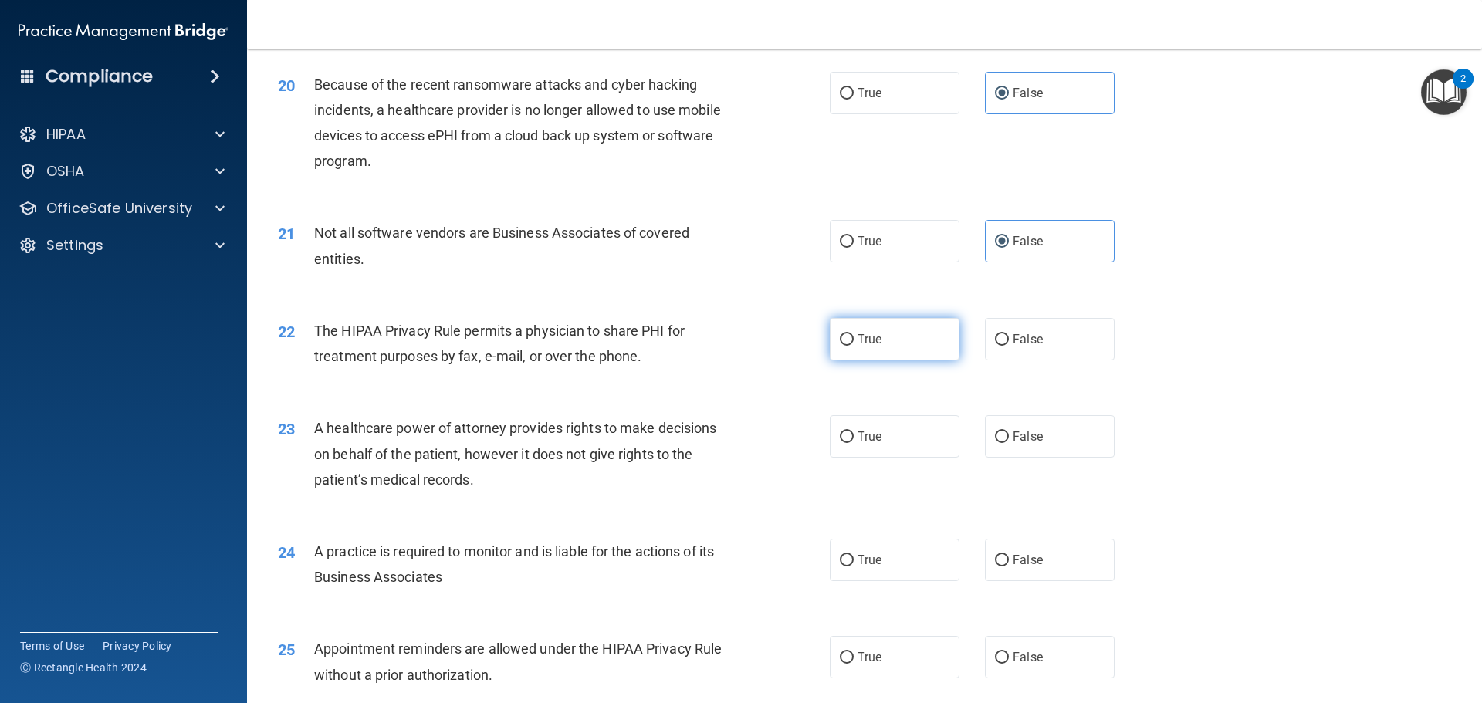
click at [868, 341] on span "True" at bounding box center [869, 339] width 24 height 15
click at [854, 341] on input "True" at bounding box center [847, 340] width 14 height 12
radio input "true"
click at [501, 481] on div "A healthcare power of attorney provides rights to make decisions on behalf of t…" at bounding box center [529, 453] width 431 height 77
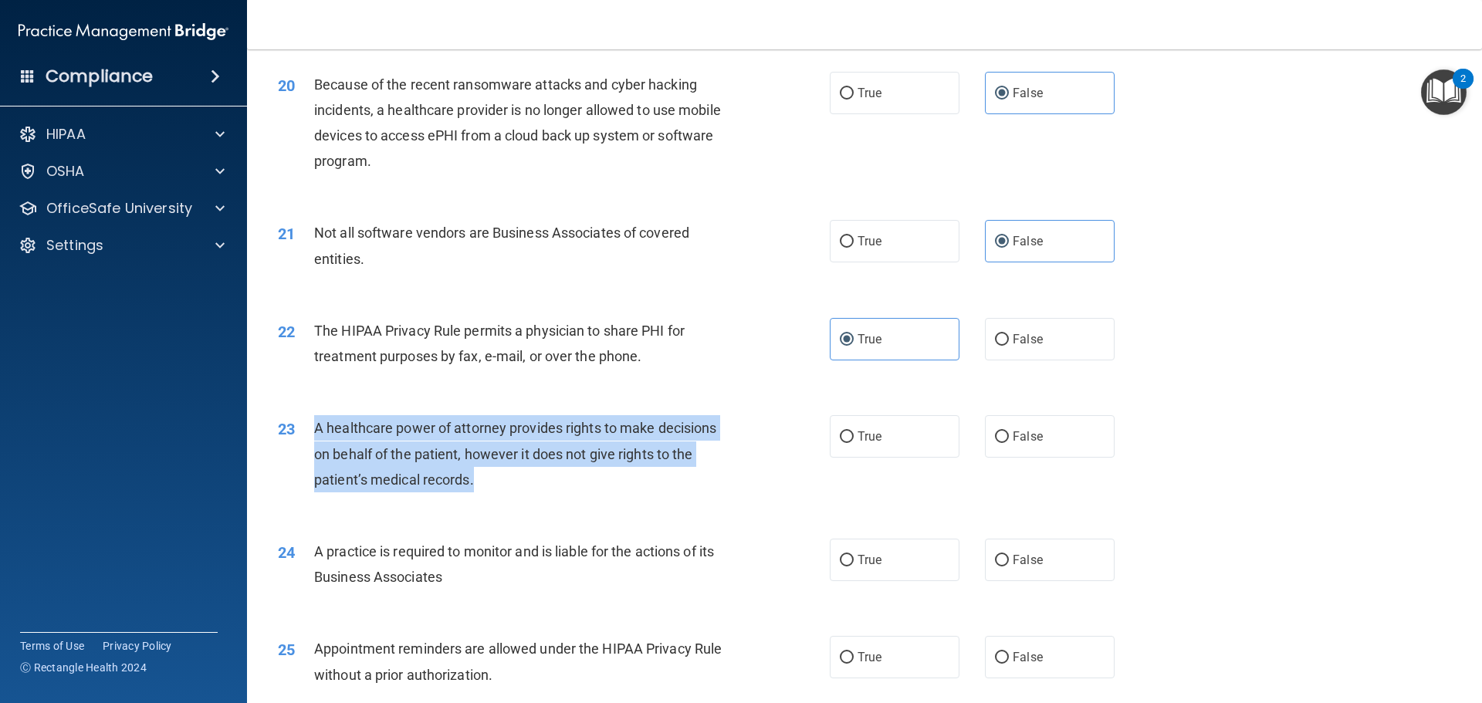
drag, startPoint x: 472, startPoint y: 482, endPoint x: 313, endPoint y: 426, distance: 168.4
click at [314, 426] on span "A healthcare power of attorney provides rights to make decisions on behalf of t…" at bounding box center [515, 453] width 402 height 67
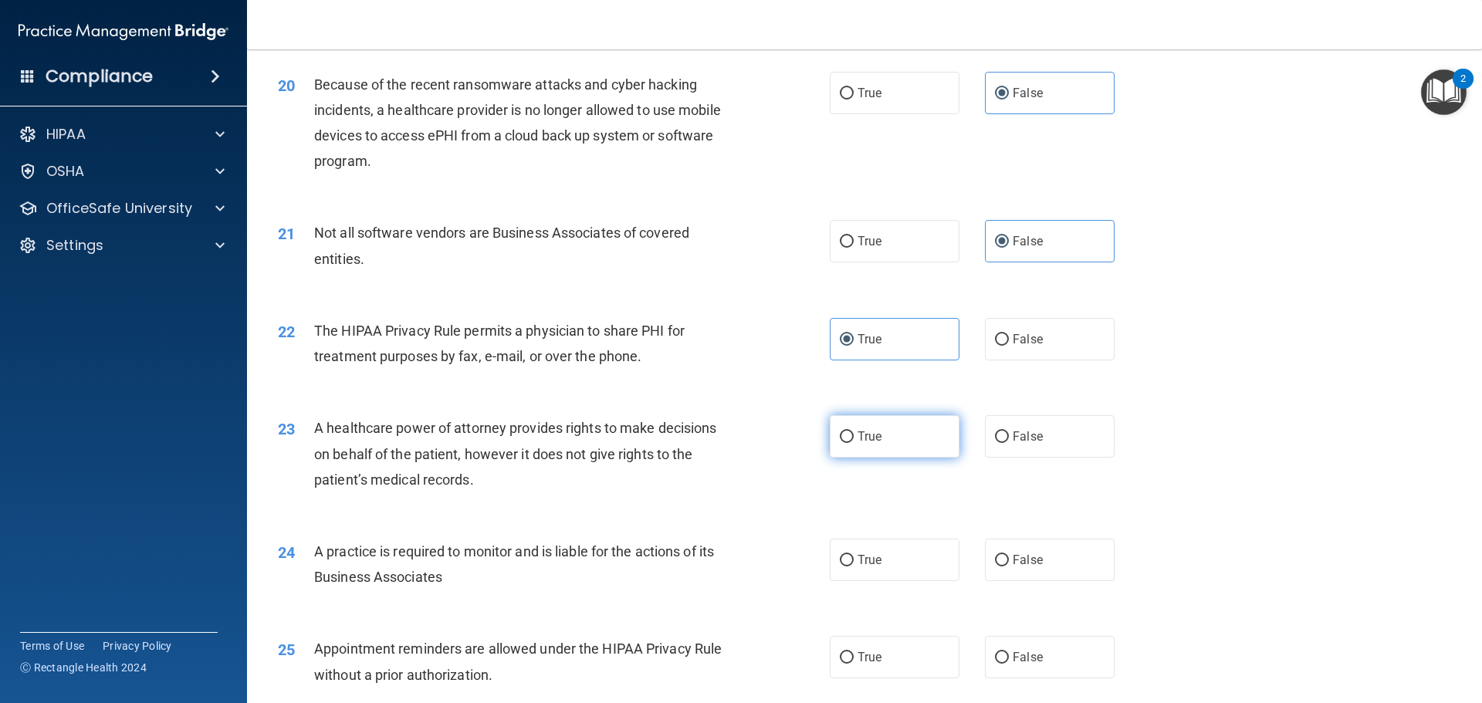
click at [864, 430] on span "True" at bounding box center [869, 436] width 24 height 15
click at [854, 431] on input "True" at bounding box center [847, 437] width 14 height 12
radio input "true"
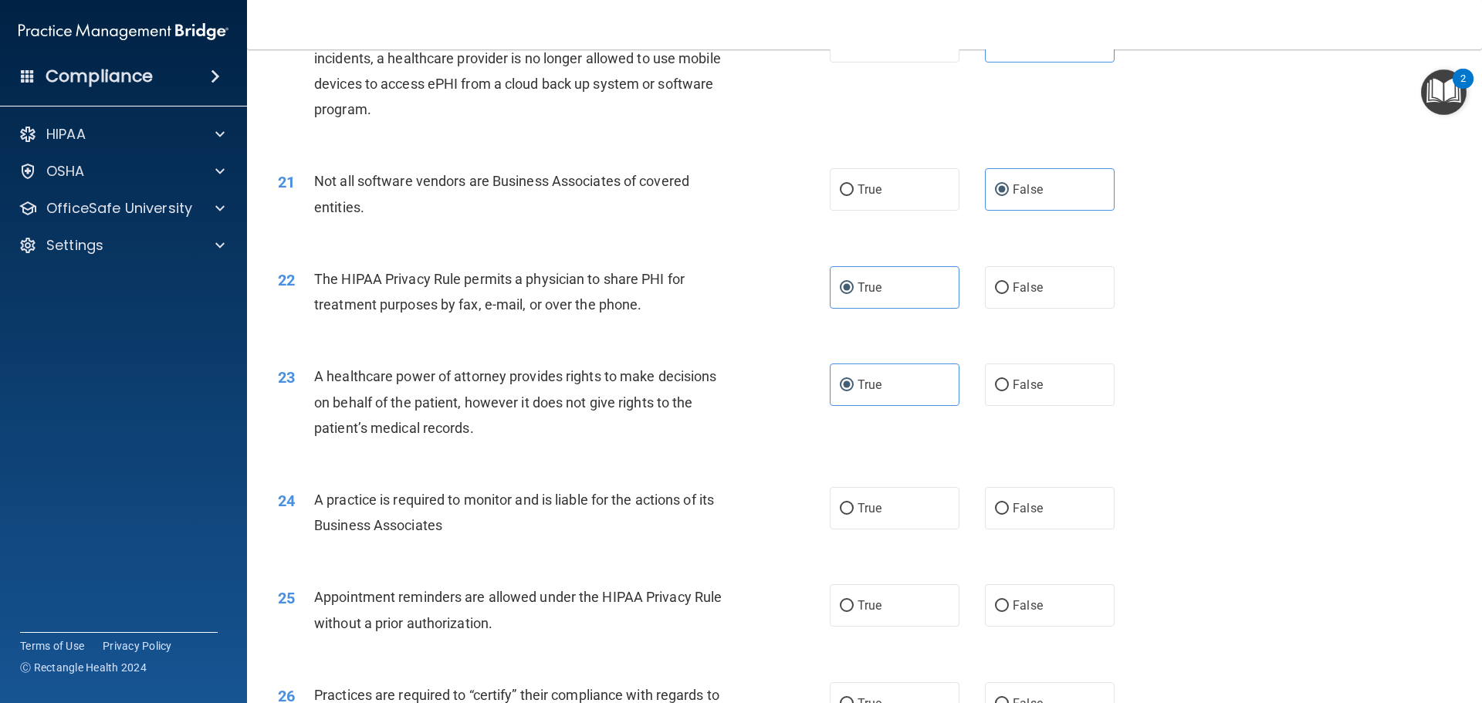
scroll to position [2392, 0]
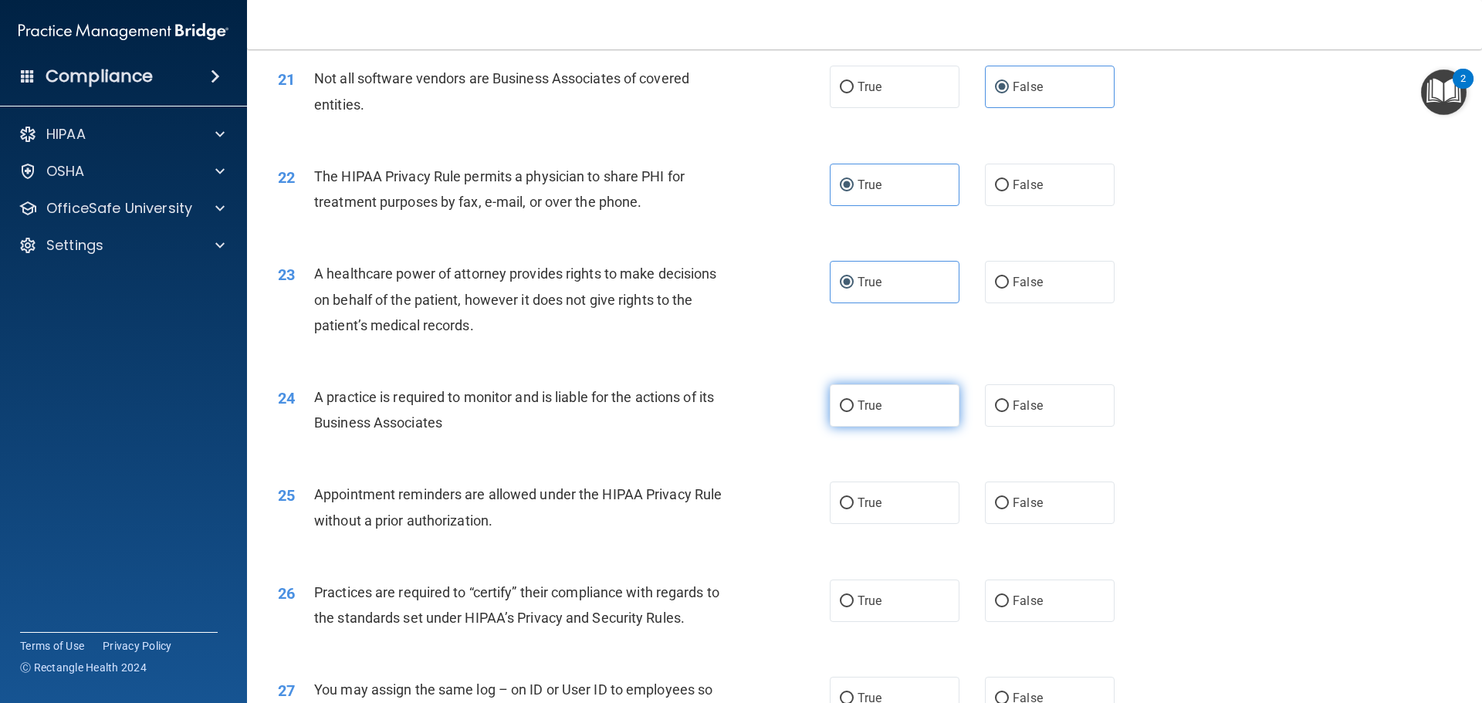
click at [860, 407] on span "True" at bounding box center [869, 405] width 24 height 15
click at [854, 407] on input "True" at bounding box center [847, 407] width 14 height 12
radio input "true"
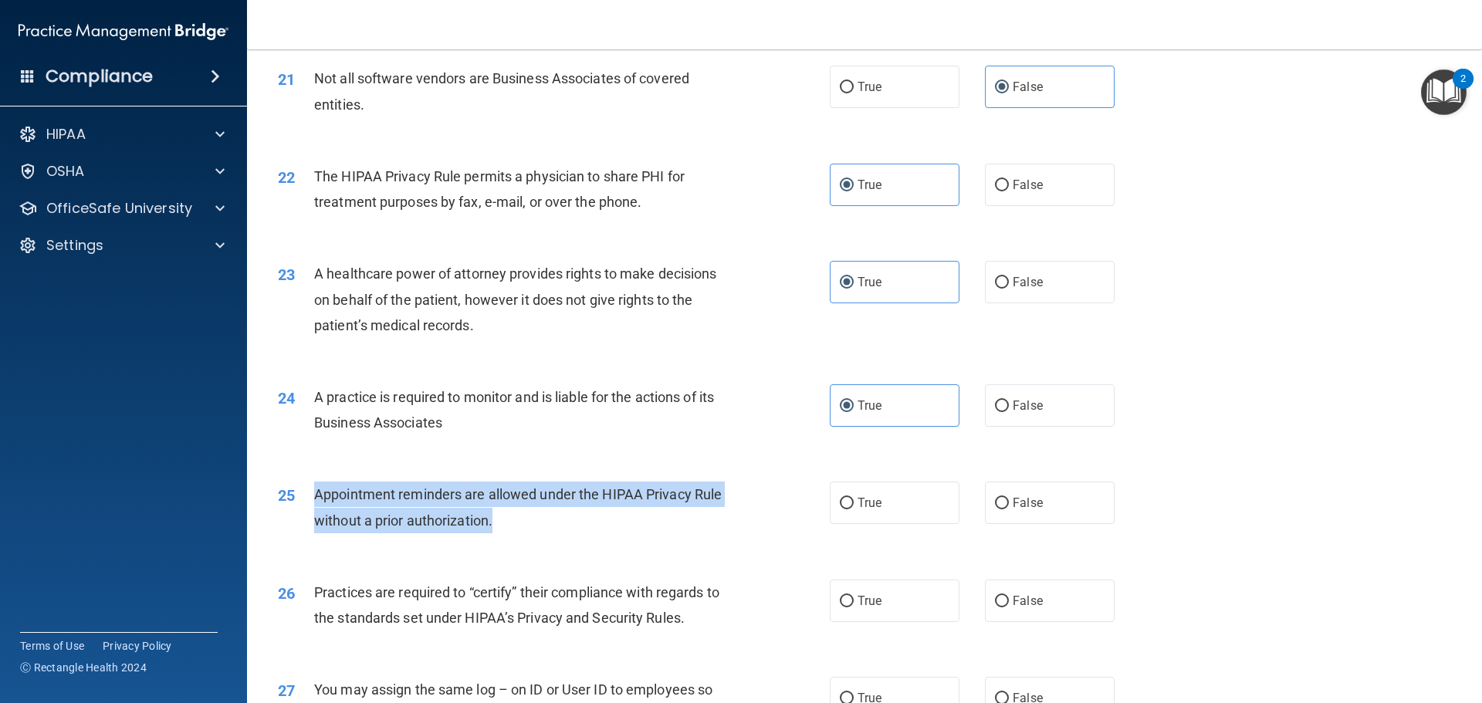
drag, startPoint x: 497, startPoint y: 523, endPoint x: 293, endPoint y: 495, distance: 205.6
click at [293, 495] on div "25 Appointment reminders are allowed under the HIPAA Privacy Rule without a pri…" at bounding box center [554, 511] width 598 height 59
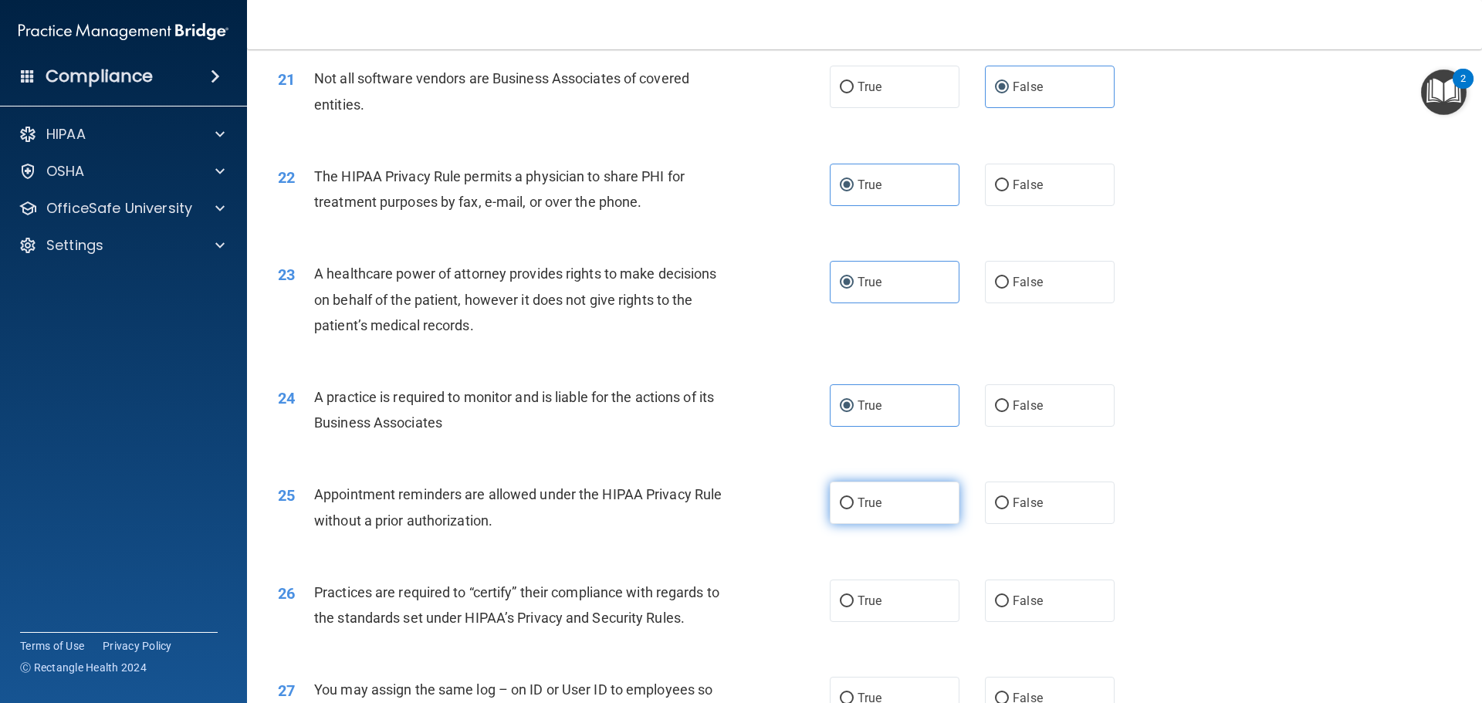
click at [864, 492] on label "True" at bounding box center [895, 503] width 130 height 42
click at [854, 498] on input "True" at bounding box center [847, 504] width 14 height 12
radio input "true"
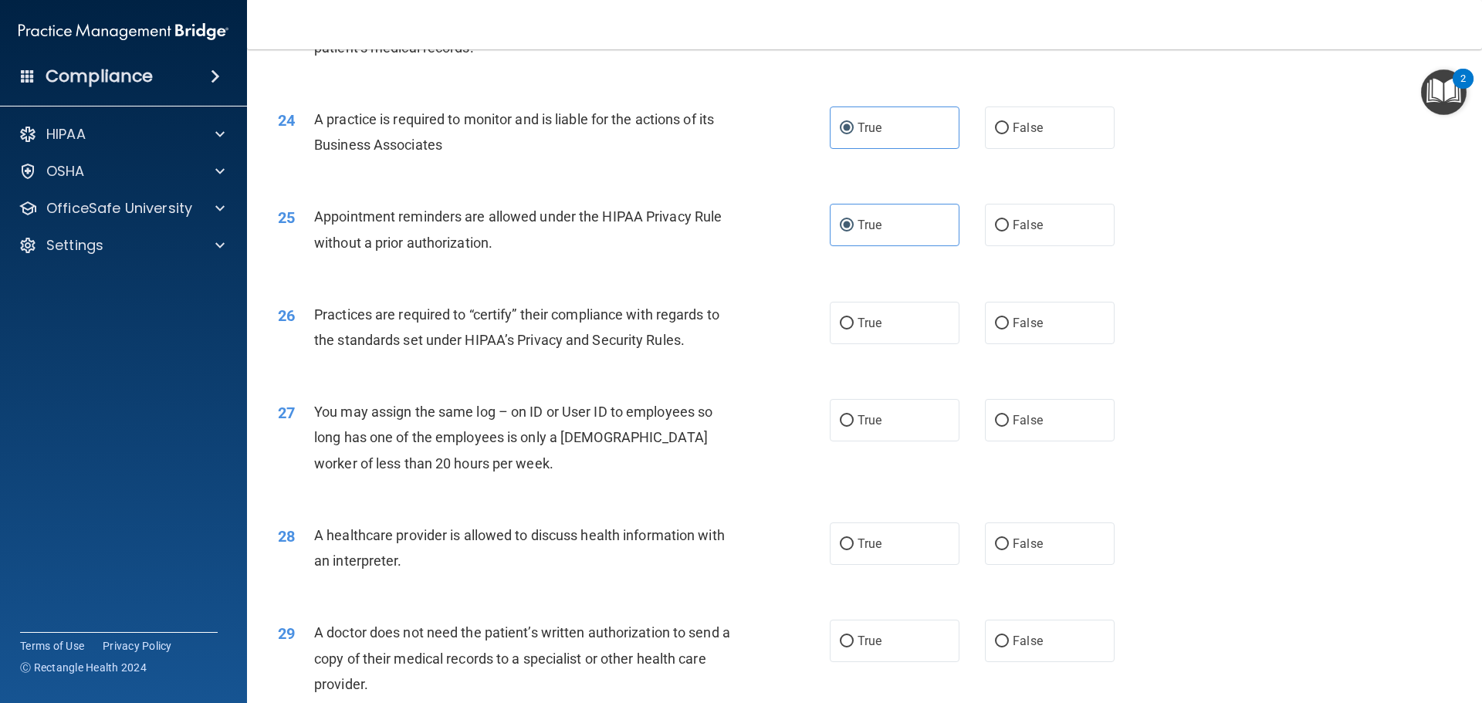
scroll to position [2701, 0]
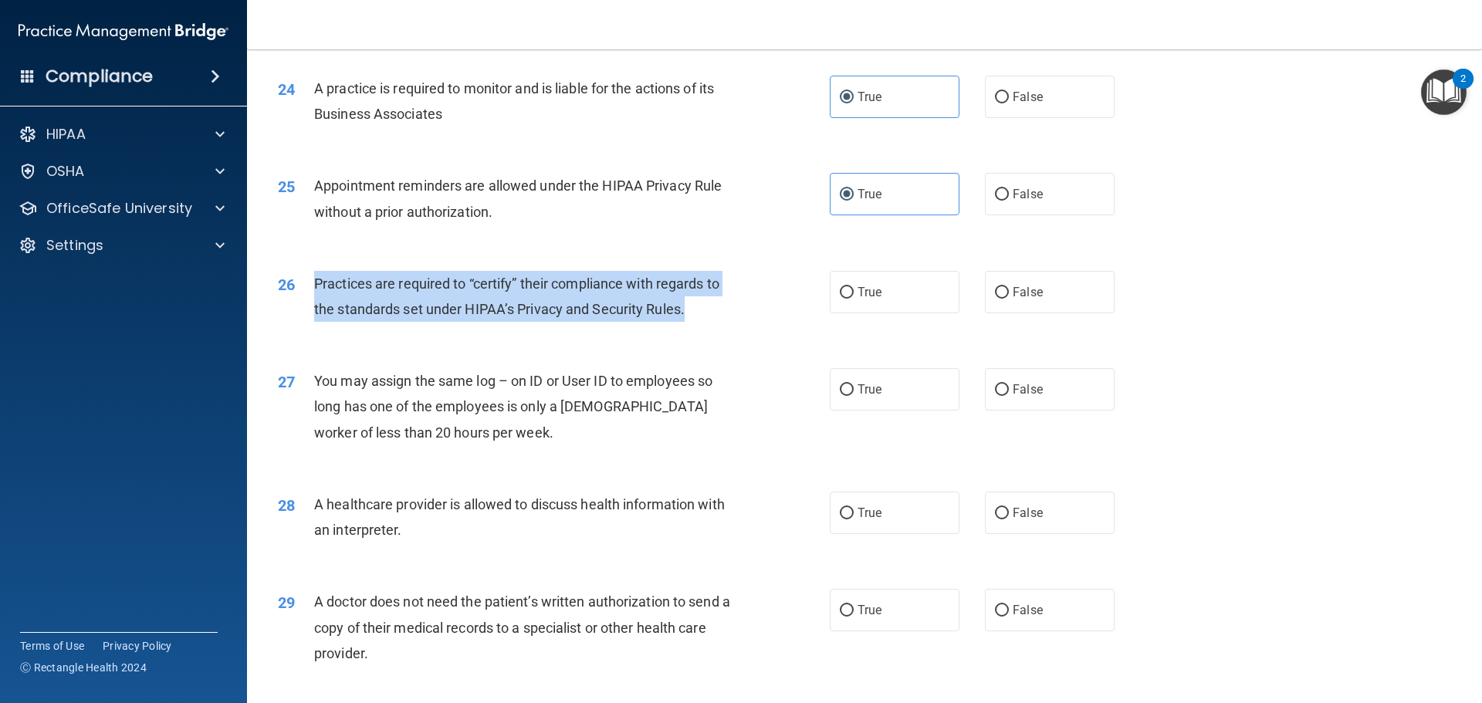
drag, startPoint x: 688, startPoint y: 308, endPoint x: 312, endPoint y: 279, distance: 376.9
click at [312, 279] on div "26 Practices are required to “certify” their compliance with regards to the sta…" at bounding box center [554, 300] width 598 height 59
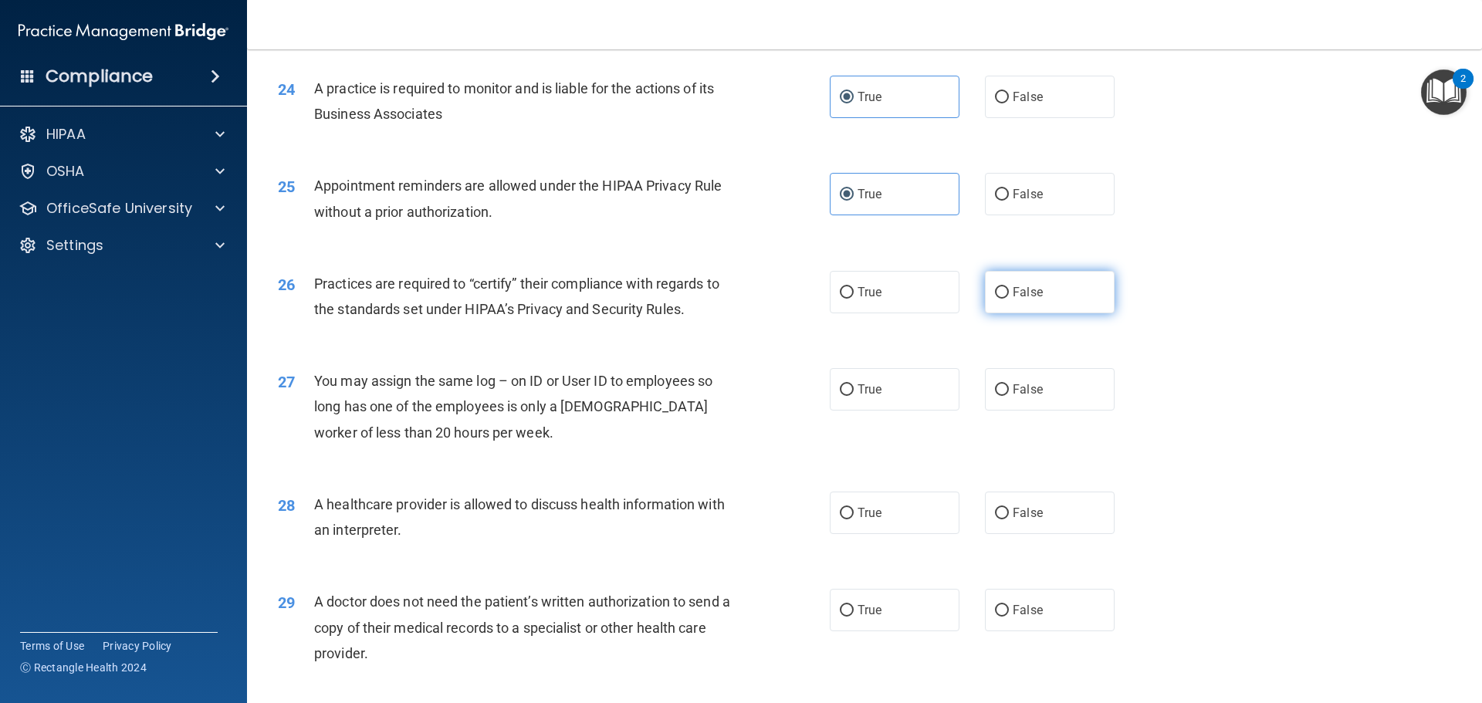
click at [1012, 292] on span "False" at bounding box center [1027, 292] width 30 height 15
click at [1006, 292] on input "False" at bounding box center [1002, 293] width 14 height 12
radio input "true"
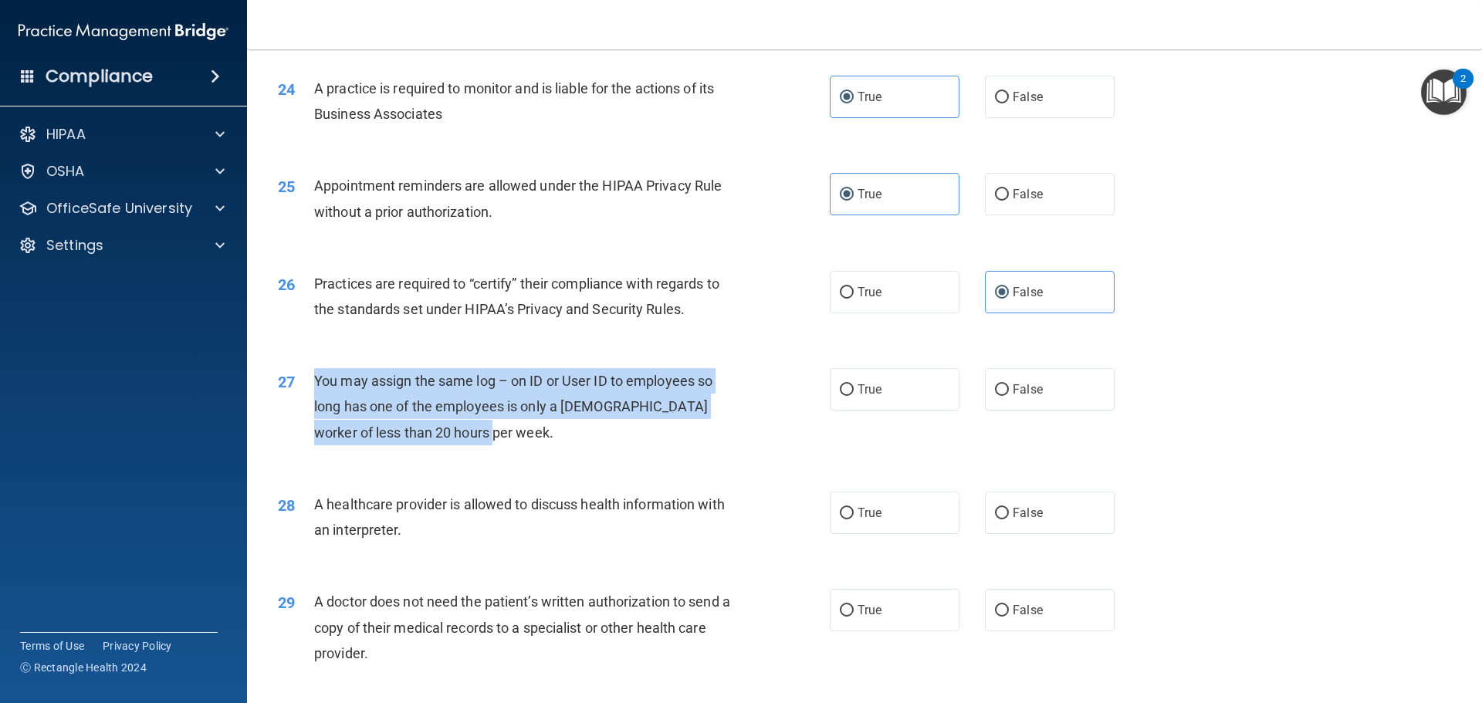
drag, startPoint x: 468, startPoint y: 428, endPoint x: 313, endPoint y: 374, distance: 163.3
click at [314, 374] on div "You may assign the same log – on ID or User ID to employees so long has one of …" at bounding box center [529, 406] width 431 height 77
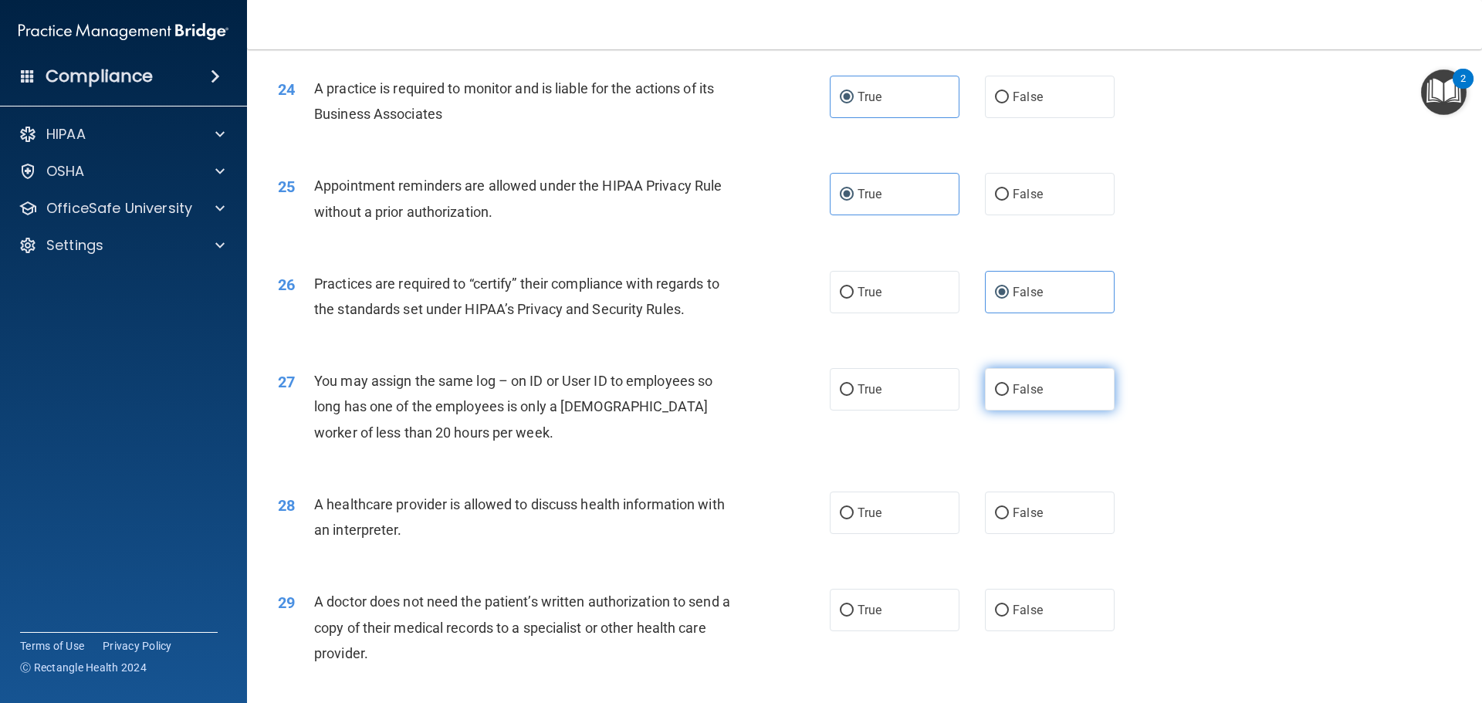
click at [1037, 390] on label "False" at bounding box center [1050, 389] width 130 height 42
click at [1009, 390] on input "False" at bounding box center [1002, 390] width 14 height 12
radio input "true"
drag, startPoint x: 405, startPoint y: 527, endPoint x: 362, endPoint y: 522, distance: 43.5
click at [362, 522] on div "A healthcare provider is allowed to discuss health information with an interpre…" at bounding box center [529, 517] width 431 height 51
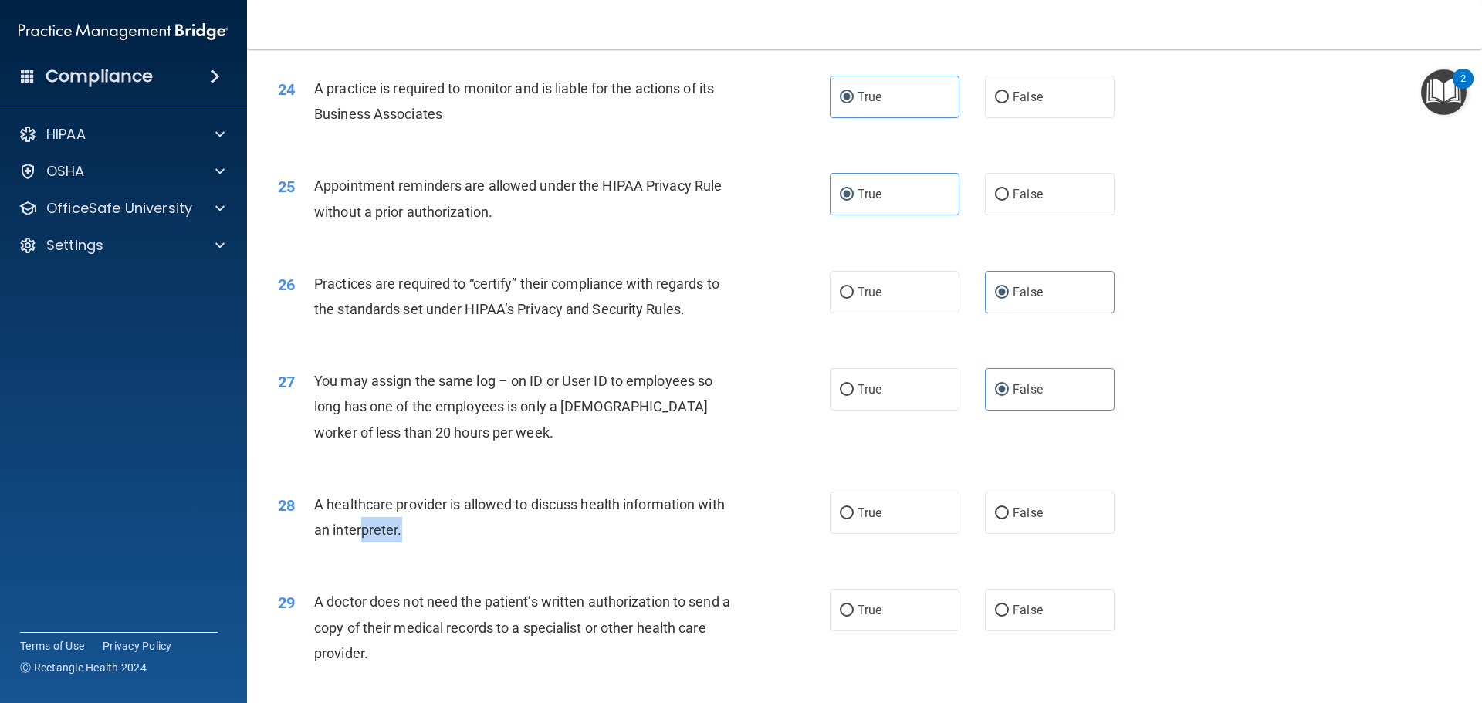
click at [433, 533] on div "A healthcare provider is allowed to discuss health information with an interpre…" at bounding box center [529, 517] width 431 height 51
drag, startPoint x: 405, startPoint y: 530, endPoint x: 312, endPoint y: 499, distance: 98.3
click at [312, 499] on div "28 A healthcare provider is allowed to discuss health information with an inter…" at bounding box center [554, 521] width 598 height 59
click at [881, 513] on label "True" at bounding box center [895, 513] width 130 height 42
click at [854, 513] on input "True" at bounding box center [847, 514] width 14 height 12
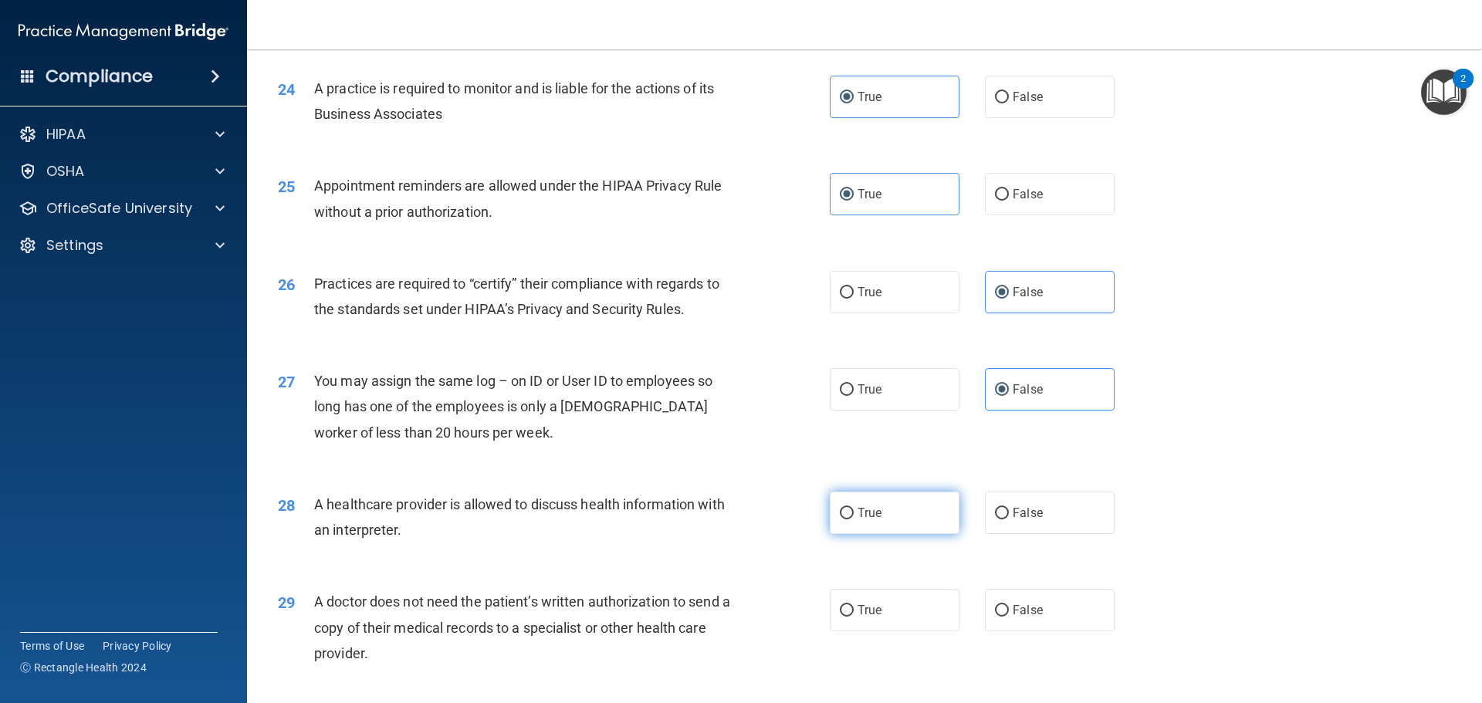
radio input "true"
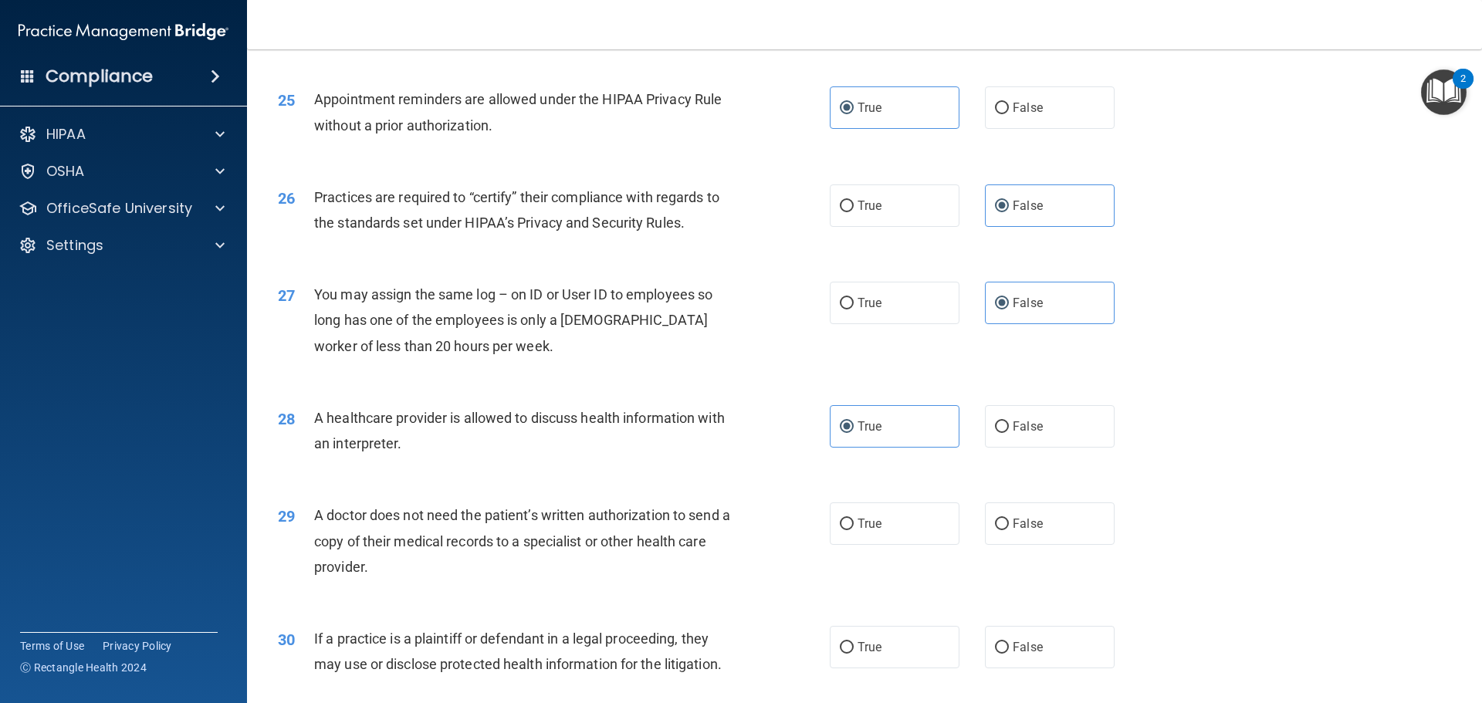
scroll to position [2889, 0]
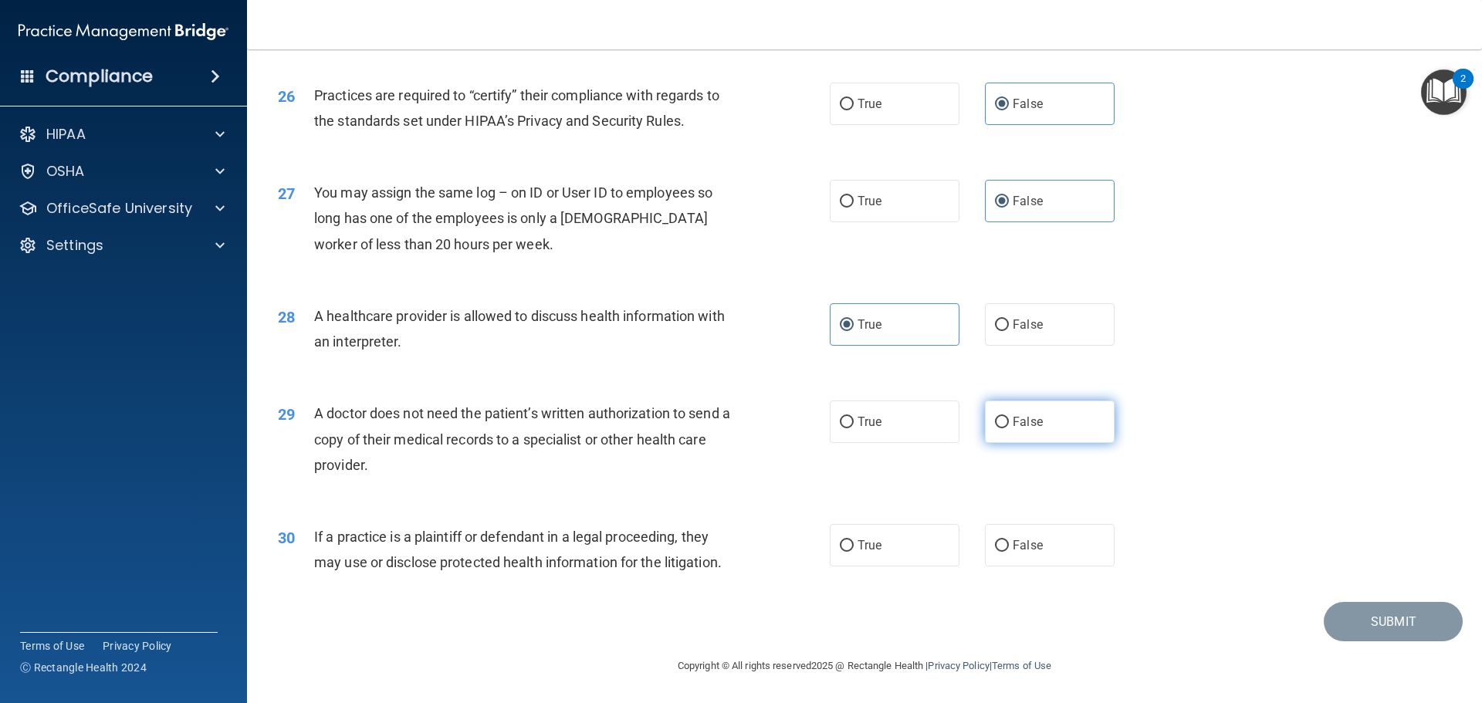
click at [1025, 428] on span "False" at bounding box center [1027, 421] width 30 height 15
click at [1009, 428] on input "False" at bounding box center [1002, 423] width 14 height 12
radio input "true"
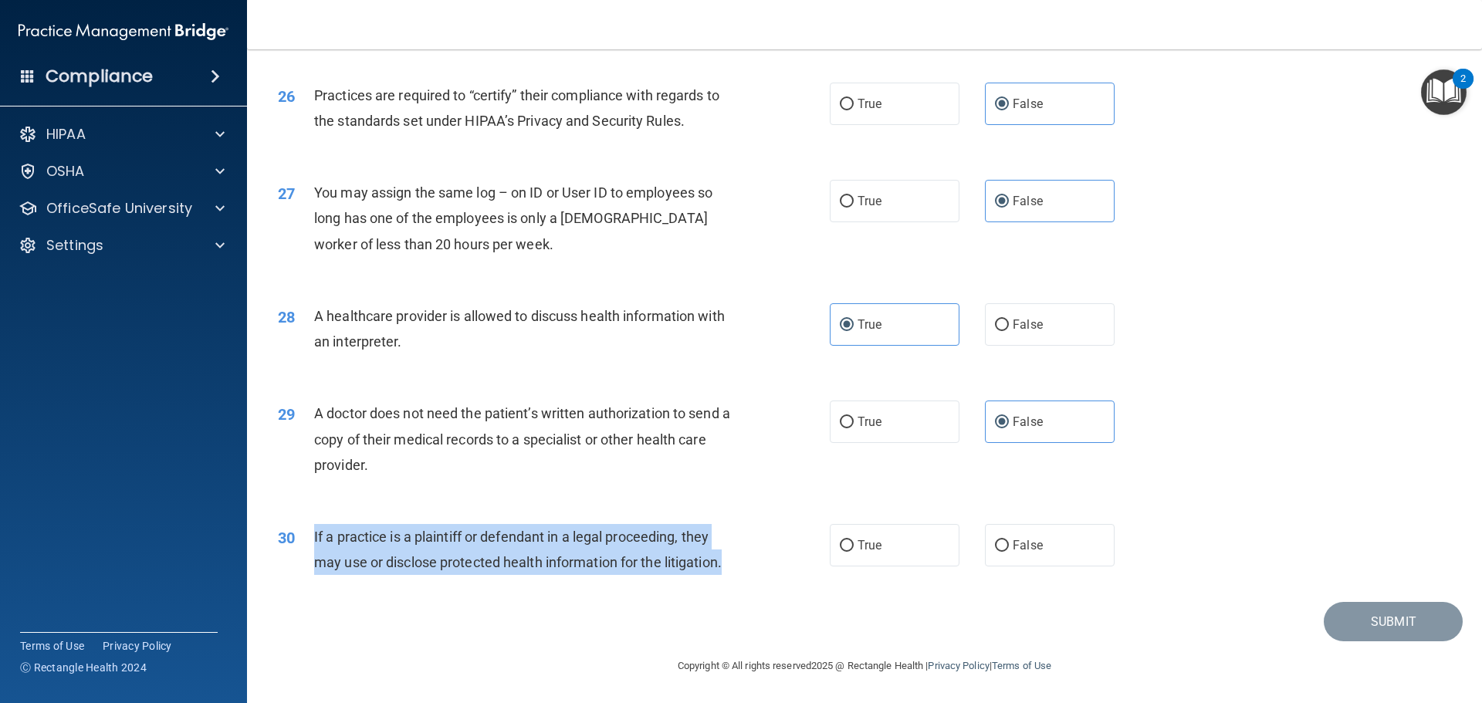
drag, startPoint x: 720, startPoint y: 561, endPoint x: 312, endPoint y: 526, distance: 409.8
click at [312, 526] on div "30 If a practice is a plaintiff or defendant in a legal proceeding, they may us…" at bounding box center [554, 553] width 598 height 59
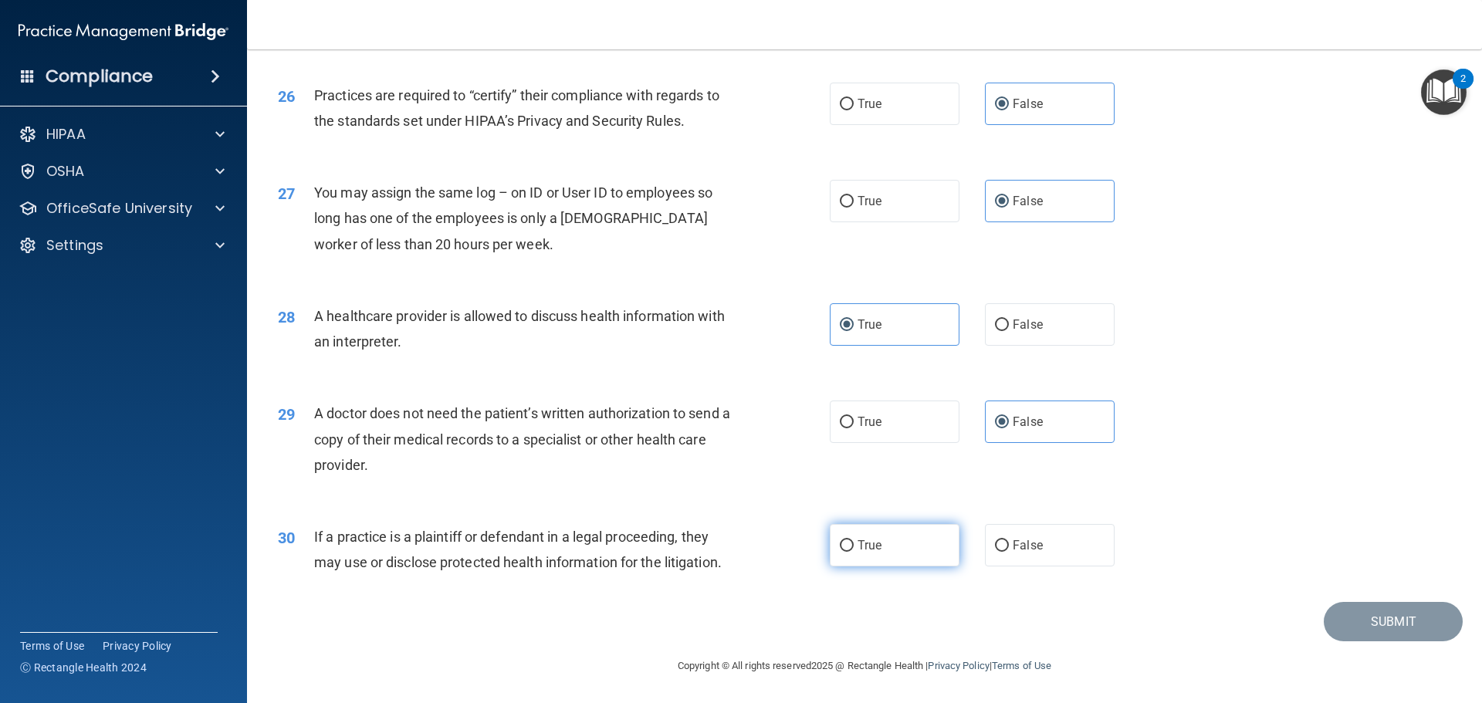
click at [895, 538] on label "True" at bounding box center [895, 545] width 130 height 42
click at [854, 540] on input "True" at bounding box center [847, 546] width 14 height 12
radio input "true"
click at [1366, 624] on button "Submit" at bounding box center [1392, 621] width 139 height 39
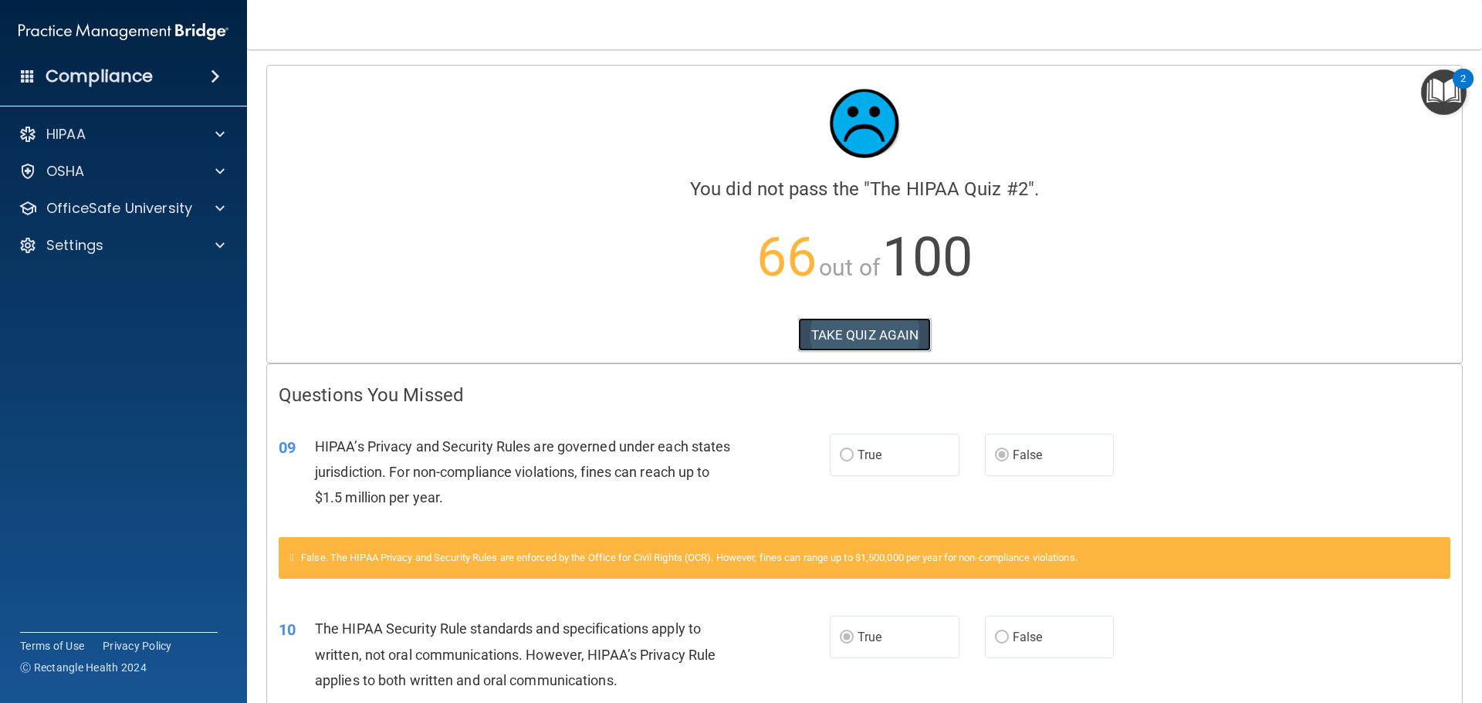
click at [866, 336] on button "TAKE QUIZ AGAIN" at bounding box center [865, 335] width 134 height 34
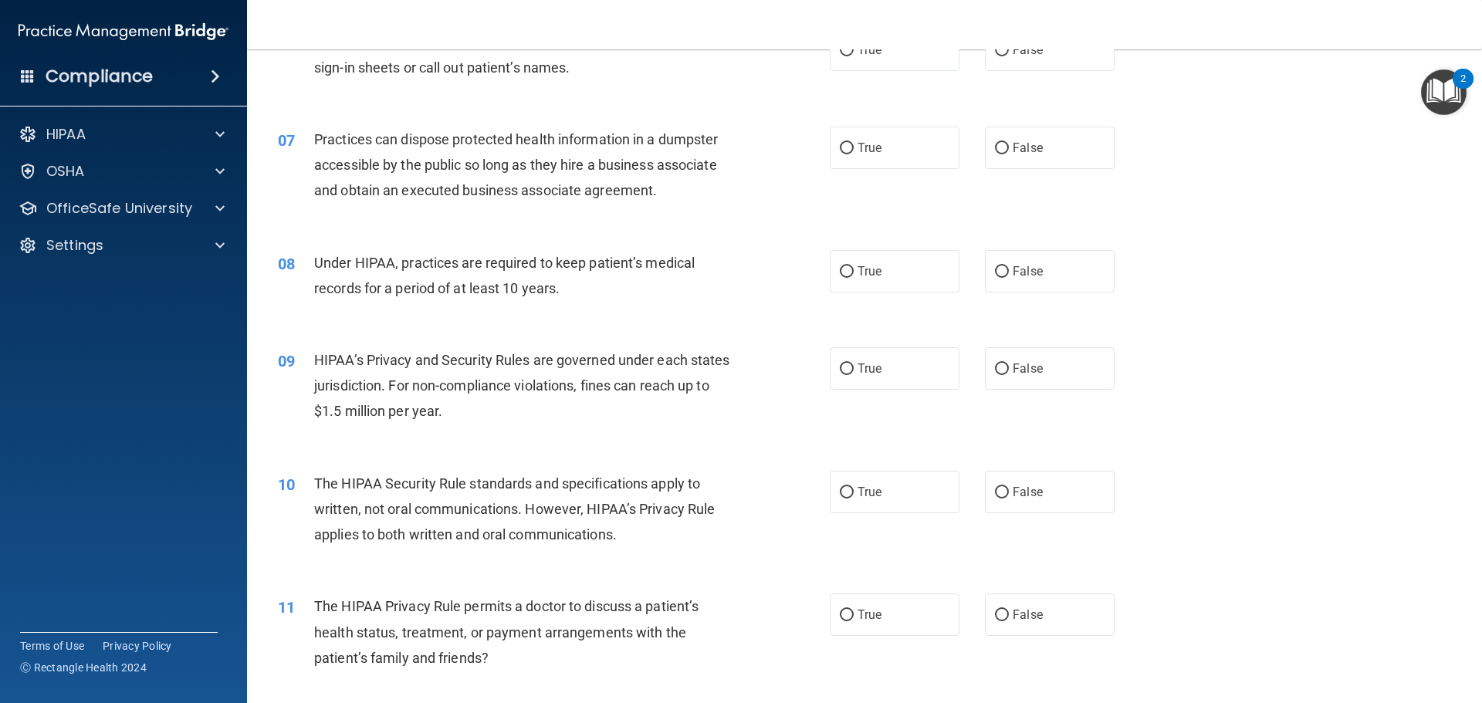
scroll to position [695, 0]
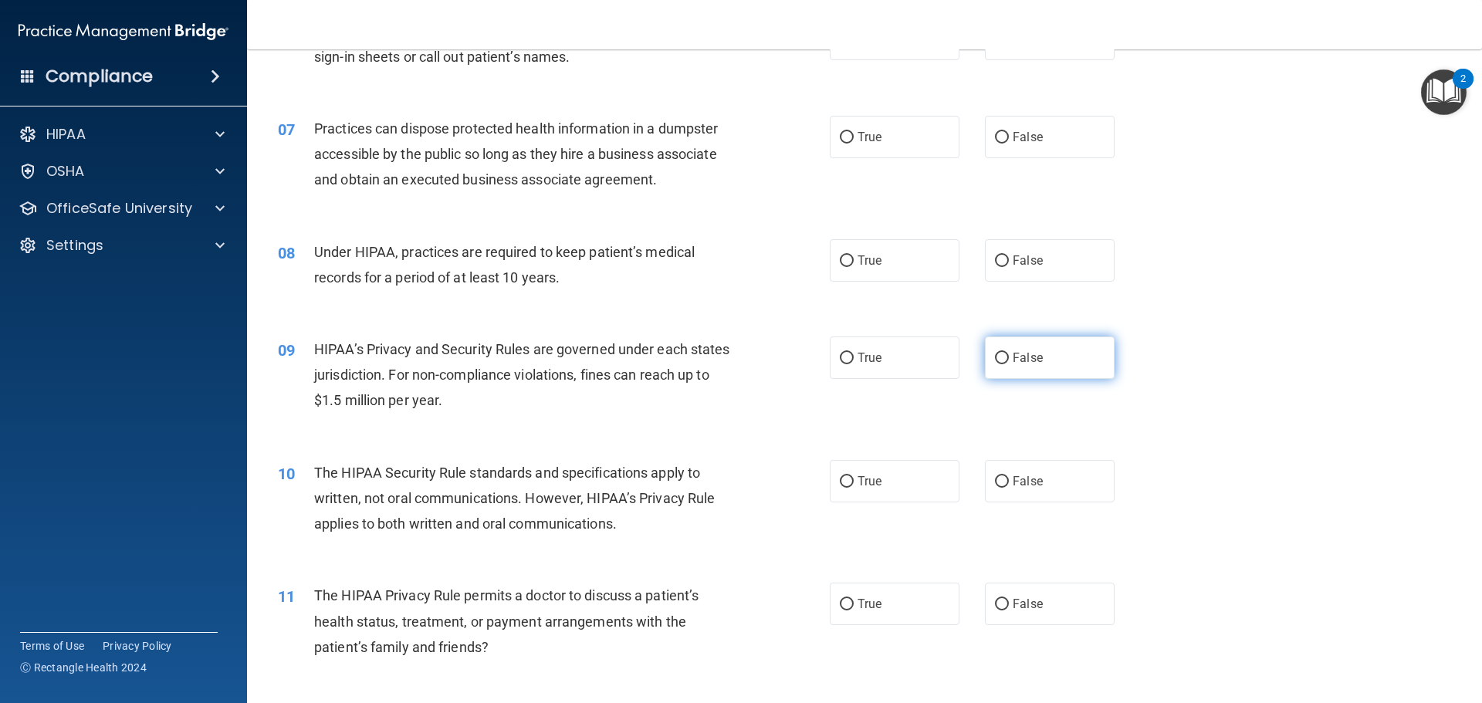
click at [1035, 357] on label "False" at bounding box center [1050, 357] width 130 height 42
click at [1009, 357] on input "False" at bounding box center [1002, 359] width 14 height 12
radio input "true"
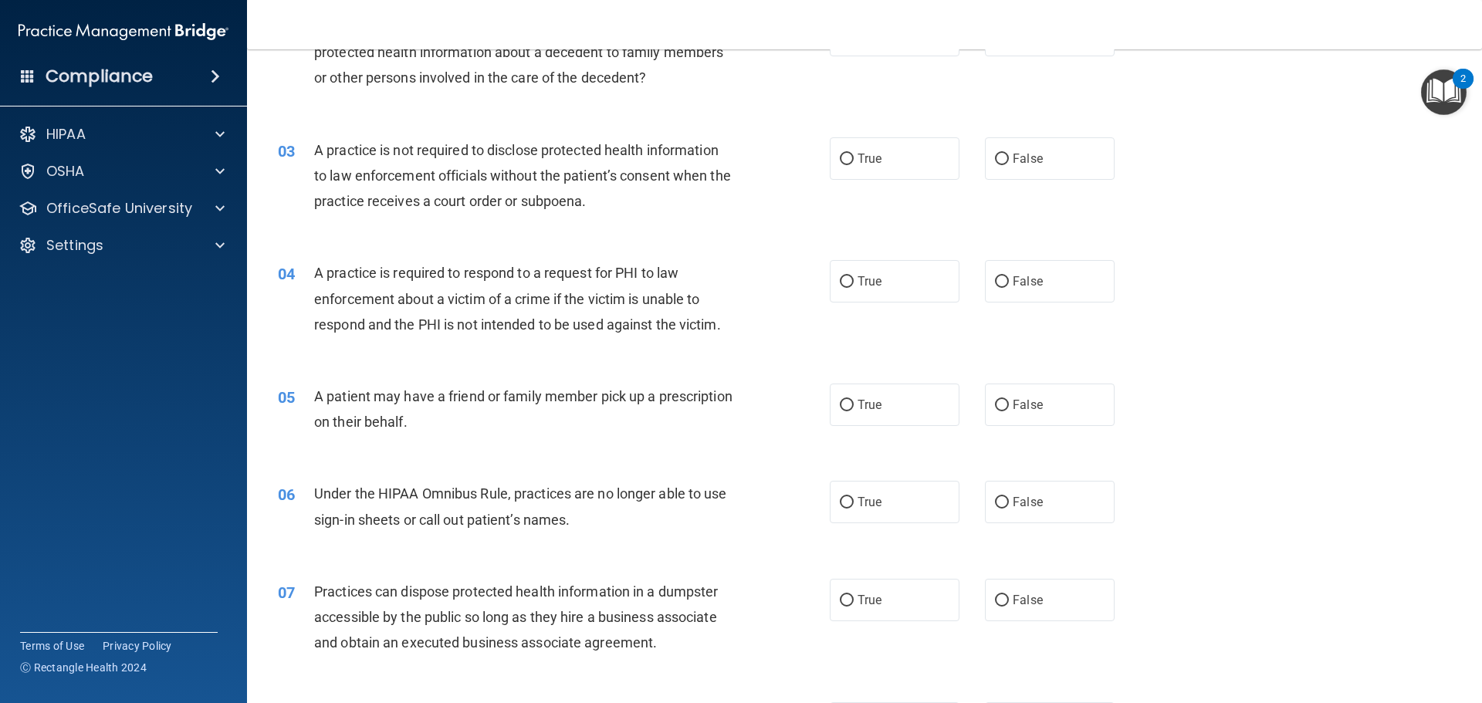
scroll to position [0, 0]
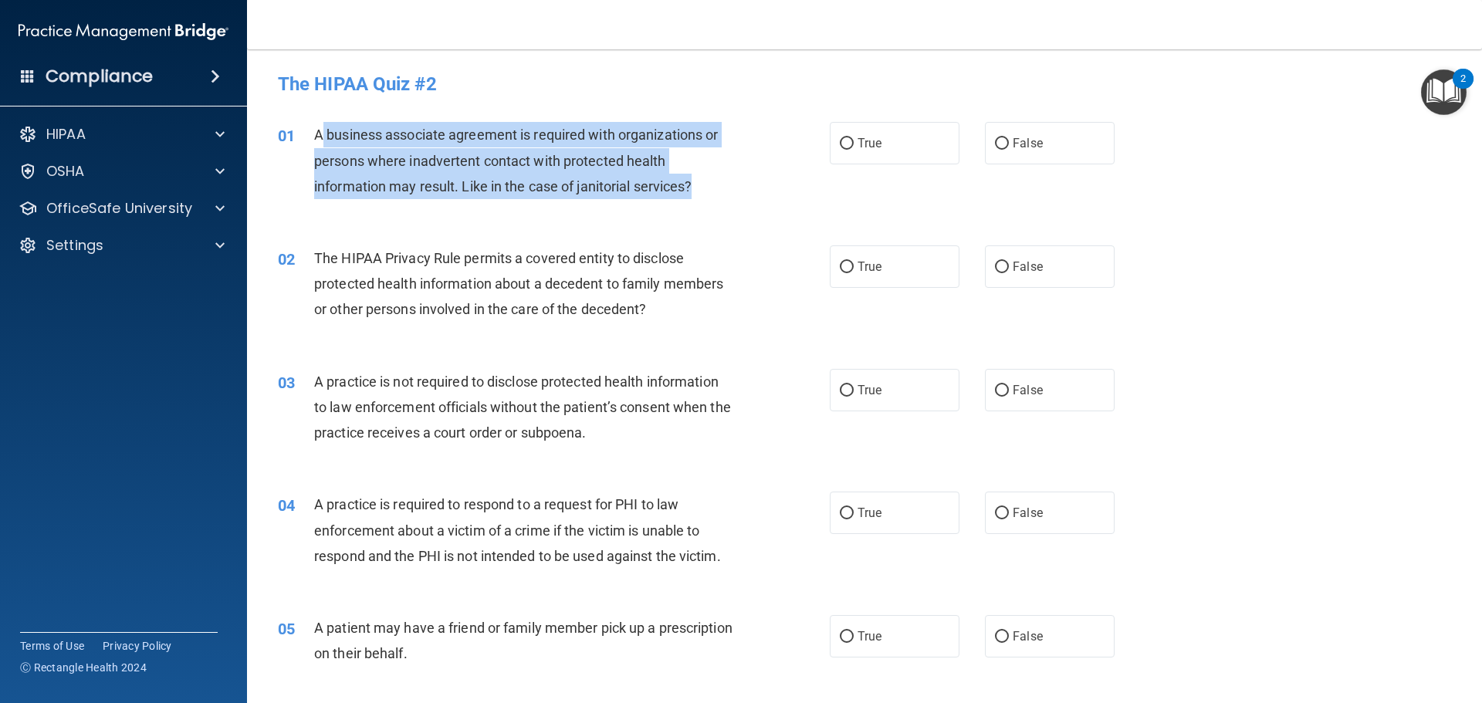
drag, startPoint x: 695, startPoint y: 188, endPoint x: 320, endPoint y: 134, distance: 378.8
click at [320, 134] on div "A business associate agreement is required with organizations or persons where …" at bounding box center [529, 160] width 431 height 77
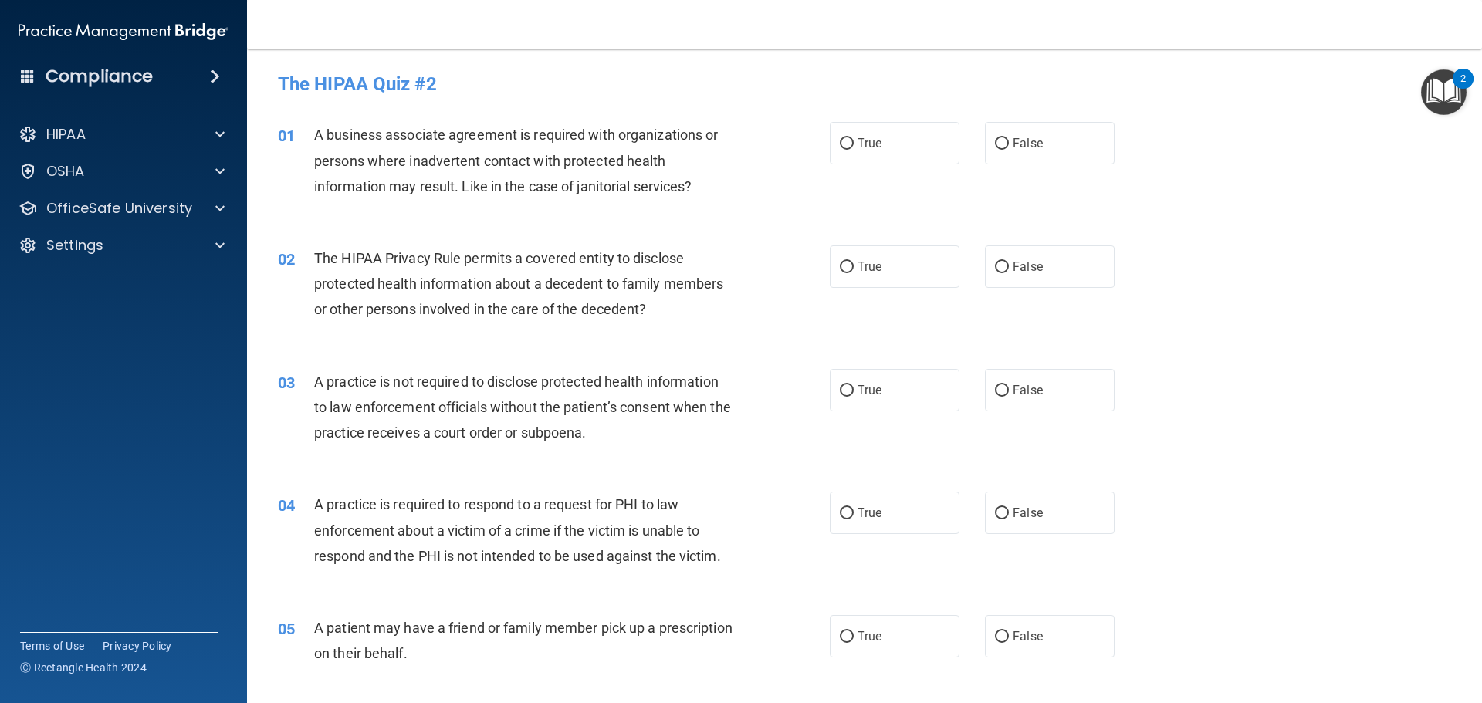
click at [316, 131] on span "A business associate agreement is required with organizations or persons where …" at bounding box center [516, 160] width 404 height 67
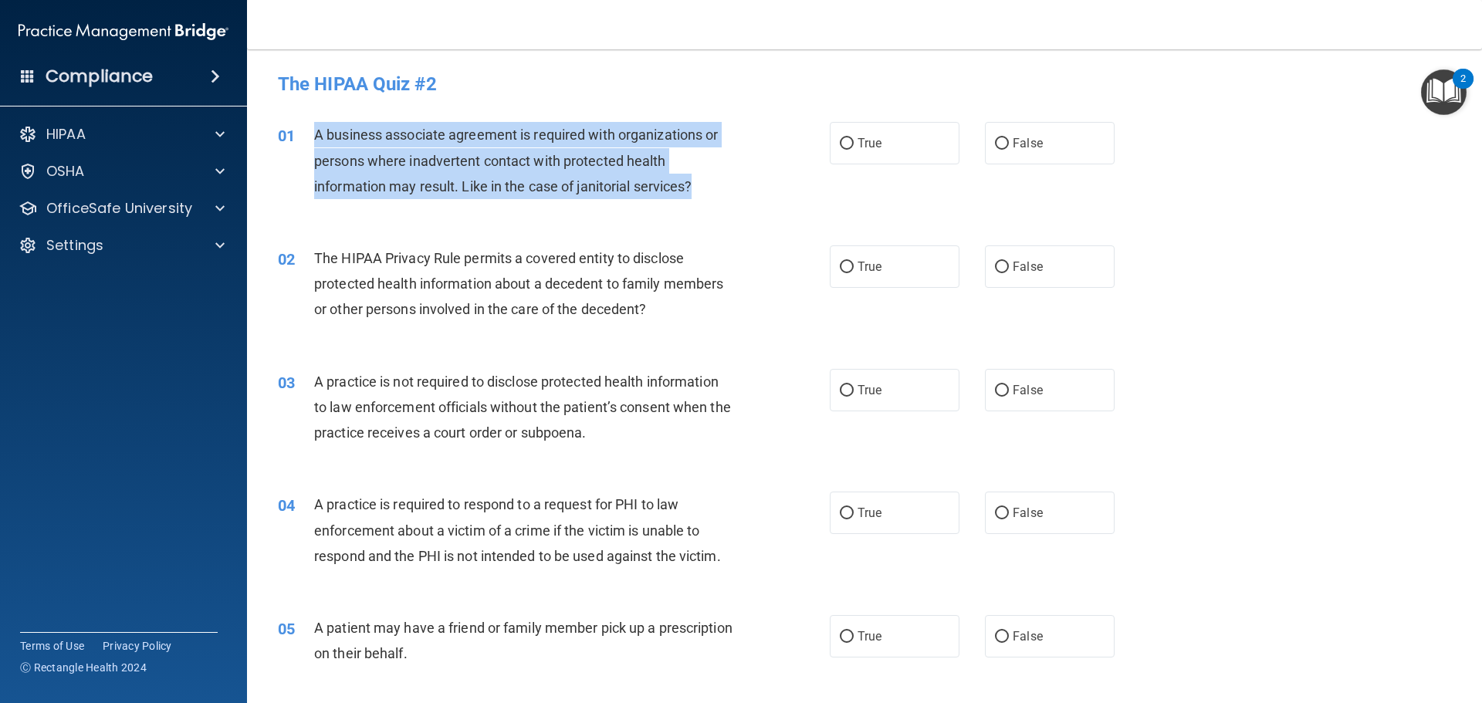
drag, startPoint x: 315, startPoint y: 131, endPoint x: 707, endPoint y: 180, distance: 395.0
click at [707, 180] on div "A business associate agreement is required with organizations or persons where …" at bounding box center [529, 160] width 431 height 77
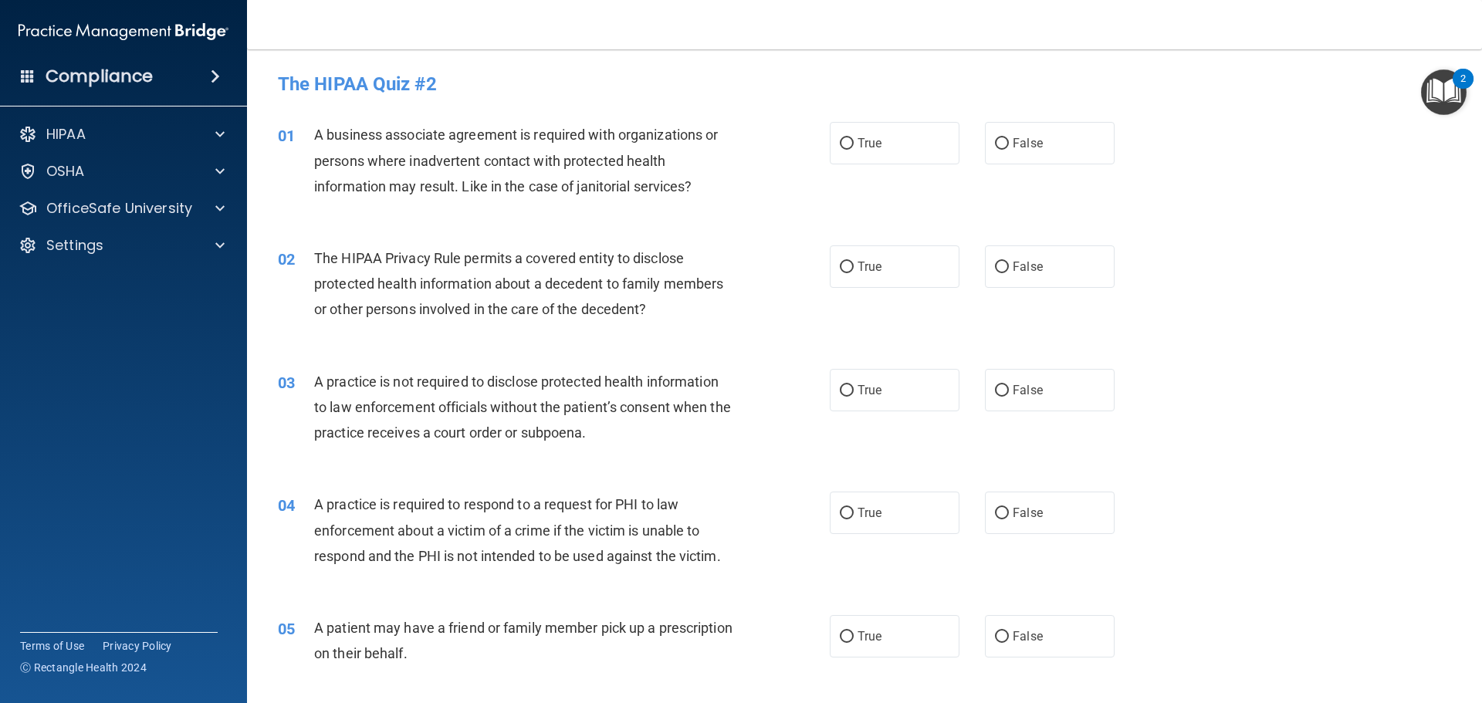
click at [601, 218] on div "01 A business associate agreement is required with organizations or persons whe…" at bounding box center [864, 164] width 1196 height 123
click at [1055, 139] on label "False" at bounding box center [1050, 143] width 130 height 42
click at [1009, 139] on input "False" at bounding box center [1002, 144] width 14 height 12
radio input "true"
click at [850, 266] on label "True" at bounding box center [895, 266] width 130 height 42
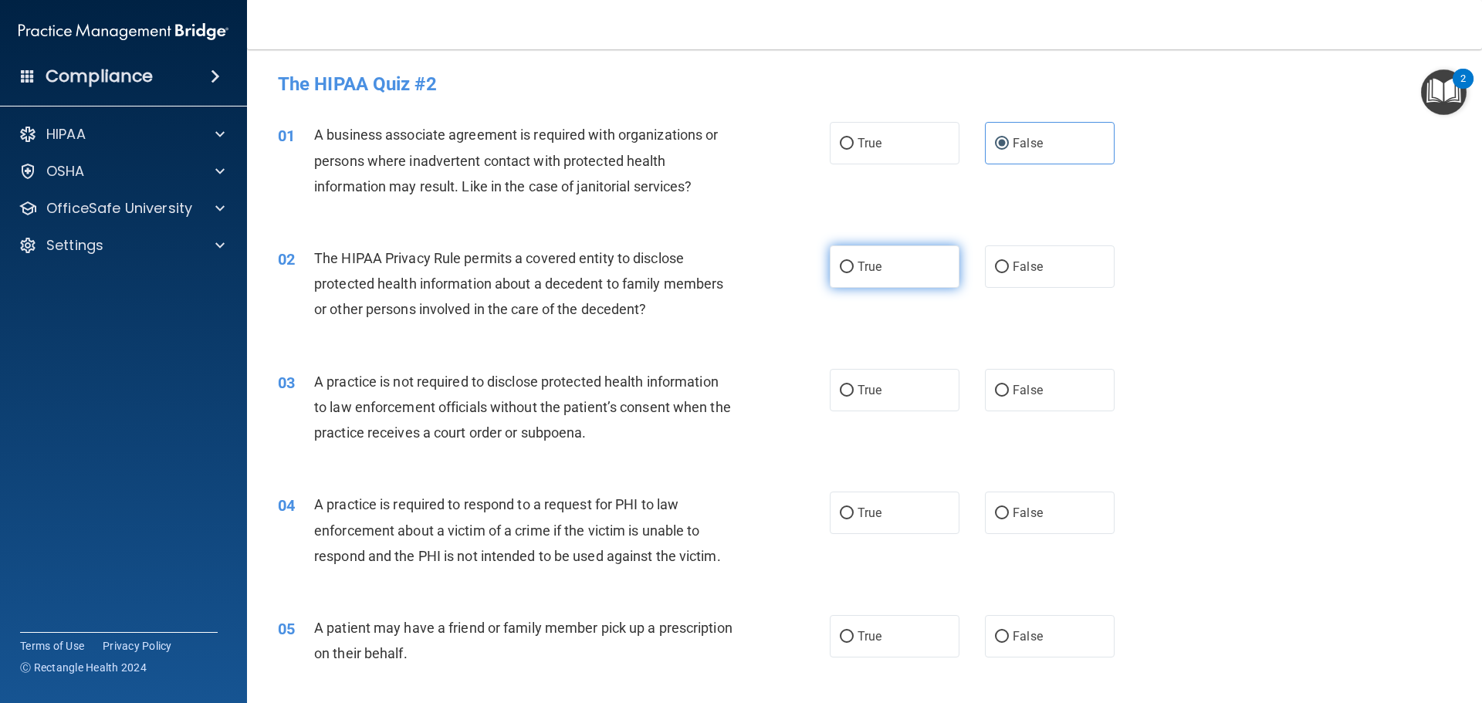
click at [850, 266] on input "True" at bounding box center [847, 268] width 14 height 12
radio input "true"
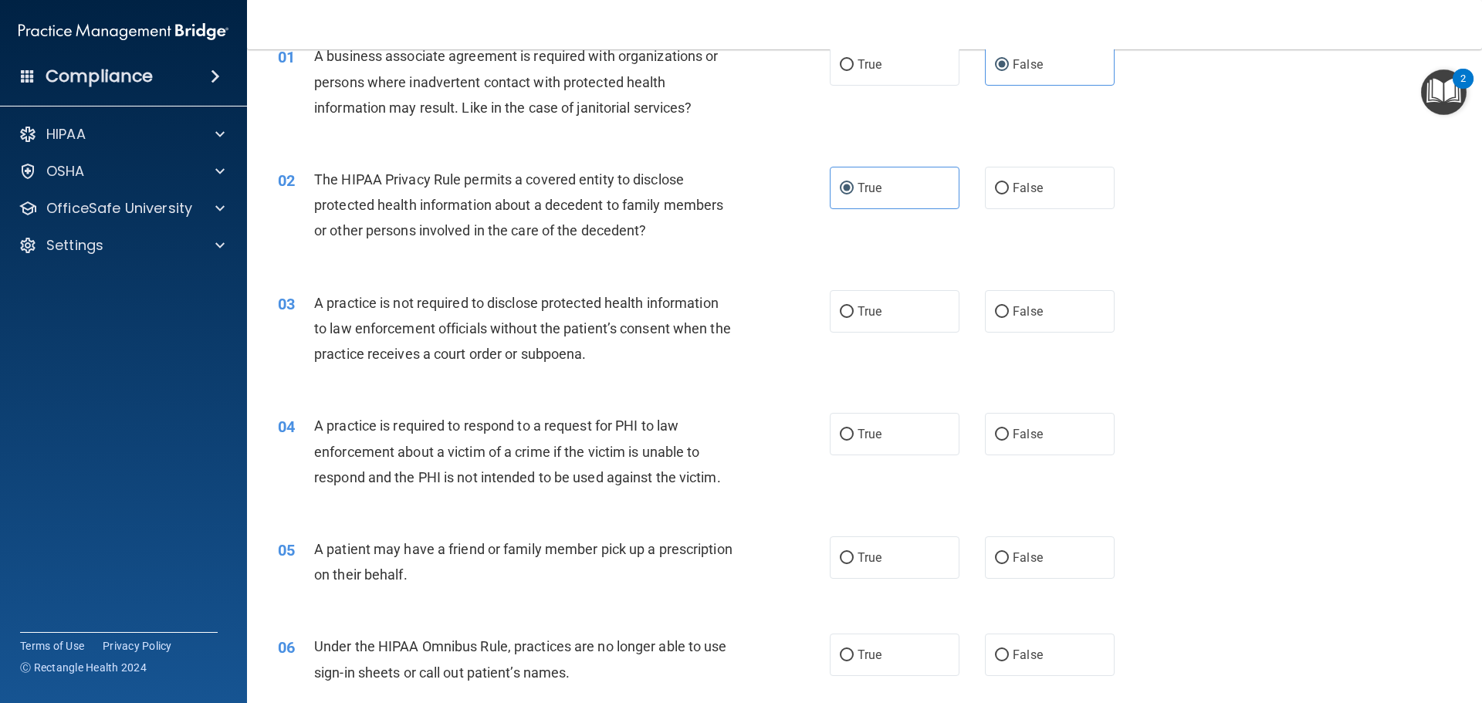
scroll to position [154, 0]
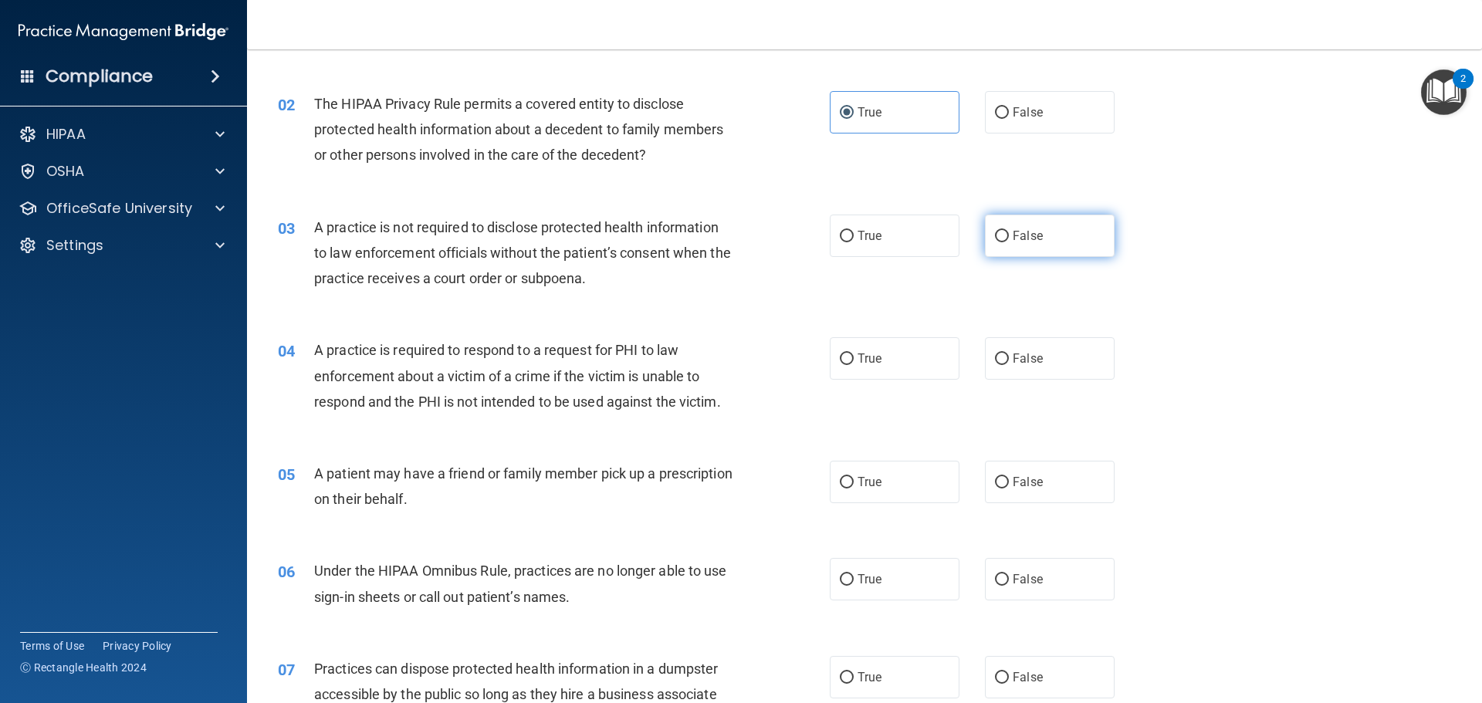
click at [1049, 236] on label "False" at bounding box center [1050, 236] width 130 height 42
click at [1009, 236] on input "False" at bounding box center [1002, 237] width 14 height 12
radio input "true"
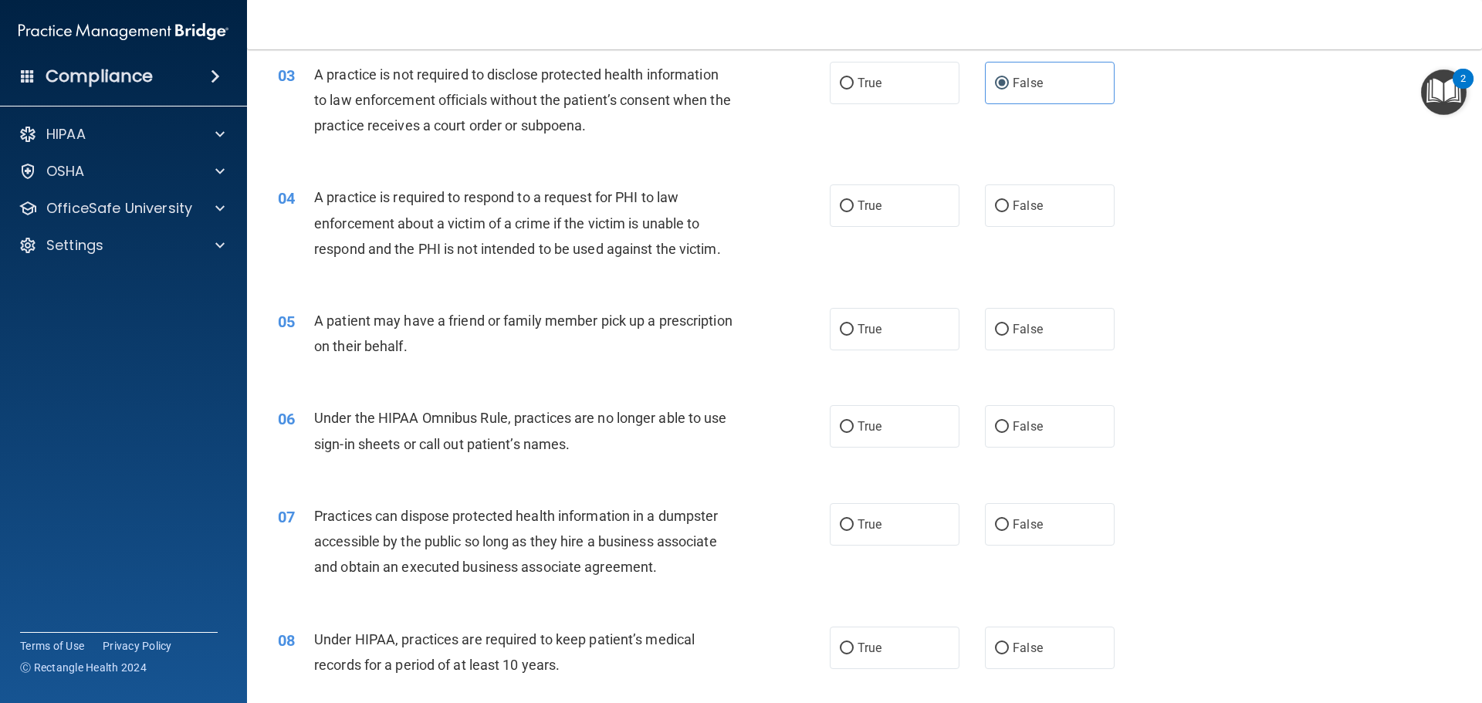
scroll to position [309, 0]
click at [880, 207] on label "True" at bounding box center [895, 204] width 130 height 42
click at [854, 207] on input "True" at bounding box center [847, 205] width 14 height 12
radio input "true"
click at [888, 331] on label "True" at bounding box center [895, 327] width 130 height 42
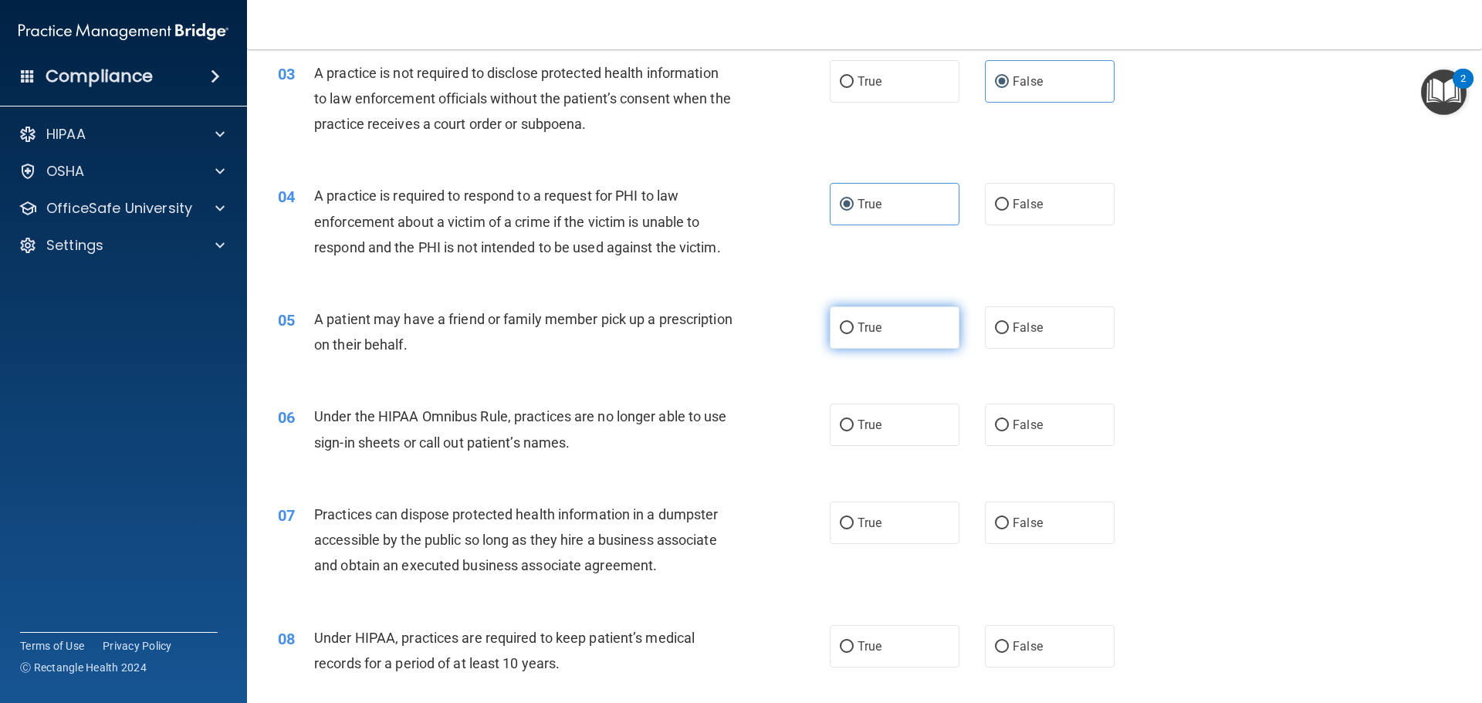
click at [854, 331] on input "True" at bounding box center [847, 329] width 14 height 12
radio input "true"
click at [1031, 422] on span "False" at bounding box center [1027, 424] width 30 height 15
click at [1009, 422] on input "False" at bounding box center [1002, 426] width 14 height 12
radio input "true"
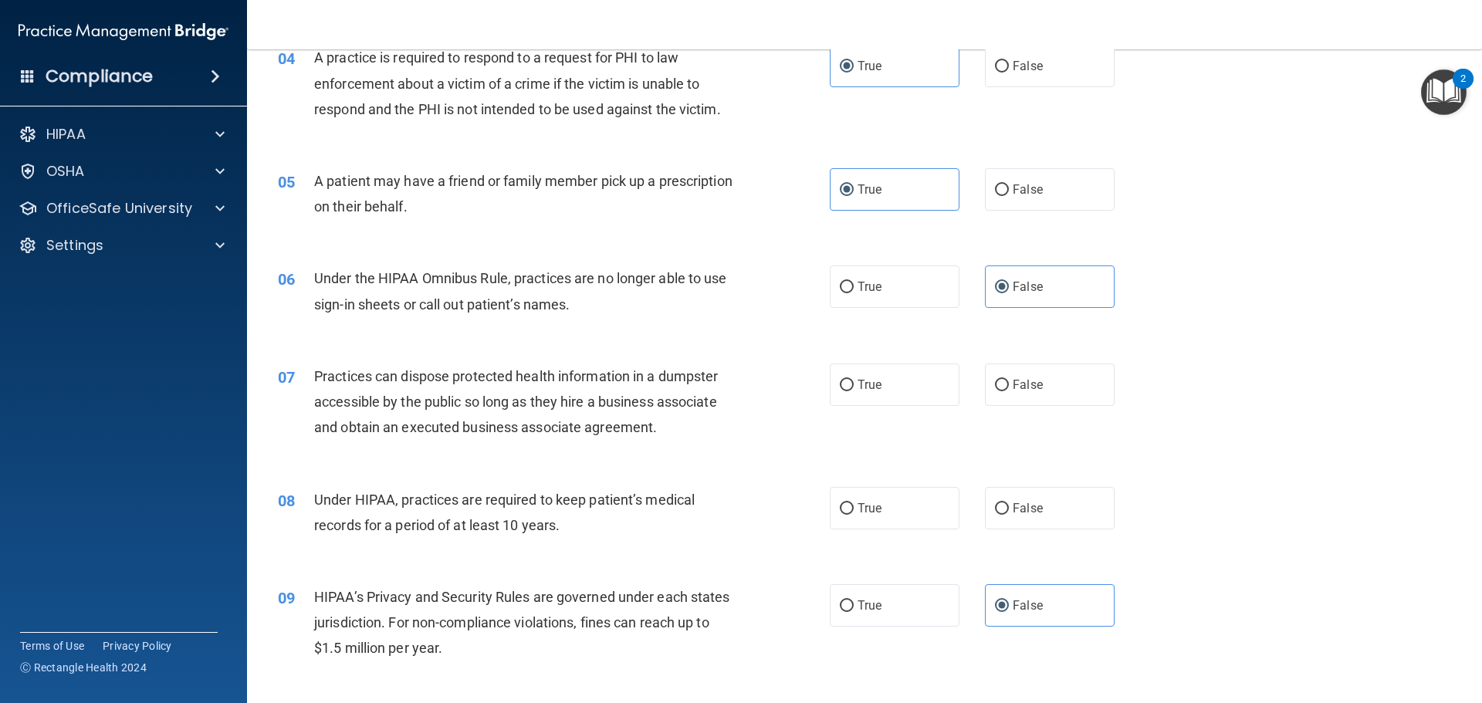
scroll to position [463, 0]
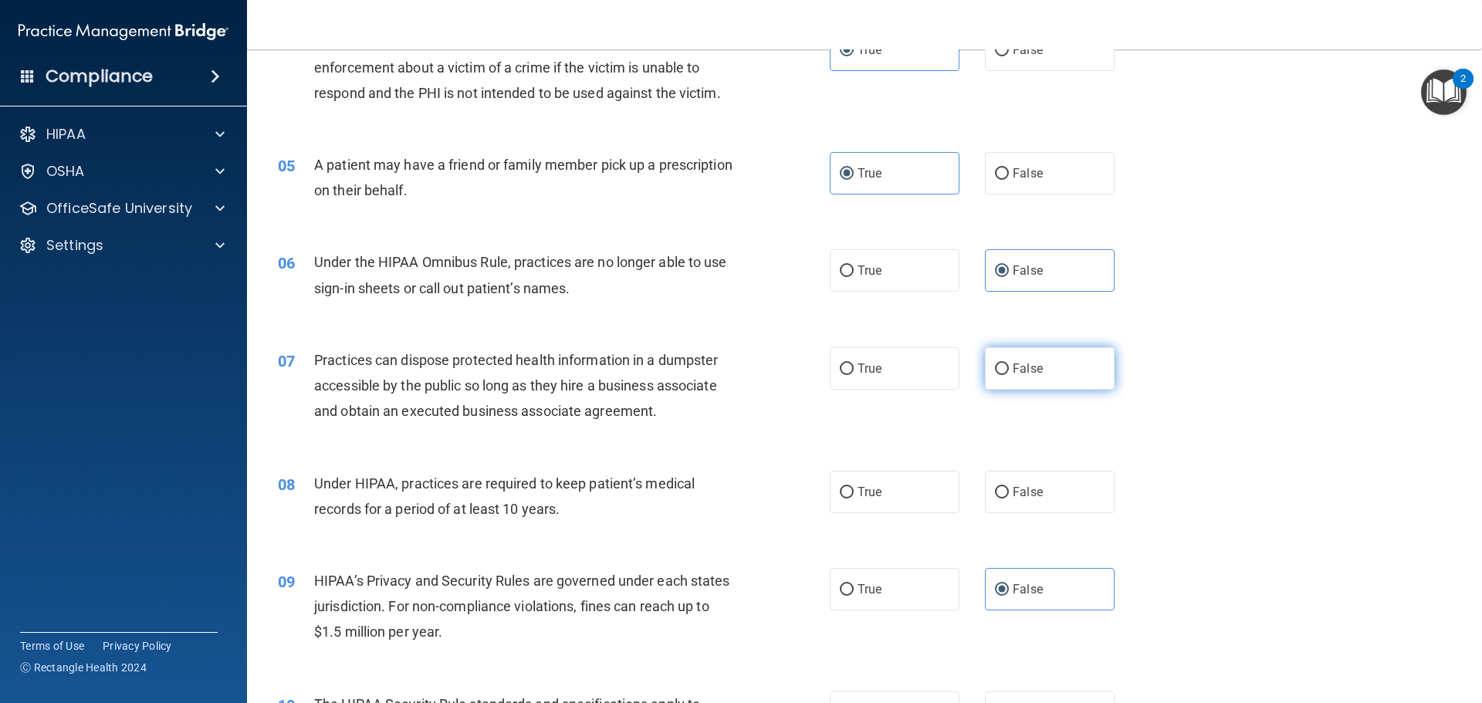
click at [1027, 363] on span "False" at bounding box center [1027, 368] width 30 height 15
click at [1009, 363] on input "False" at bounding box center [1002, 369] width 14 height 12
radio input "true"
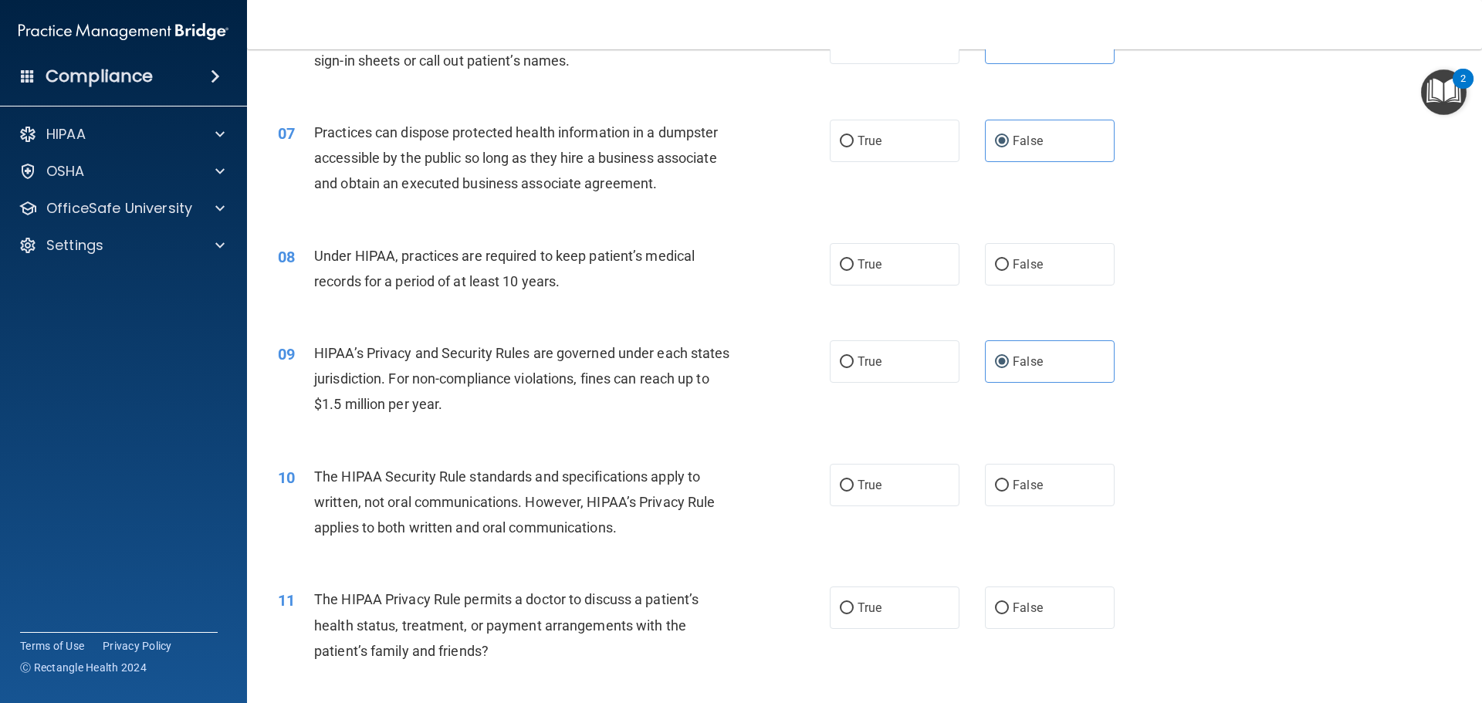
scroll to position [695, 0]
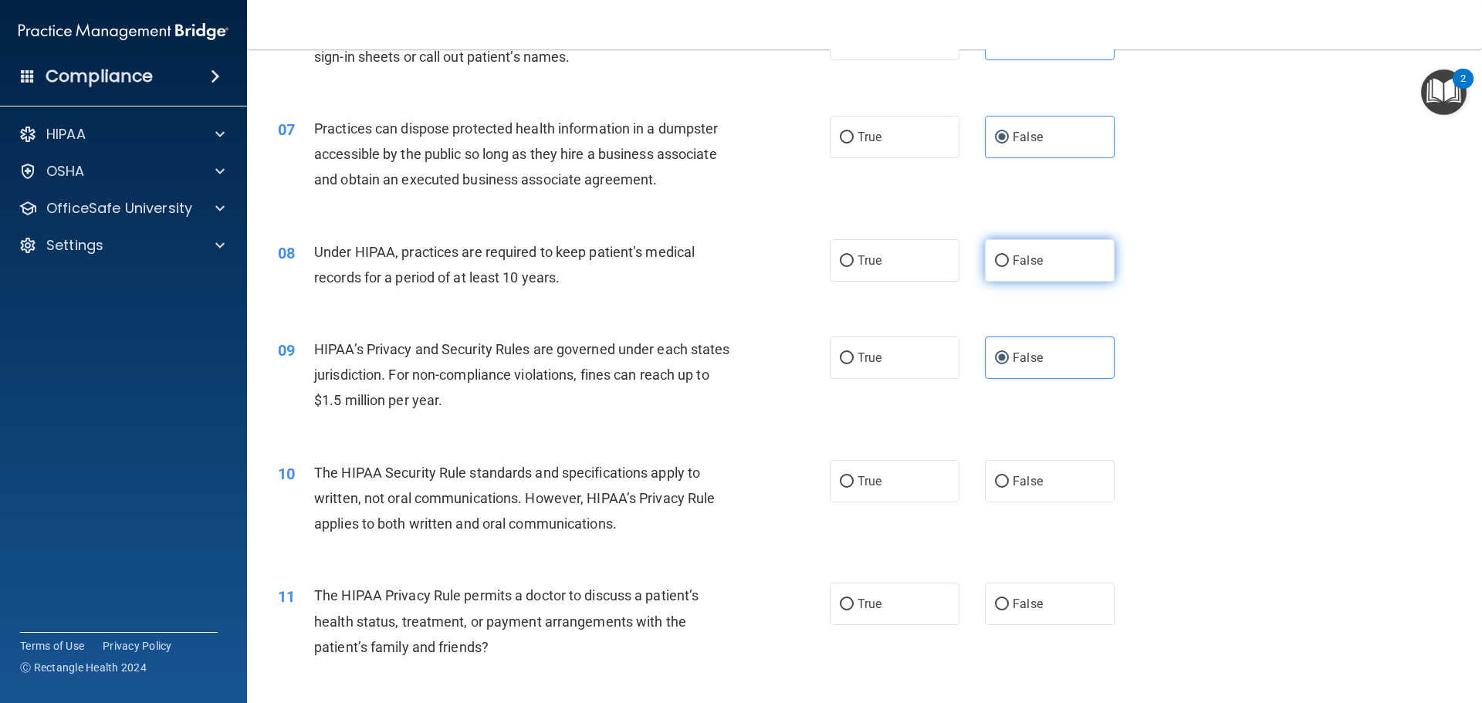
click at [1036, 259] on label "False" at bounding box center [1050, 260] width 130 height 42
click at [1009, 259] on input "False" at bounding box center [1002, 261] width 14 height 12
radio input "true"
click at [862, 480] on span "True" at bounding box center [869, 481] width 24 height 15
click at [854, 480] on input "True" at bounding box center [847, 482] width 14 height 12
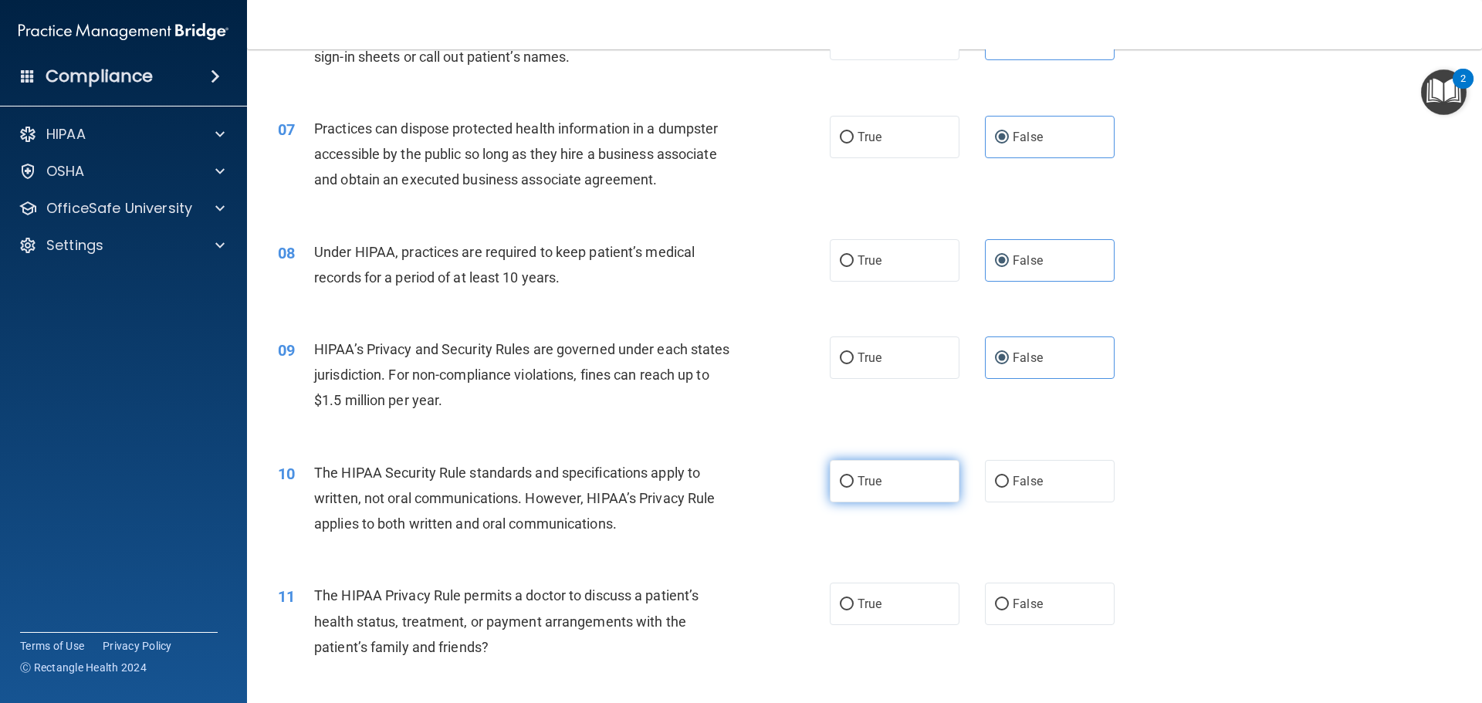
radio input "true"
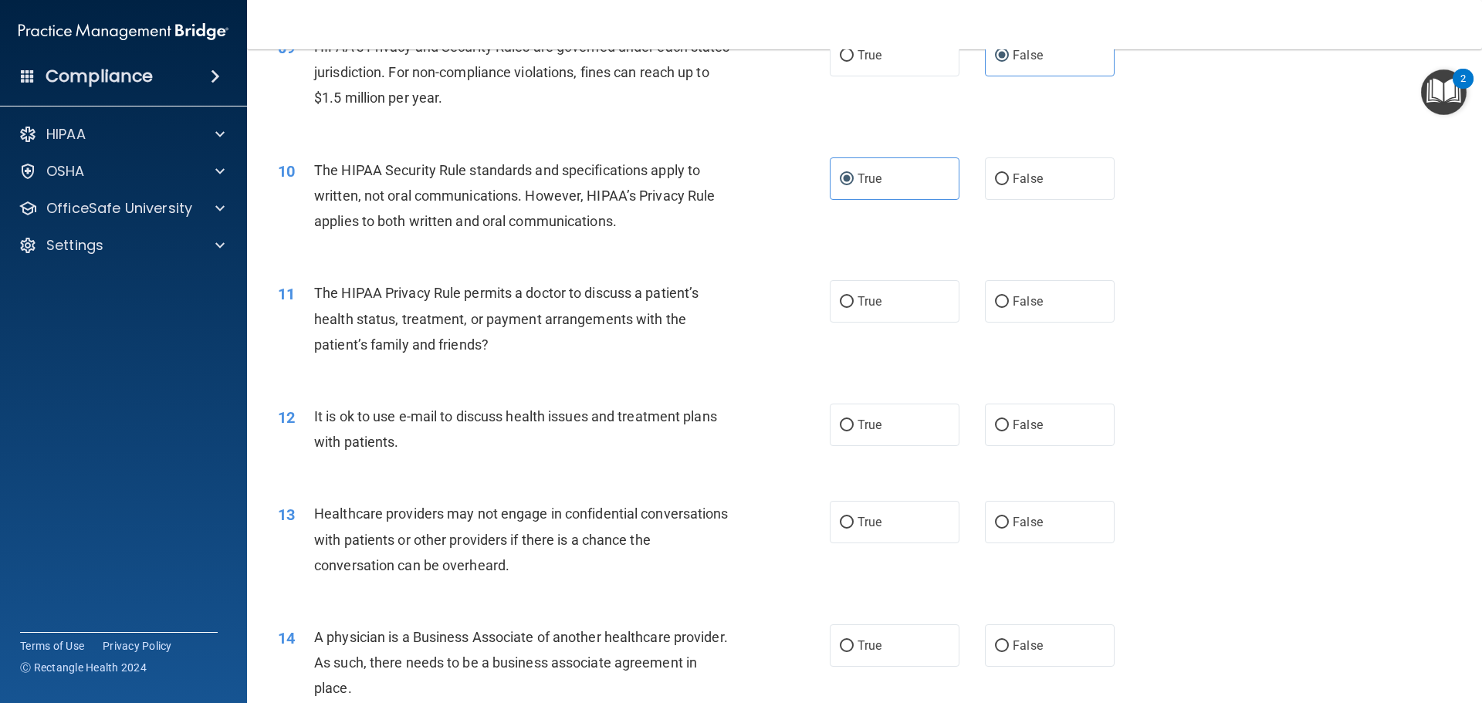
scroll to position [1003, 0]
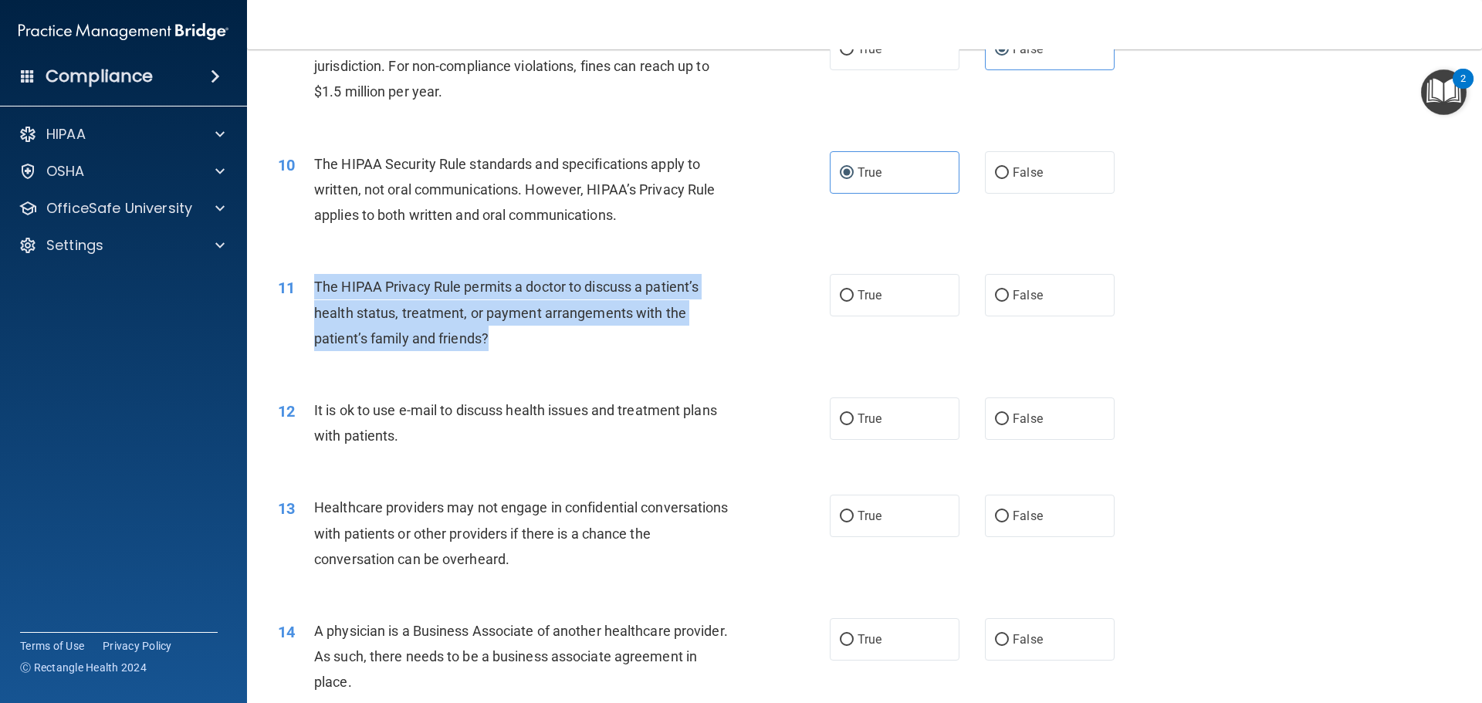
drag, startPoint x: 487, startPoint y: 336, endPoint x: 306, endPoint y: 286, distance: 188.4
click at [306, 286] on div "11 The HIPAA Privacy Rule permits a doctor to discuss a patient’s health status…" at bounding box center [554, 316] width 598 height 85
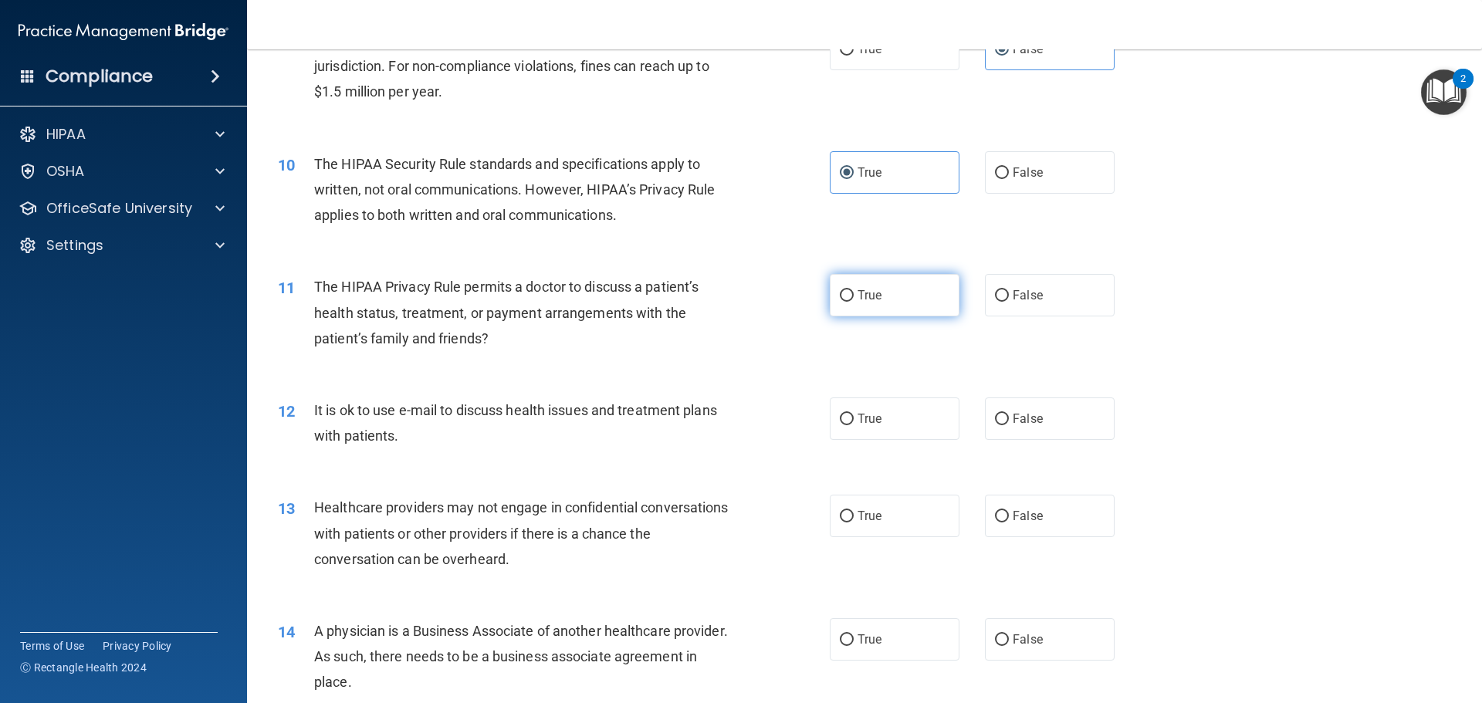
click at [870, 302] on span "True" at bounding box center [869, 295] width 24 height 15
click at [854, 302] on input "True" at bounding box center [847, 296] width 14 height 12
radio input "true"
click at [882, 428] on label "True" at bounding box center [895, 418] width 130 height 42
click at [854, 425] on input "True" at bounding box center [847, 420] width 14 height 12
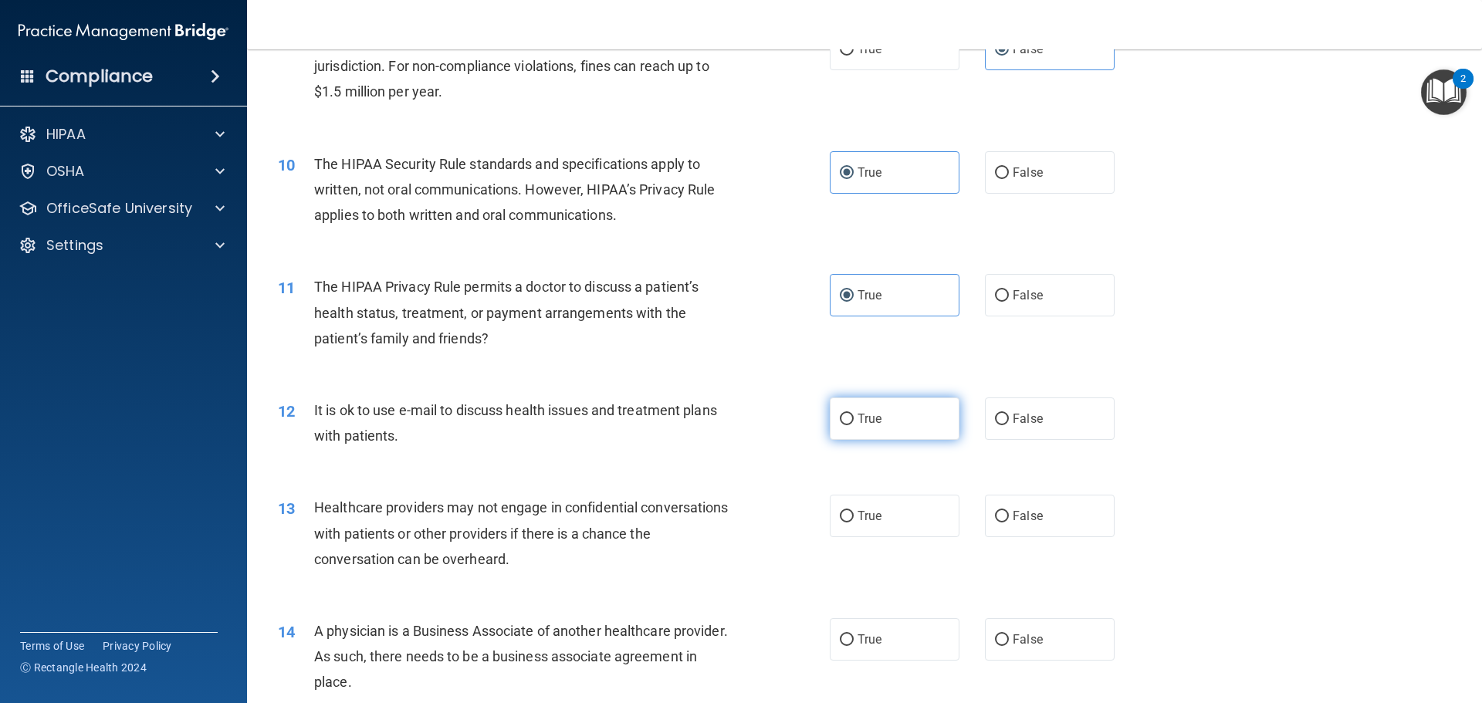
radio input "true"
click at [999, 518] on input "False" at bounding box center [1002, 517] width 14 height 12
radio input "true"
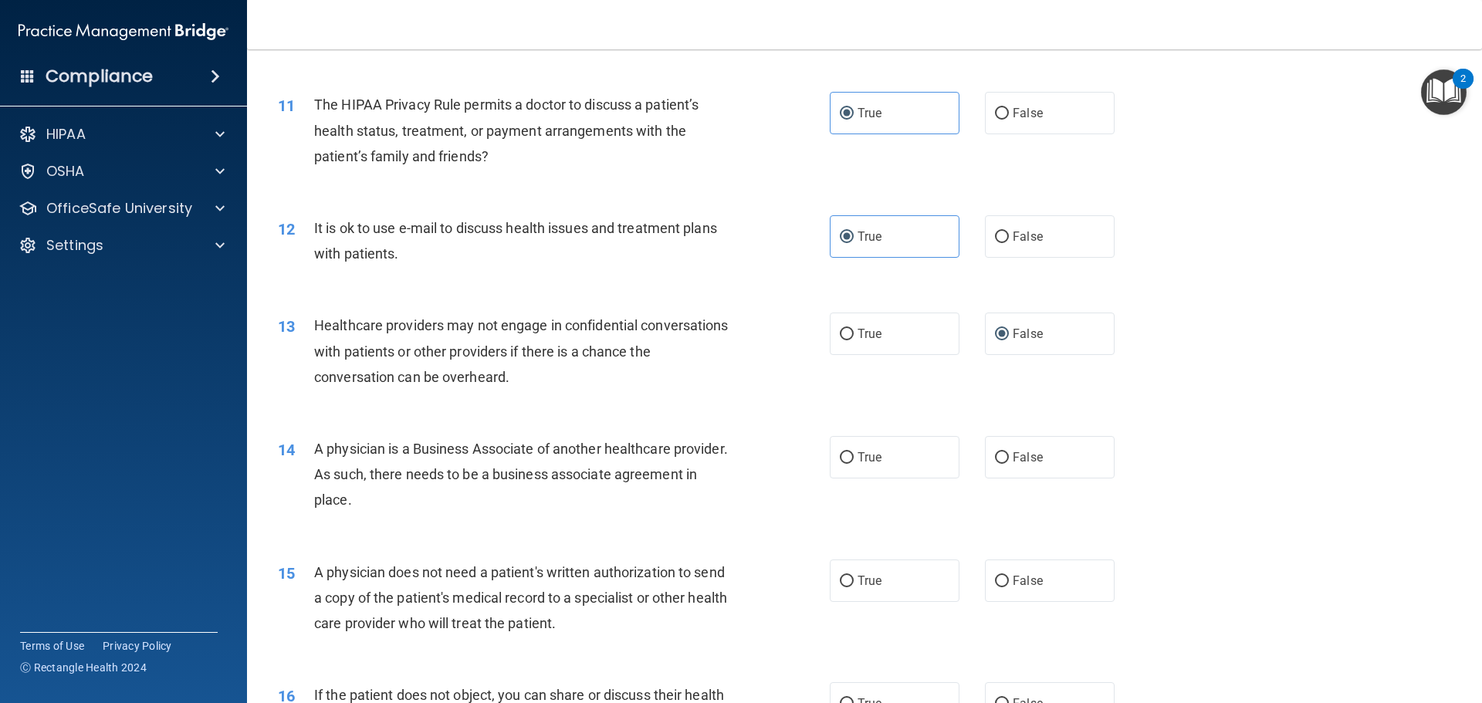
scroll to position [1235, 0]
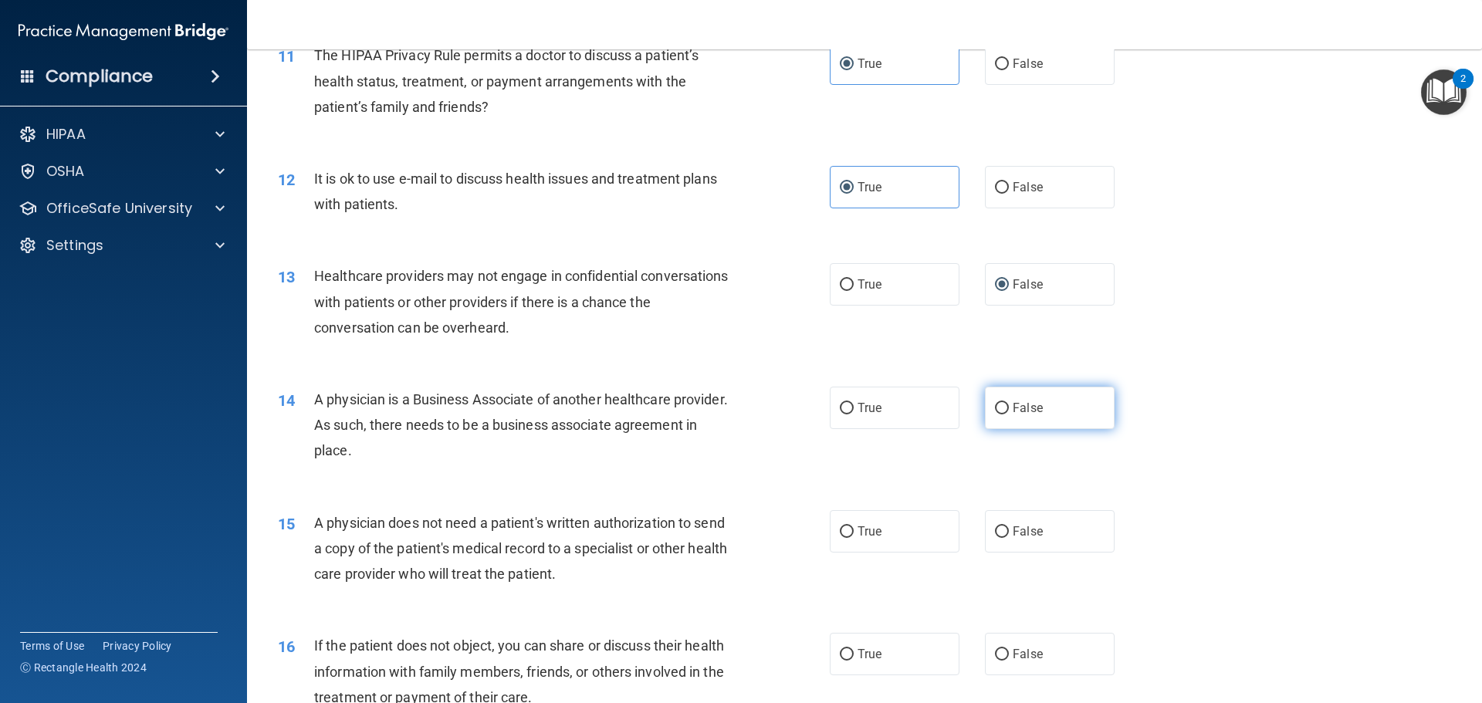
click at [1015, 400] on label "False" at bounding box center [1050, 408] width 130 height 42
click at [1009, 403] on input "False" at bounding box center [1002, 409] width 14 height 12
radio input "true"
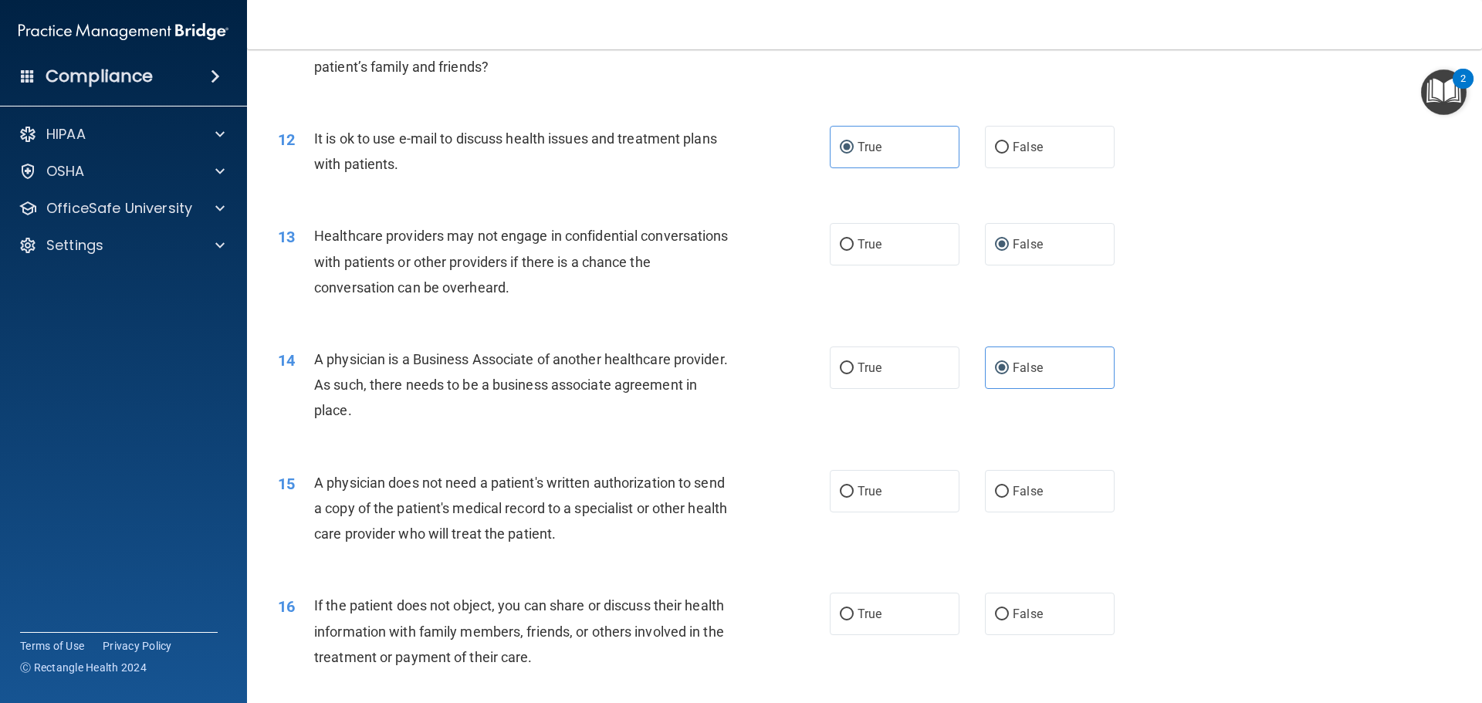
scroll to position [1312, 0]
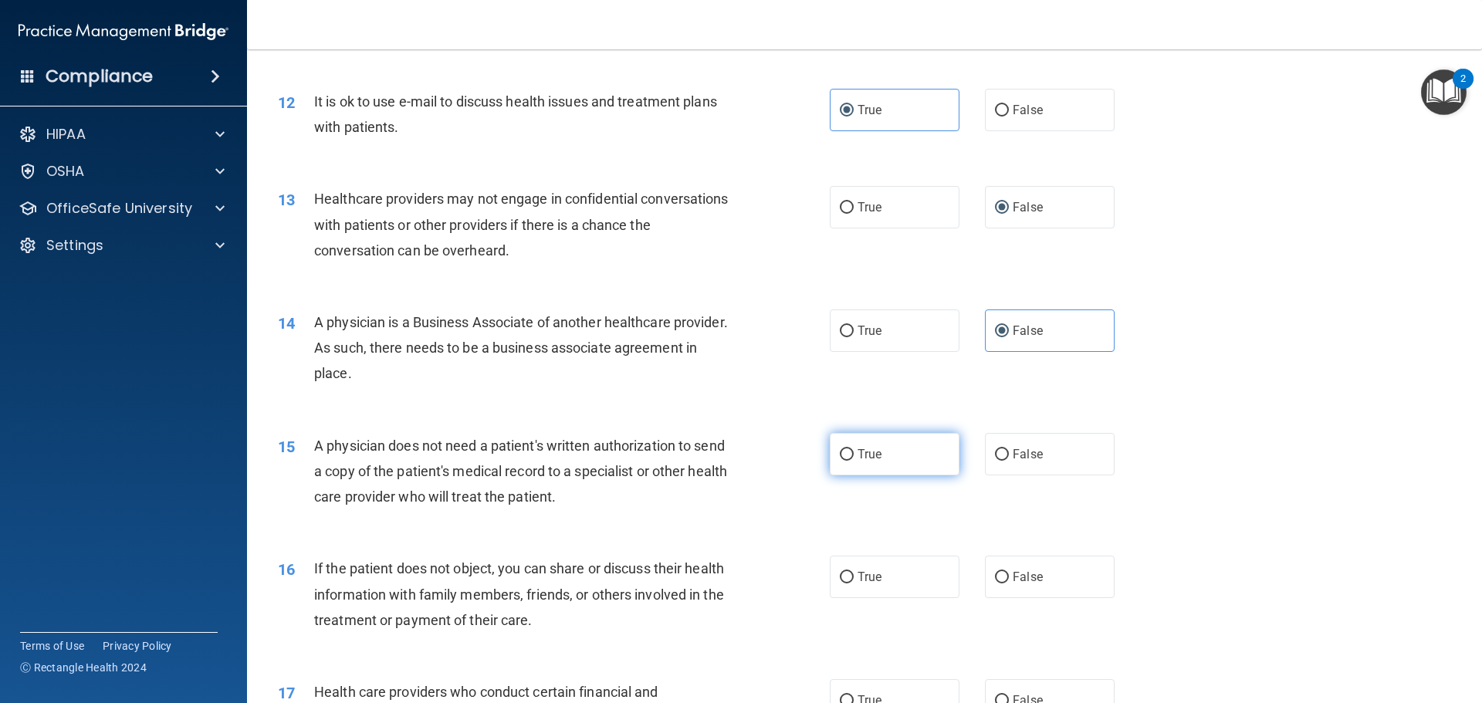
click at [862, 454] on span "True" at bounding box center [869, 454] width 24 height 15
click at [854, 454] on input "True" at bounding box center [847, 455] width 14 height 12
radio input "true"
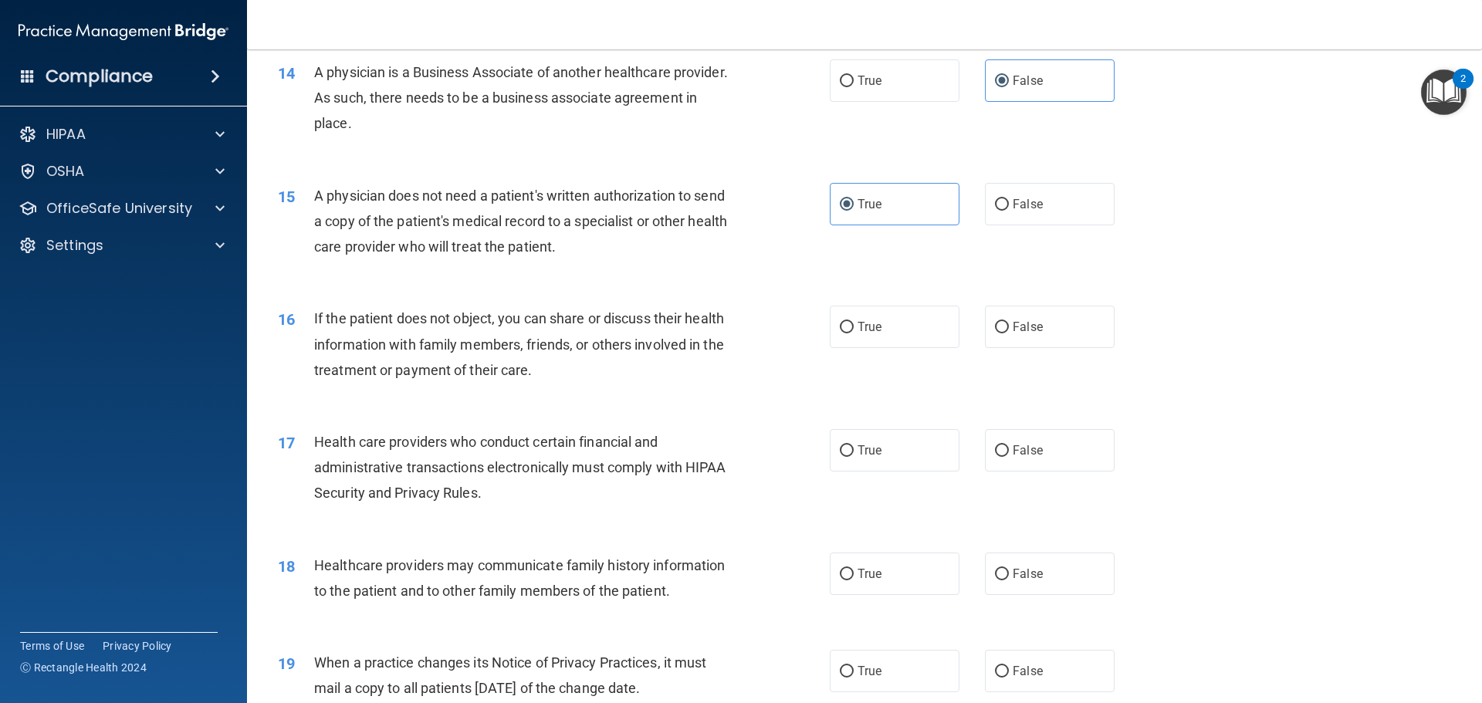
scroll to position [1621, 0]
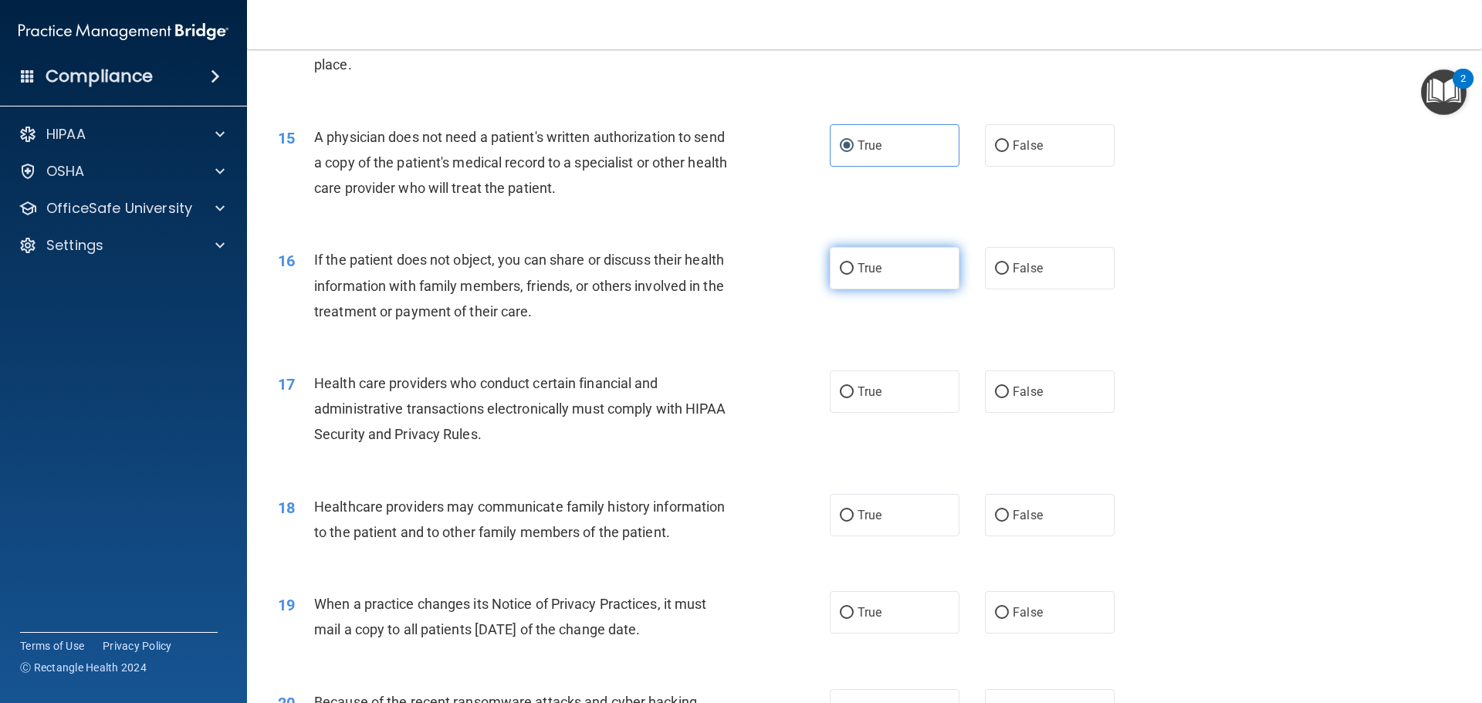
click at [889, 270] on label "True" at bounding box center [895, 268] width 130 height 42
click at [854, 270] on input "True" at bounding box center [847, 269] width 14 height 12
radio input "true"
click at [875, 404] on label "True" at bounding box center [895, 391] width 130 height 42
click at [854, 398] on input "True" at bounding box center [847, 393] width 14 height 12
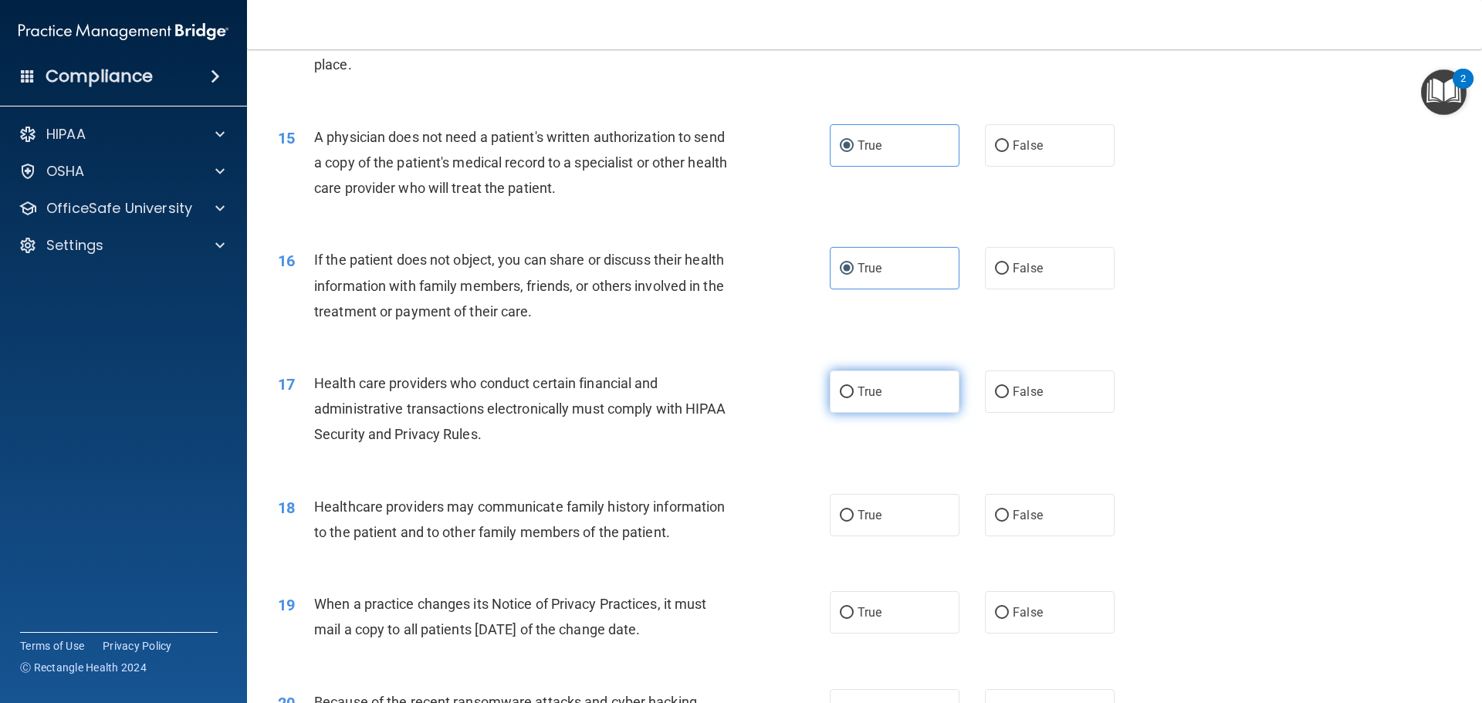
radio input "true"
click at [1039, 519] on label "False" at bounding box center [1050, 515] width 130 height 42
click at [1009, 519] on input "False" at bounding box center [1002, 516] width 14 height 12
radio input "true"
click at [1002, 605] on label "False" at bounding box center [1050, 612] width 130 height 42
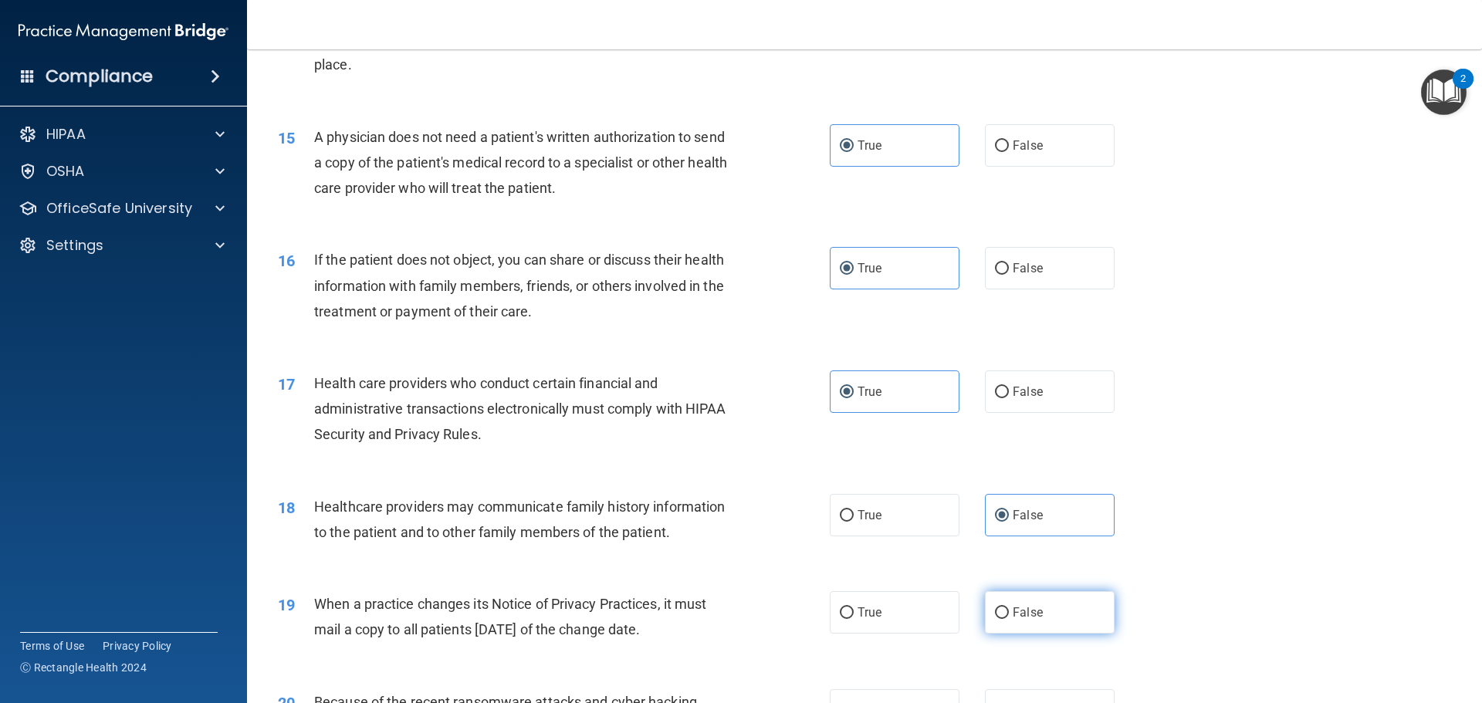
click at [1002, 607] on input "False" at bounding box center [1002, 613] width 14 height 12
radio input "true"
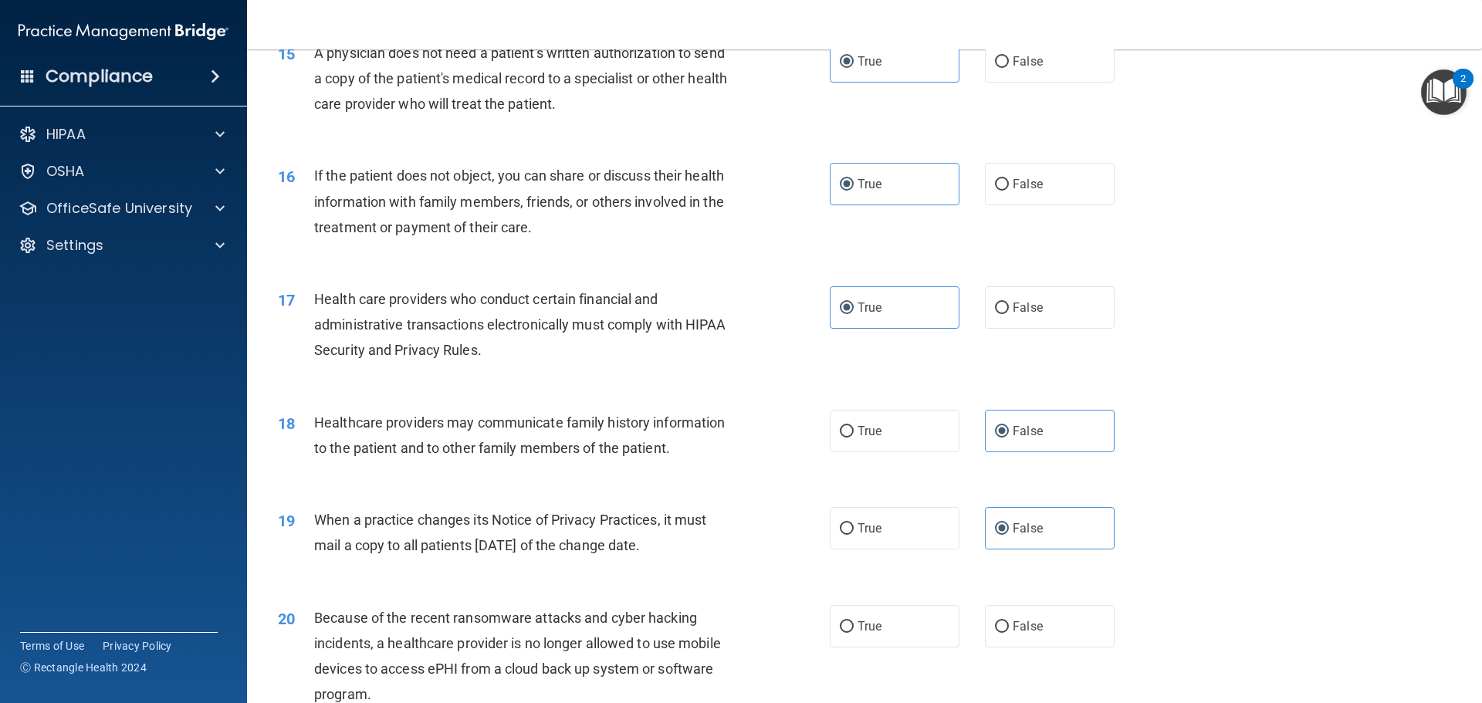
scroll to position [1929, 0]
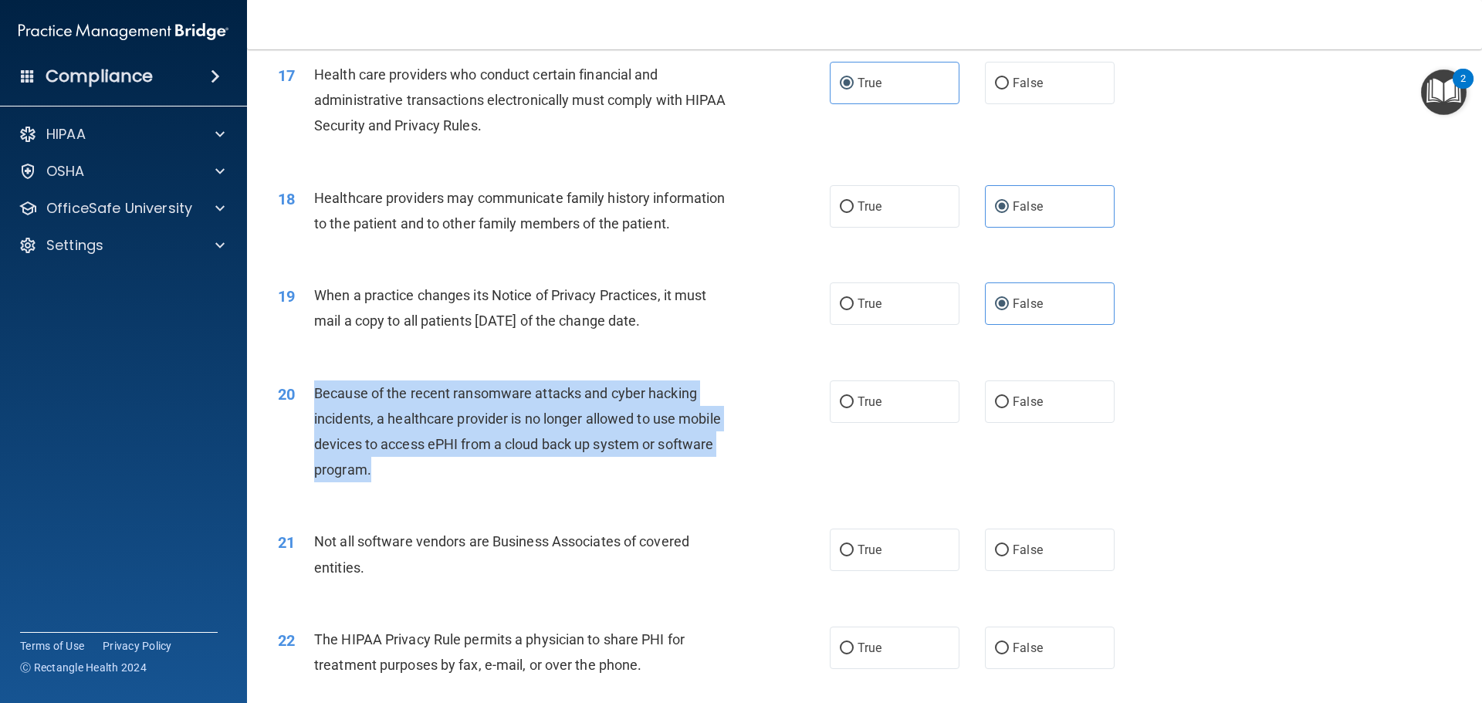
drag, startPoint x: 313, startPoint y: 390, endPoint x: 407, endPoint y: 475, distance: 127.9
click at [407, 475] on div "20 Because of the recent ransomware attacks and cyber hacking incidents, a heal…" at bounding box center [554, 435] width 598 height 110
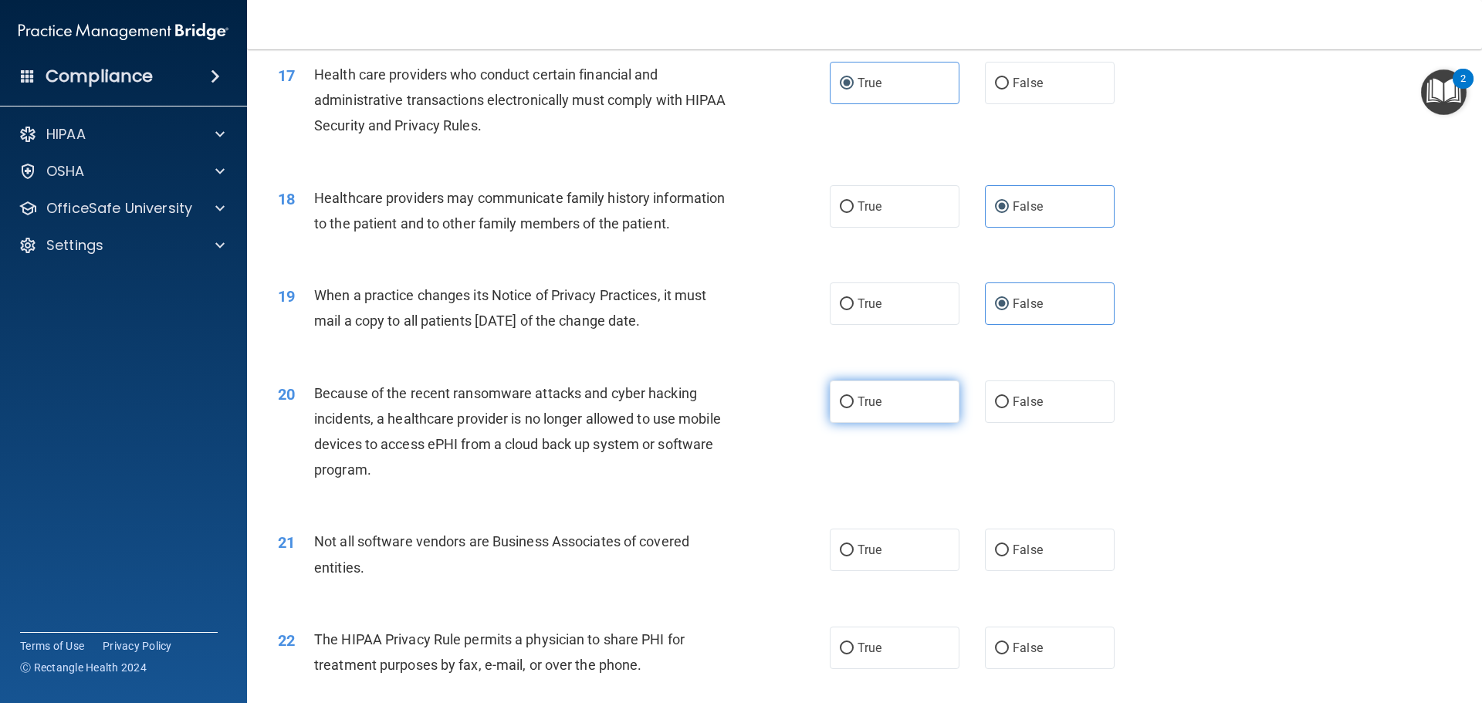
click at [901, 410] on label "True" at bounding box center [895, 401] width 130 height 42
click at [854, 408] on input "True" at bounding box center [847, 403] width 14 height 12
radio input "true"
click at [887, 564] on label "True" at bounding box center [895, 550] width 130 height 42
click at [854, 556] on input "True" at bounding box center [847, 551] width 14 height 12
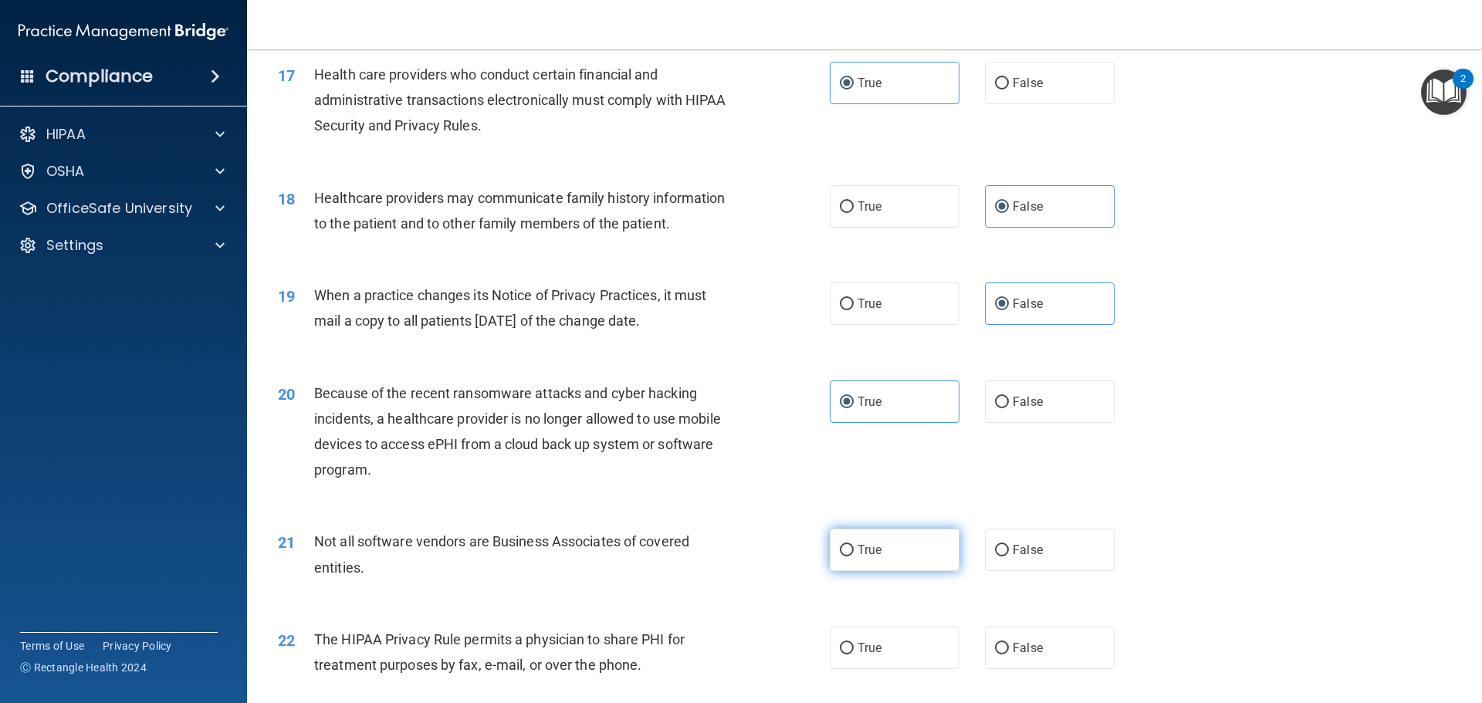
radio input "true"
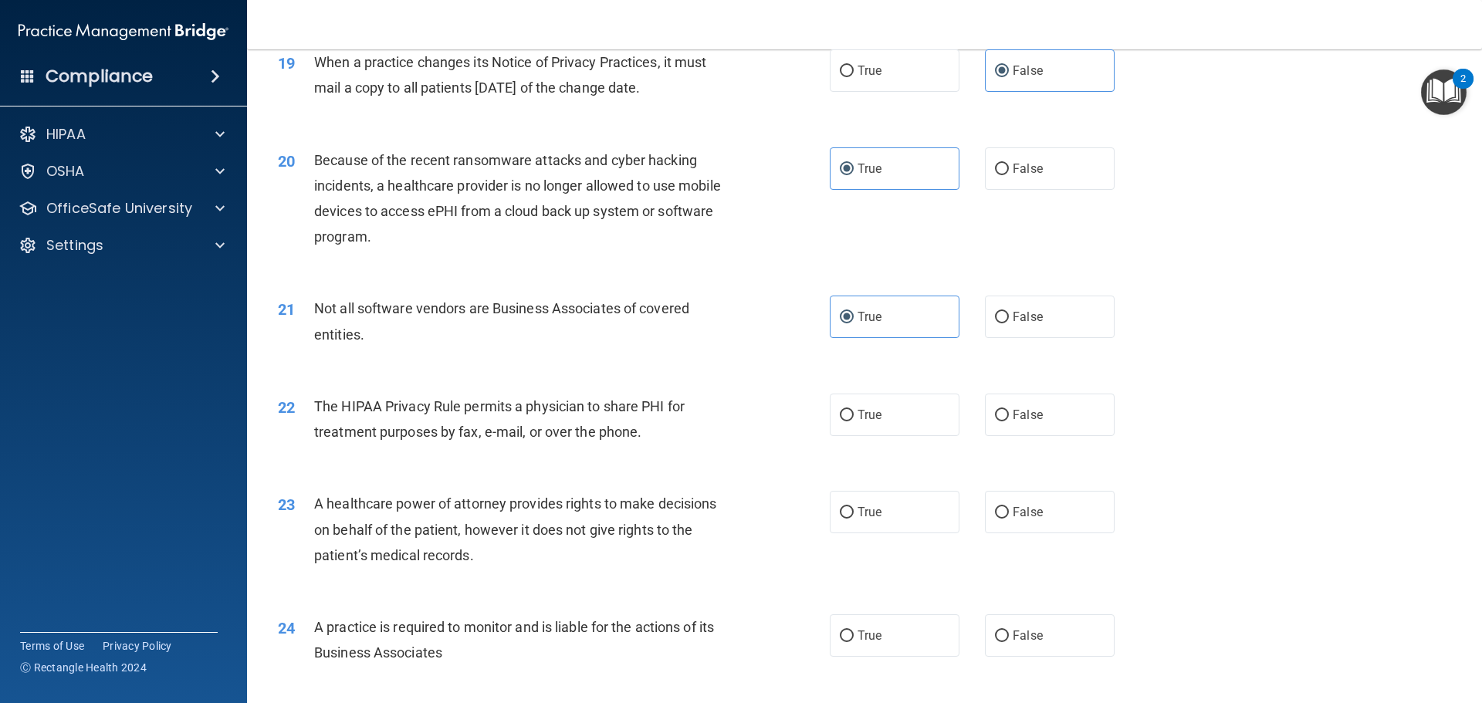
scroll to position [2238, 0]
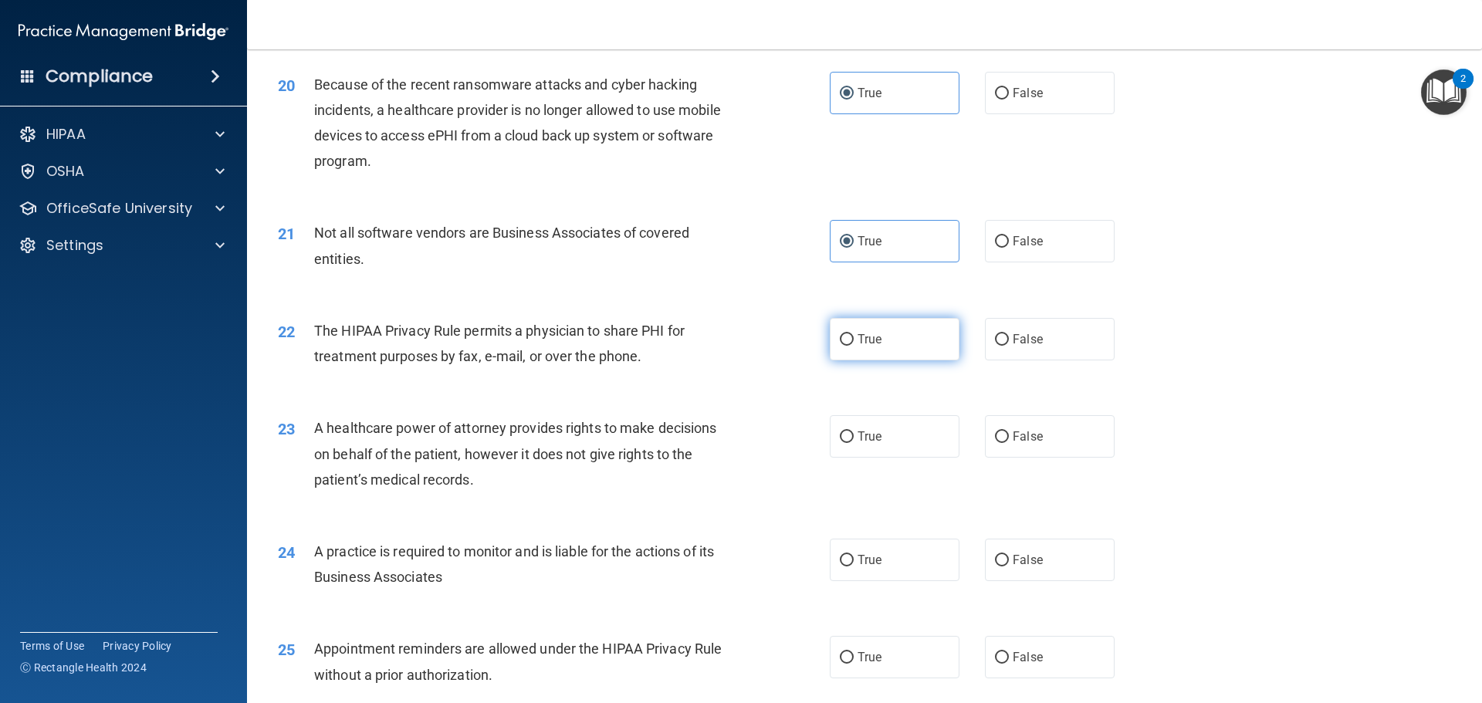
click at [880, 344] on label "True" at bounding box center [895, 339] width 130 height 42
click at [854, 344] on input "True" at bounding box center [847, 340] width 14 height 12
radio input "true"
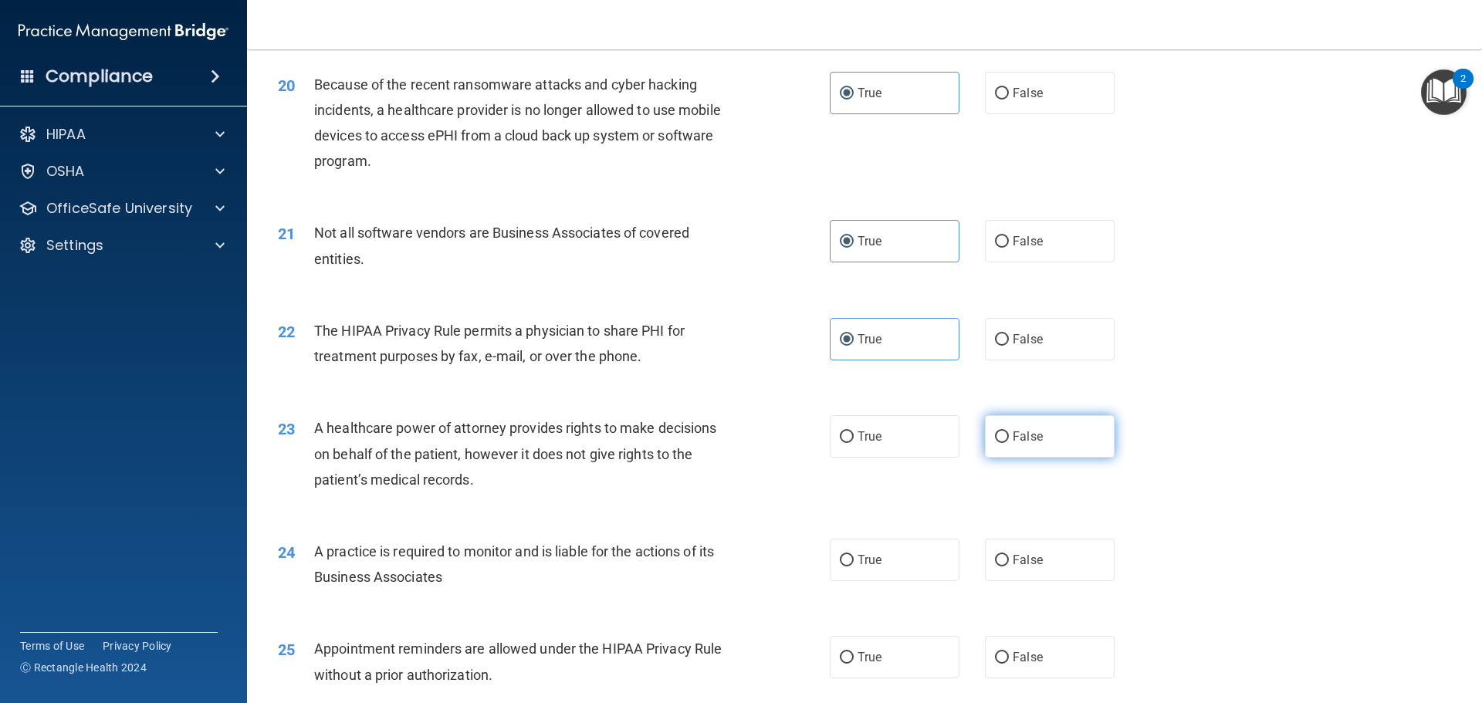
click at [996, 437] on input "False" at bounding box center [1002, 437] width 14 height 12
radio input "true"
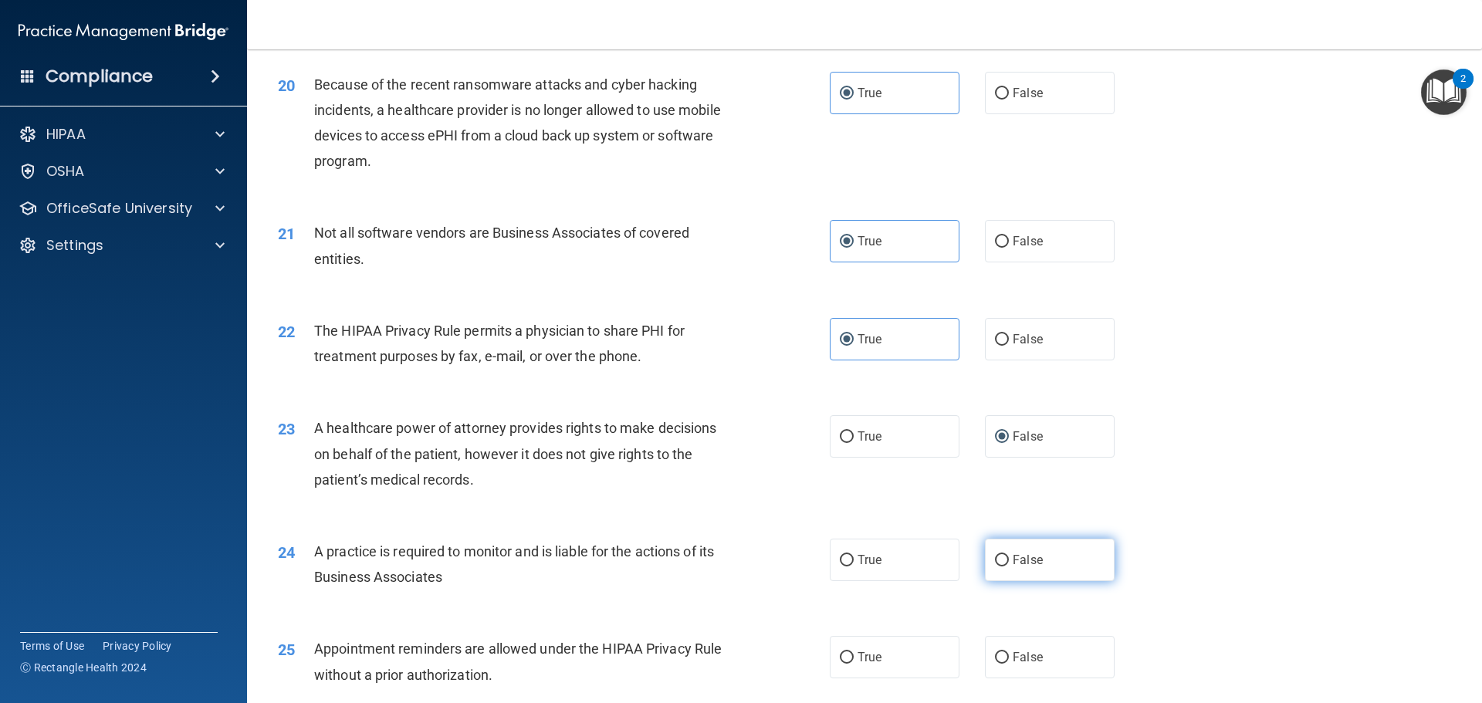
click at [1031, 566] on span "False" at bounding box center [1027, 560] width 30 height 15
click at [1009, 566] on input "False" at bounding box center [1002, 561] width 14 height 12
radio input "true"
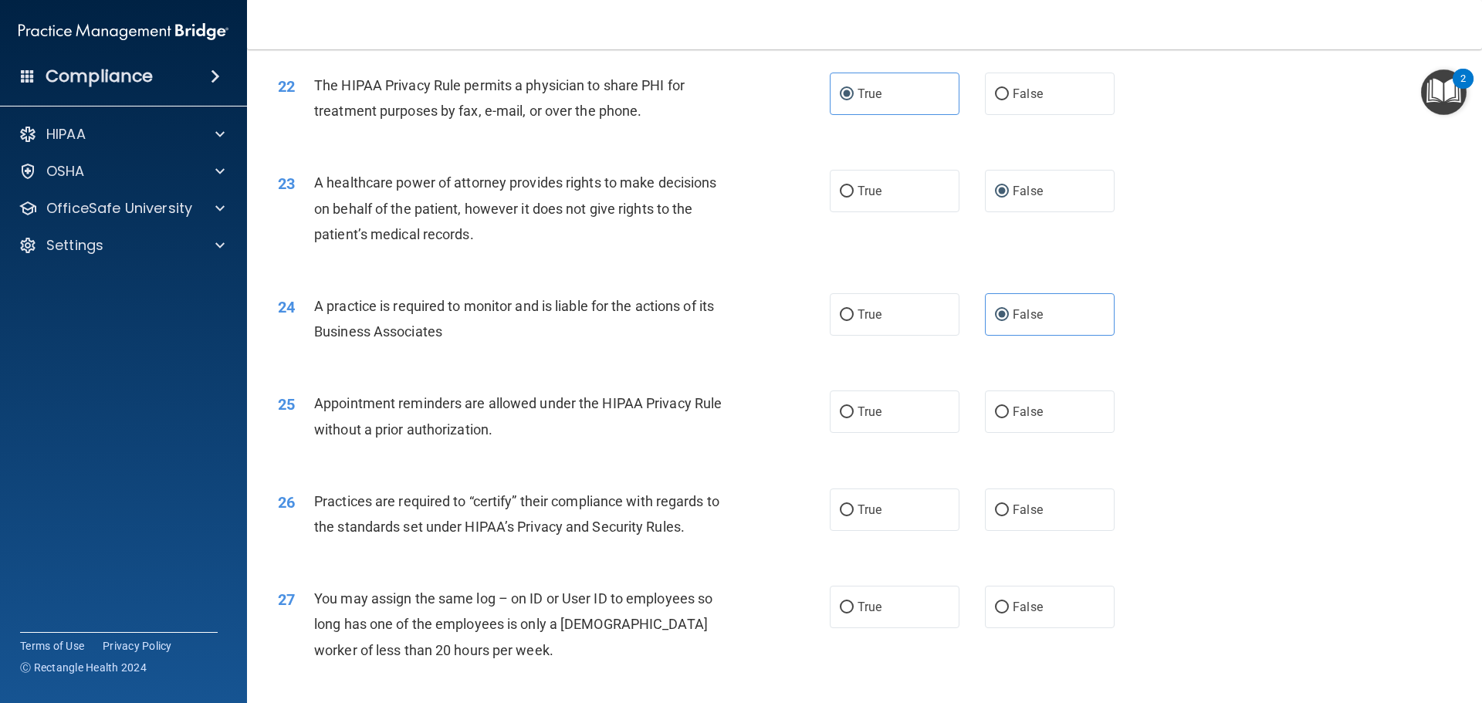
scroll to position [2547, 0]
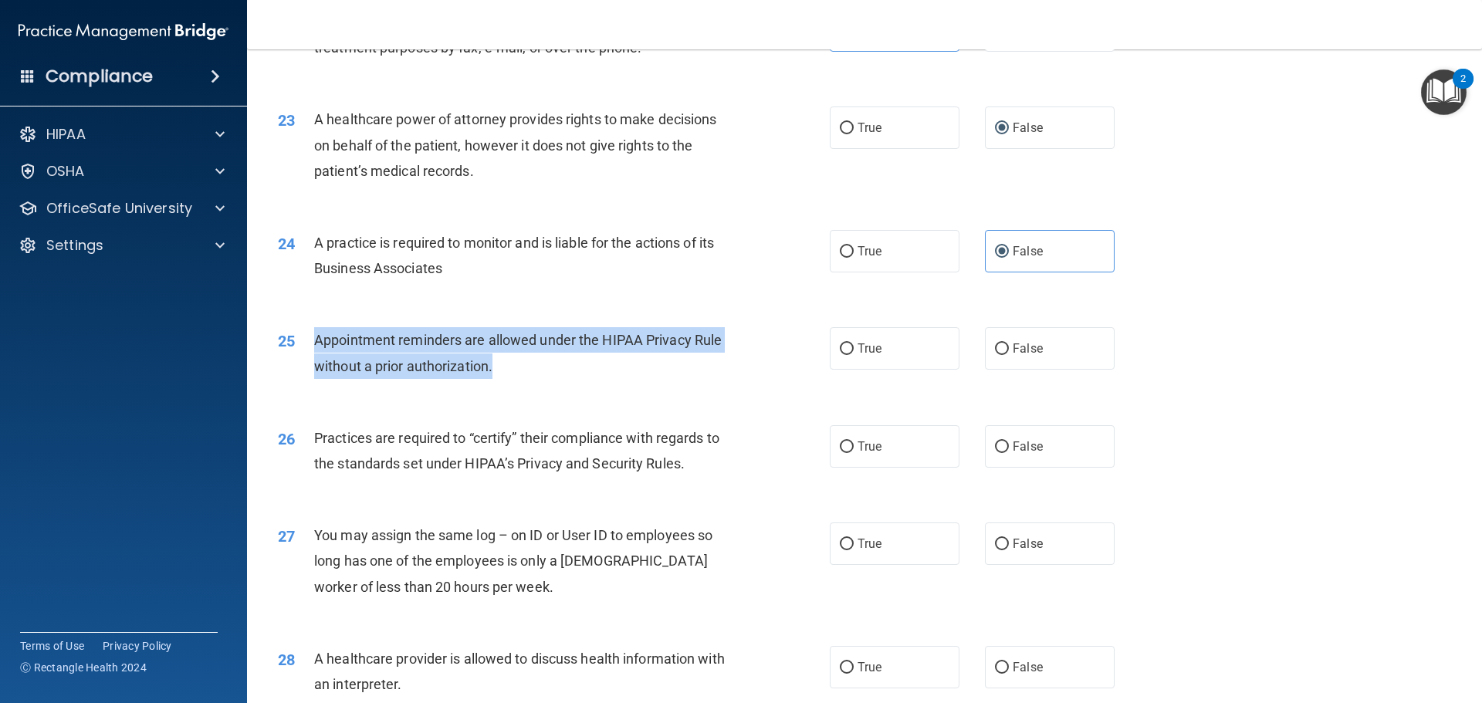
drag, startPoint x: 501, startPoint y: 365, endPoint x: 317, endPoint y: 336, distance: 185.9
click at [317, 336] on div "Appointment reminders are allowed under the HIPAA Privacy Rule without a prior …" at bounding box center [529, 352] width 431 height 51
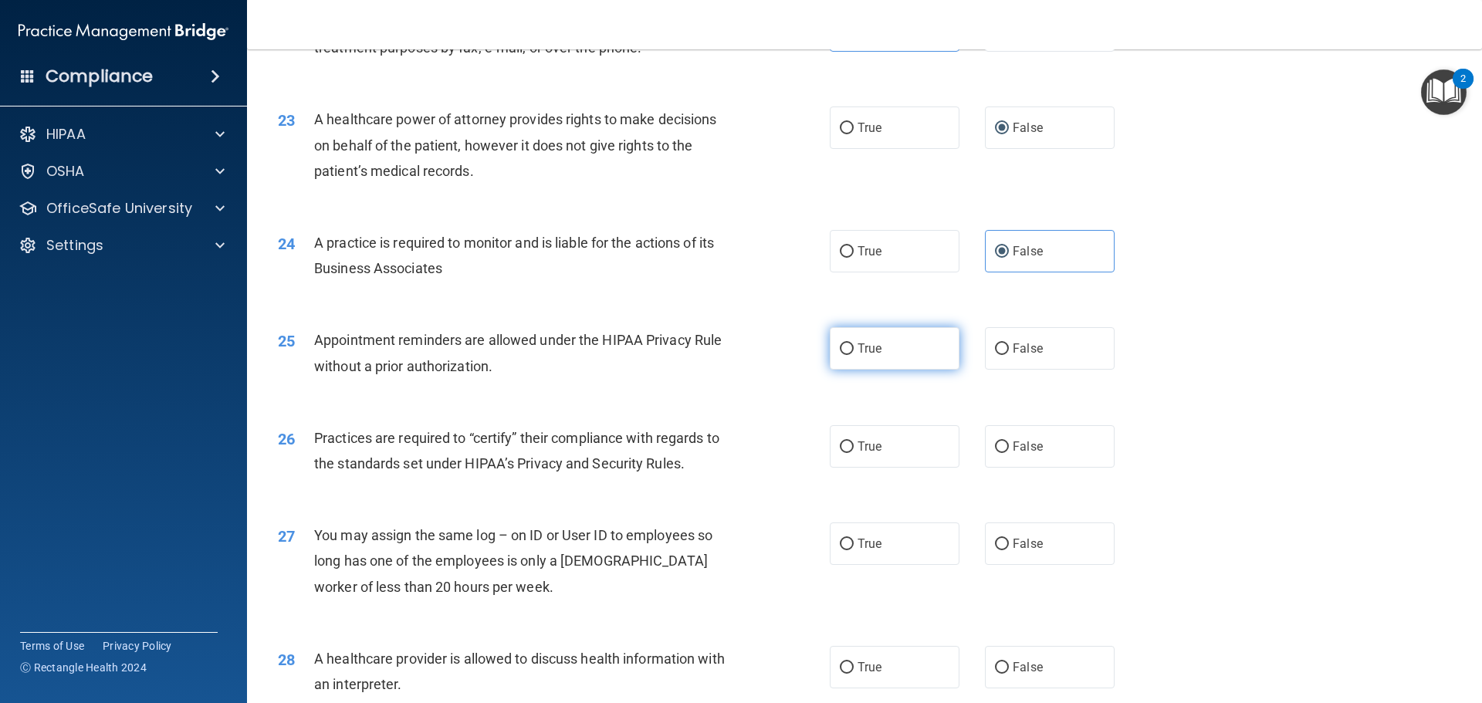
click at [884, 346] on label "True" at bounding box center [895, 348] width 130 height 42
click at [854, 346] on input "True" at bounding box center [847, 349] width 14 height 12
radio input "true"
click at [880, 451] on label "True" at bounding box center [895, 446] width 130 height 42
click at [854, 451] on input "True" at bounding box center [847, 447] width 14 height 12
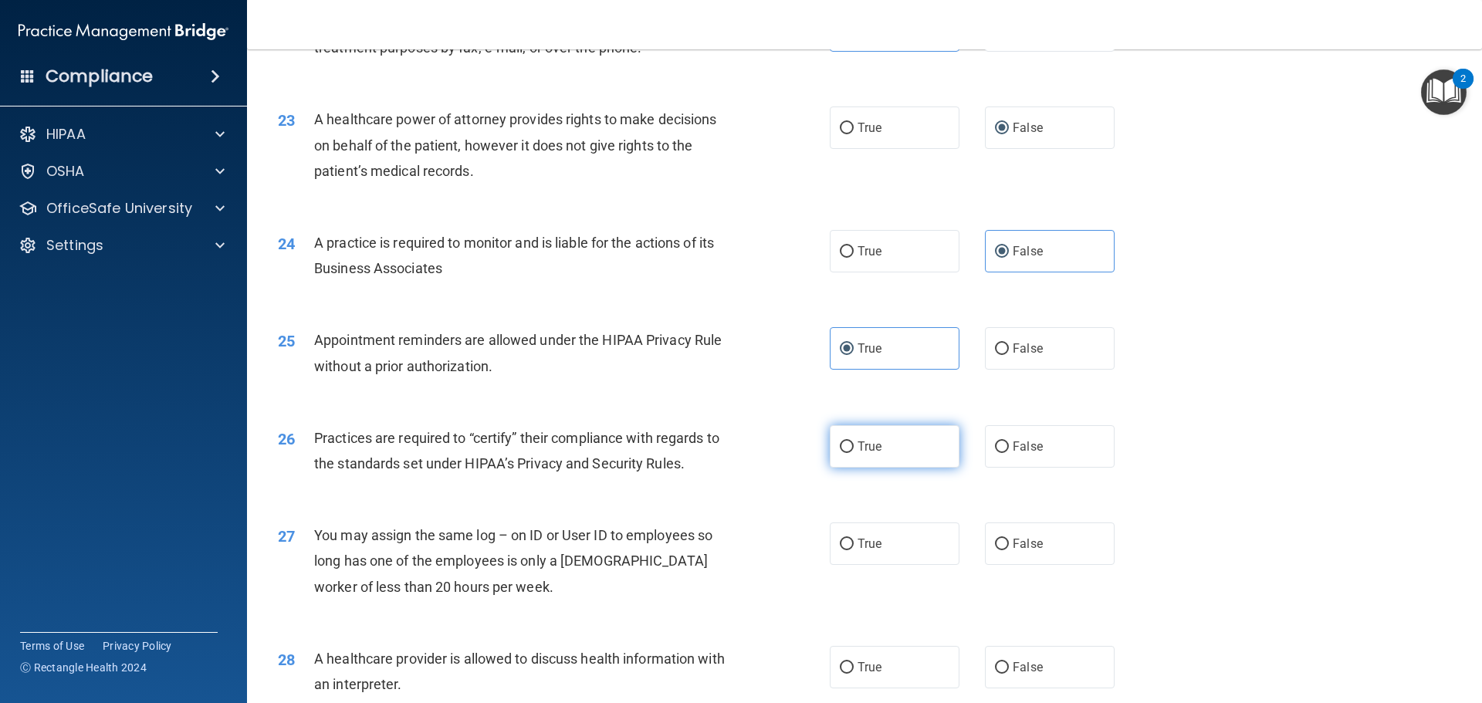
radio input "true"
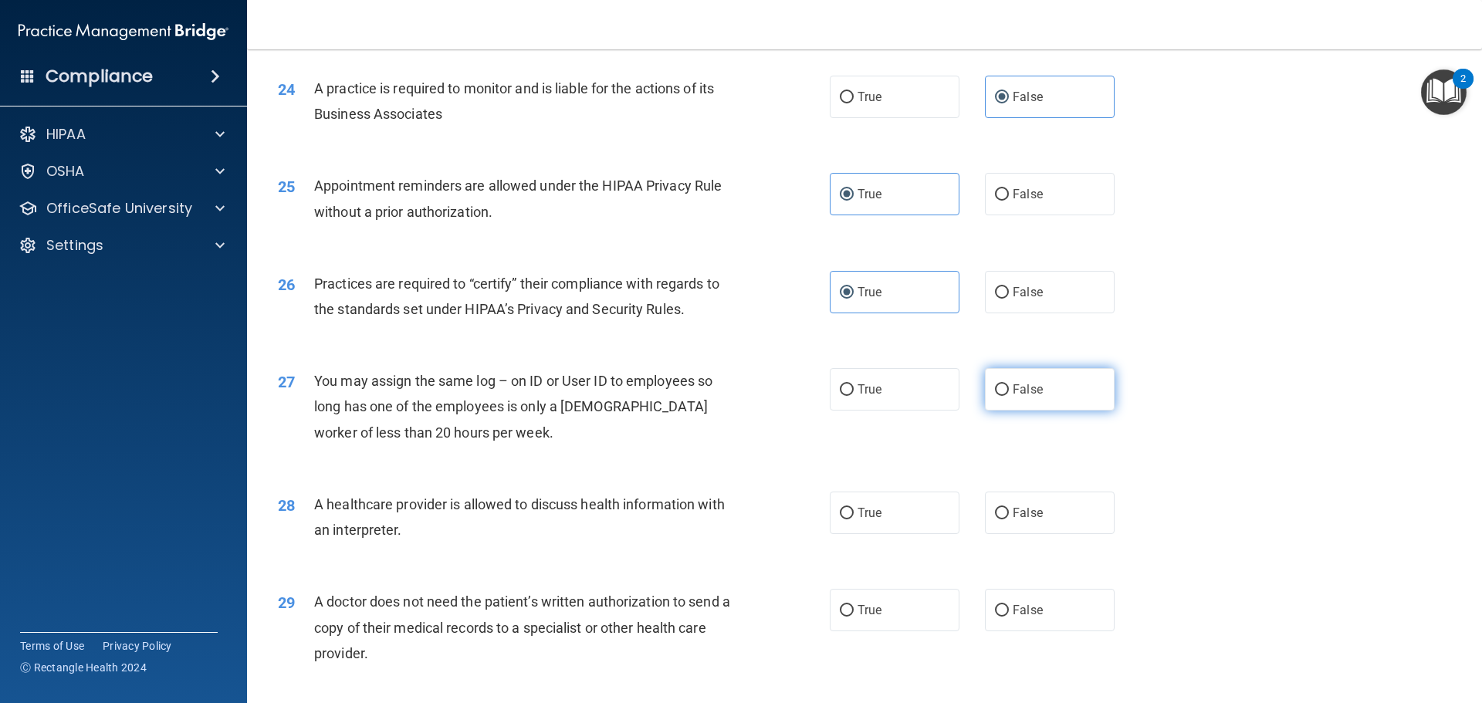
click at [1047, 390] on label "False" at bounding box center [1050, 389] width 130 height 42
click at [1009, 390] on input "False" at bounding box center [1002, 390] width 14 height 12
radio input "true"
click at [887, 514] on label "True" at bounding box center [895, 513] width 130 height 42
click at [854, 514] on input "True" at bounding box center [847, 514] width 14 height 12
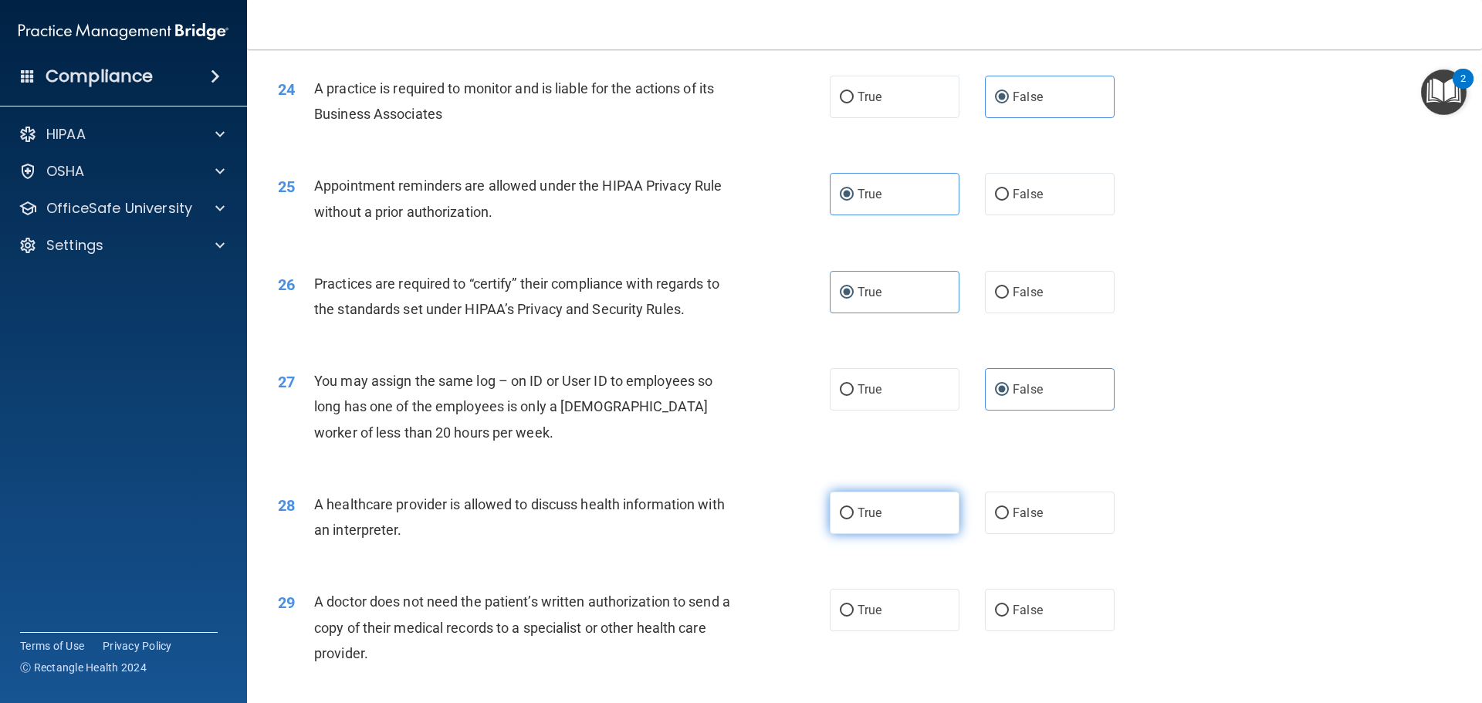
radio input "true"
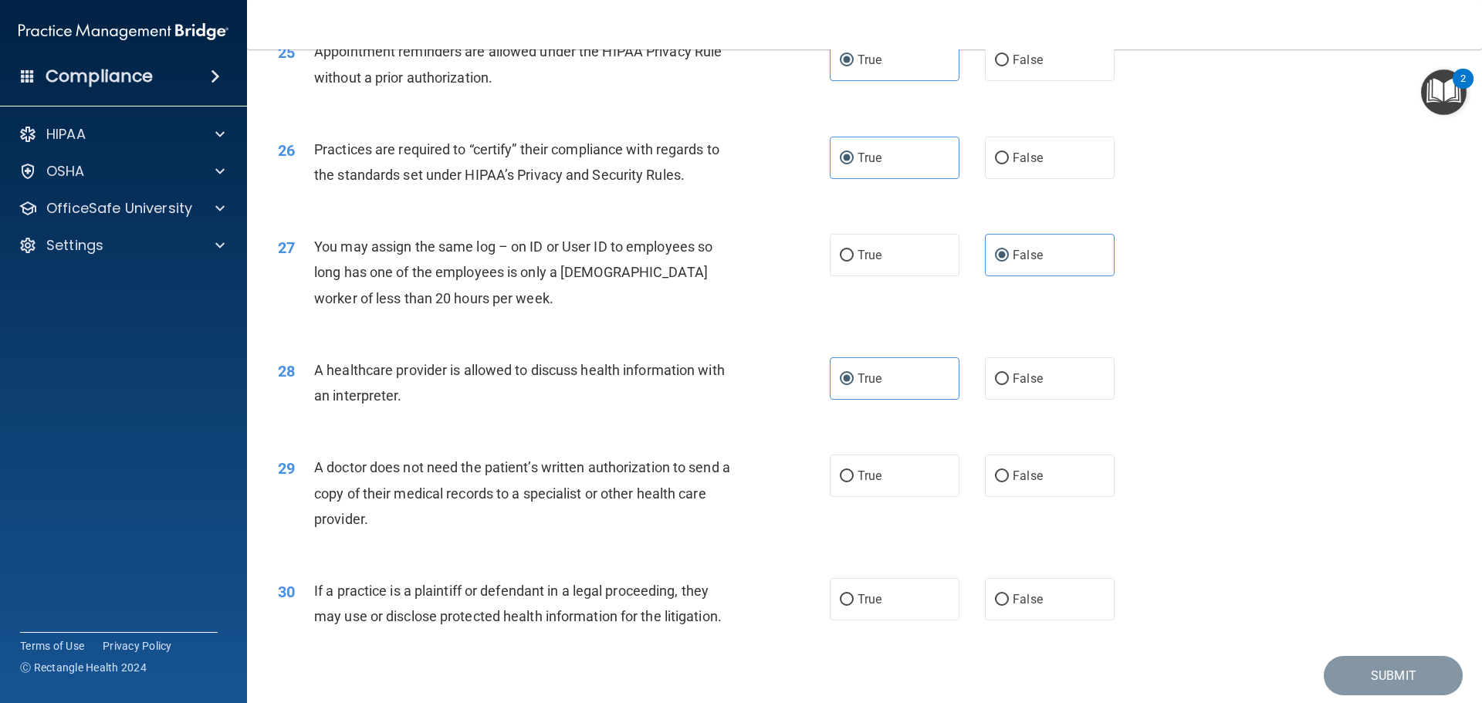
scroll to position [2855, 0]
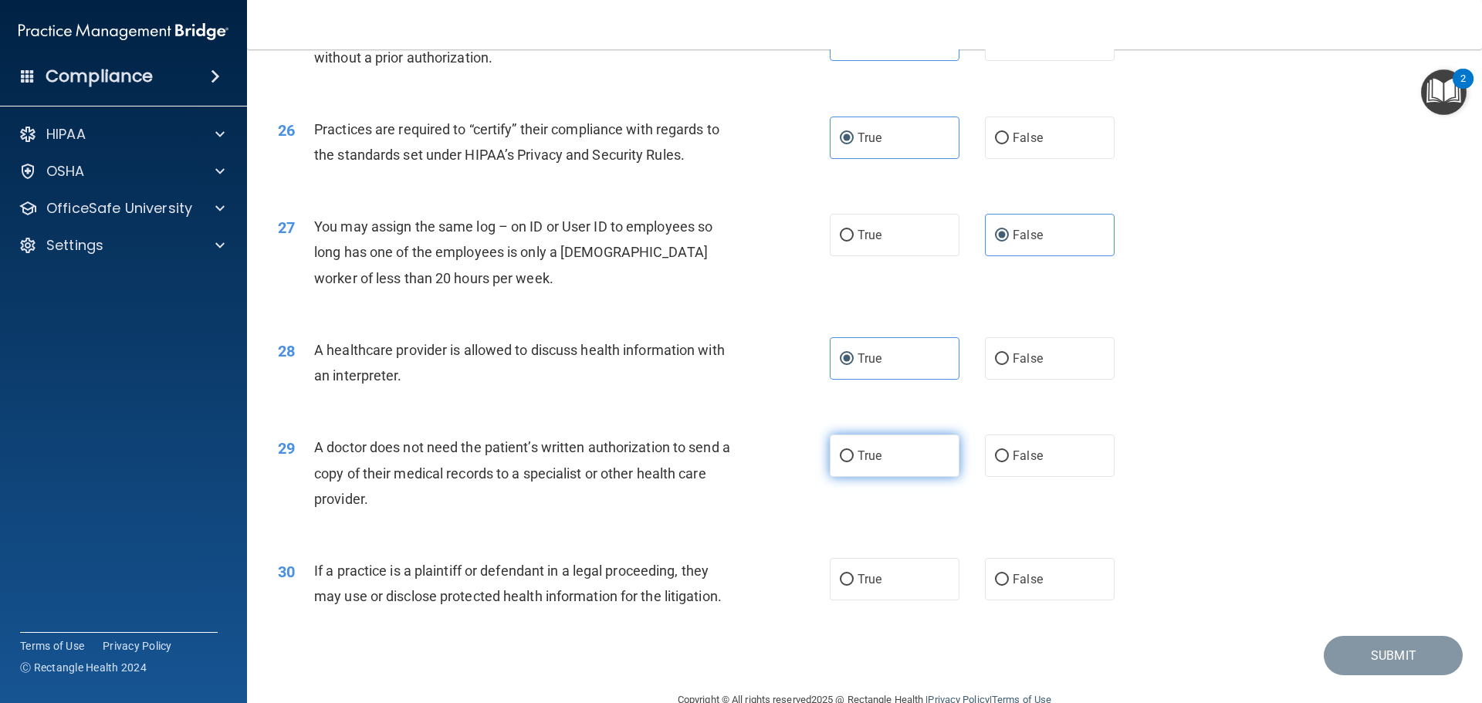
click at [867, 458] on span "True" at bounding box center [869, 455] width 24 height 15
click at [854, 458] on input "True" at bounding box center [847, 457] width 14 height 12
radio input "true"
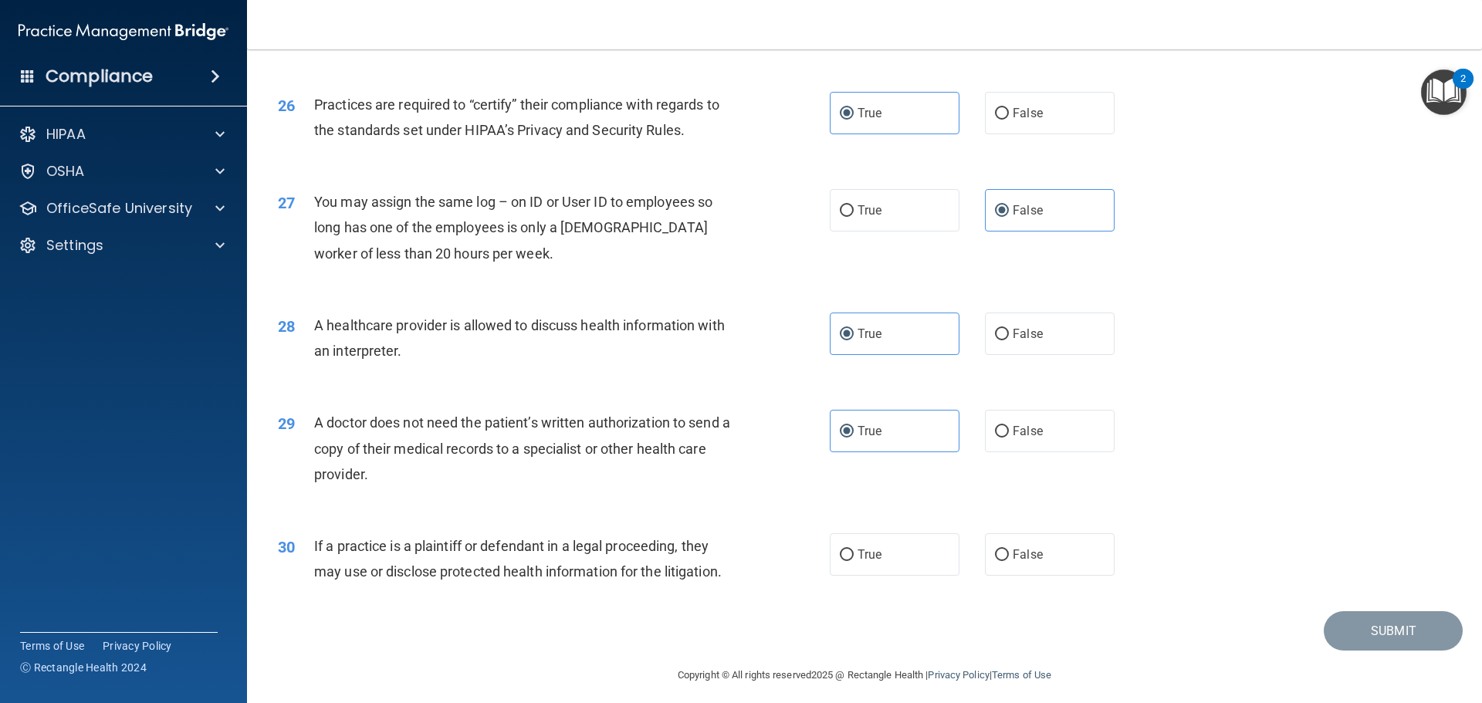
scroll to position [2889, 0]
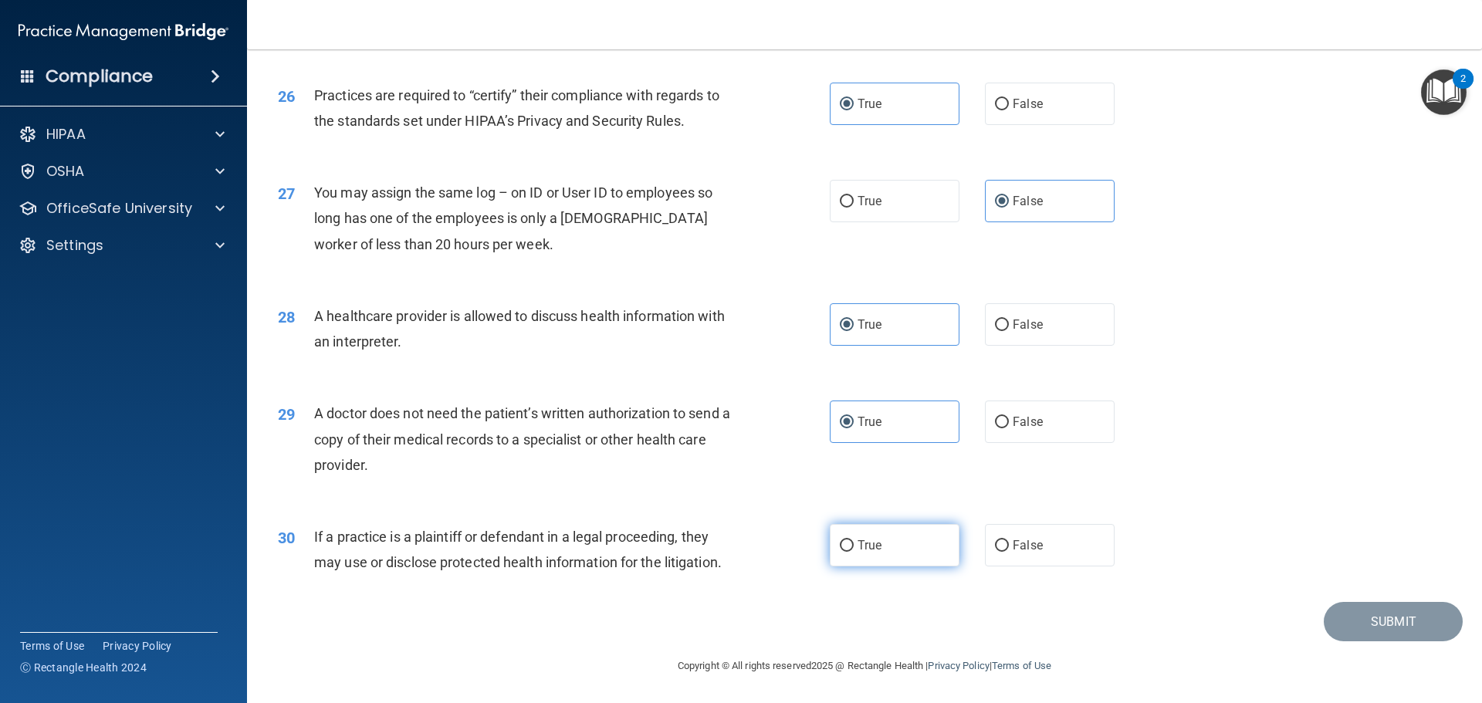
click at [880, 547] on label "True" at bounding box center [895, 545] width 130 height 42
click at [854, 547] on input "True" at bounding box center [847, 546] width 14 height 12
radio input "true"
click at [1378, 622] on button "Submit" at bounding box center [1392, 621] width 139 height 39
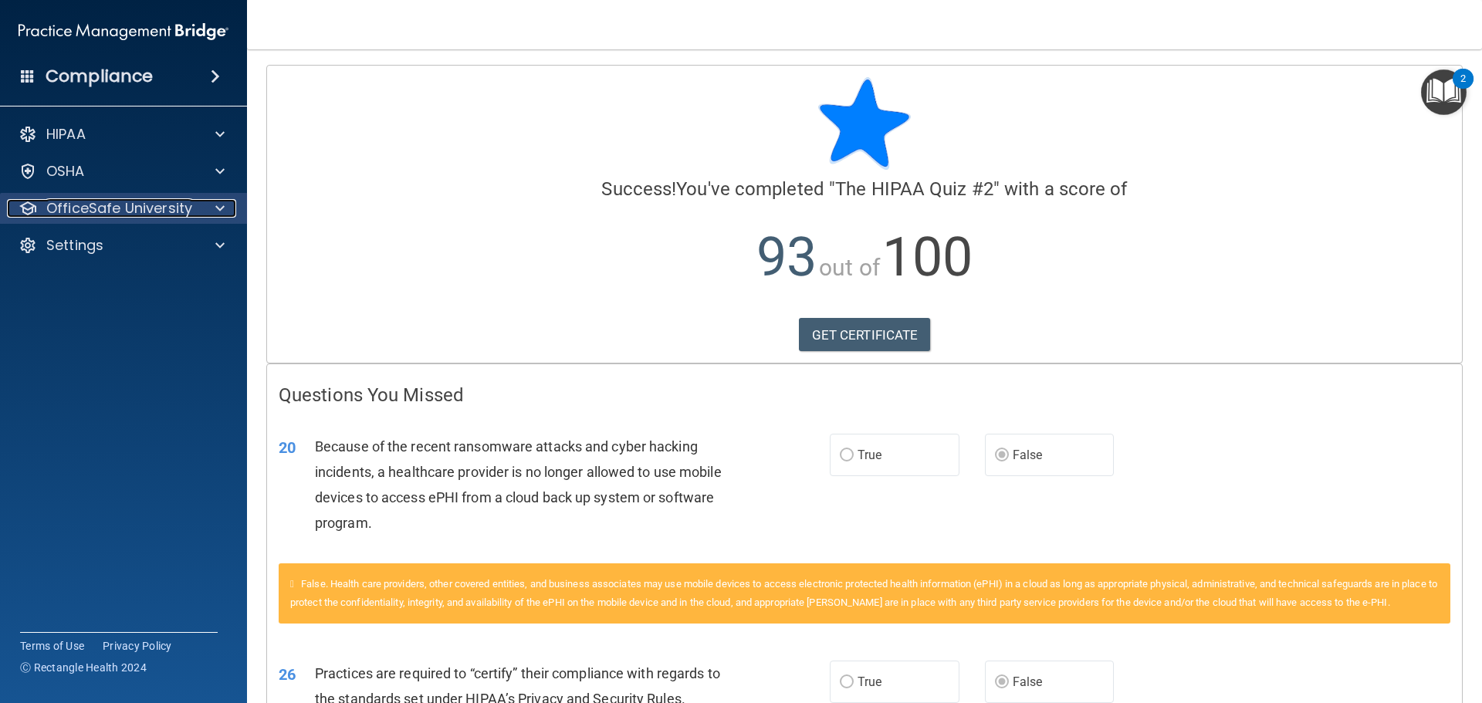
click at [106, 214] on p "OfficeSafe University" at bounding box center [119, 208] width 146 height 19
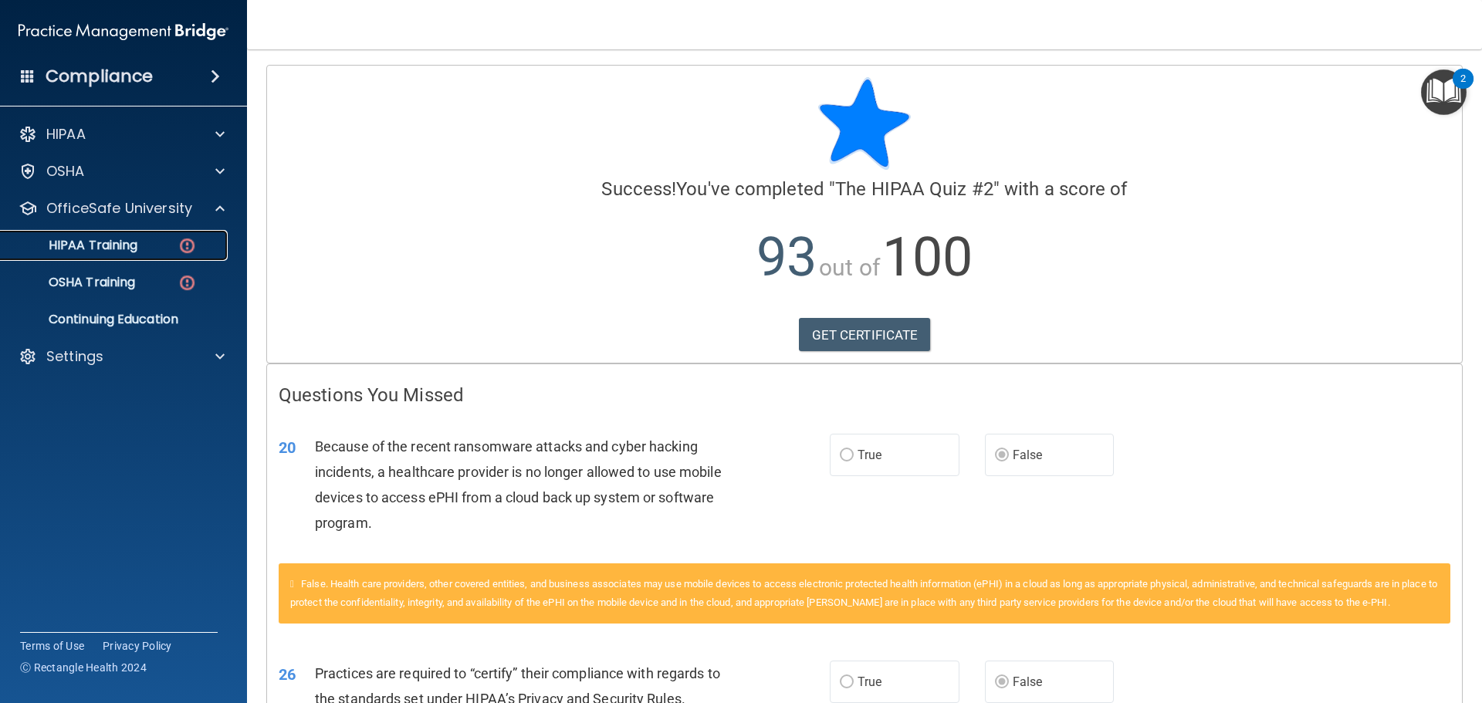
click at [177, 249] on div "HIPAA Training" at bounding box center [115, 245] width 211 height 15
